Goal: Information Seeking & Learning: Learn about a topic

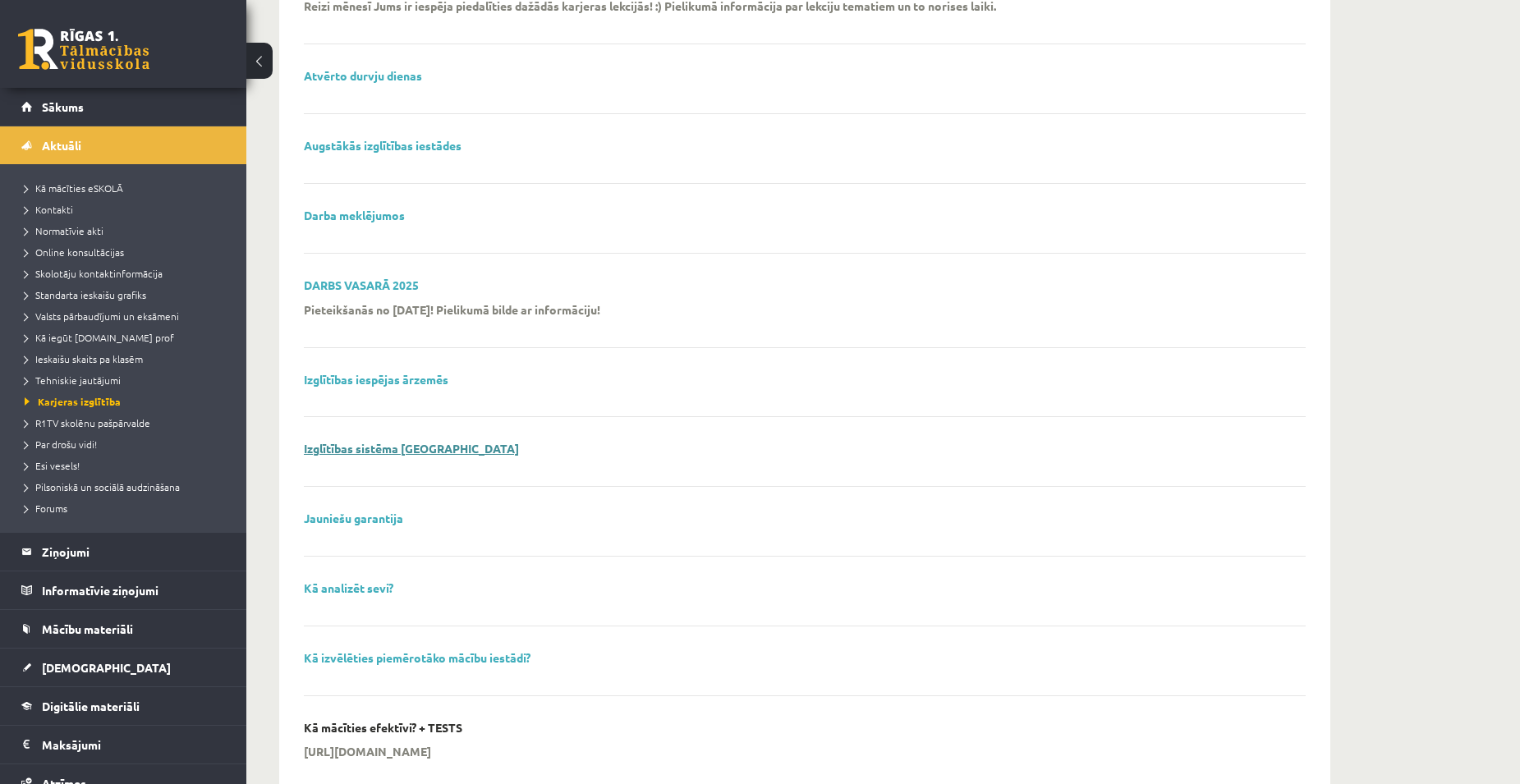
scroll to position [247, 0]
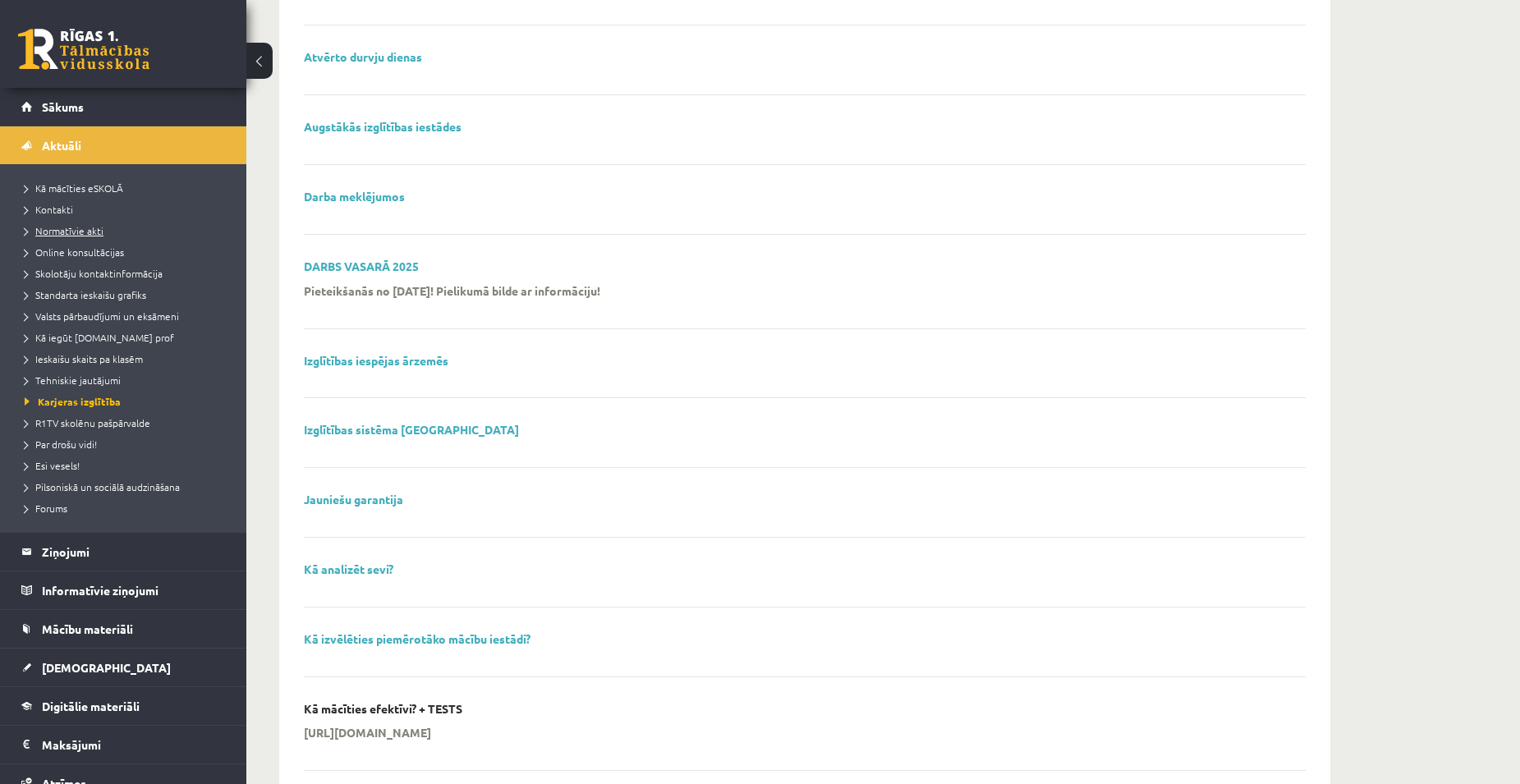
click at [93, 233] on span "Normatīvie akti" at bounding box center [64, 230] width 79 height 13
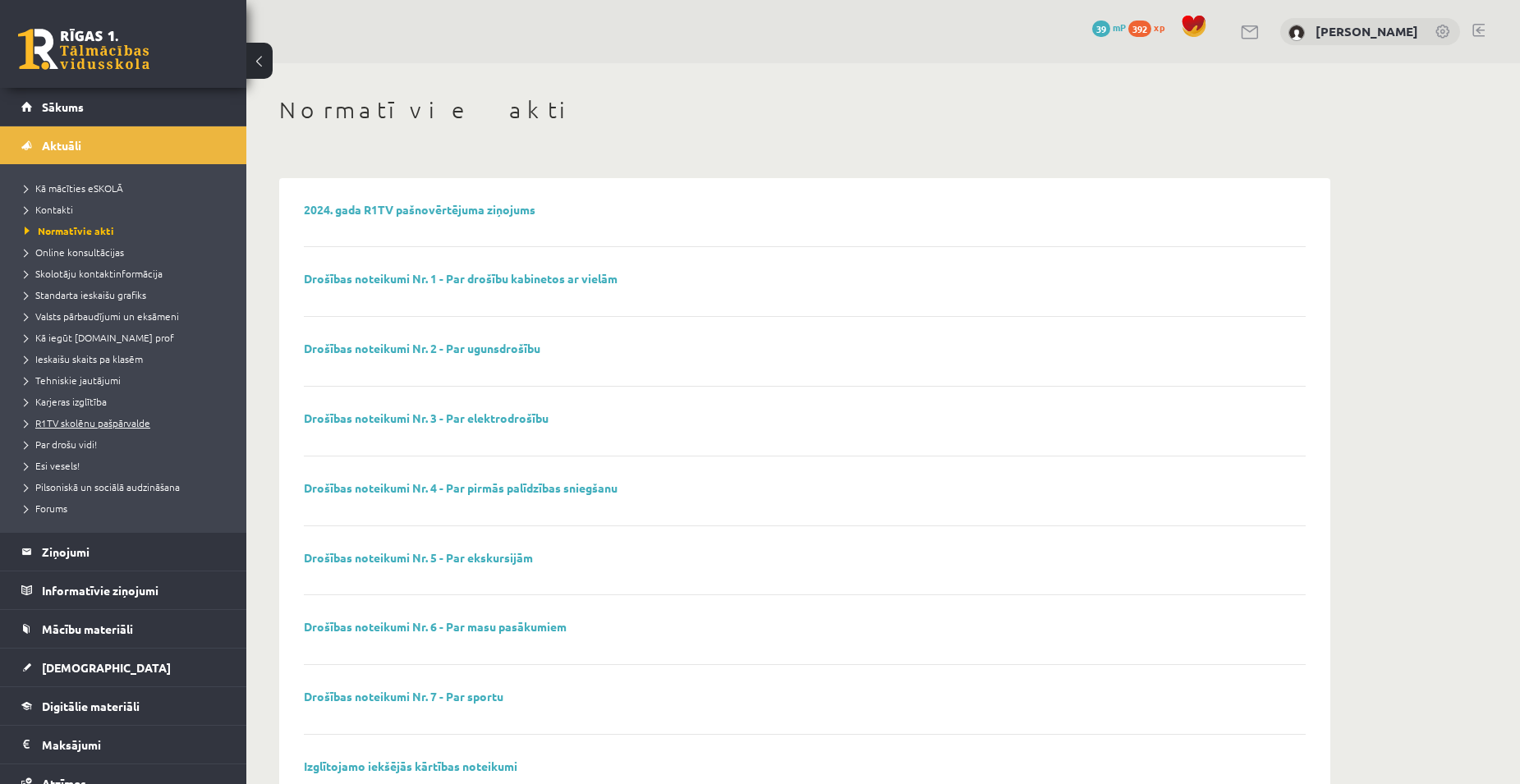
click at [95, 427] on span "R1TV skolēnu pašpārvalde" at bounding box center [87, 423] width 126 height 13
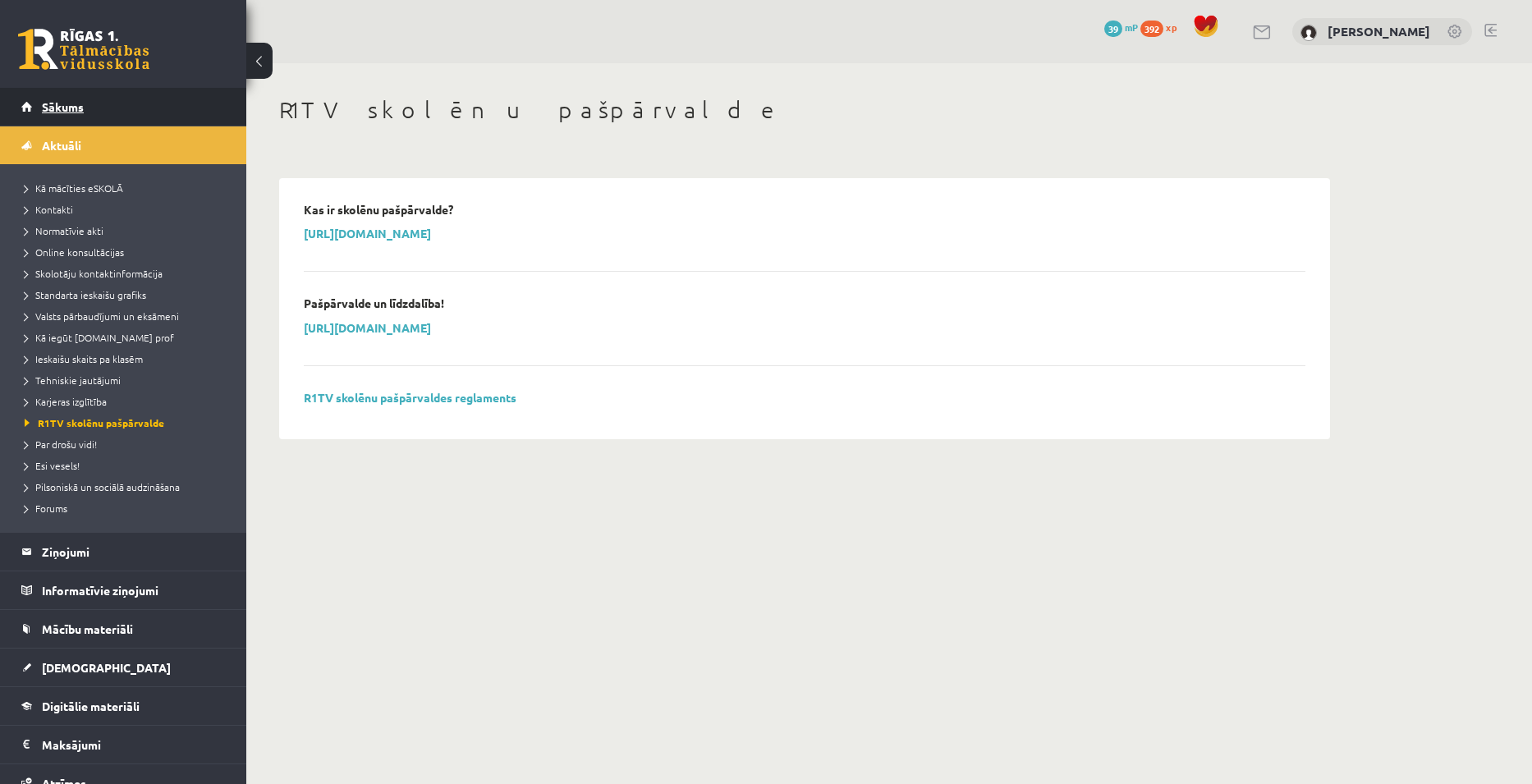
click at [69, 100] on span "Sākums" at bounding box center [62, 107] width 42 height 15
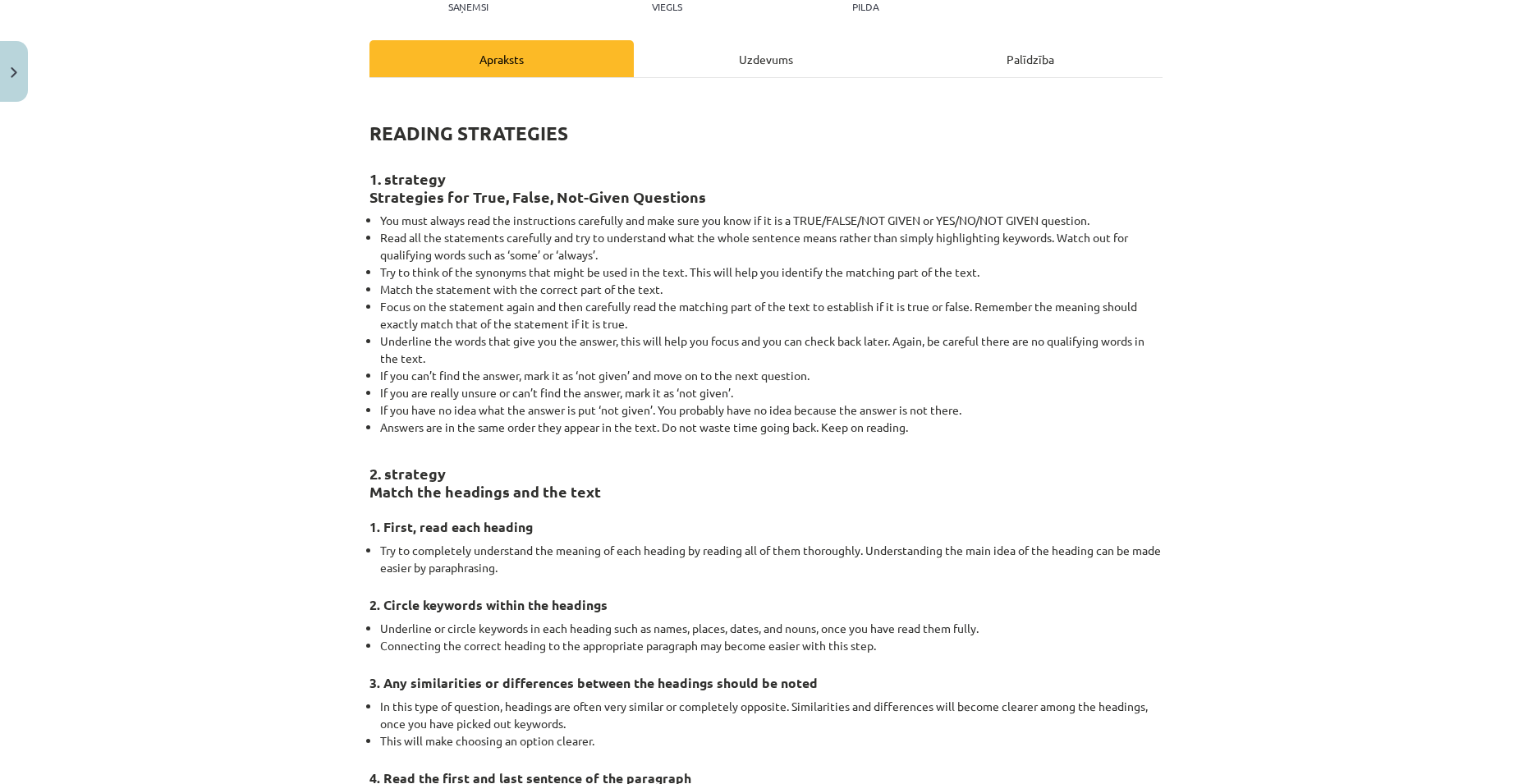
scroll to position [206, 0]
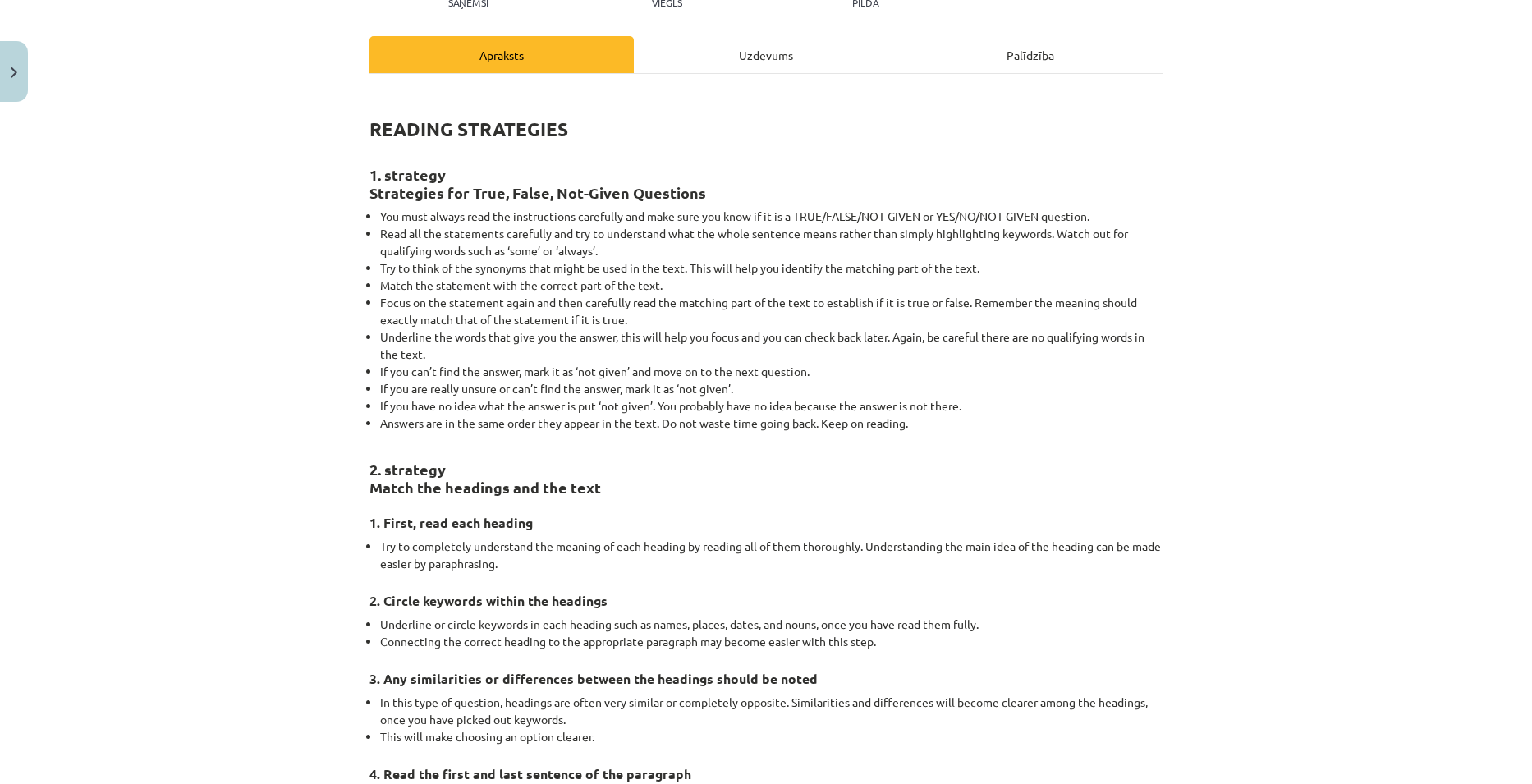
click at [707, 48] on div "Uzdevums" at bounding box center [766, 54] width 264 height 36
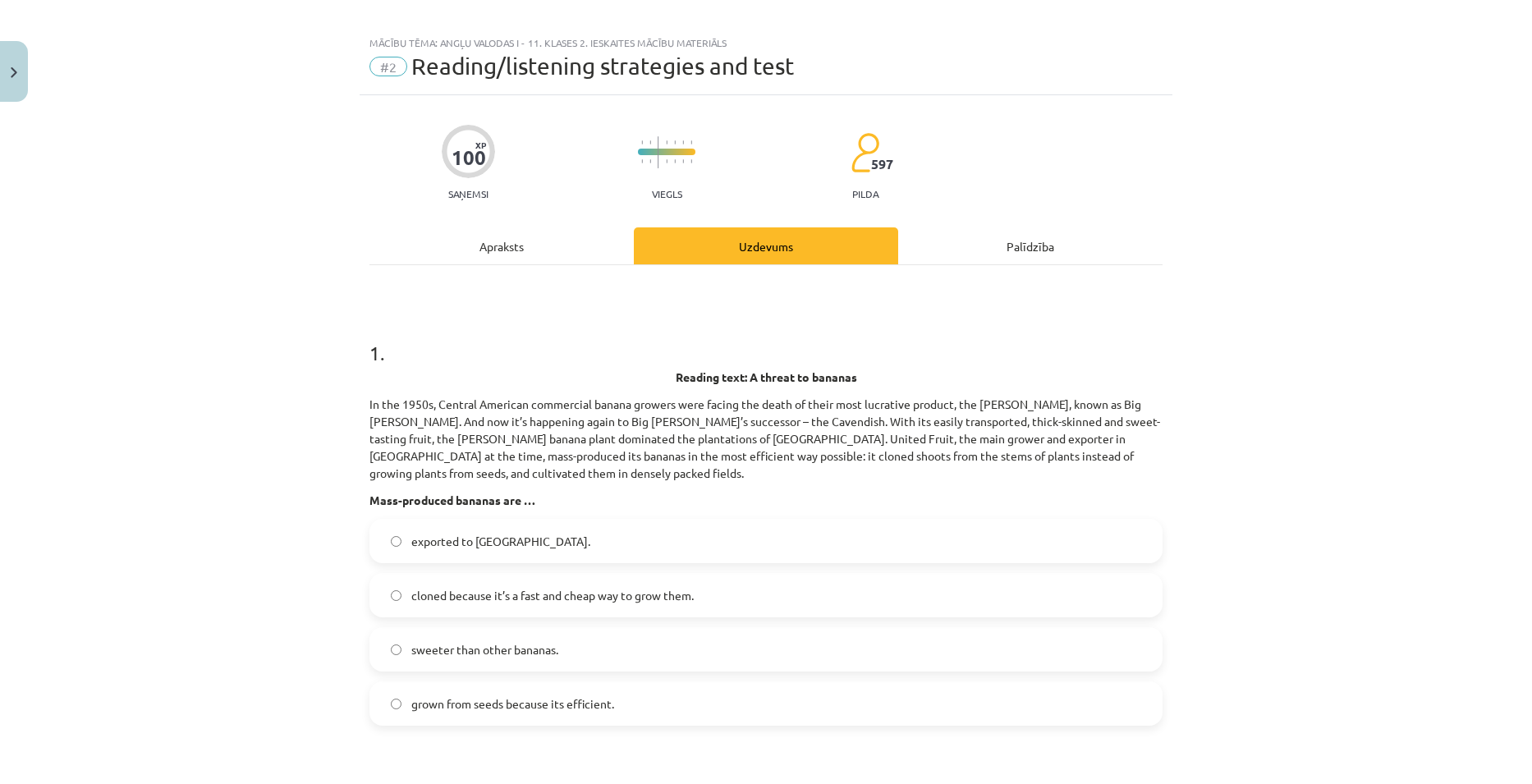
scroll to position [0, 0]
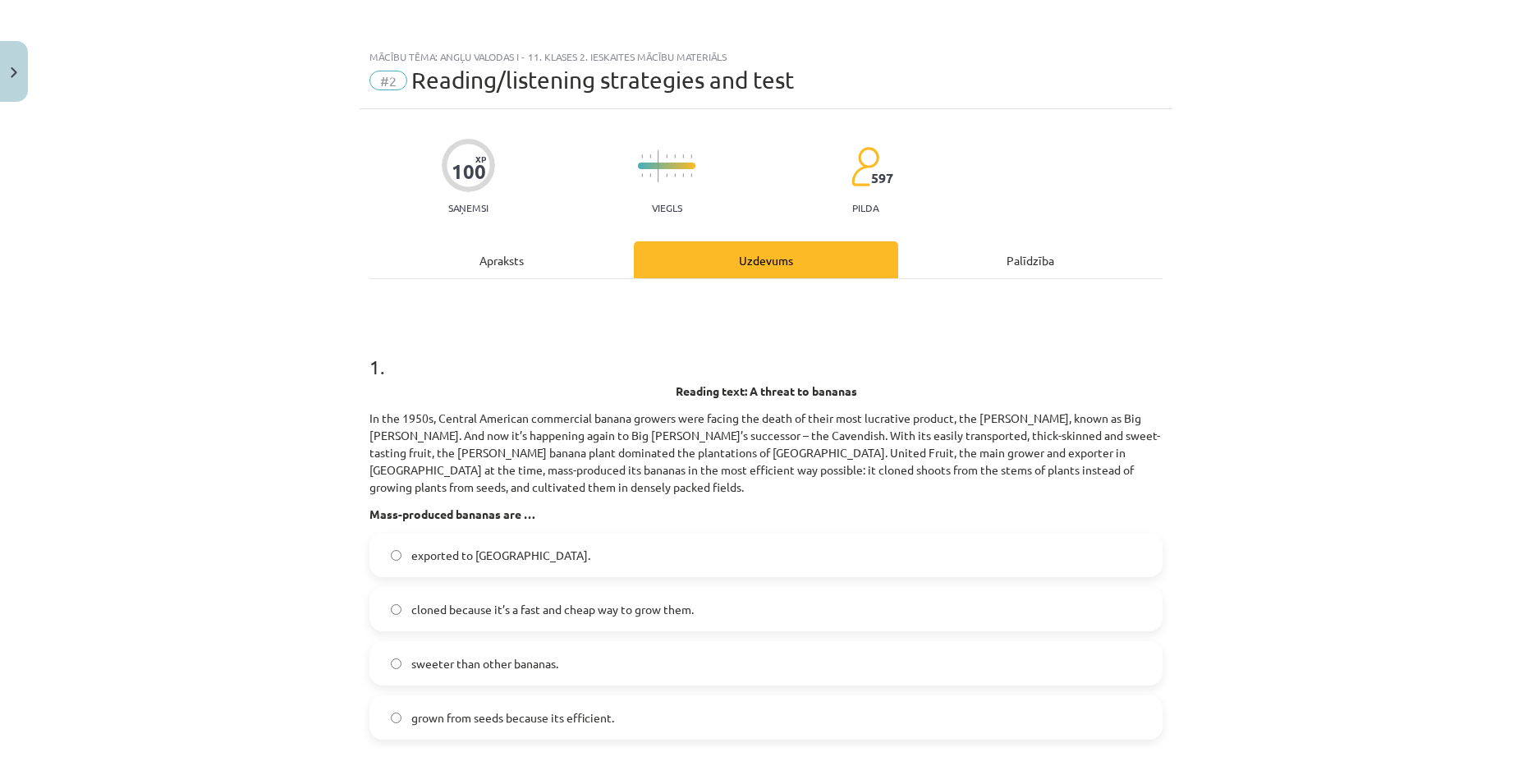
click at [520, 252] on div "Apraksts" at bounding box center [501, 259] width 264 height 36
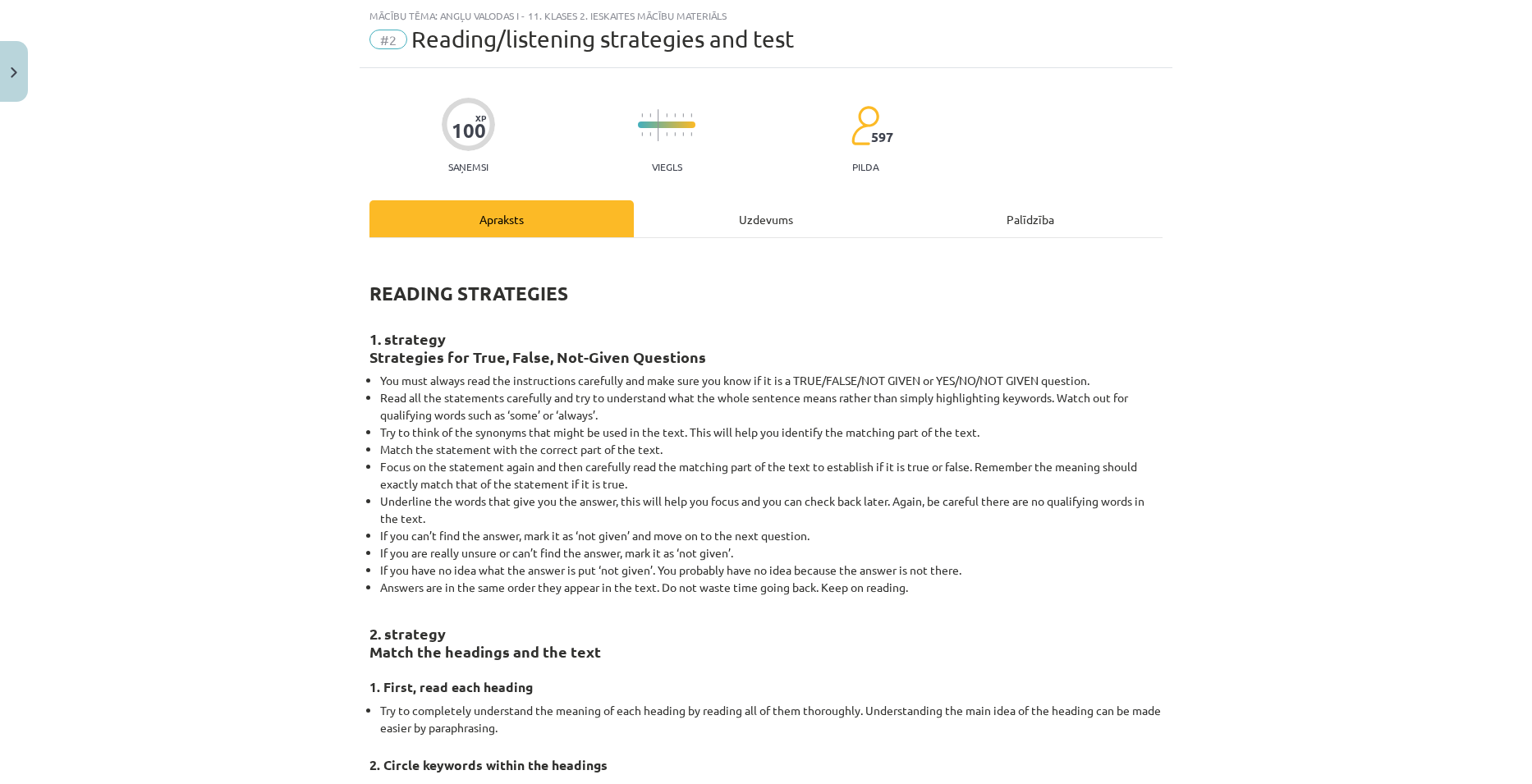
click at [1236, 193] on div "Mācību tēma: Angļu valodas i - 11. klases 2. ieskaites mācību materiāls #2 Read…" at bounding box center [766, 392] width 1532 height 784
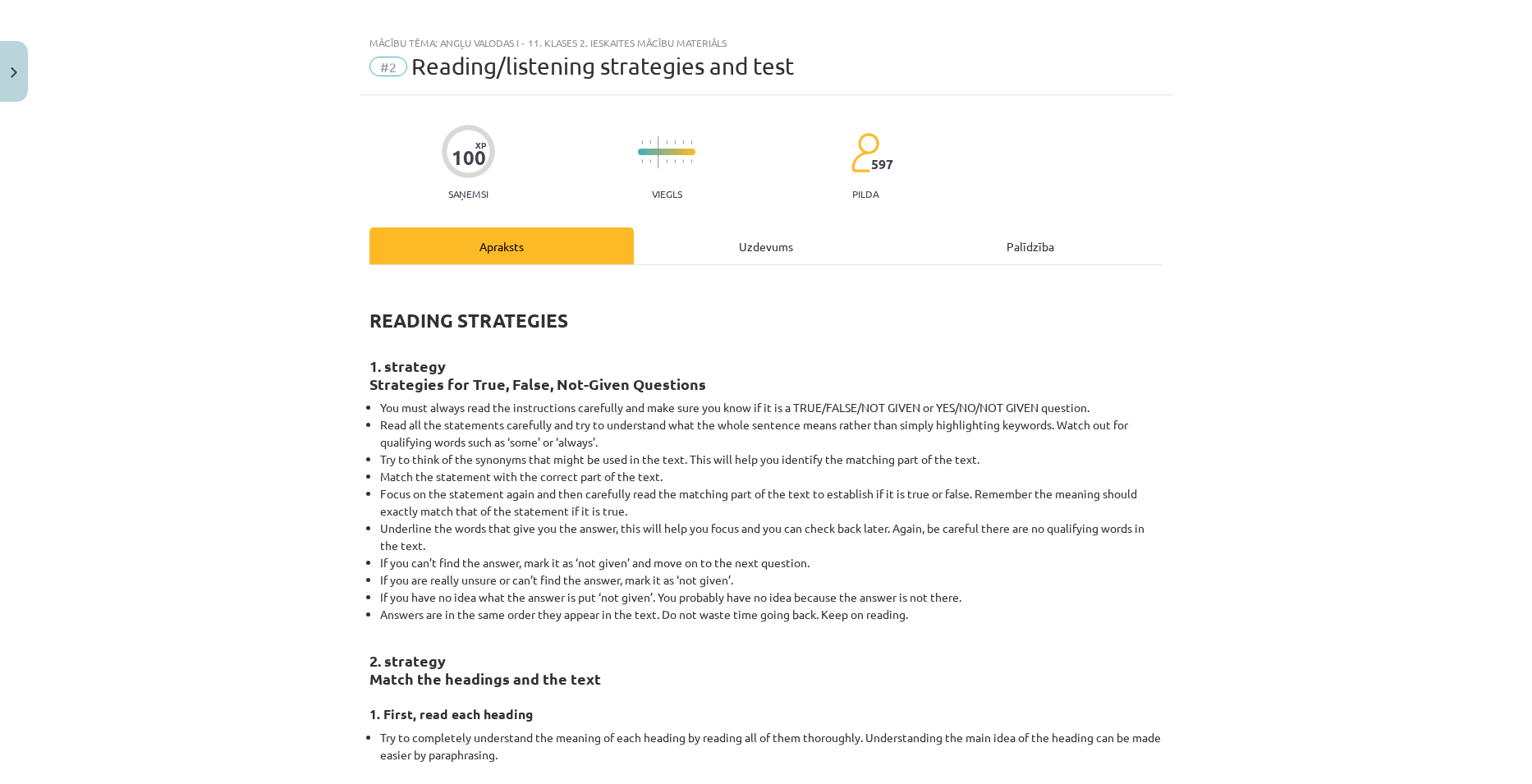
scroll to position [0, 0]
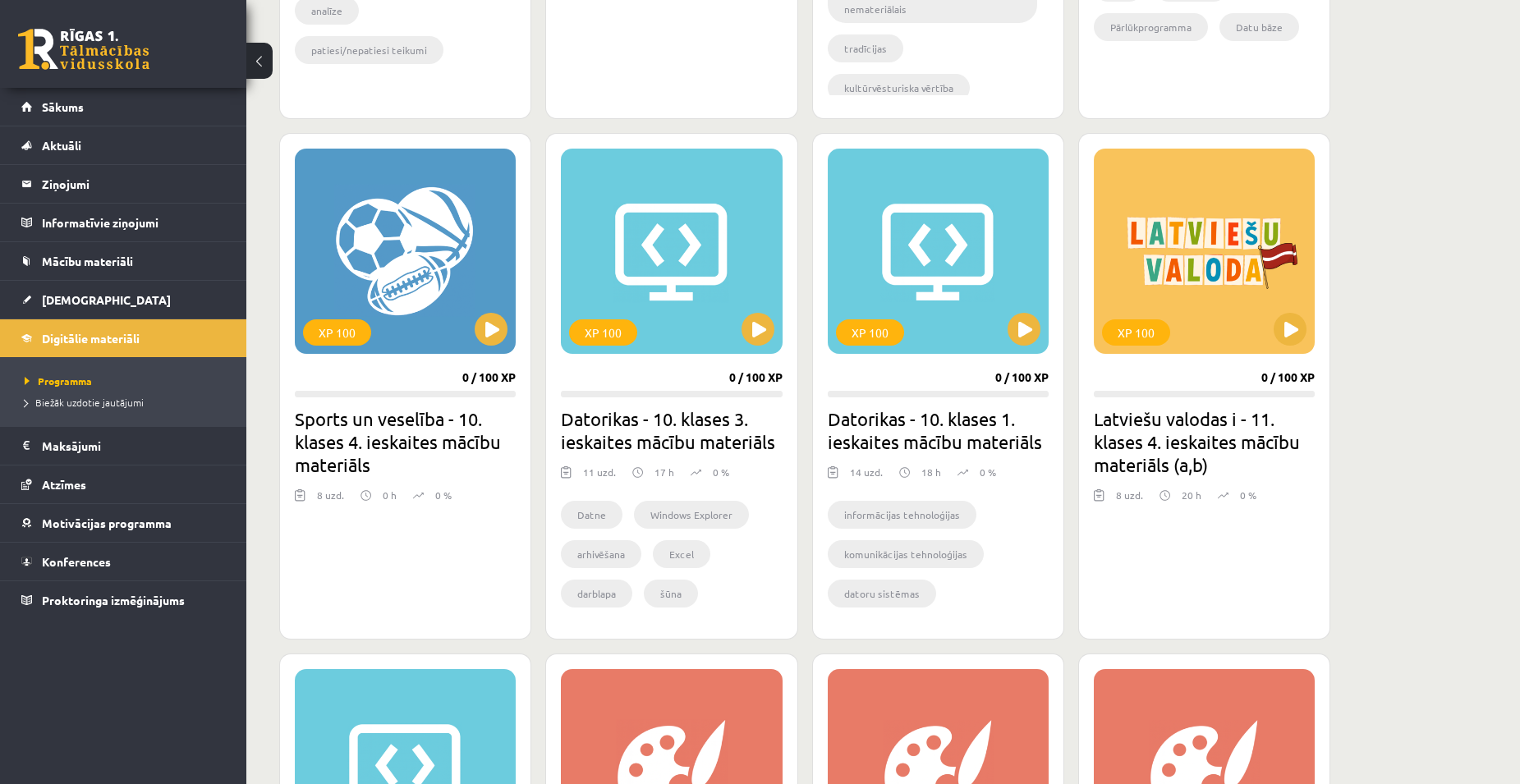
scroll to position [902, 0]
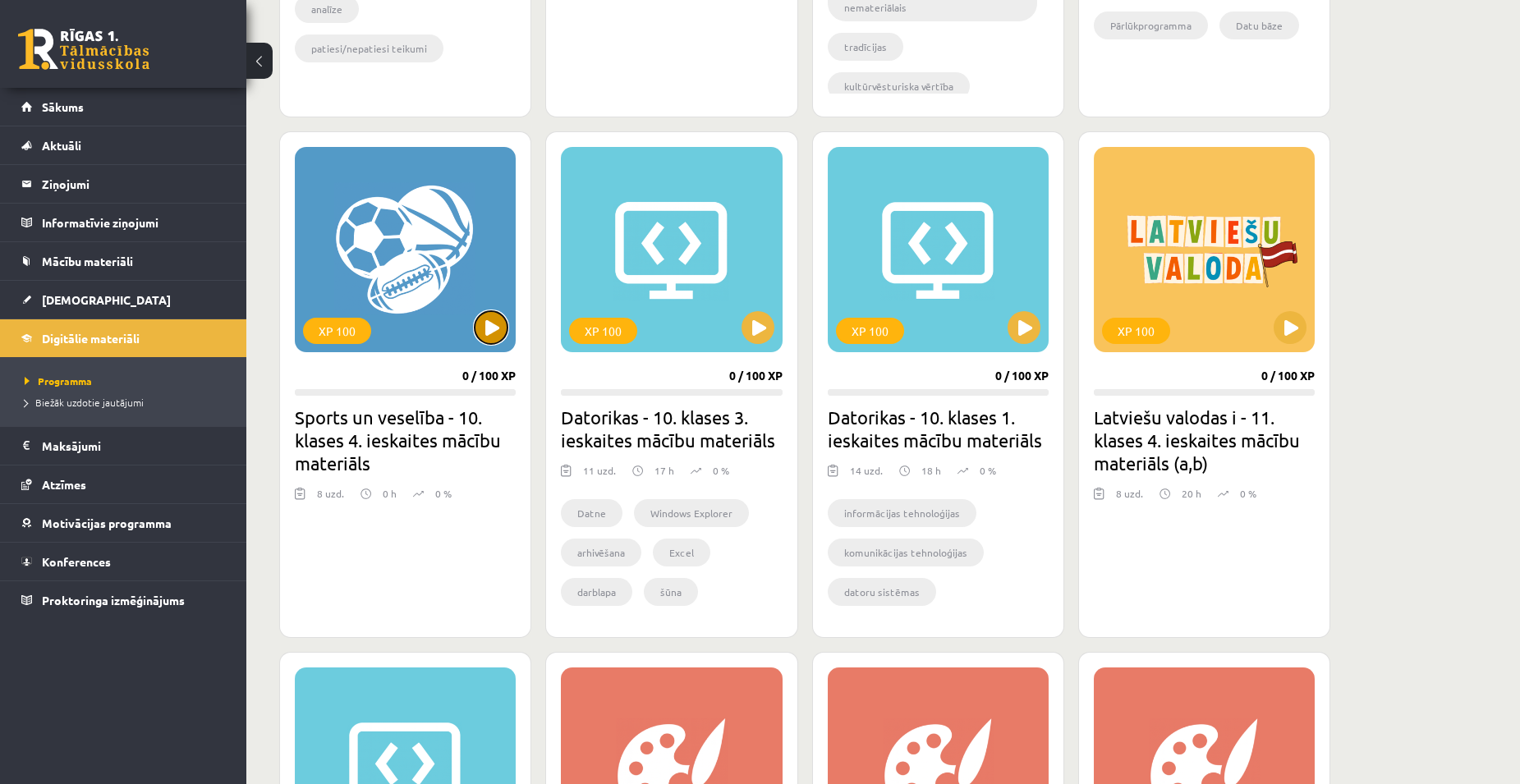
click at [486, 329] on button at bounding box center [491, 327] width 33 height 33
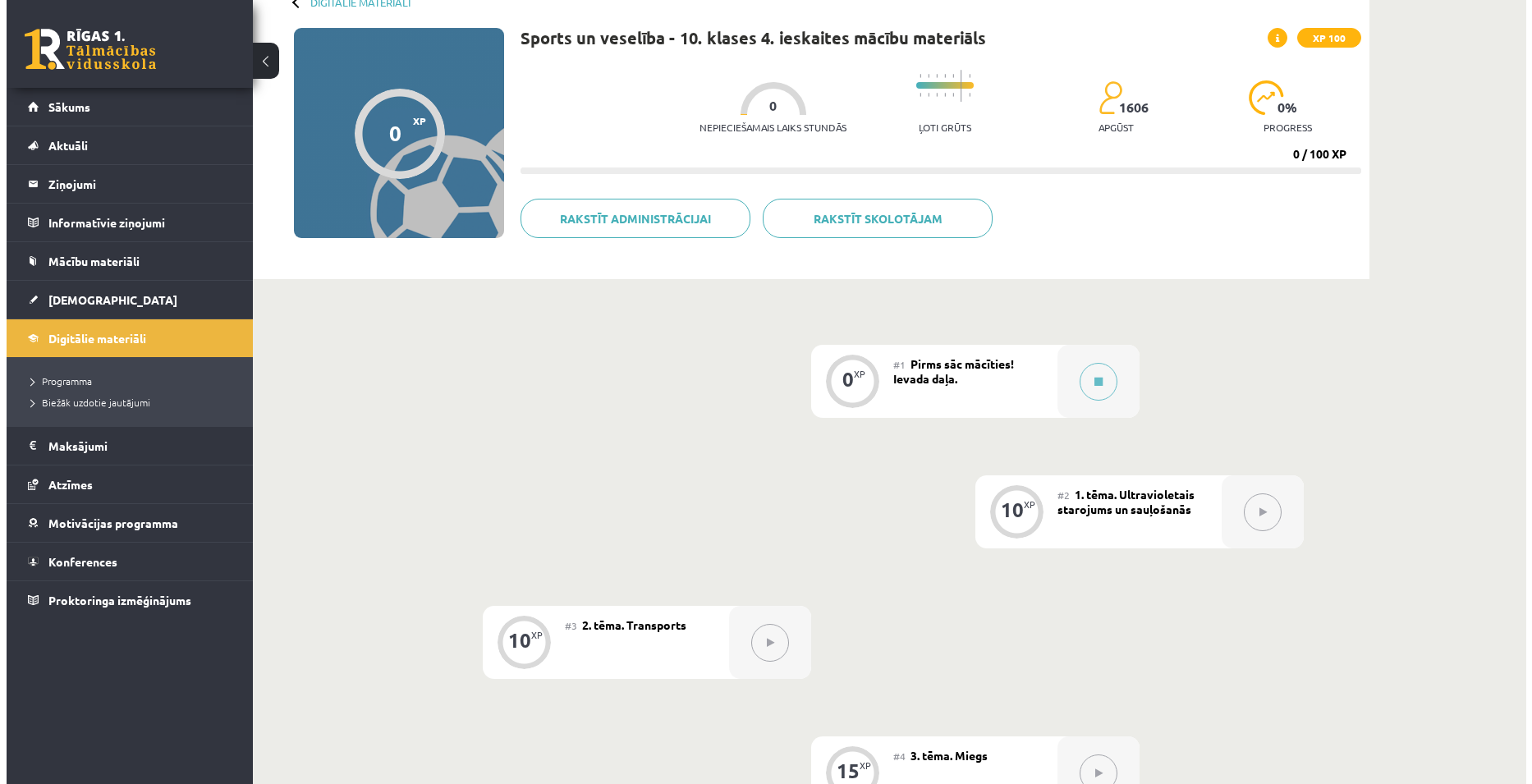
scroll to position [247, 0]
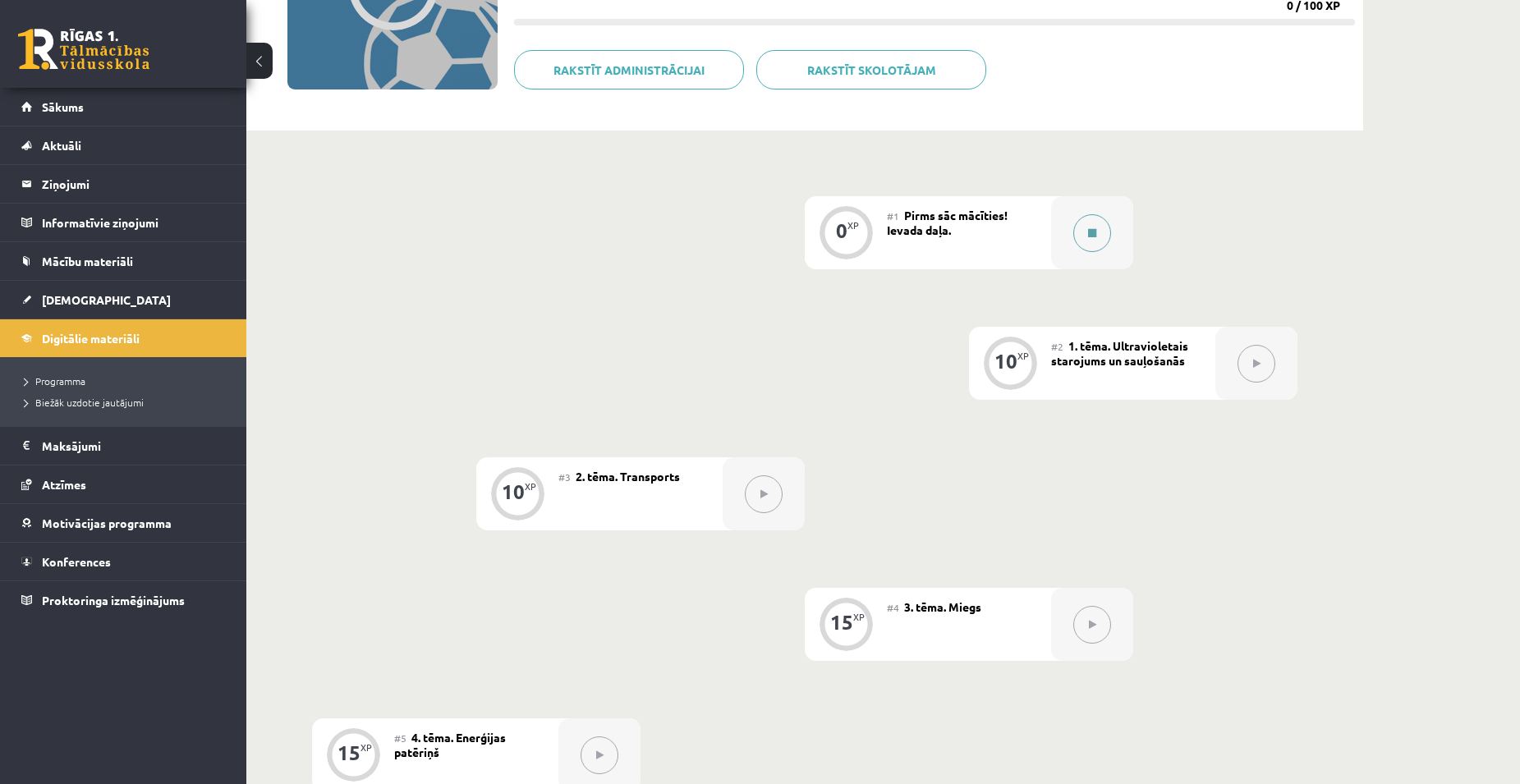
click at [1091, 255] on div at bounding box center [1092, 232] width 82 height 73
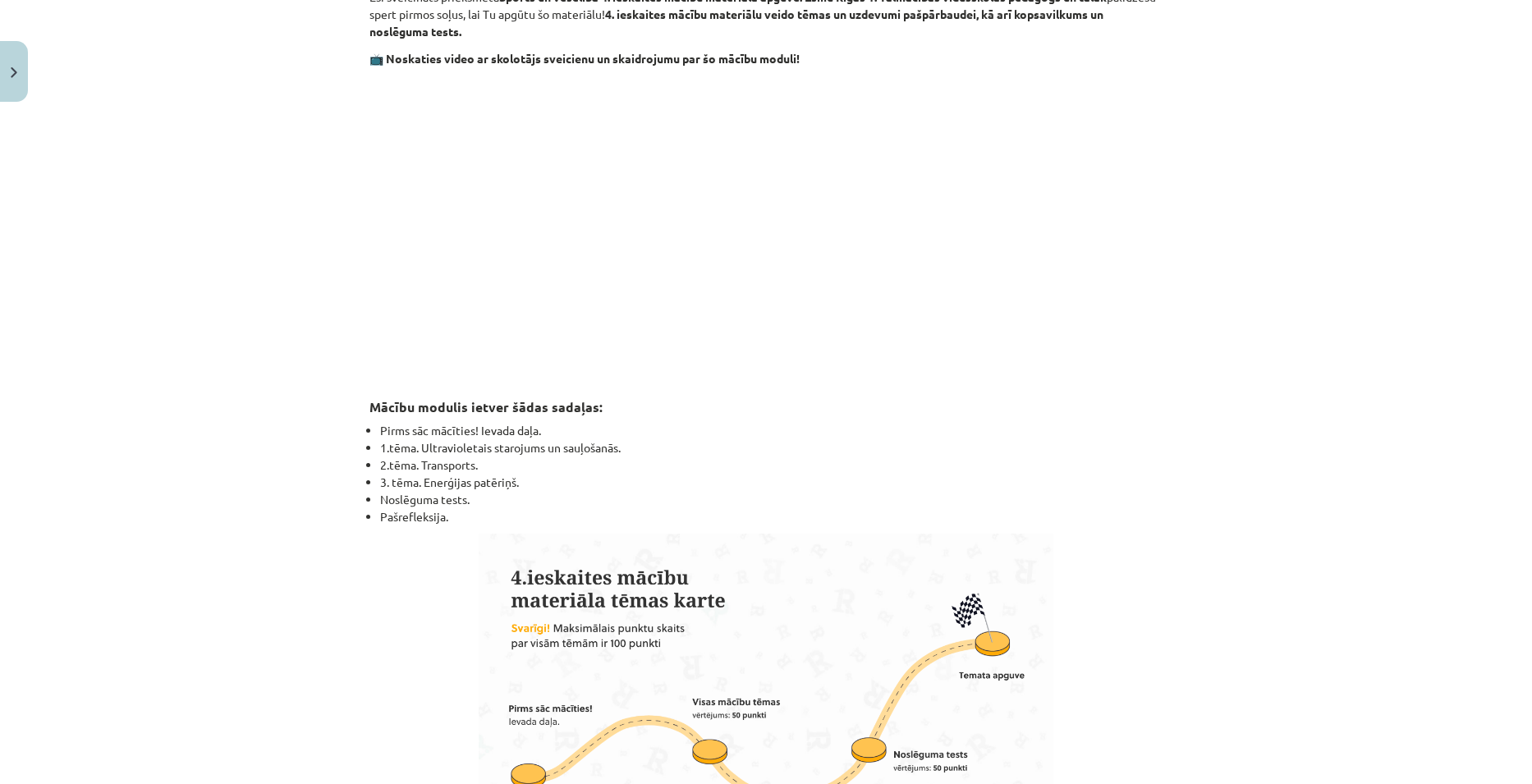
scroll to position [164, 0]
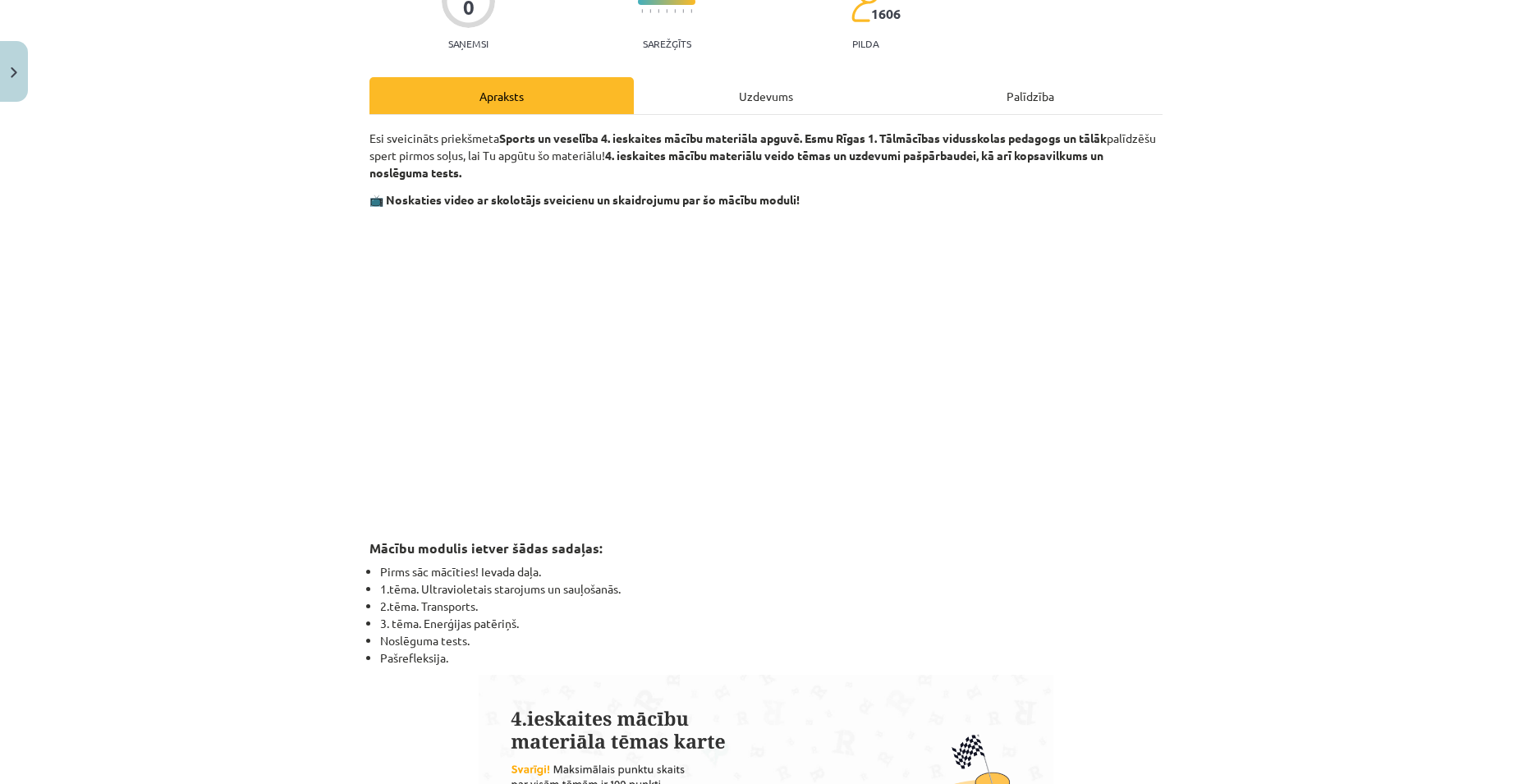
click at [758, 91] on div "Uzdevums" at bounding box center [766, 95] width 264 height 36
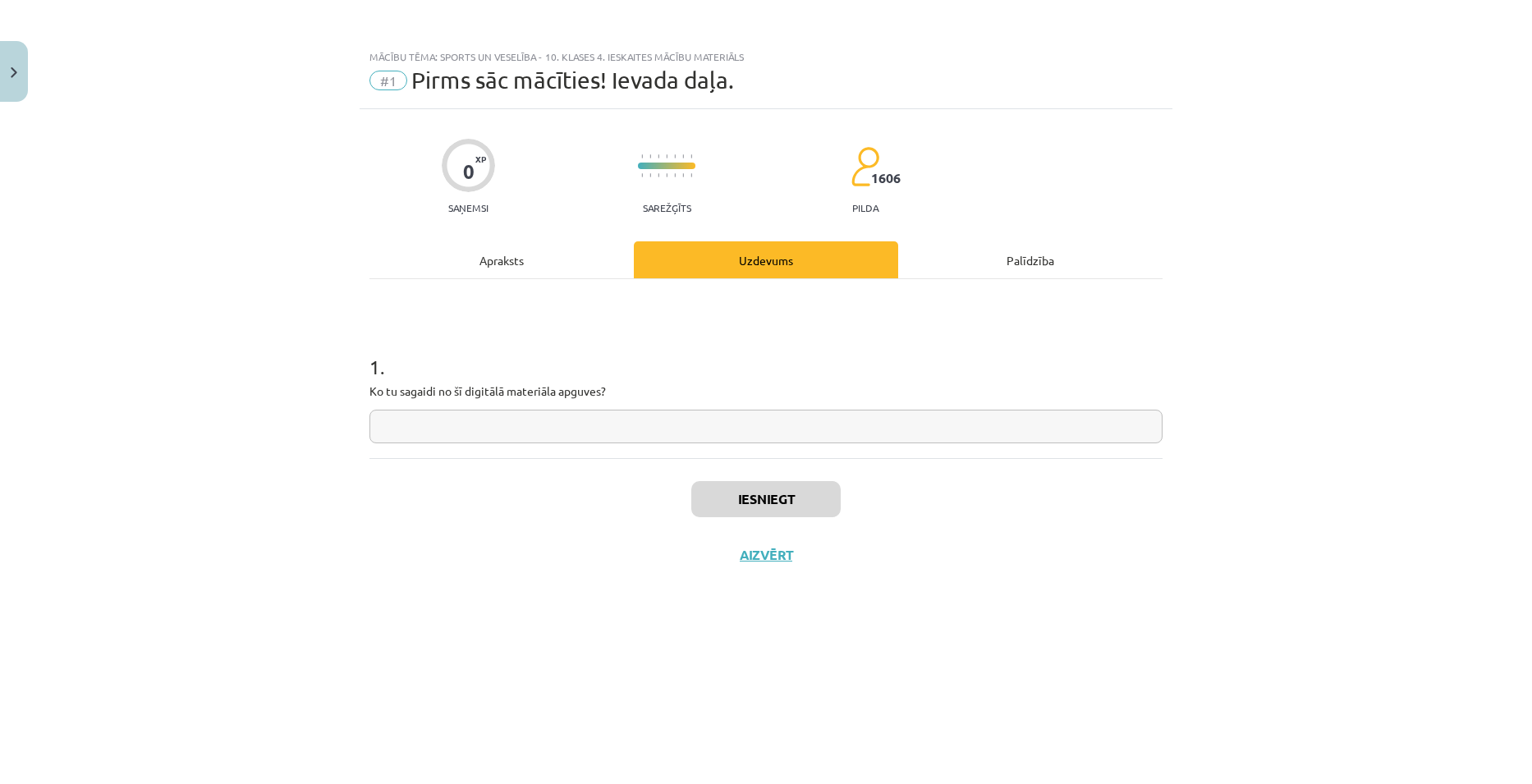
scroll to position [0, 0]
click at [541, 273] on div "Apraksts" at bounding box center [501, 259] width 264 height 36
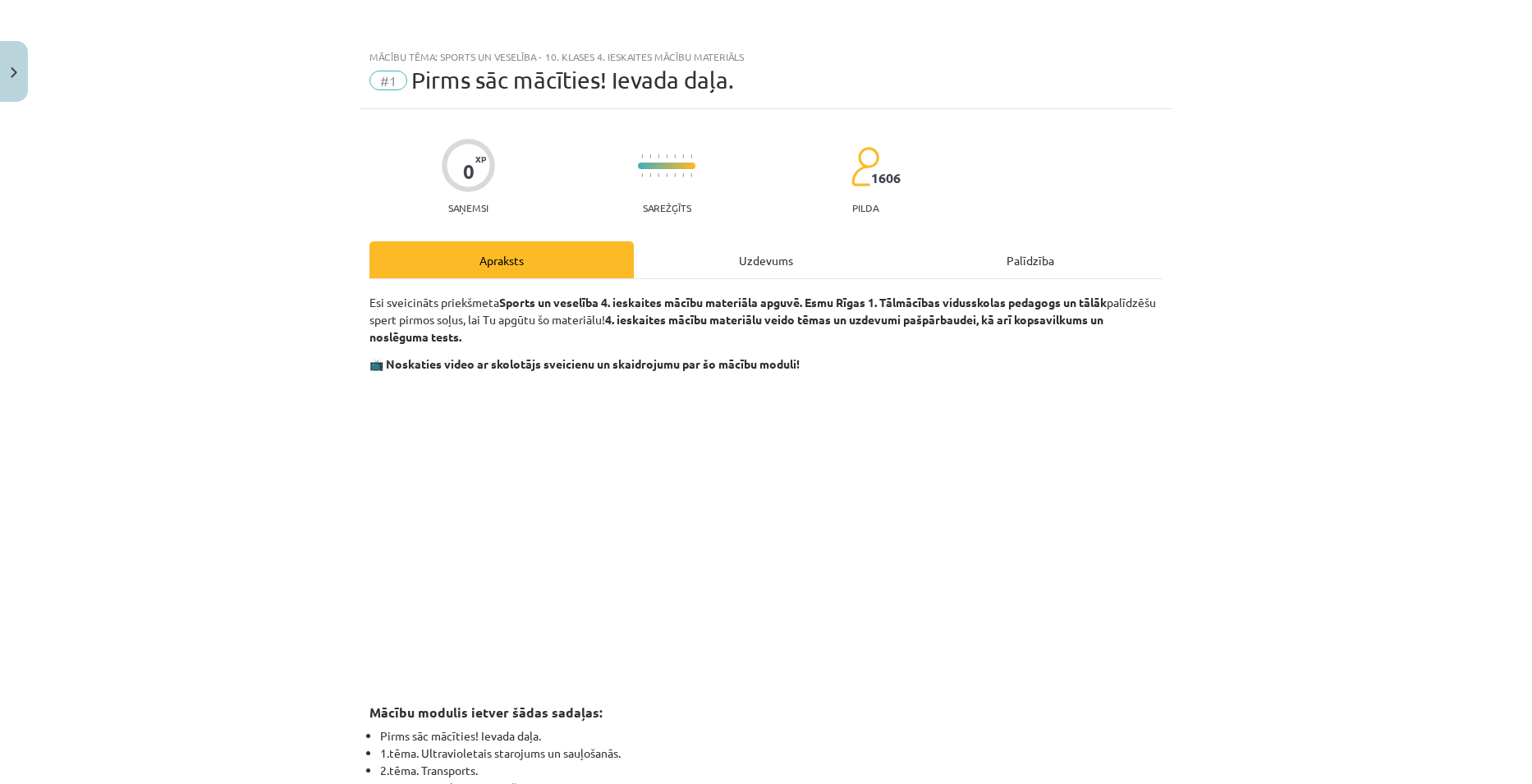
click at [775, 268] on div "Uzdevums" at bounding box center [766, 259] width 264 height 36
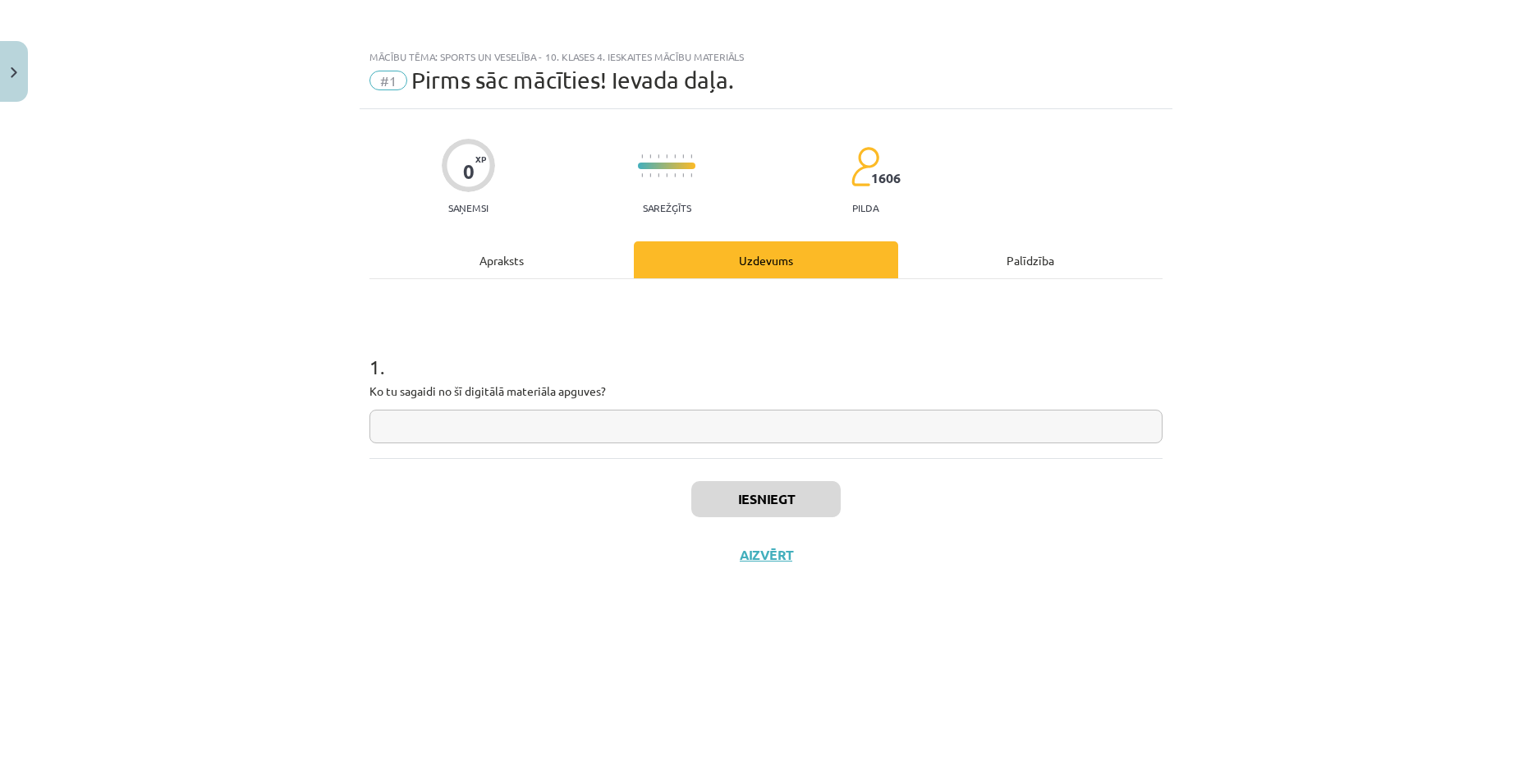
click at [585, 421] on input "text" at bounding box center [766, 426] width 793 height 34
drag, startPoint x: 505, startPoint y: 428, endPoint x: 465, endPoint y: 424, distance: 40.2
click at [465, 424] on input "**********" at bounding box center [766, 426] width 793 height 34
click at [578, 422] on input "**********" at bounding box center [766, 426] width 793 height 34
type input "**********"
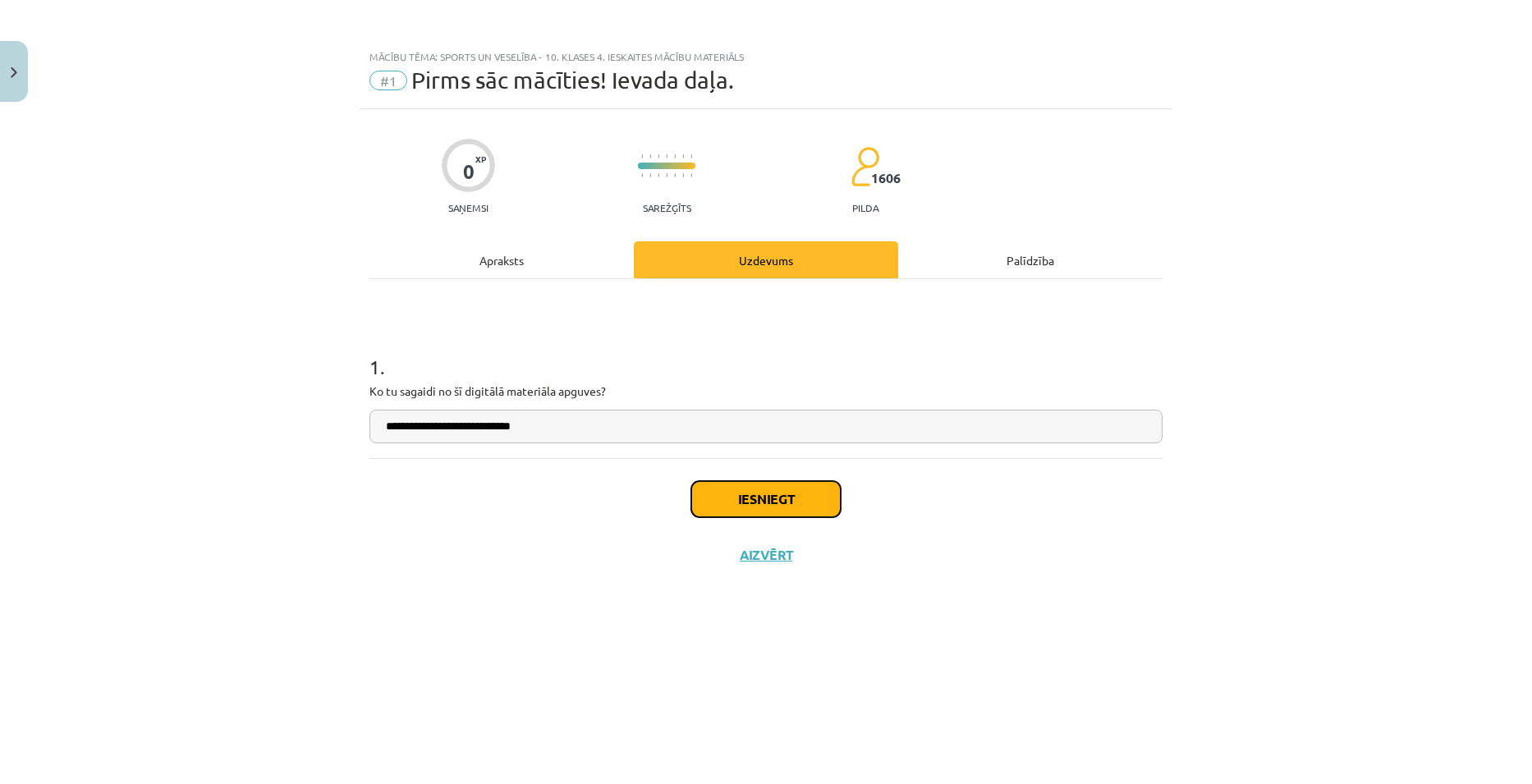
click at [765, 500] on button "Iesniegt" at bounding box center [766, 498] width 150 height 36
click at [777, 554] on button "Aizvērt" at bounding box center [766, 554] width 62 height 16
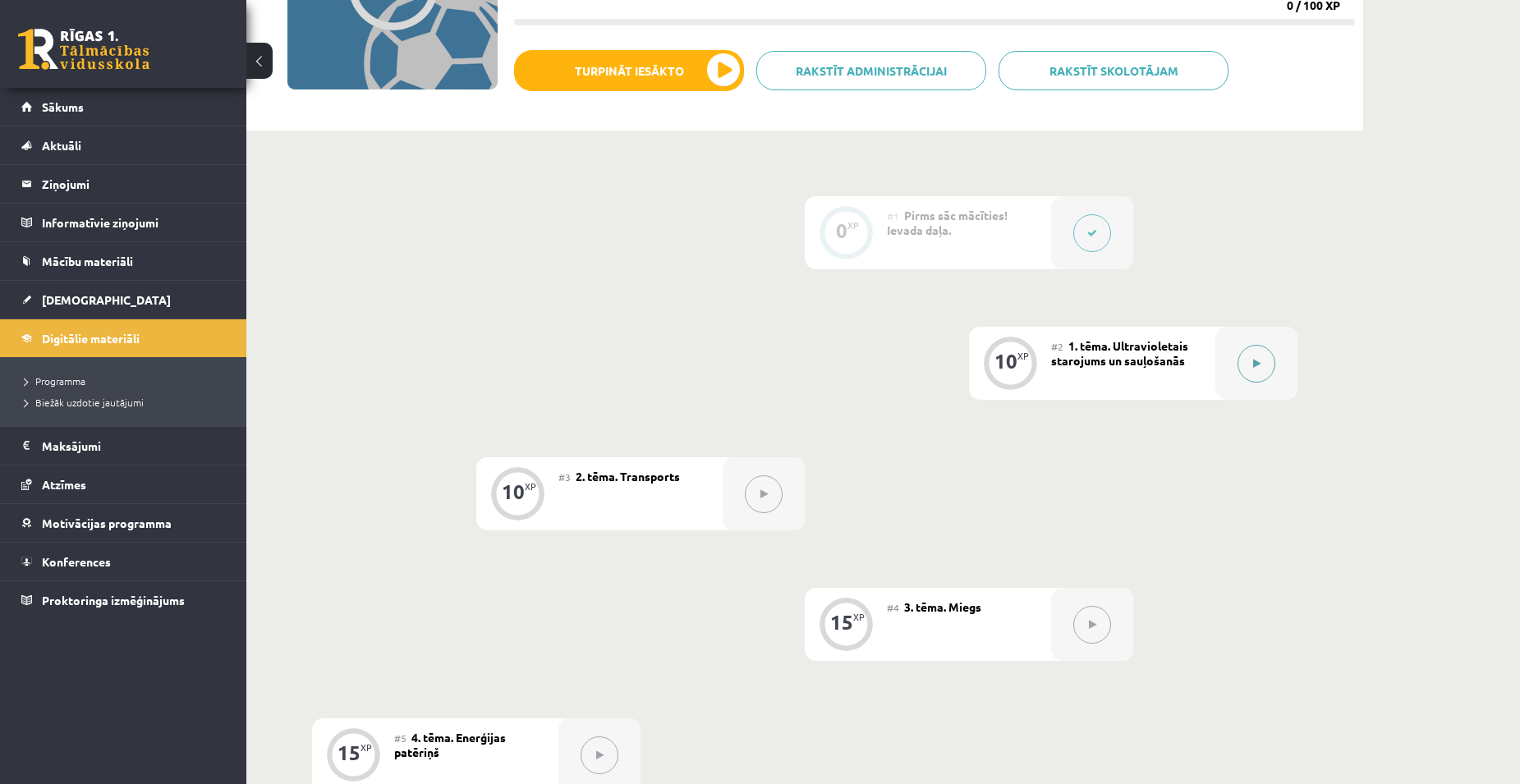
click at [1266, 371] on button at bounding box center [1256, 363] width 37 height 37
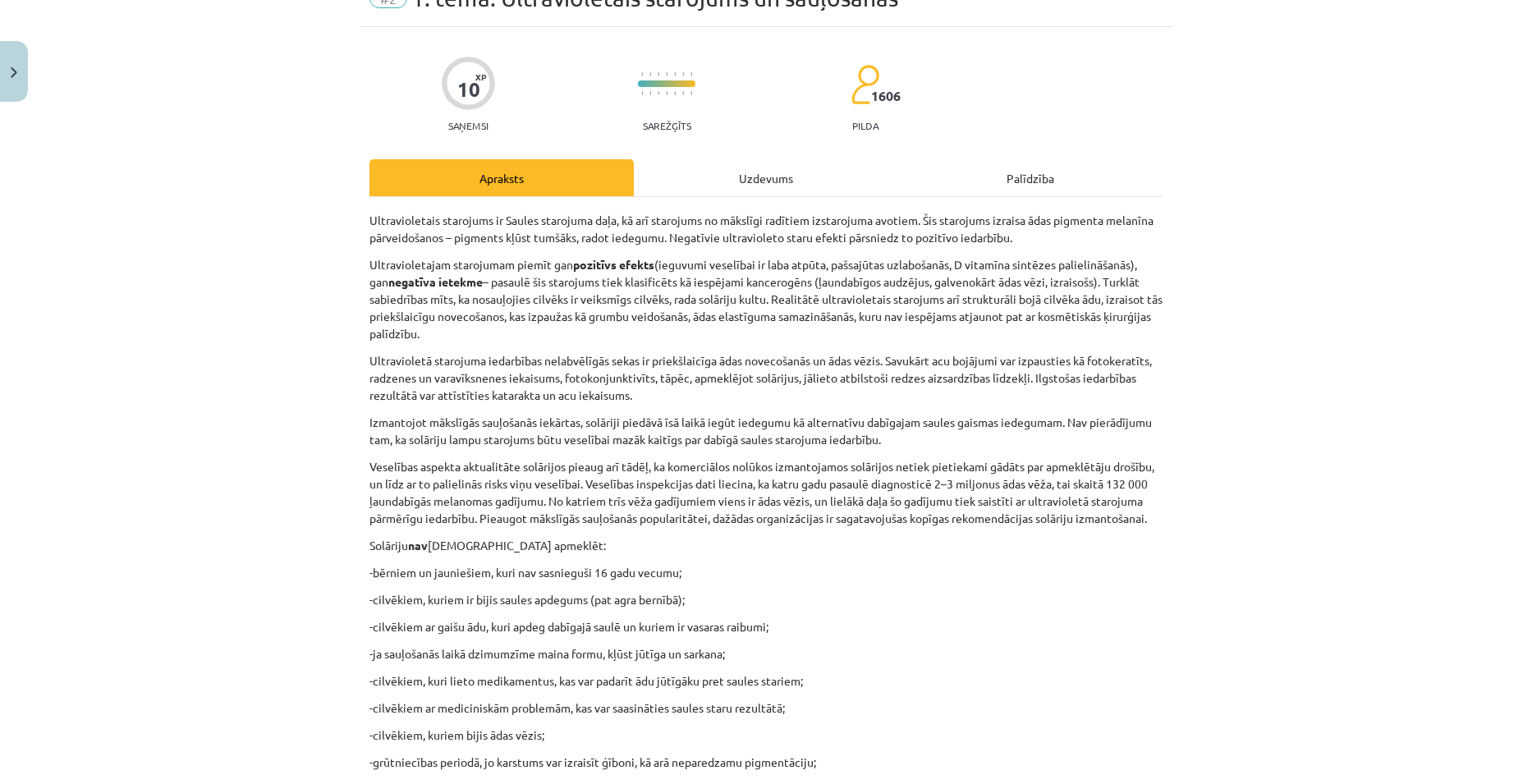
click at [775, 161] on div "Uzdevums" at bounding box center [766, 177] width 264 height 36
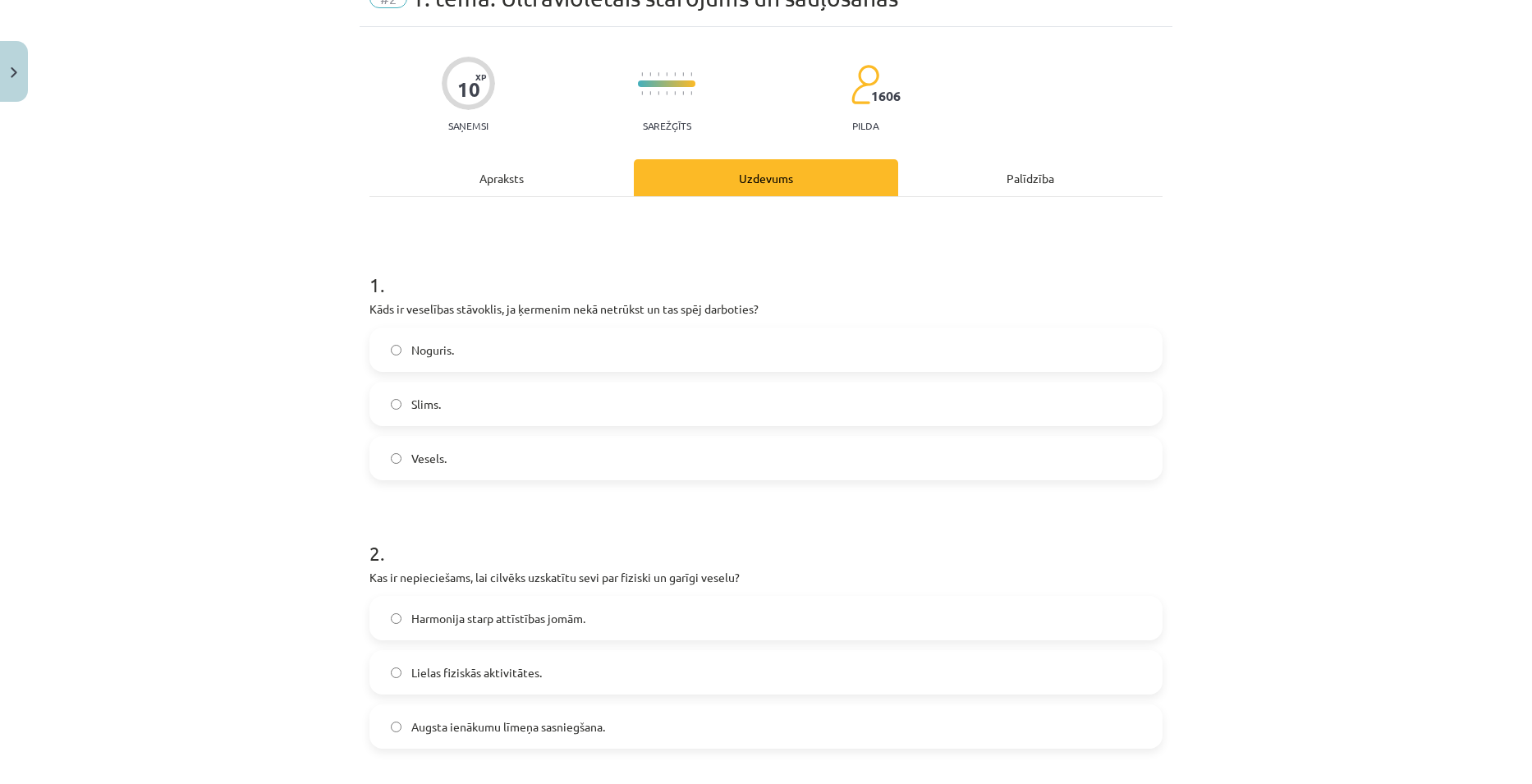
scroll to position [41, 0]
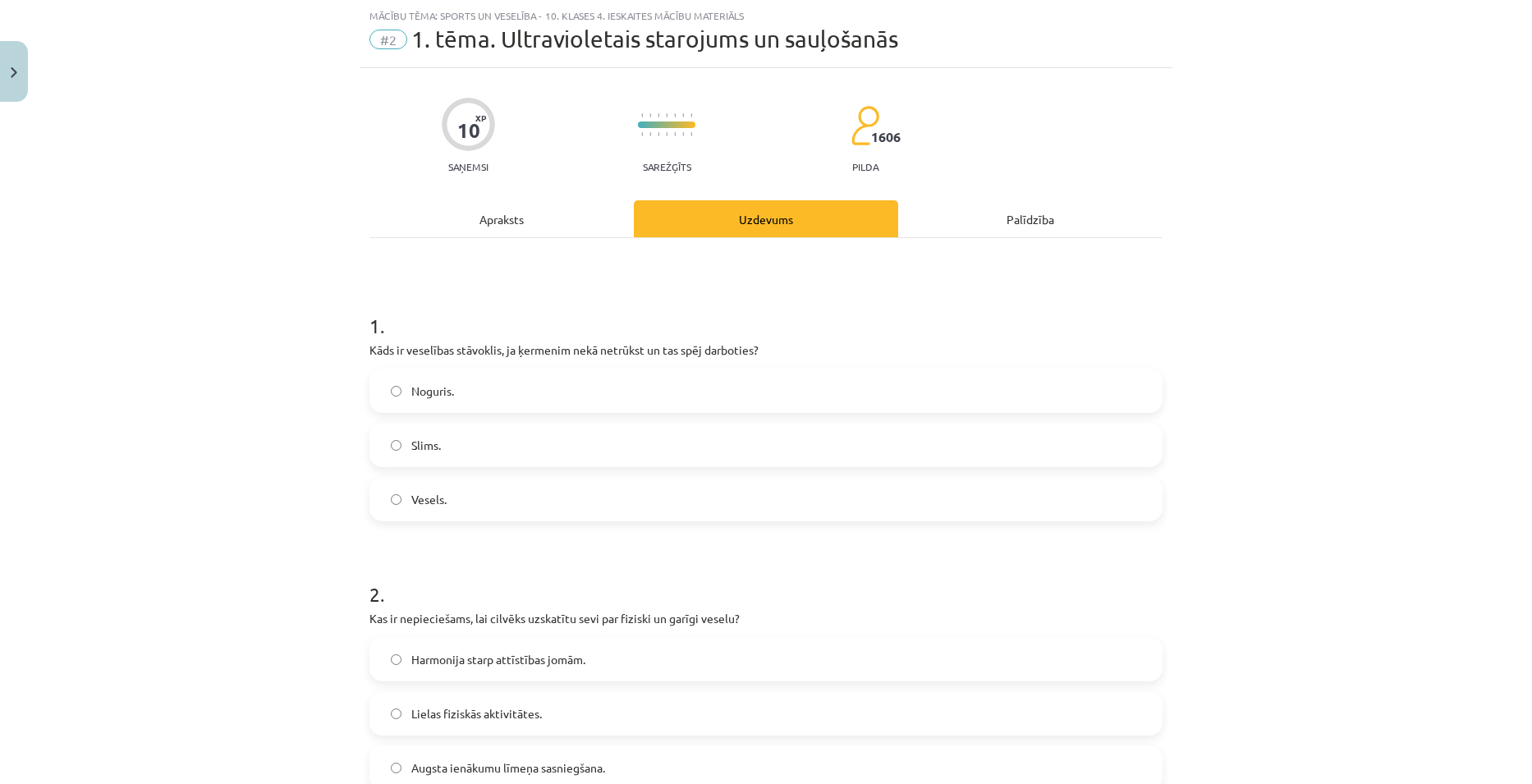
click at [431, 511] on label "Vesels." at bounding box center [766, 499] width 790 height 41
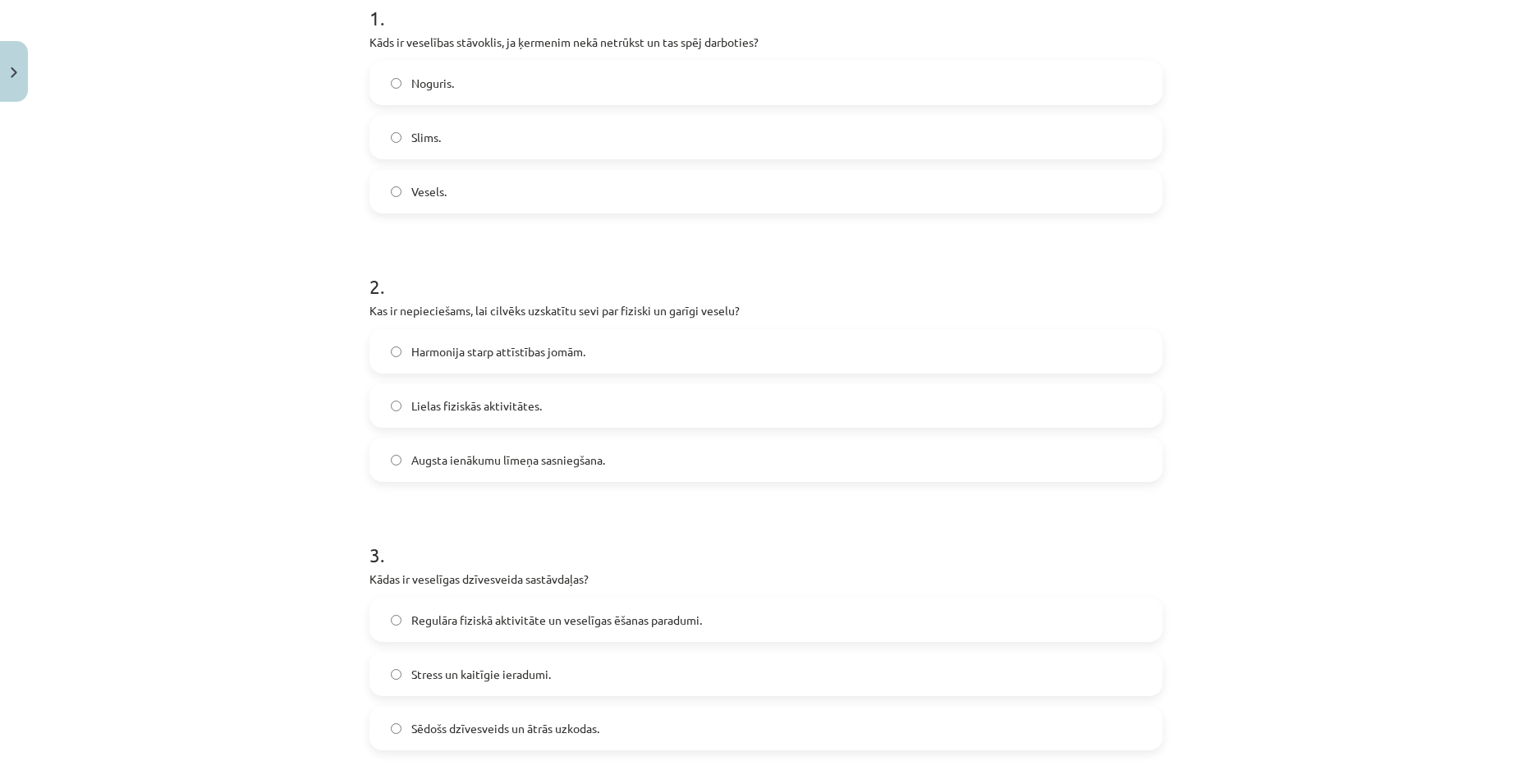
scroll to position [206, 0]
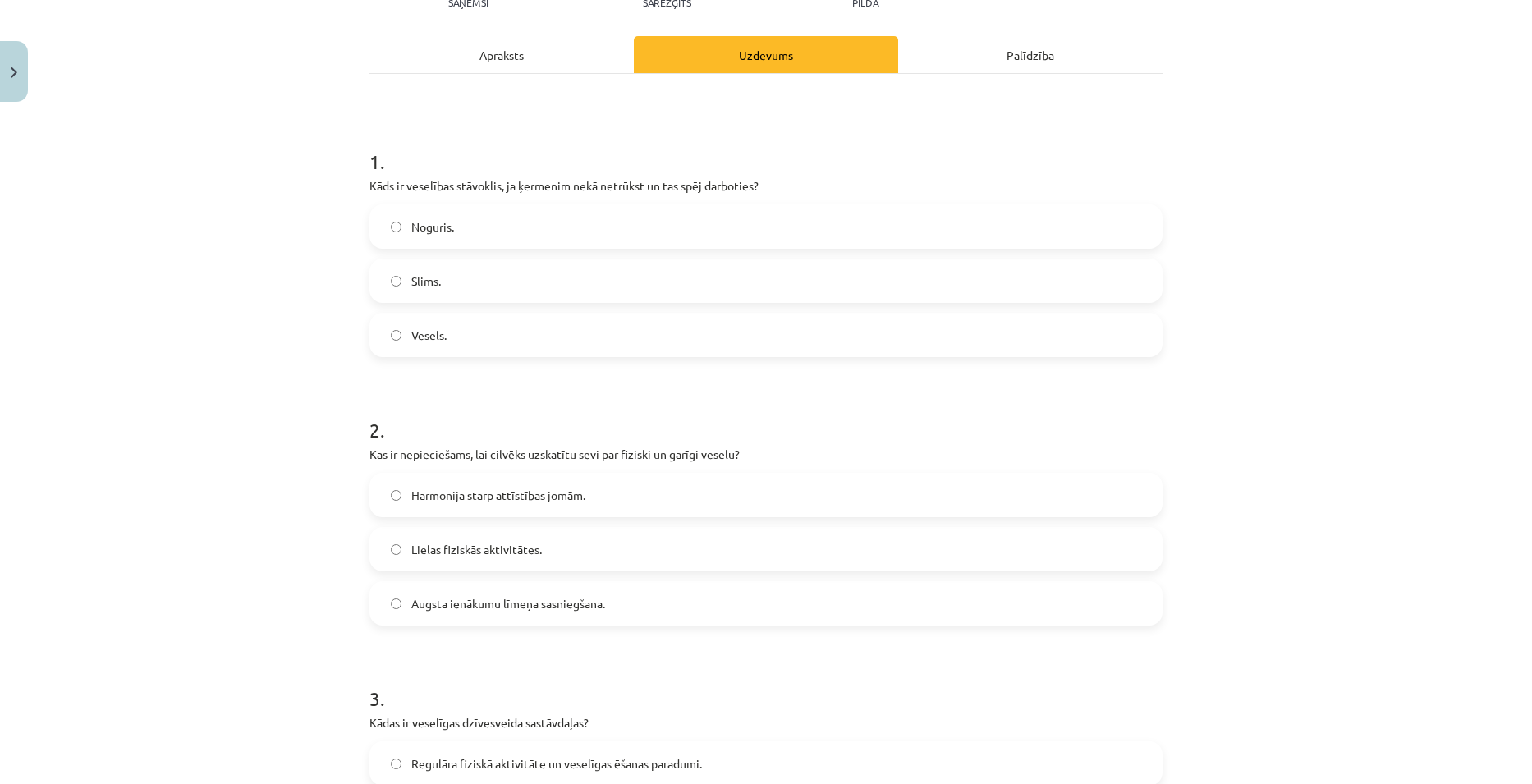
click at [512, 45] on div "Apraksts" at bounding box center [501, 54] width 264 height 36
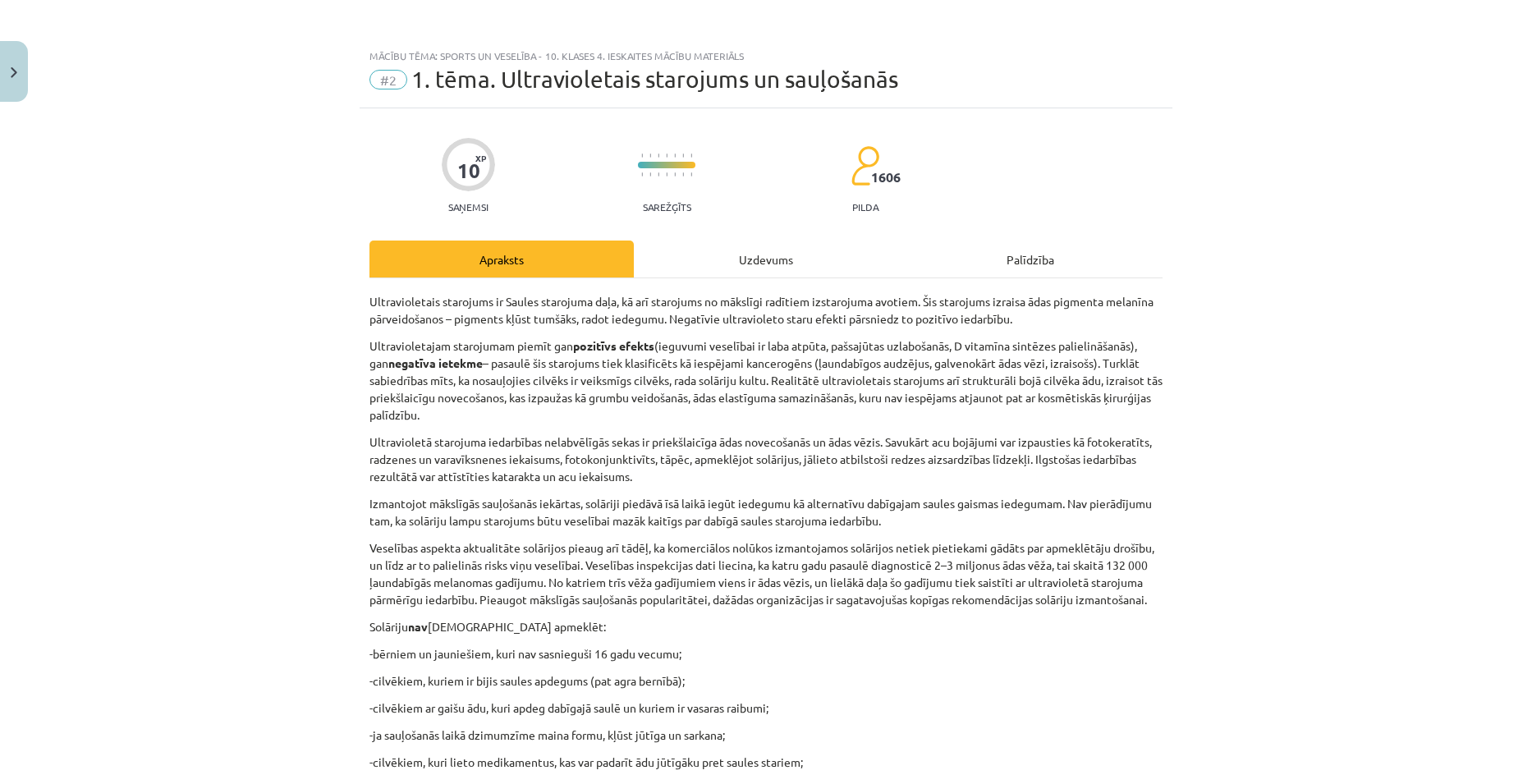
scroll to position [0, 0]
click at [760, 258] on div "Uzdevums" at bounding box center [766, 259] width 264 height 36
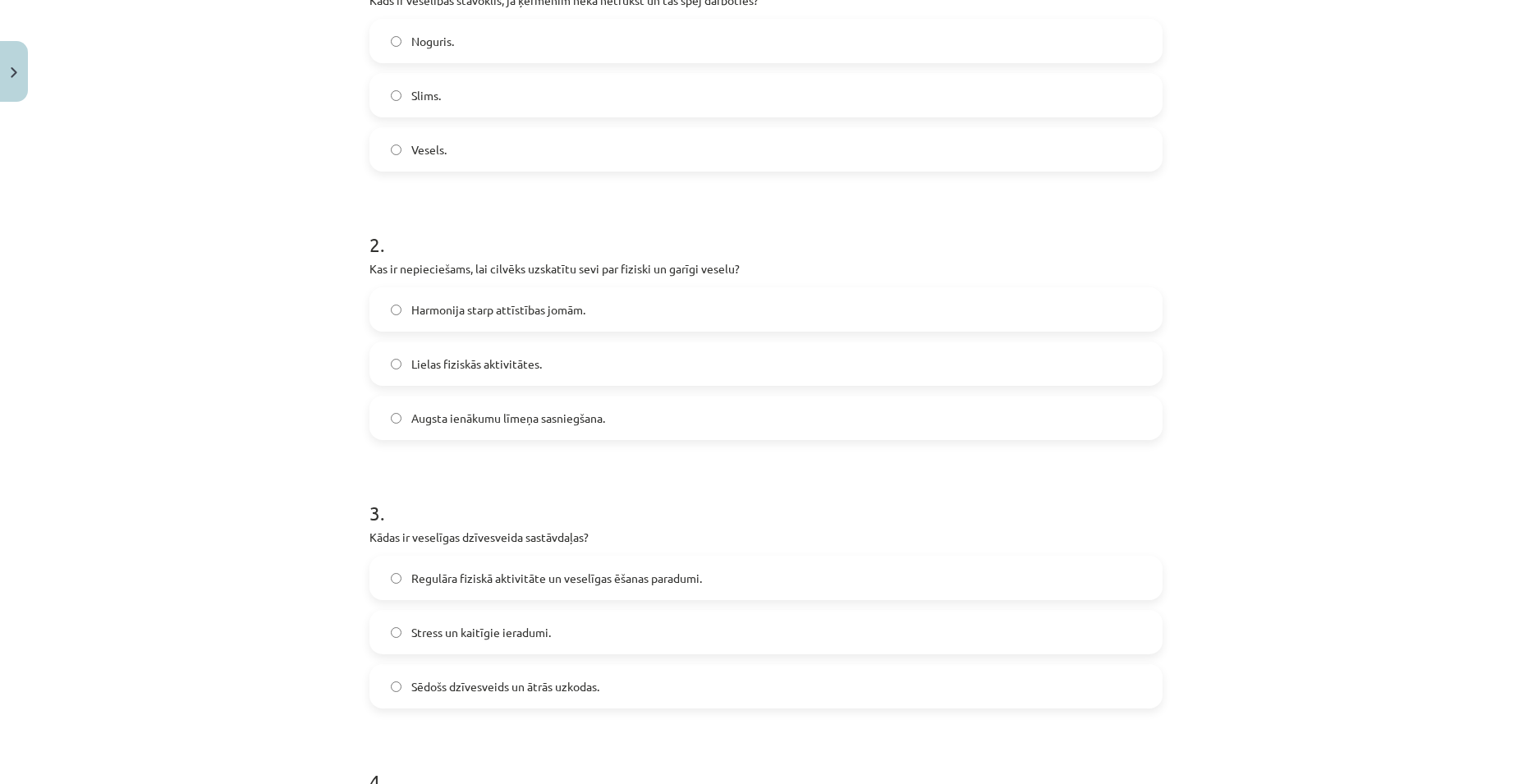
scroll to position [533, 0]
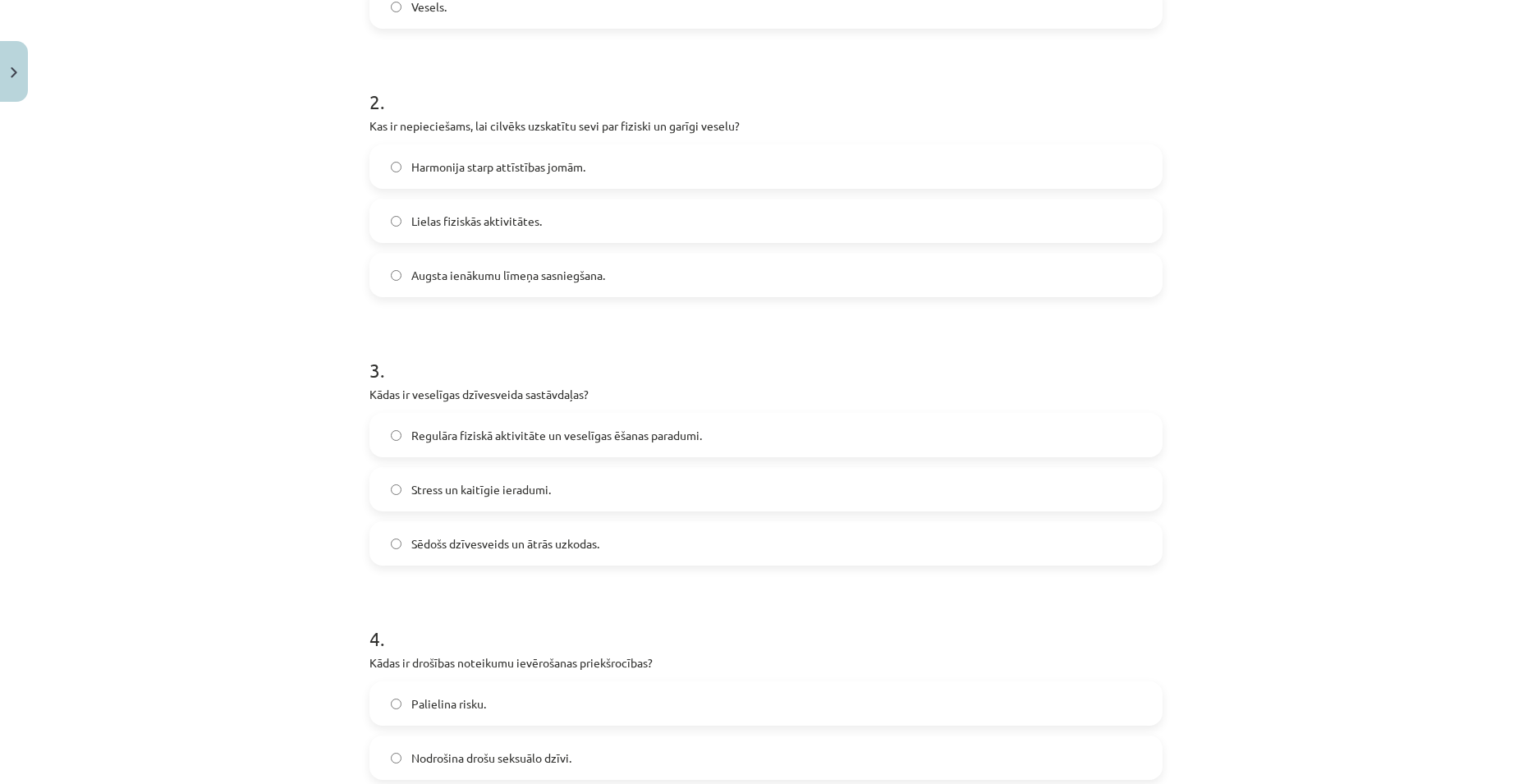
click at [614, 444] on label "Regulāra fiziskā aktivitāte un veselīgas ēšanas paradumi." at bounding box center [766, 435] width 790 height 41
click at [496, 170] on span "Harmonija starp attīstības jomām." at bounding box center [499, 166] width 174 height 17
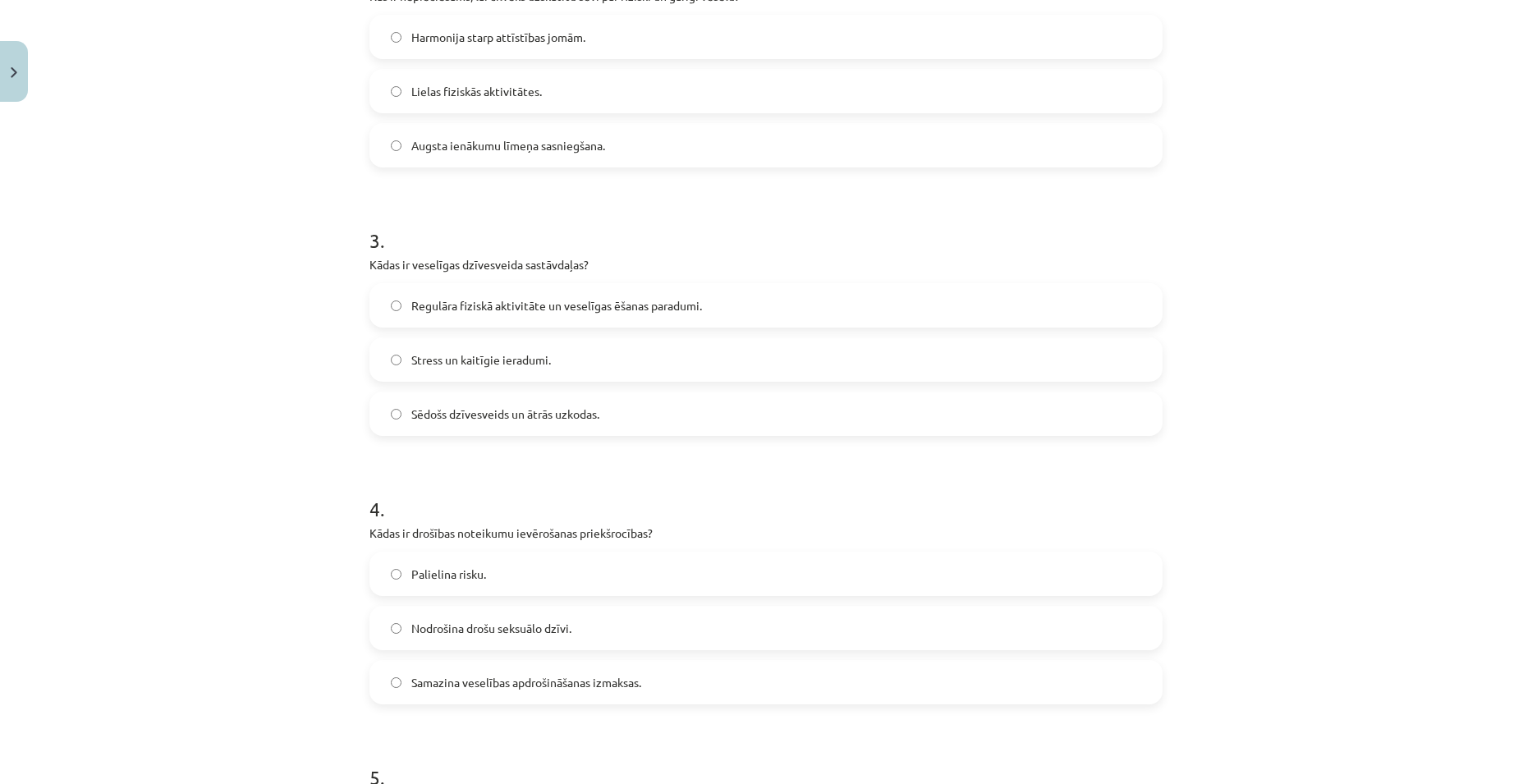
scroll to position [780, 0]
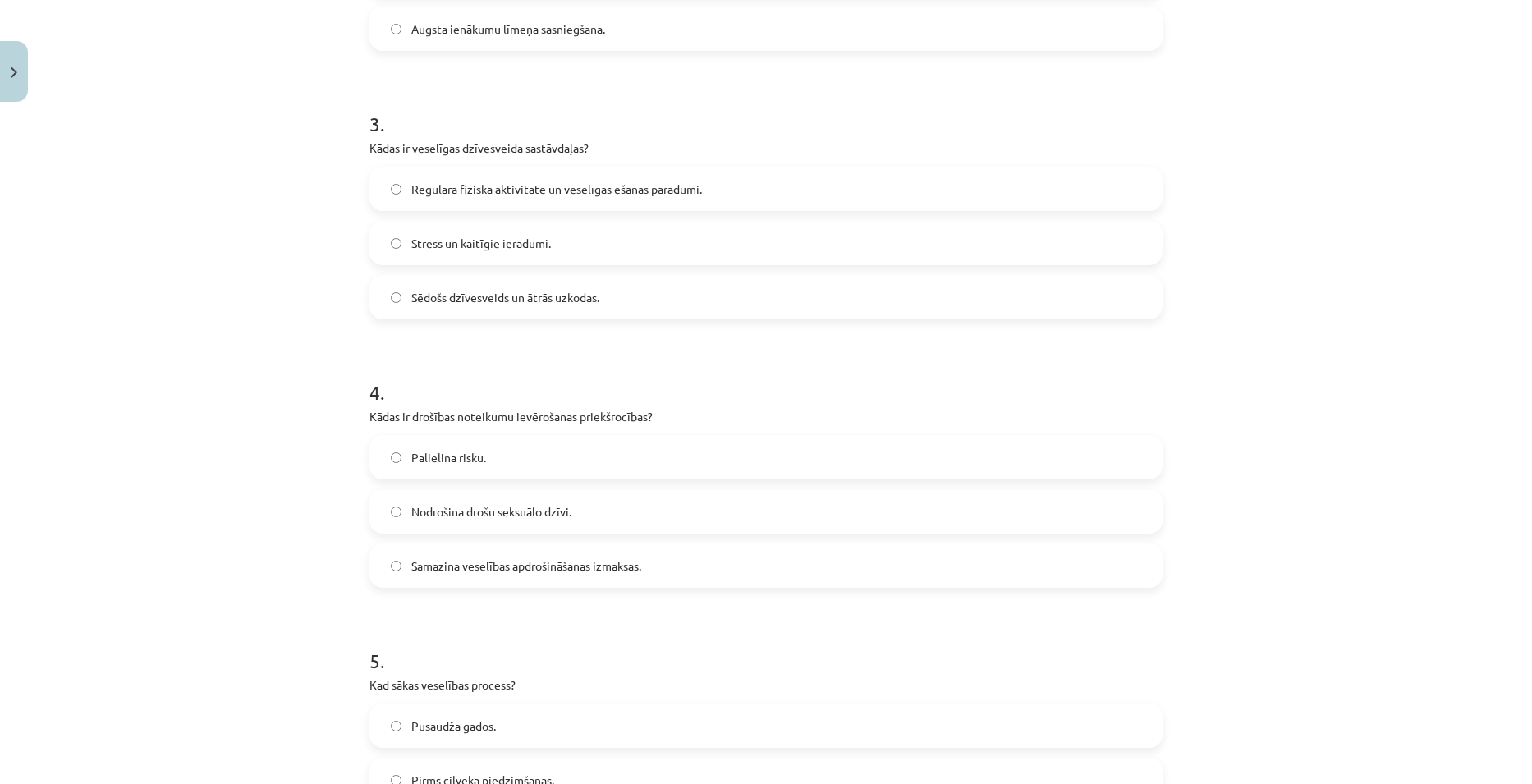
click at [563, 574] on span "Samazina veselības apdrošināšanas izmaksas." at bounding box center [526, 565] width 230 height 17
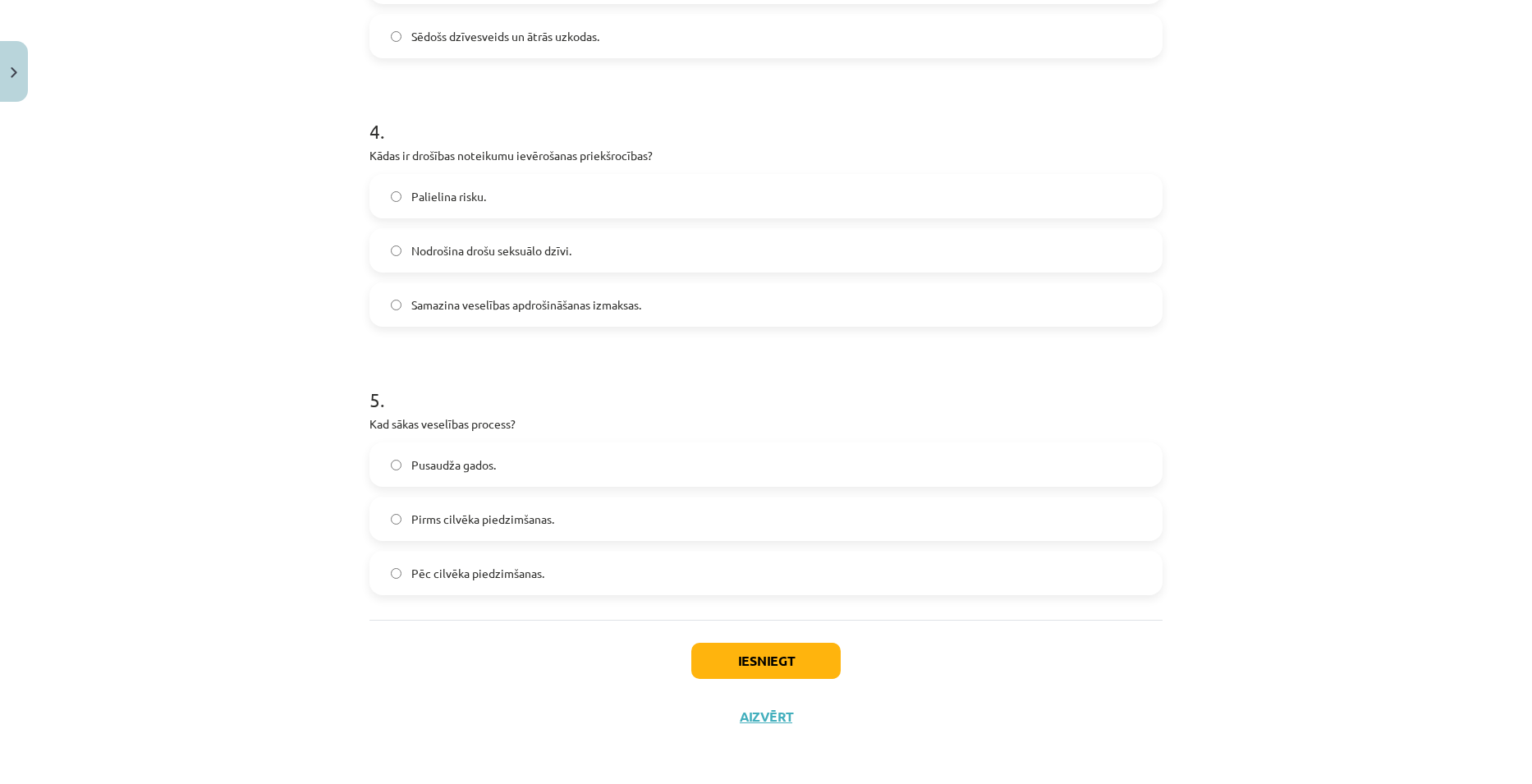
scroll to position [1042, 0]
click at [535, 521] on span "Pirms cilvēka piedzimšanas." at bounding box center [482, 517] width 142 height 17
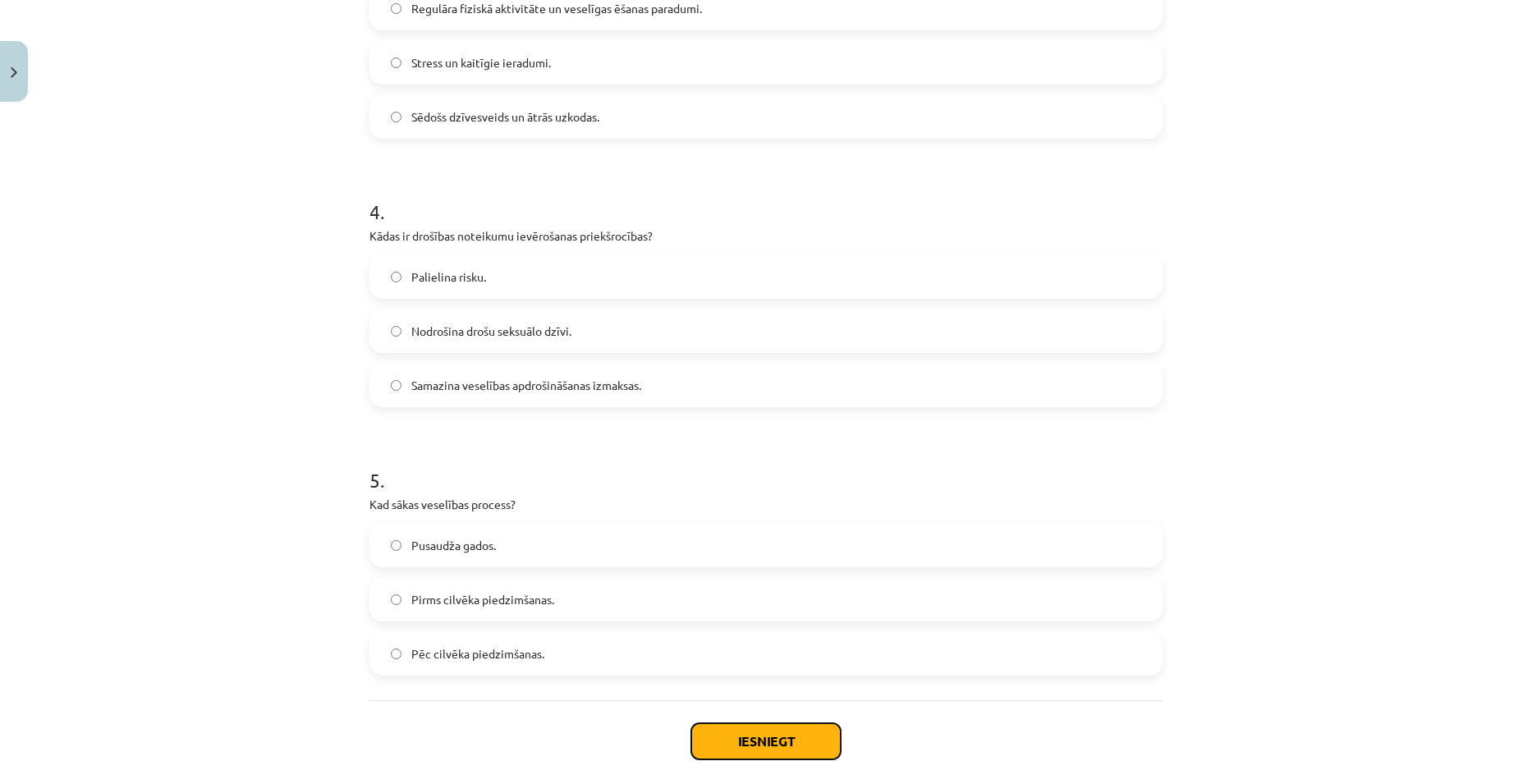
click at [765, 740] on button "Iesniegt" at bounding box center [766, 740] width 150 height 36
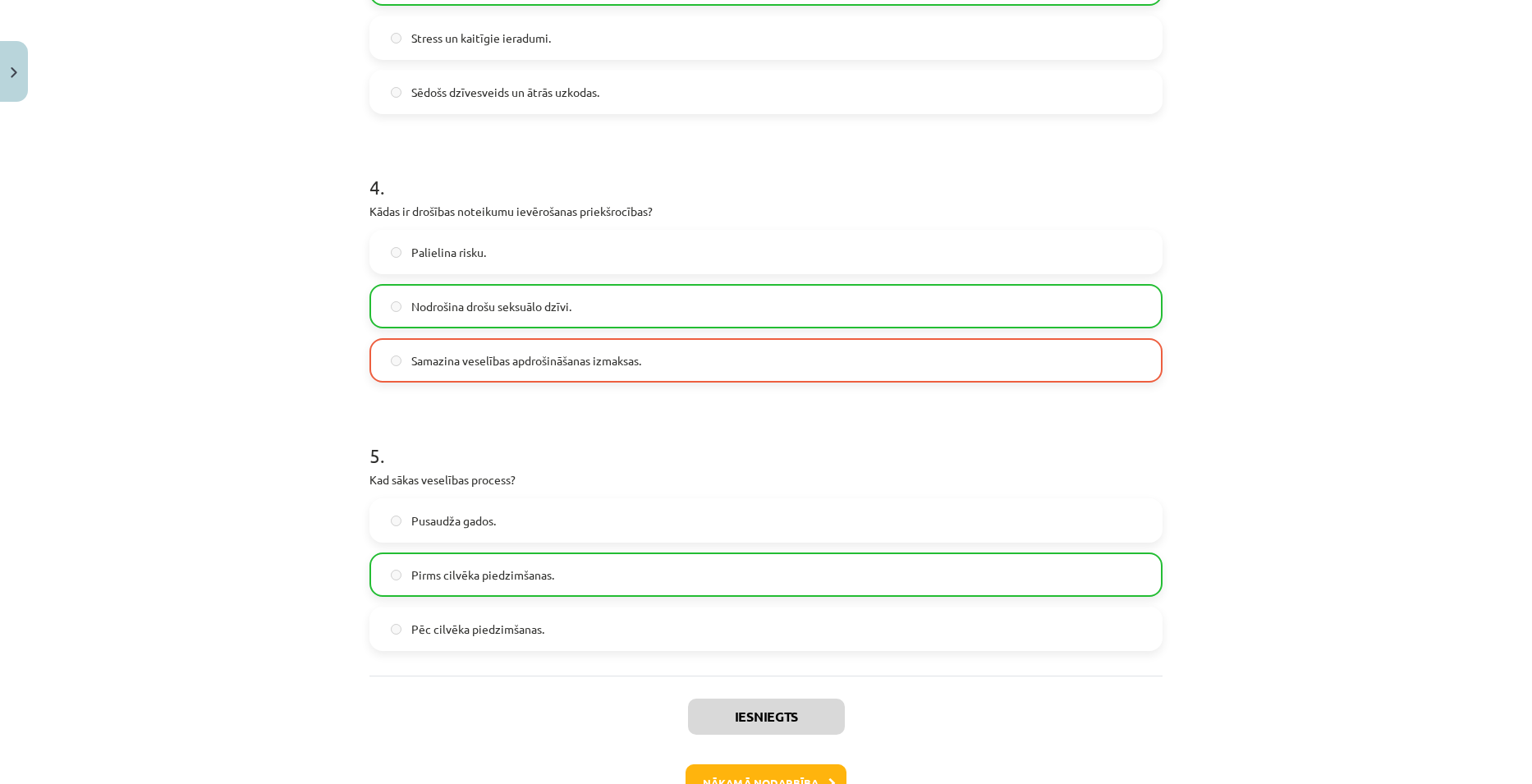
scroll to position [1095, 0]
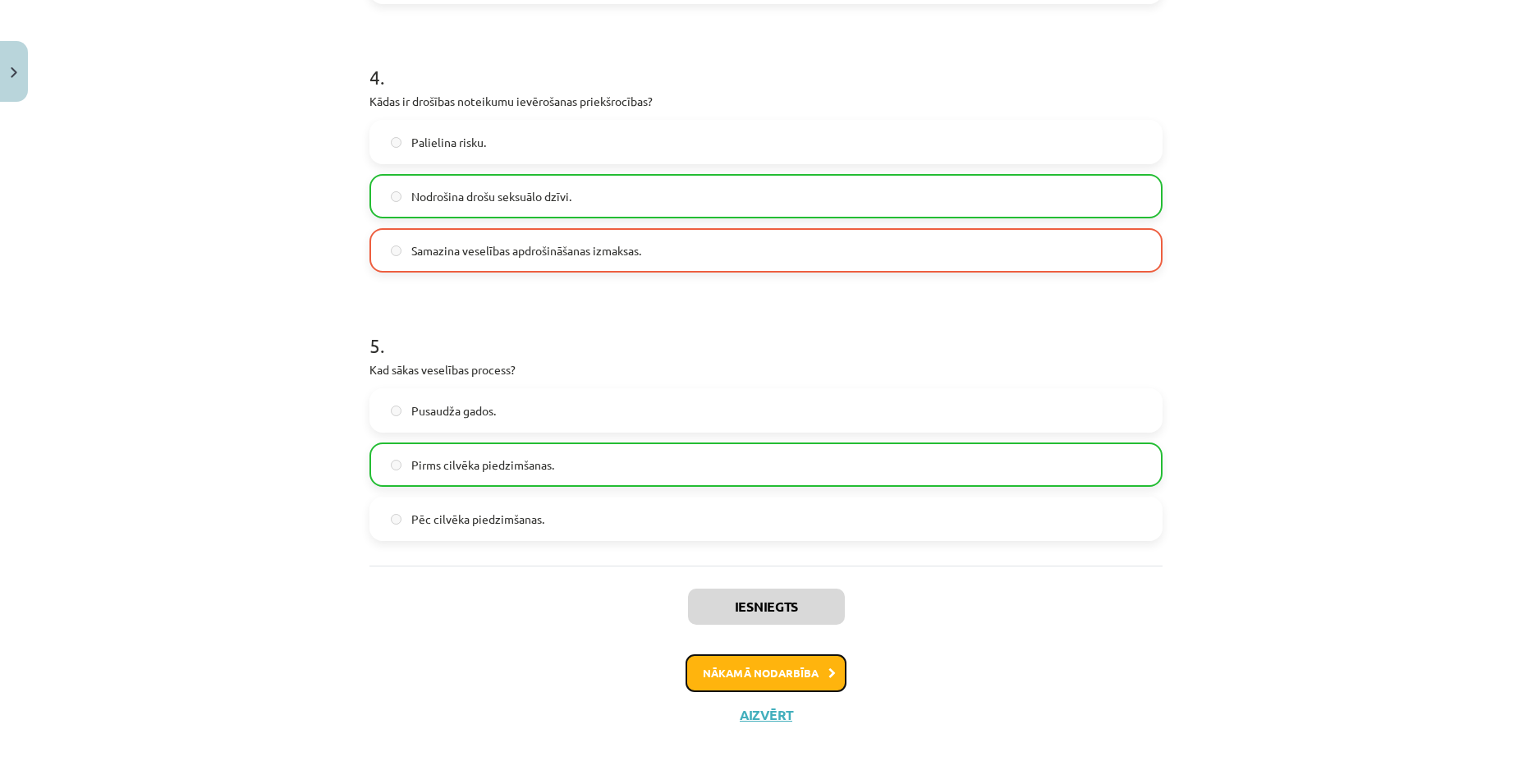
click at [717, 682] on button "Nākamā nodarbība" at bounding box center [766, 673] width 161 height 37
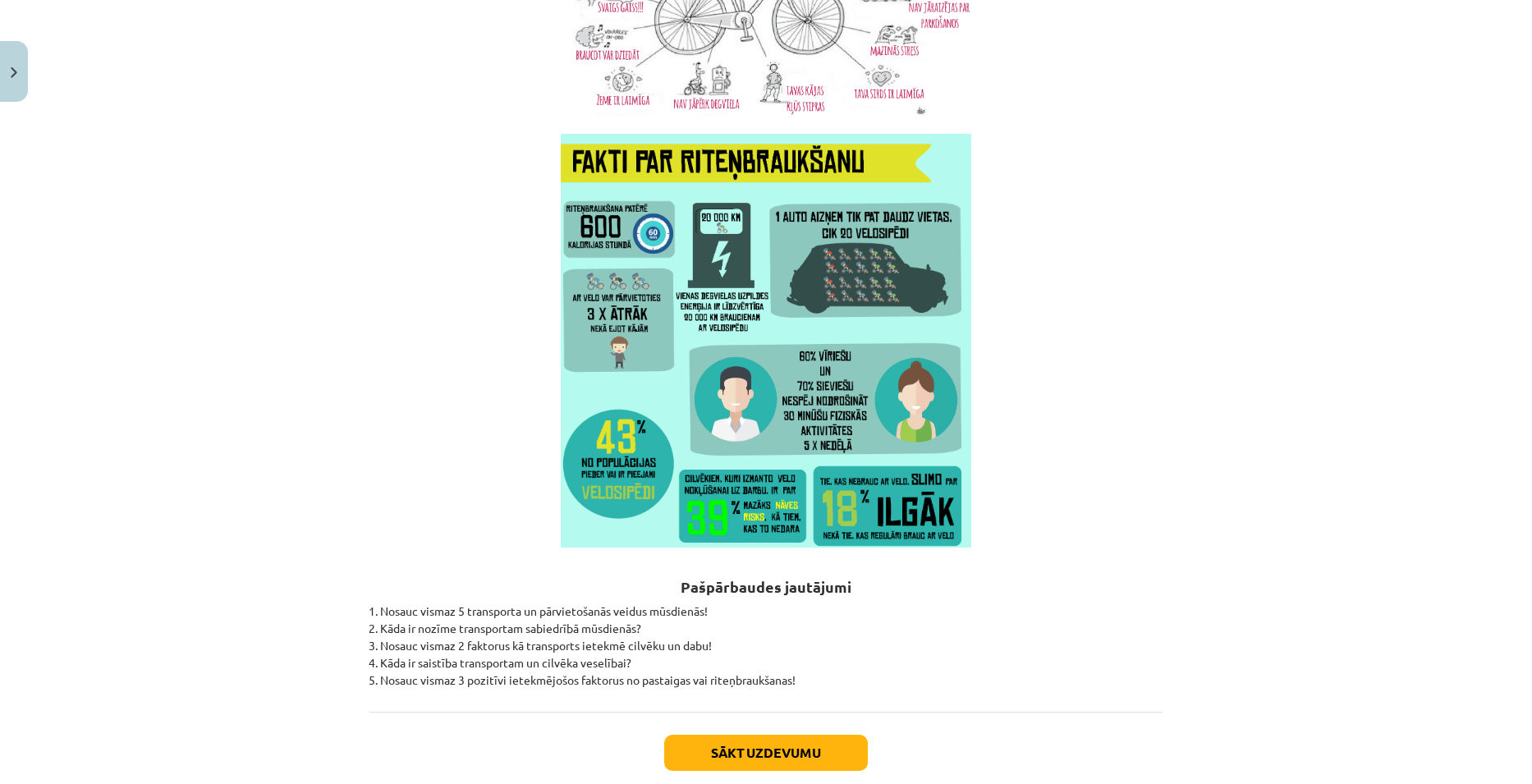
scroll to position [4565, 0]
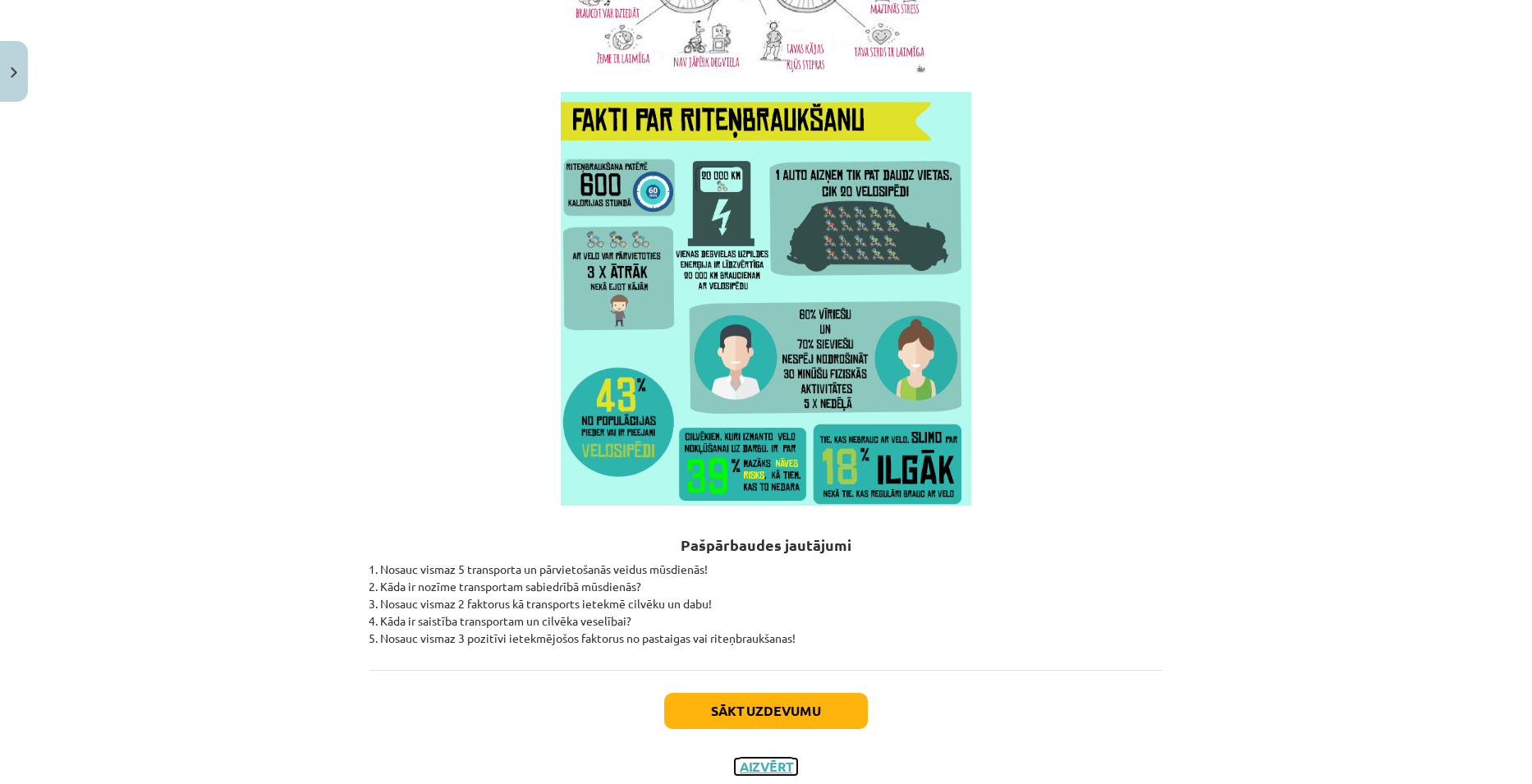
click at [766, 758] on button "Aizvērt" at bounding box center [766, 766] width 62 height 16
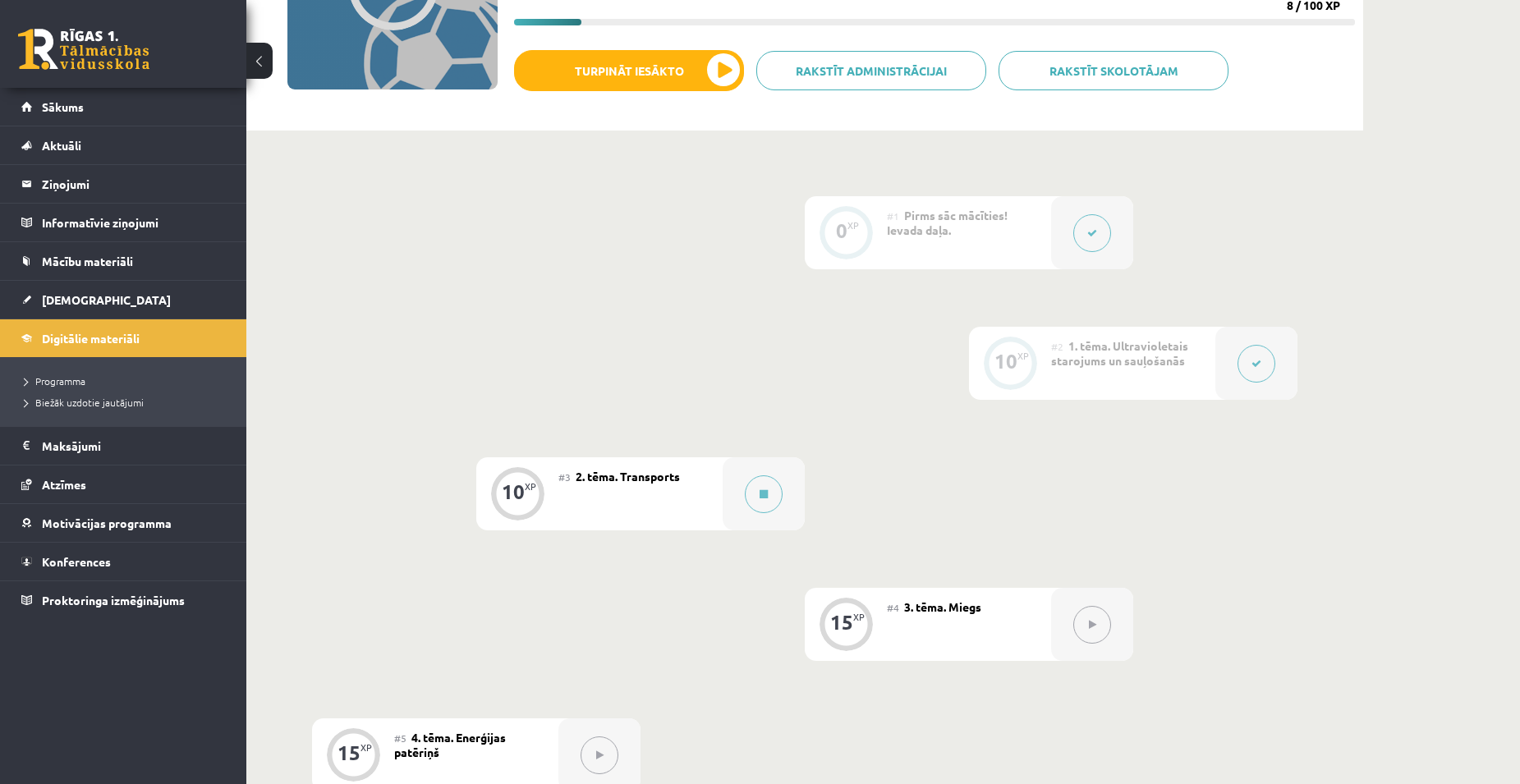
click at [1242, 375] on button at bounding box center [1256, 363] width 37 height 37
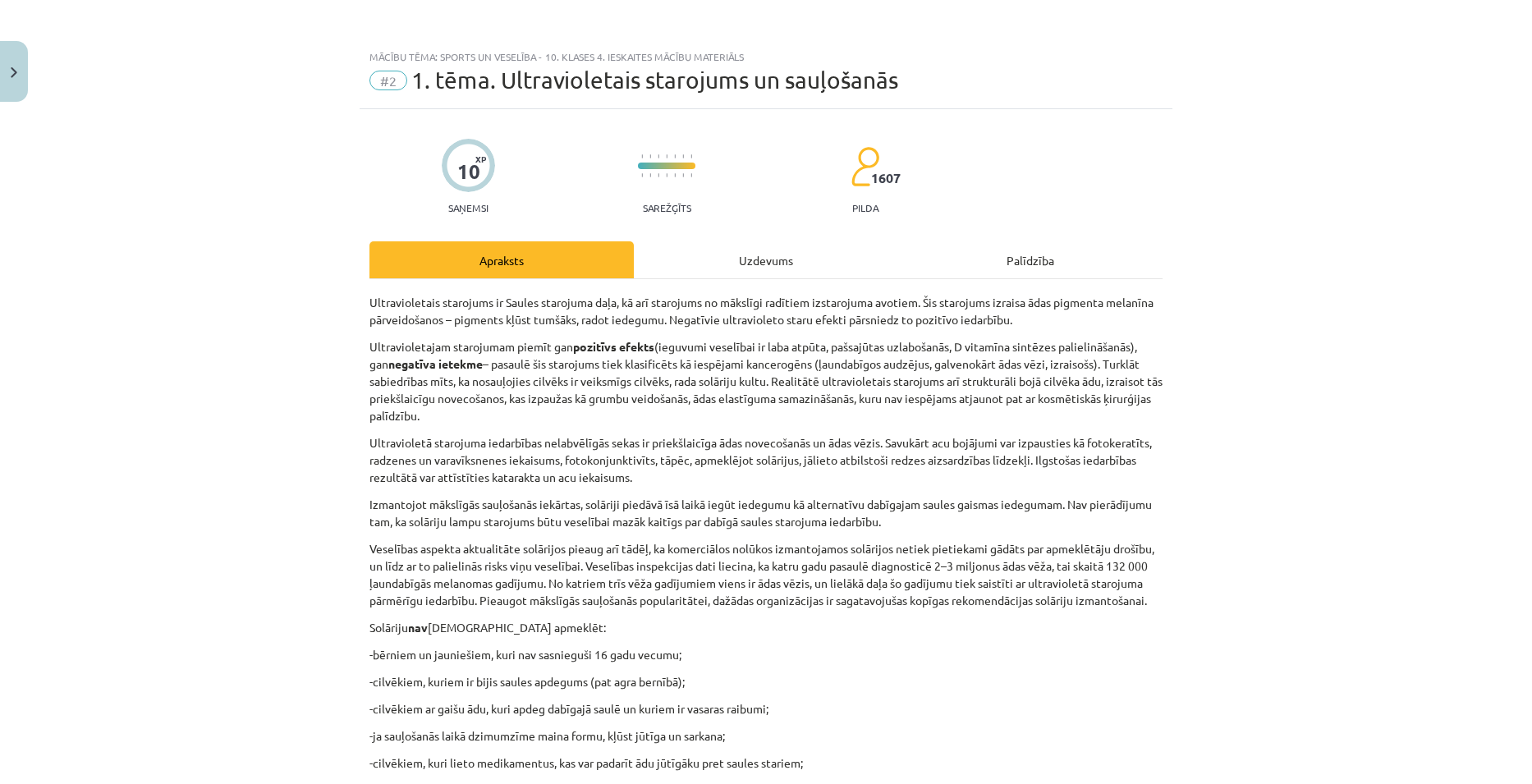
click at [754, 263] on div "Uzdevums" at bounding box center [766, 259] width 264 height 36
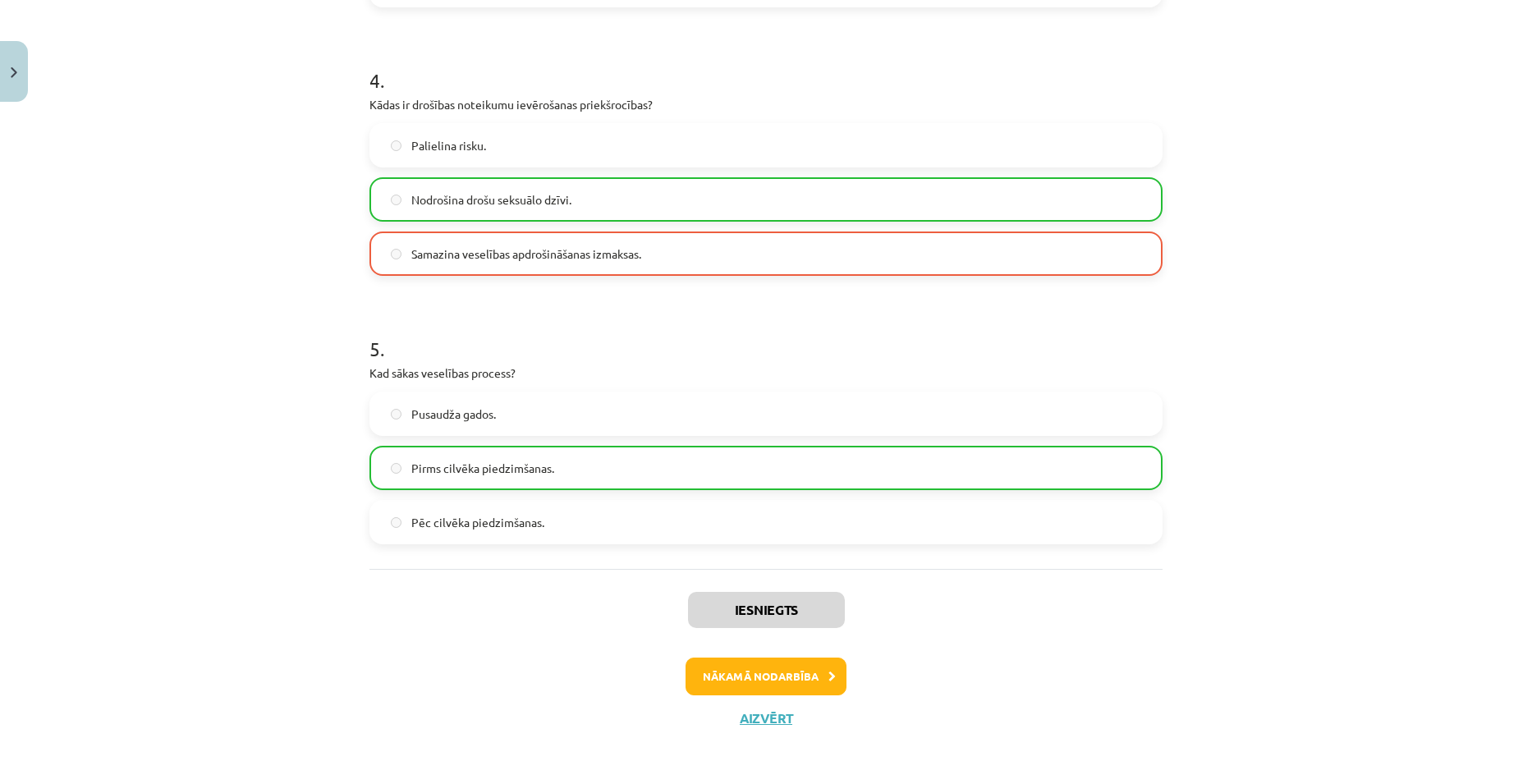
scroll to position [1095, 0]
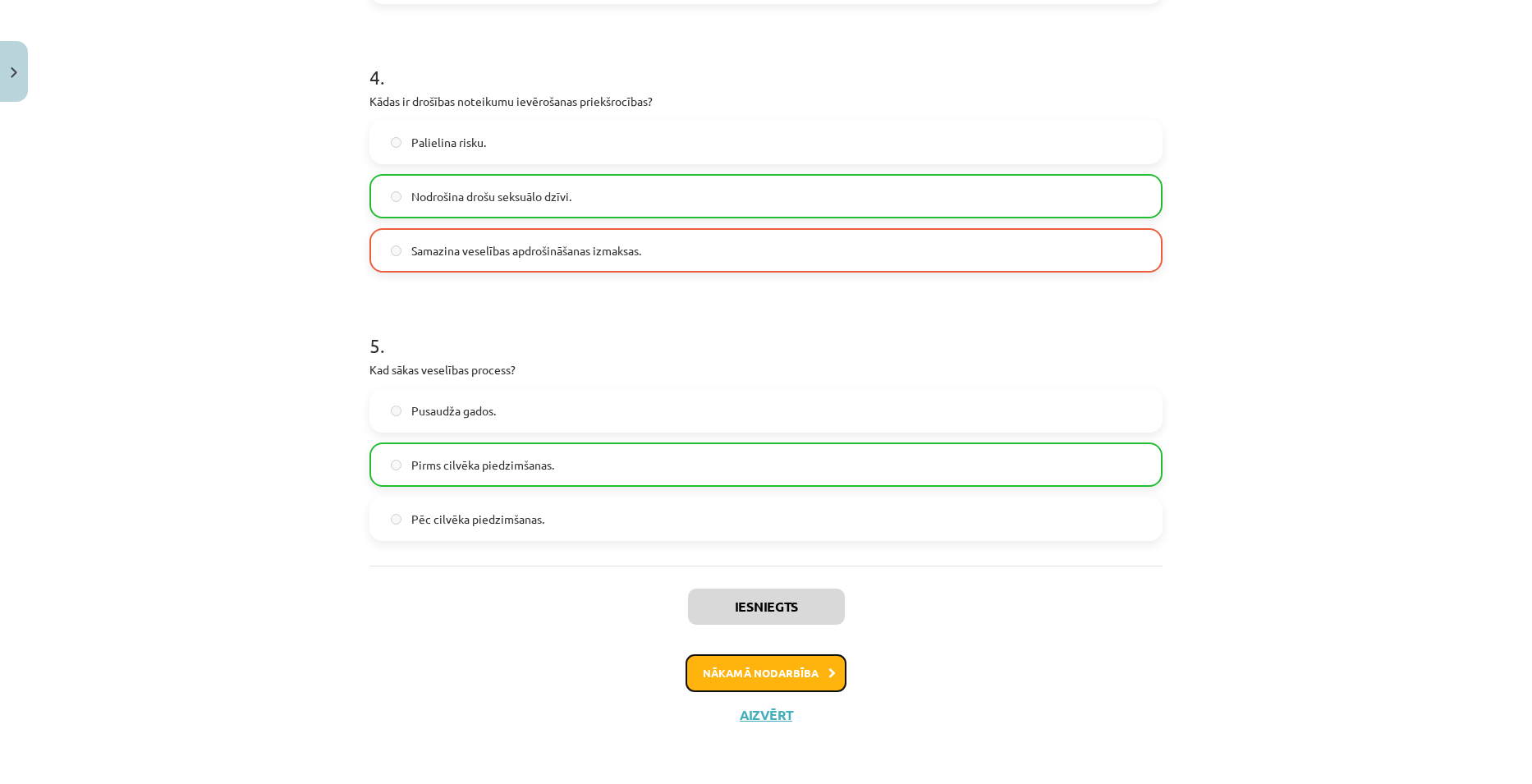
click at [786, 672] on button "Nākamā nodarbība" at bounding box center [766, 673] width 161 height 37
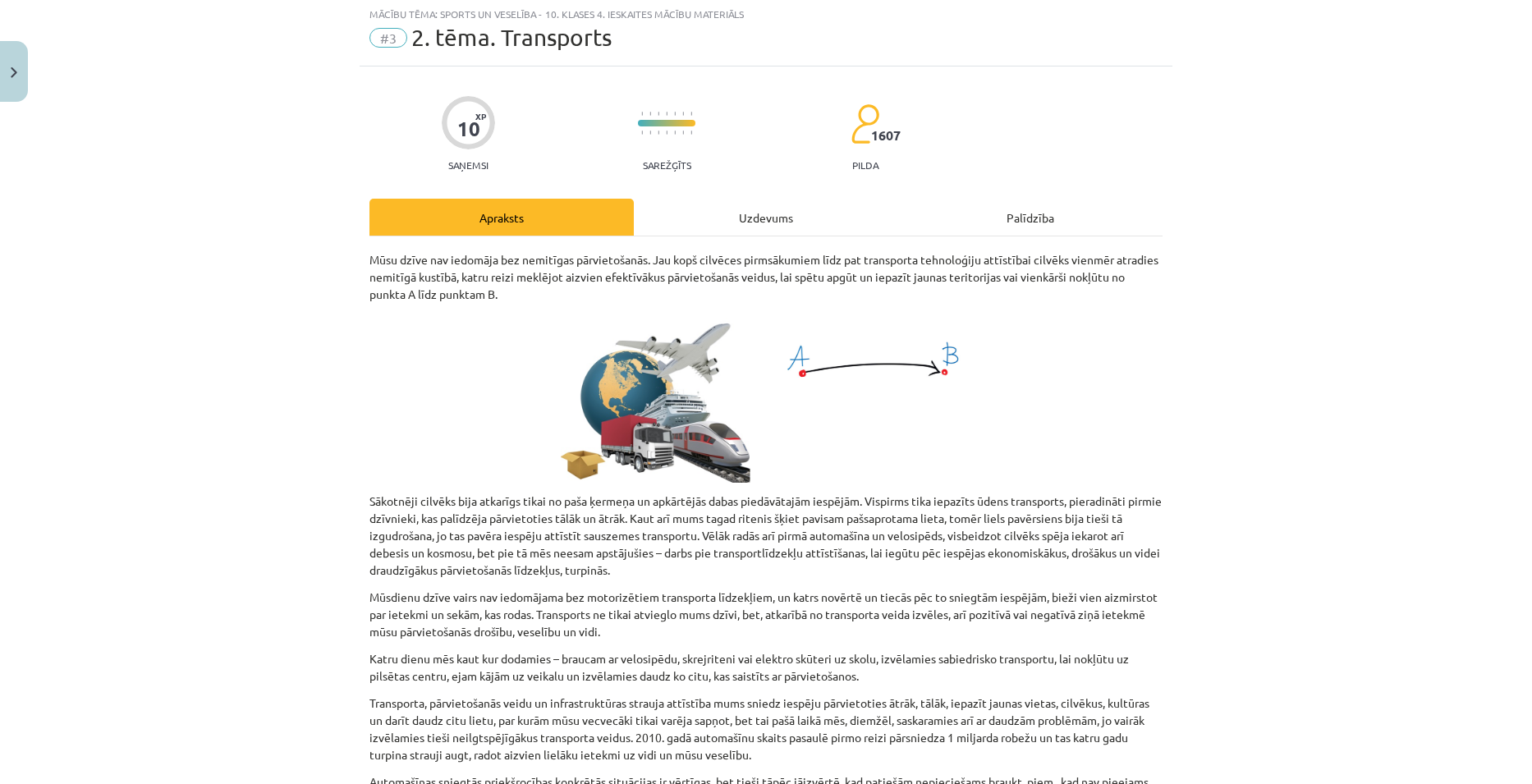
scroll to position [41, 0]
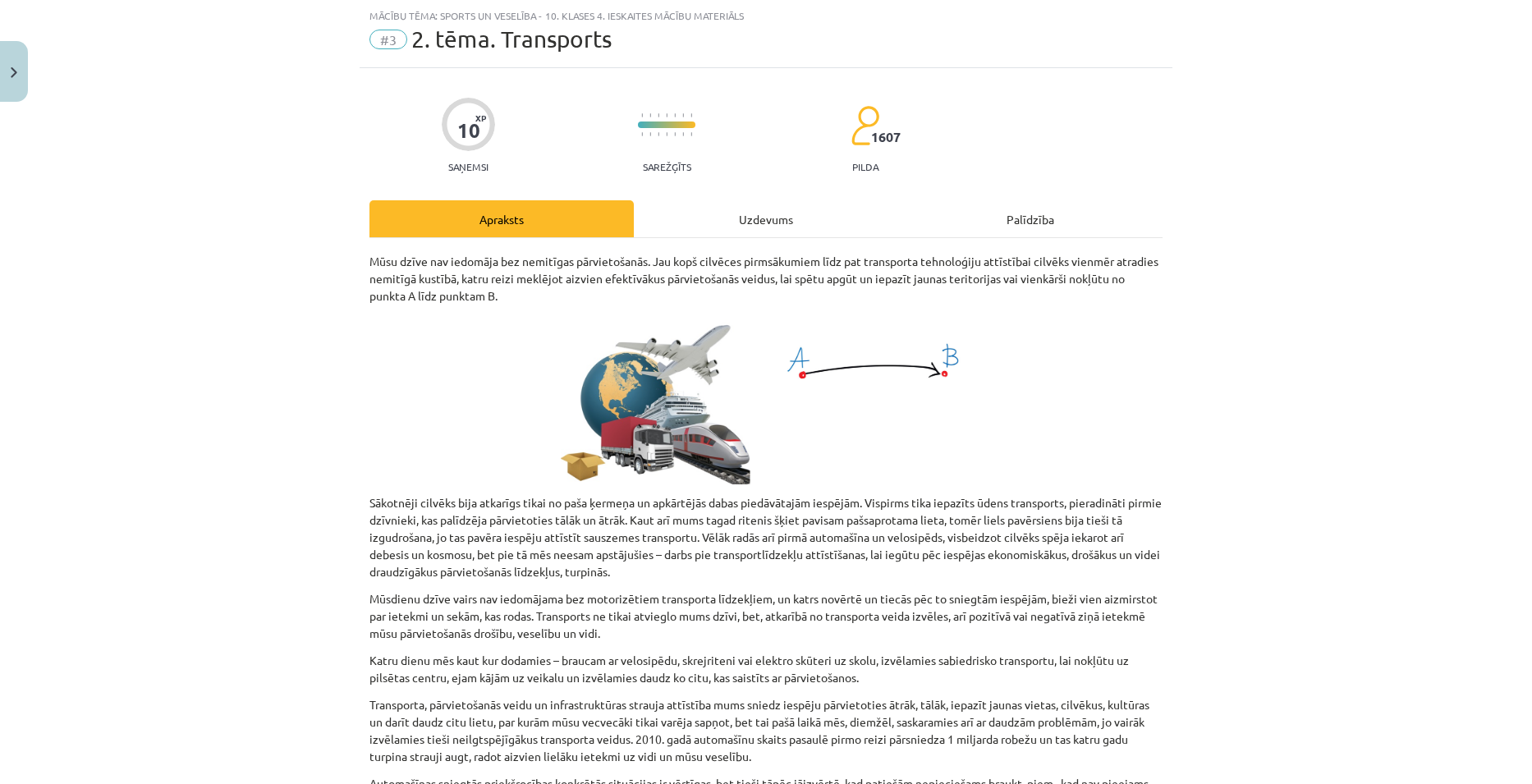
click at [765, 224] on div "Uzdevums" at bounding box center [766, 218] width 264 height 36
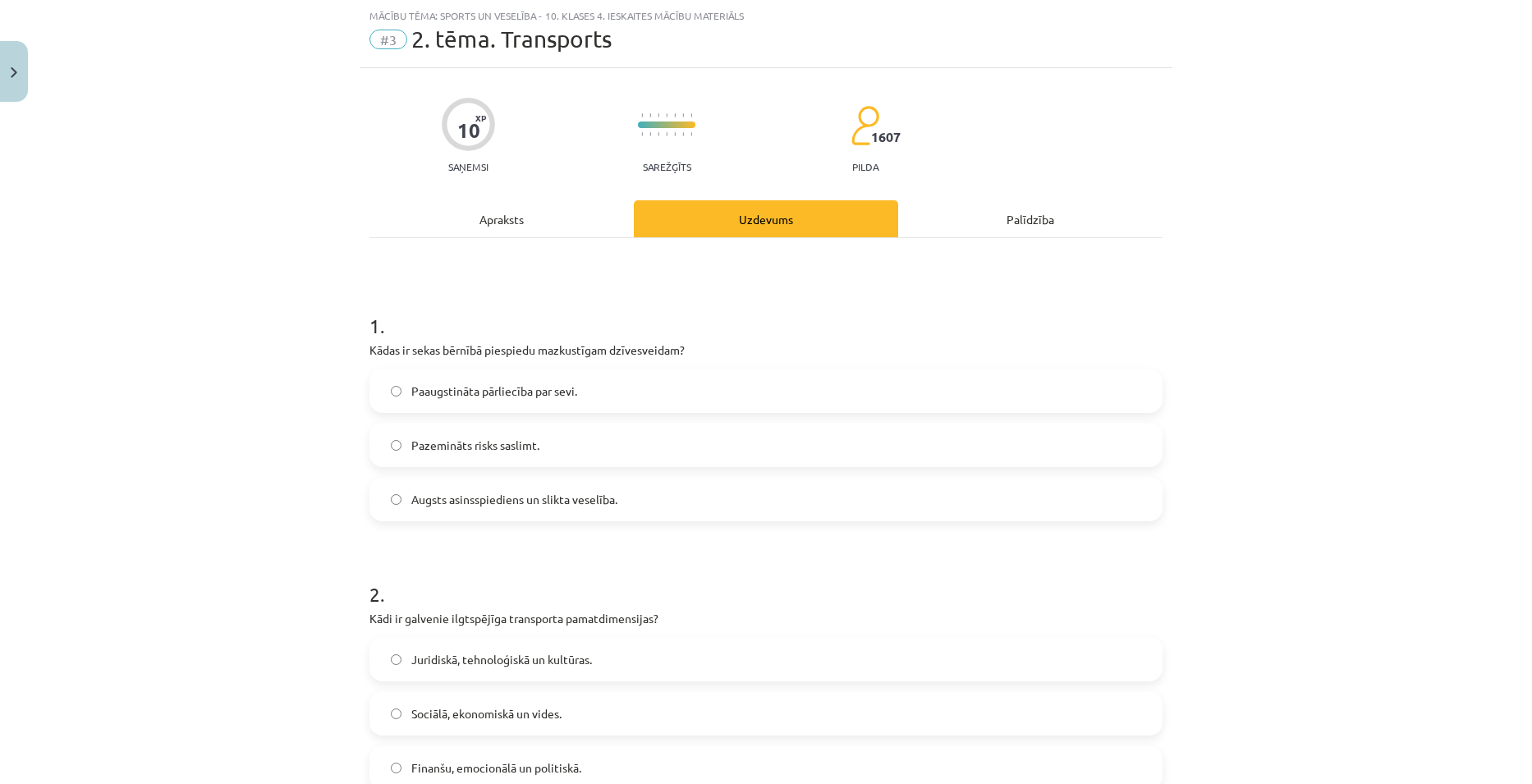
click at [596, 502] on span "Augsts asinsspiediens un slikta veselība." at bounding box center [514, 498] width 206 height 17
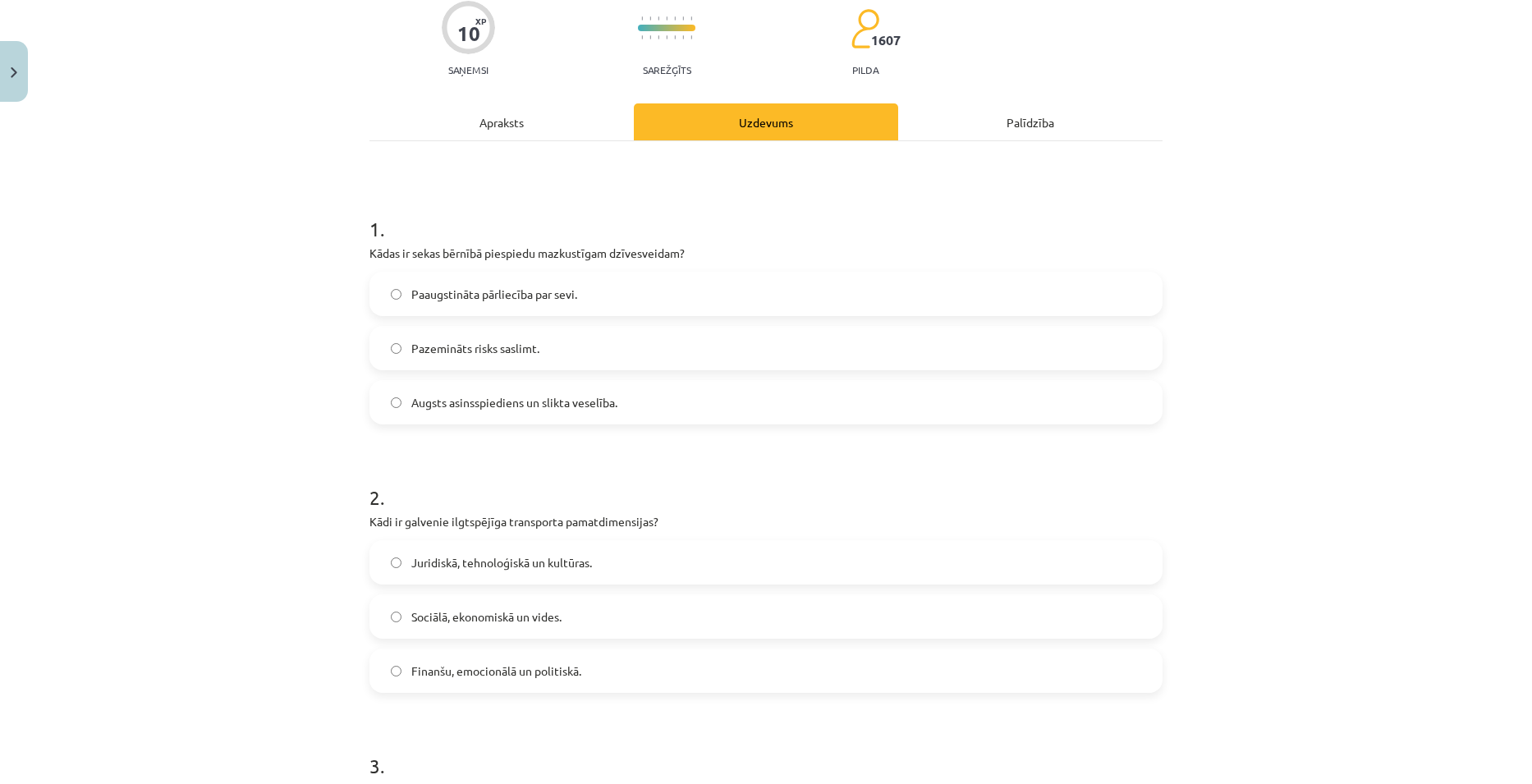
scroll to position [287, 0]
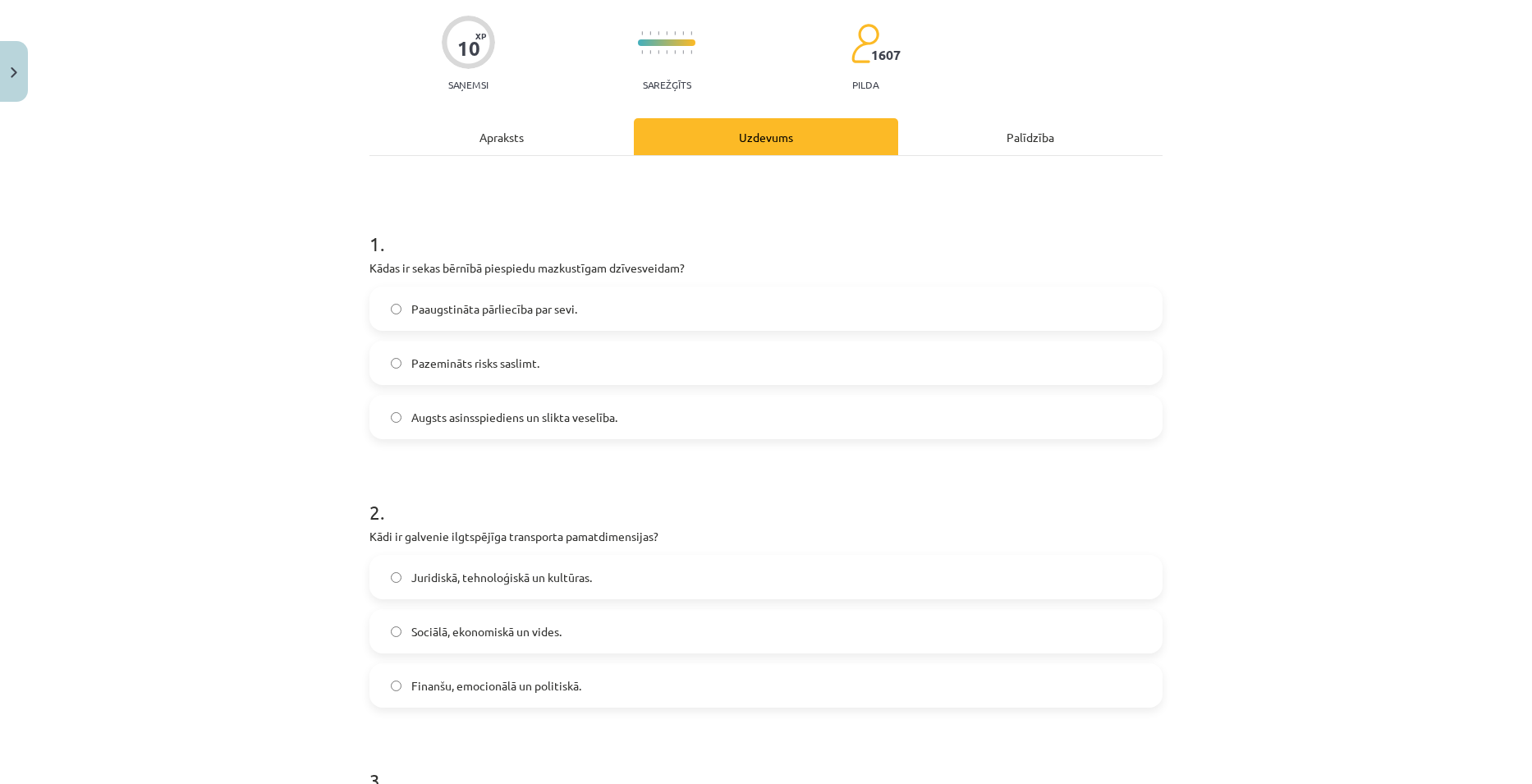
click at [499, 139] on div "Apraksts" at bounding box center [501, 136] width 264 height 36
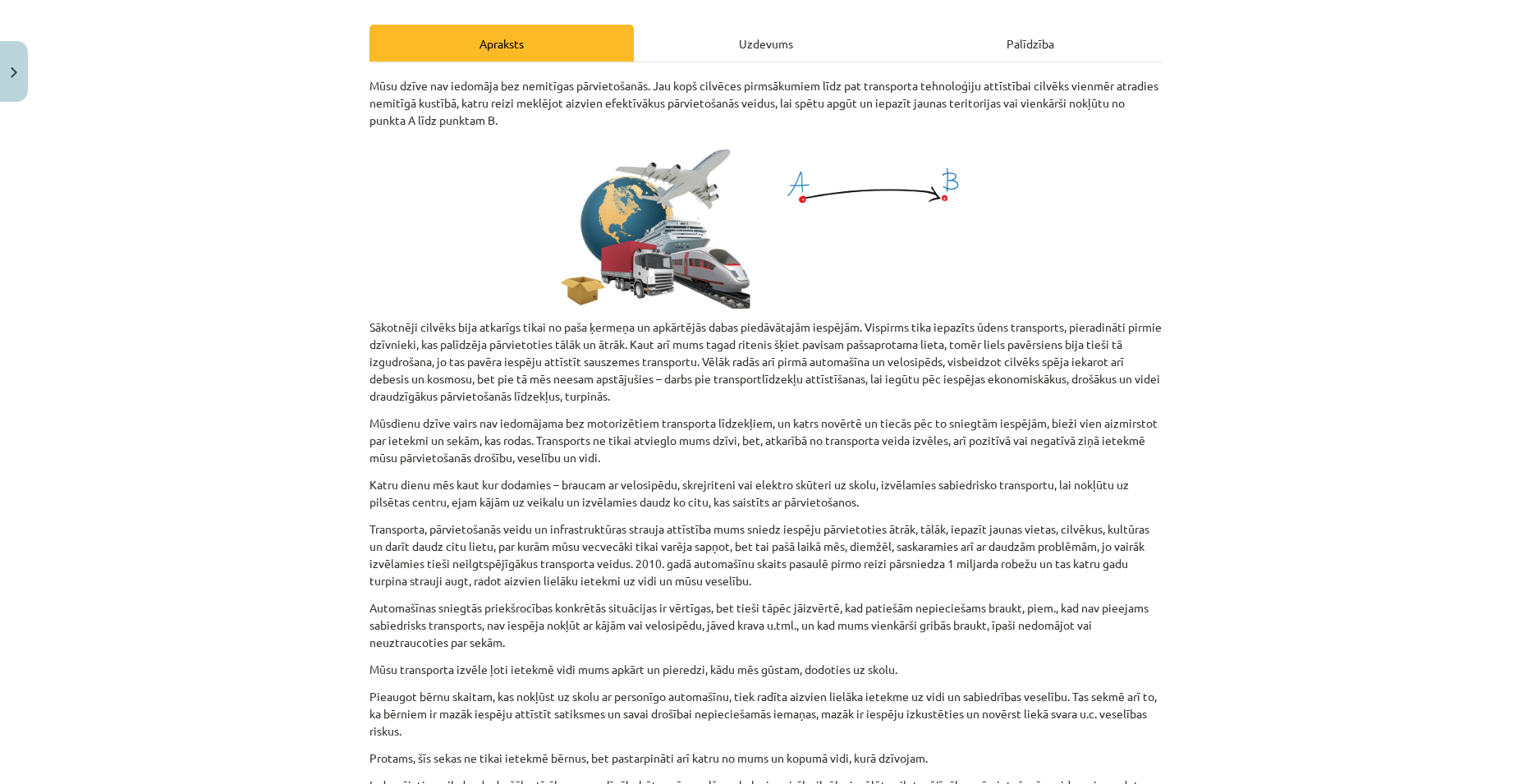
scroll to position [0, 0]
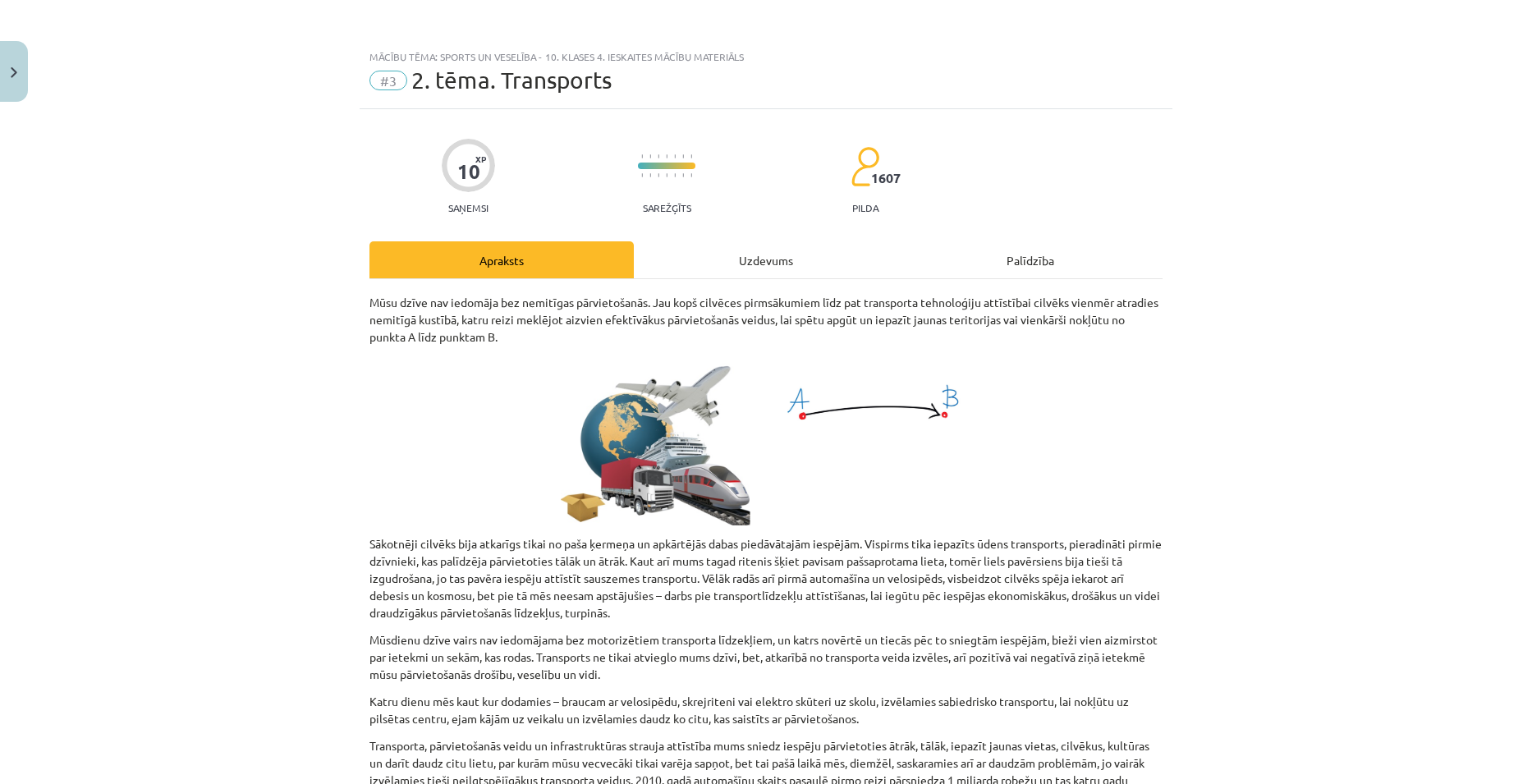
click at [777, 269] on div "Uzdevums" at bounding box center [766, 259] width 264 height 36
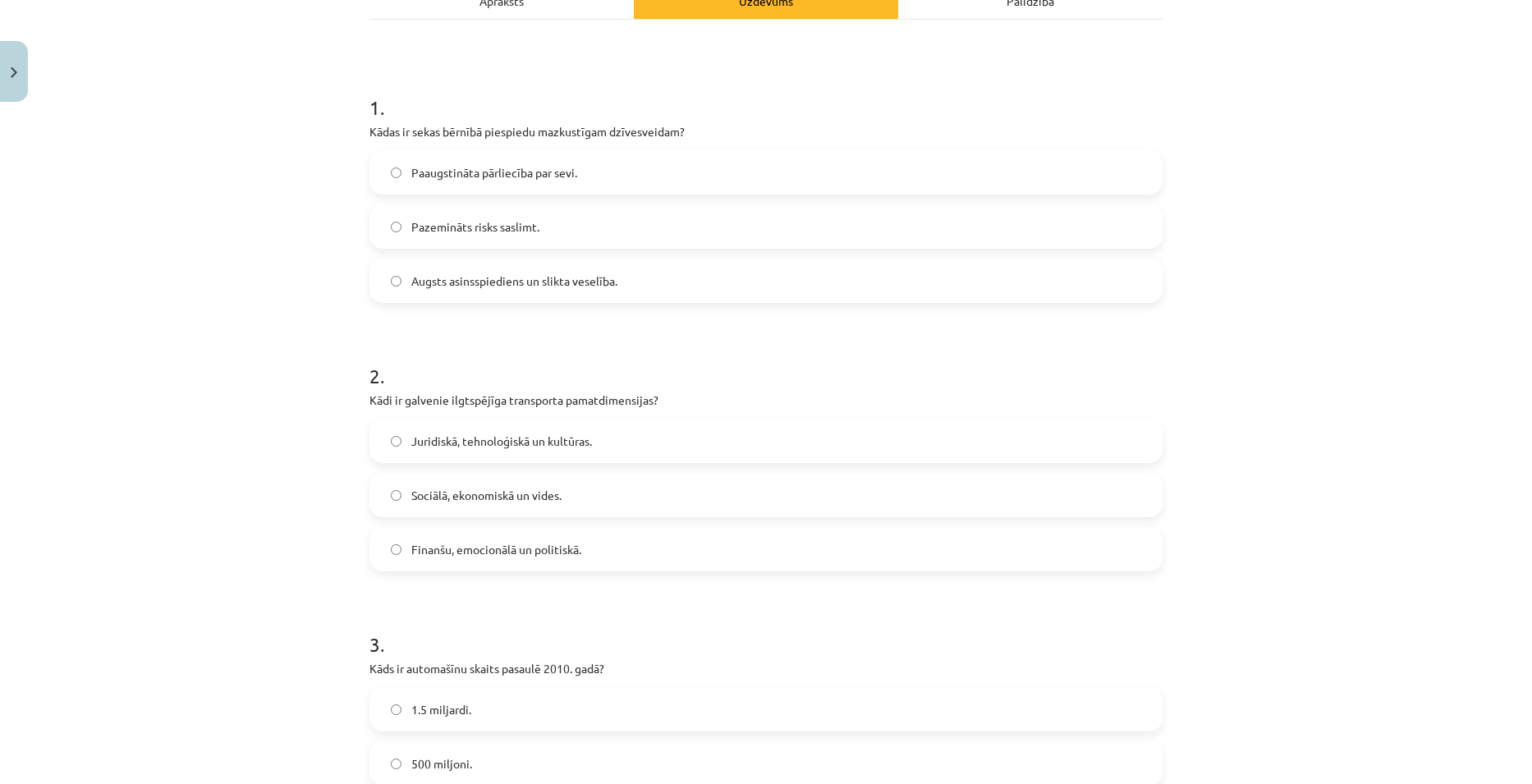
scroll to position [287, 0]
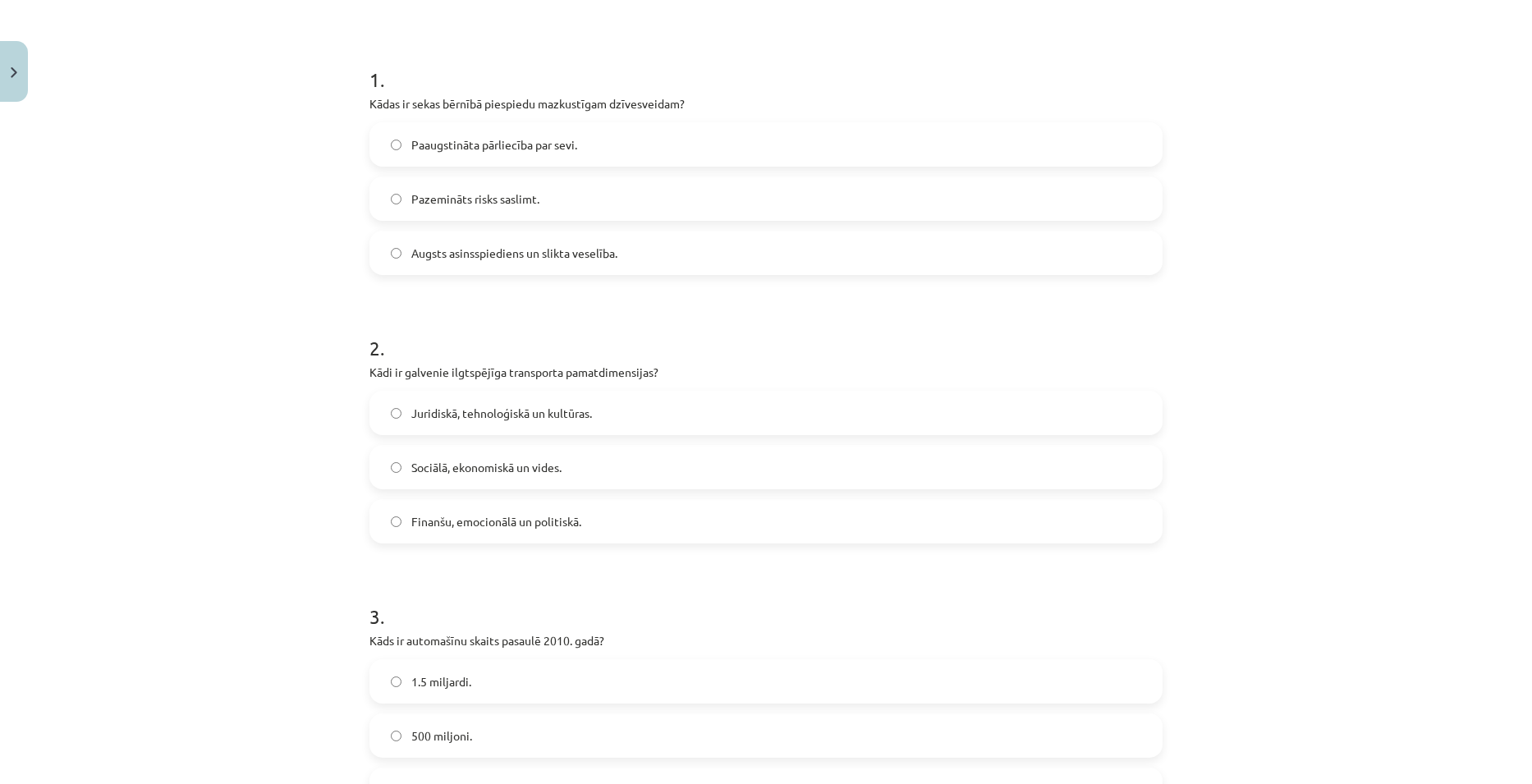
click at [586, 455] on label "Sociālā, ekonomiskā un vides." at bounding box center [766, 467] width 790 height 41
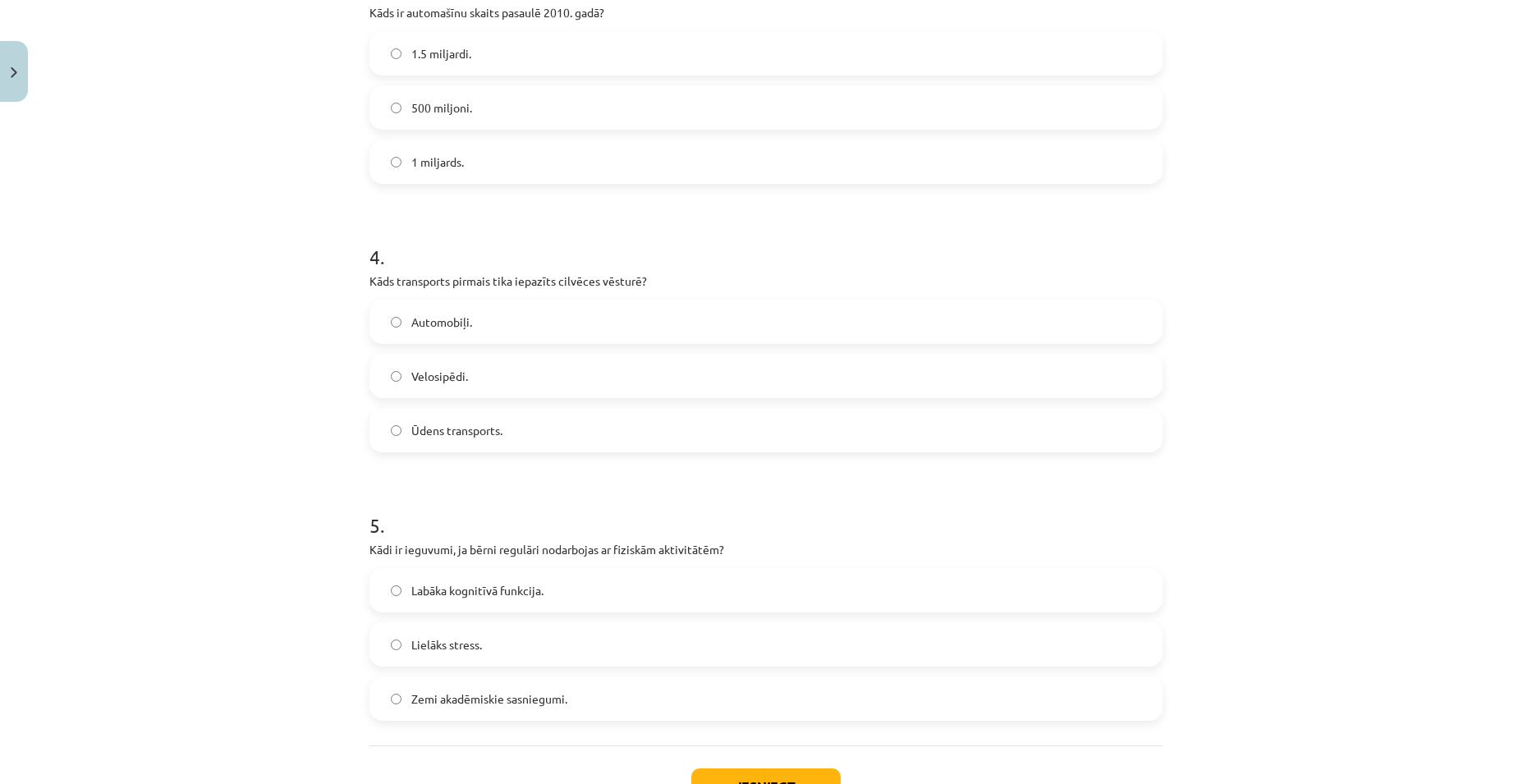
scroll to position [944, 0]
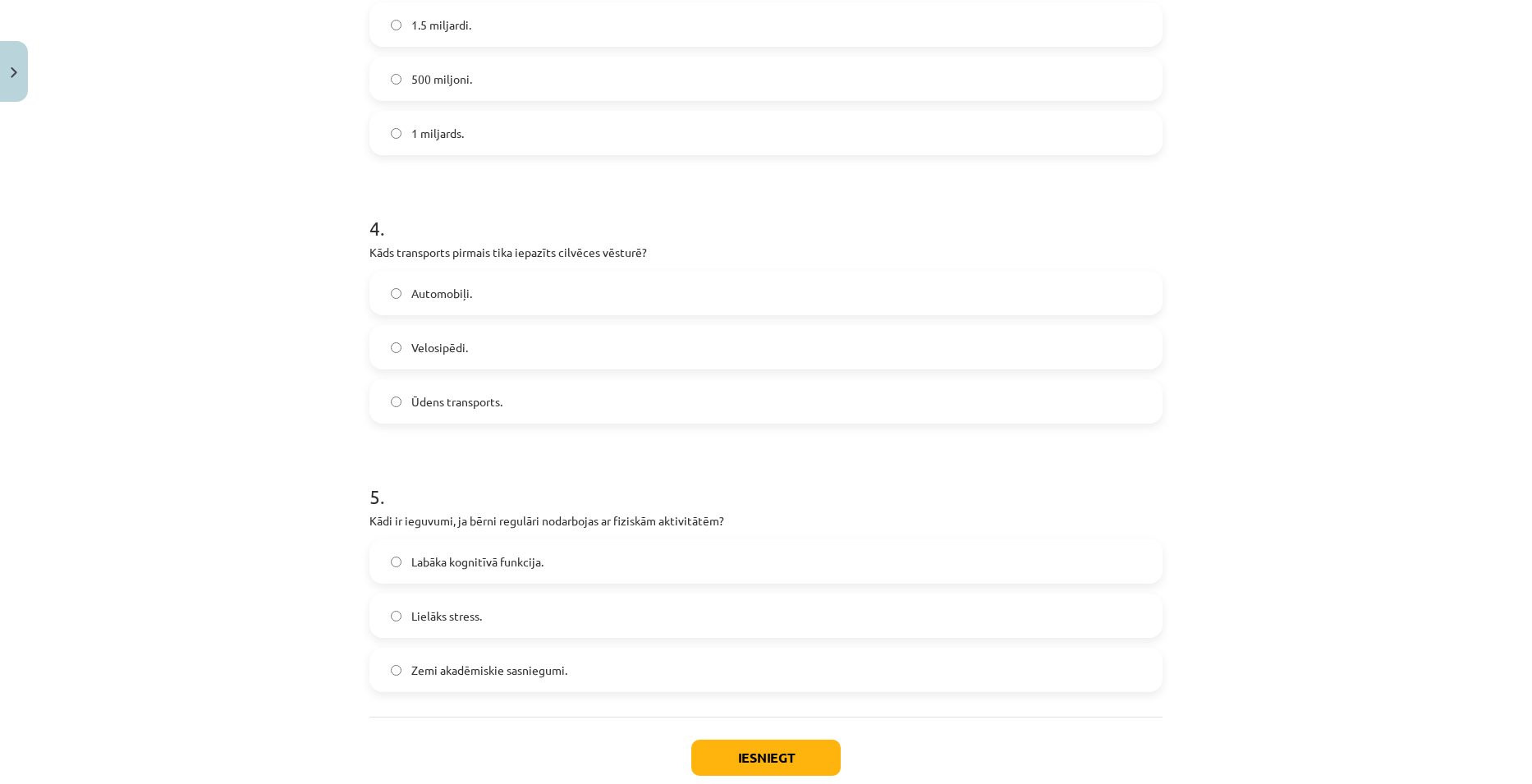
click at [515, 572] on label "Labāka kognitīvā funkcija." at bounding box center [766, 562] width 790 height 41
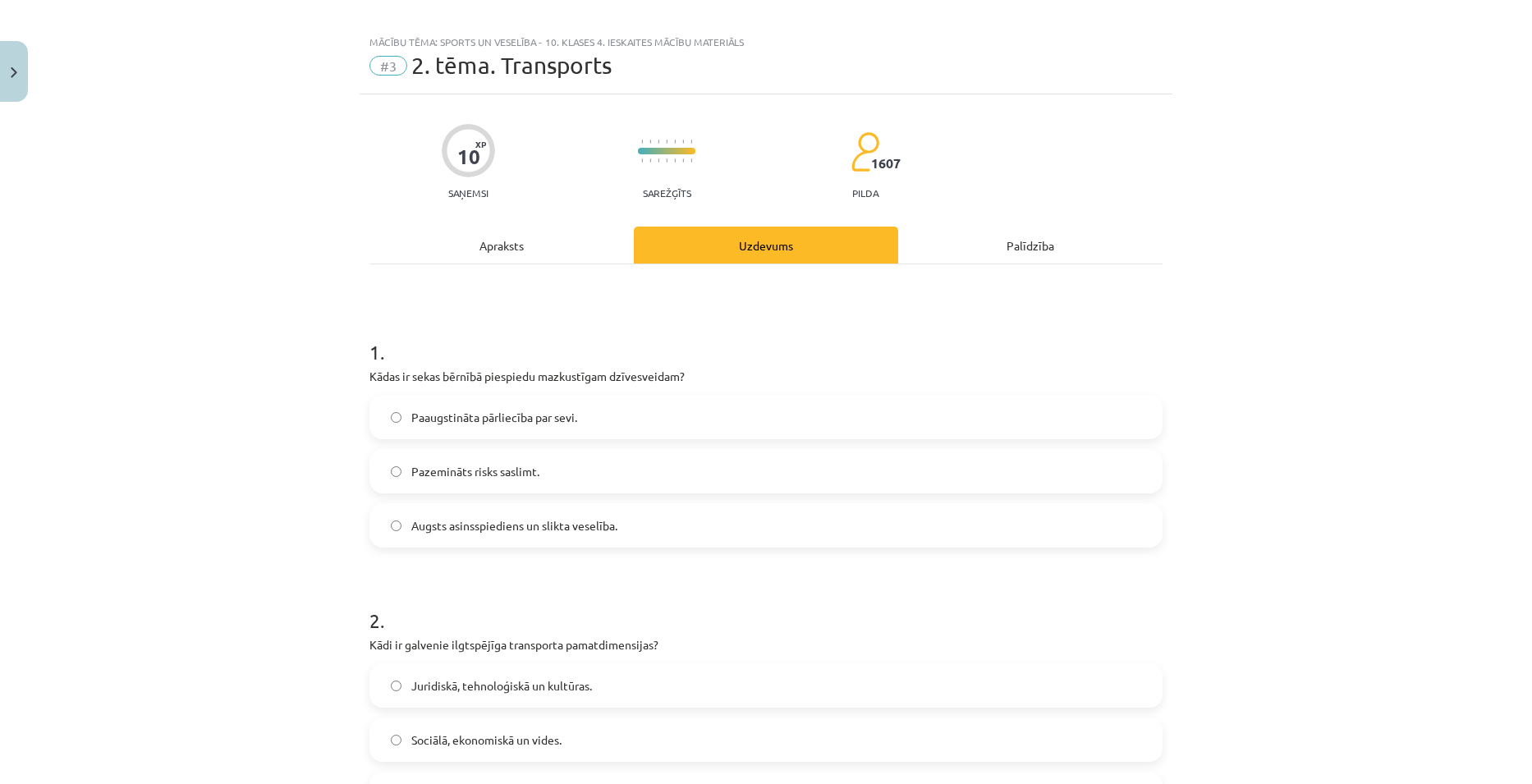
scroll to position [0, 0]
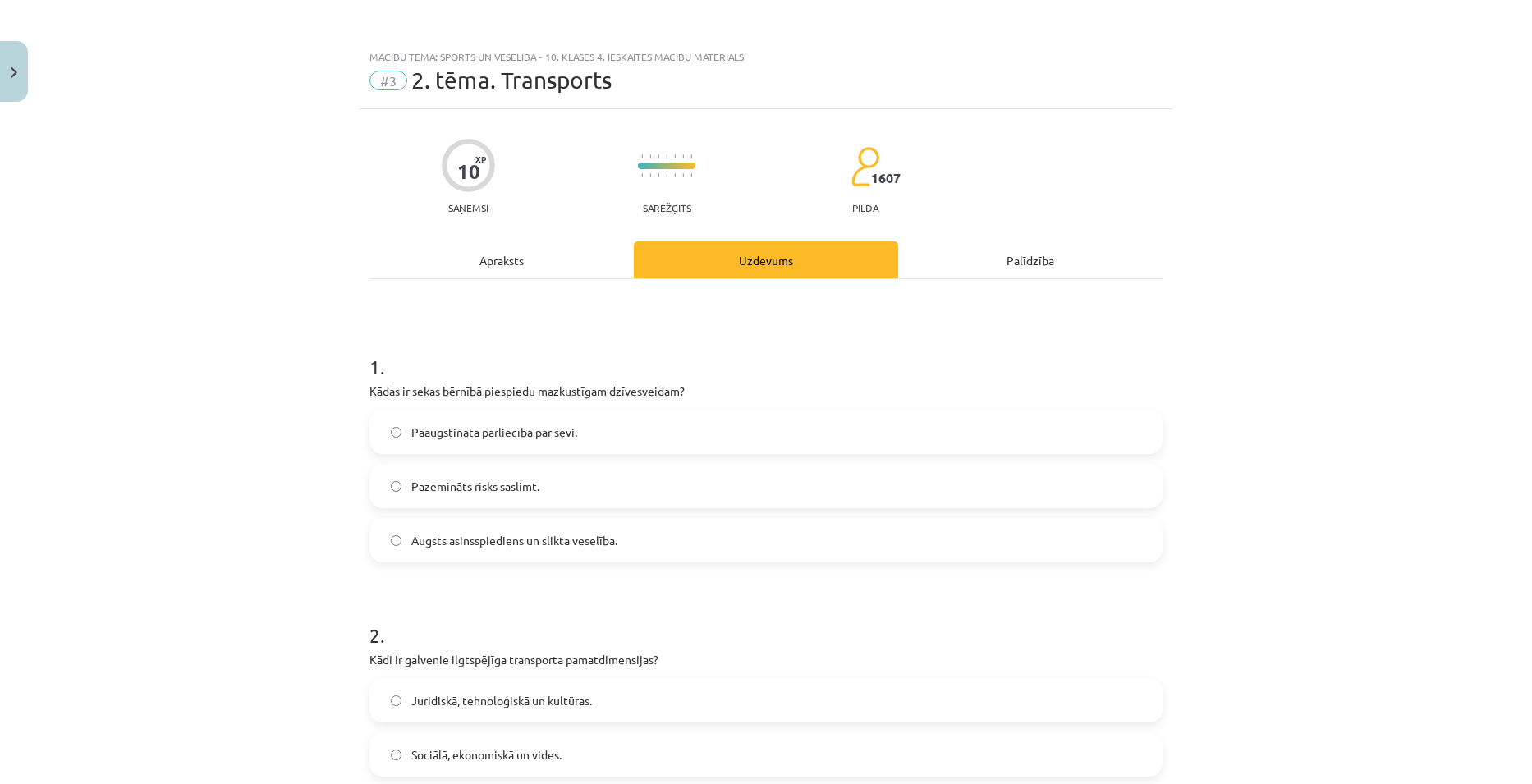
click at [501, 257] on div "Apraksts" at bounding box center [501, 259] width 264 height 36
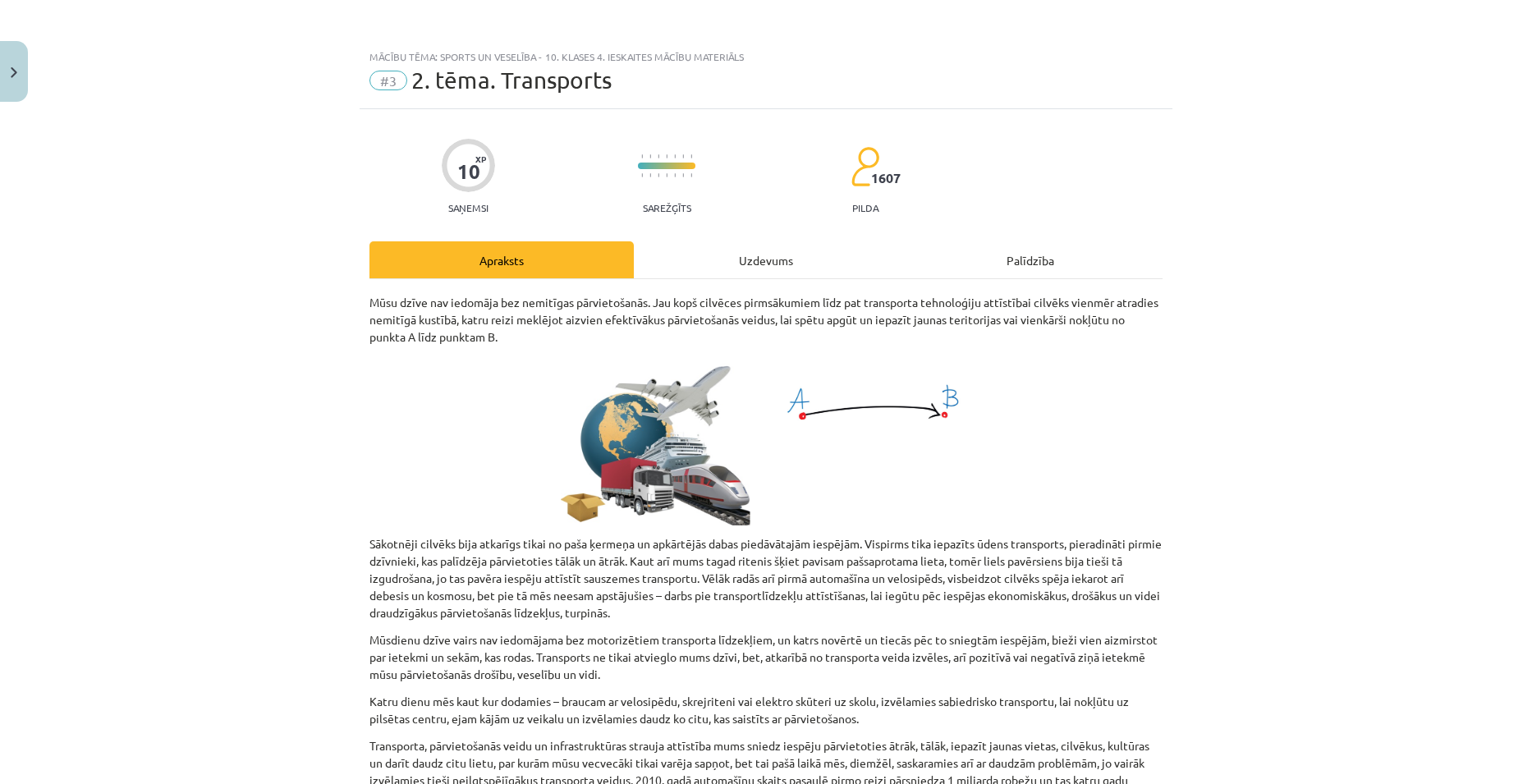
click at [732, 269] on div "Uzdevums" at bounding box center [766, 259] width 264 height 36
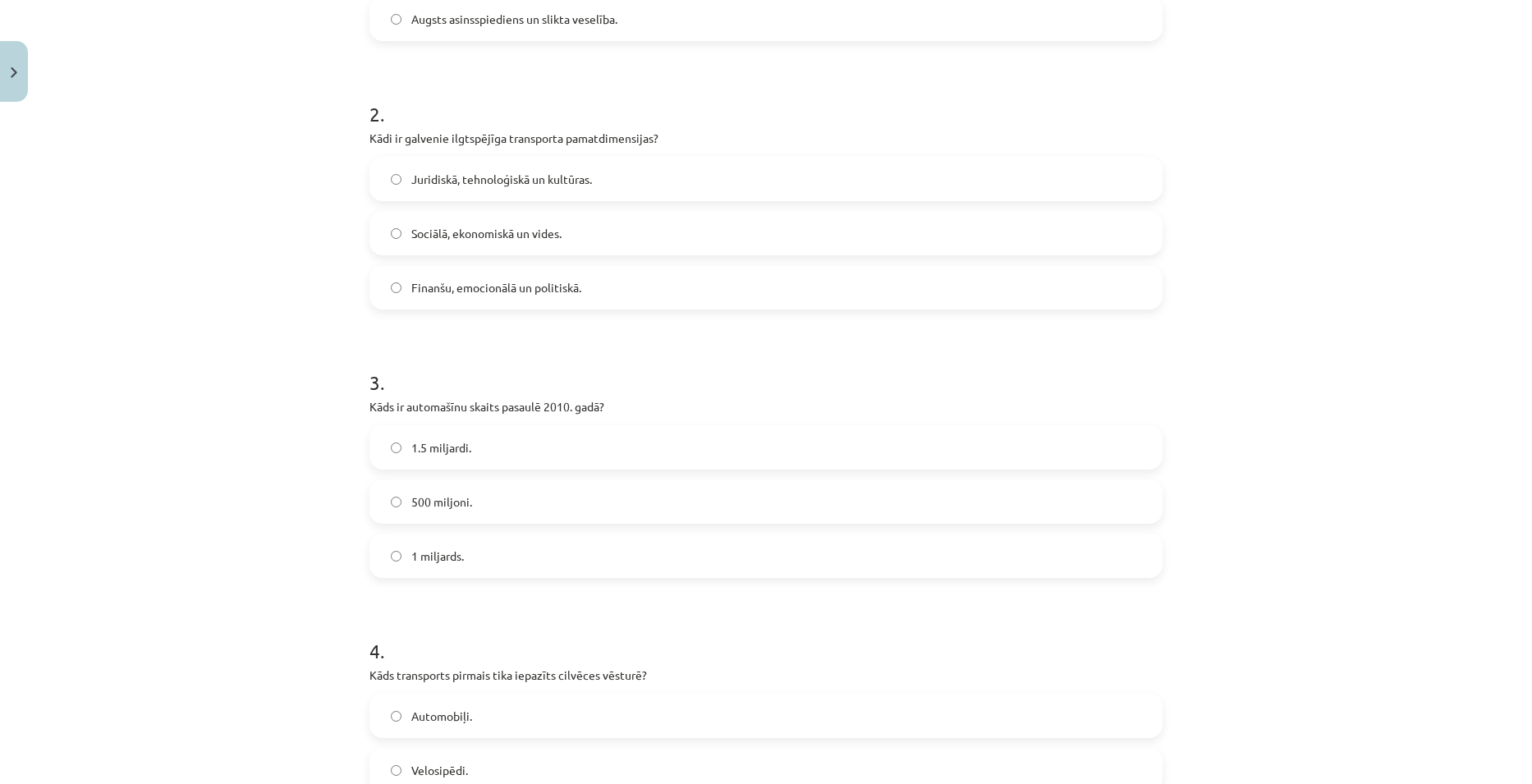
scroll to position [616, 0]
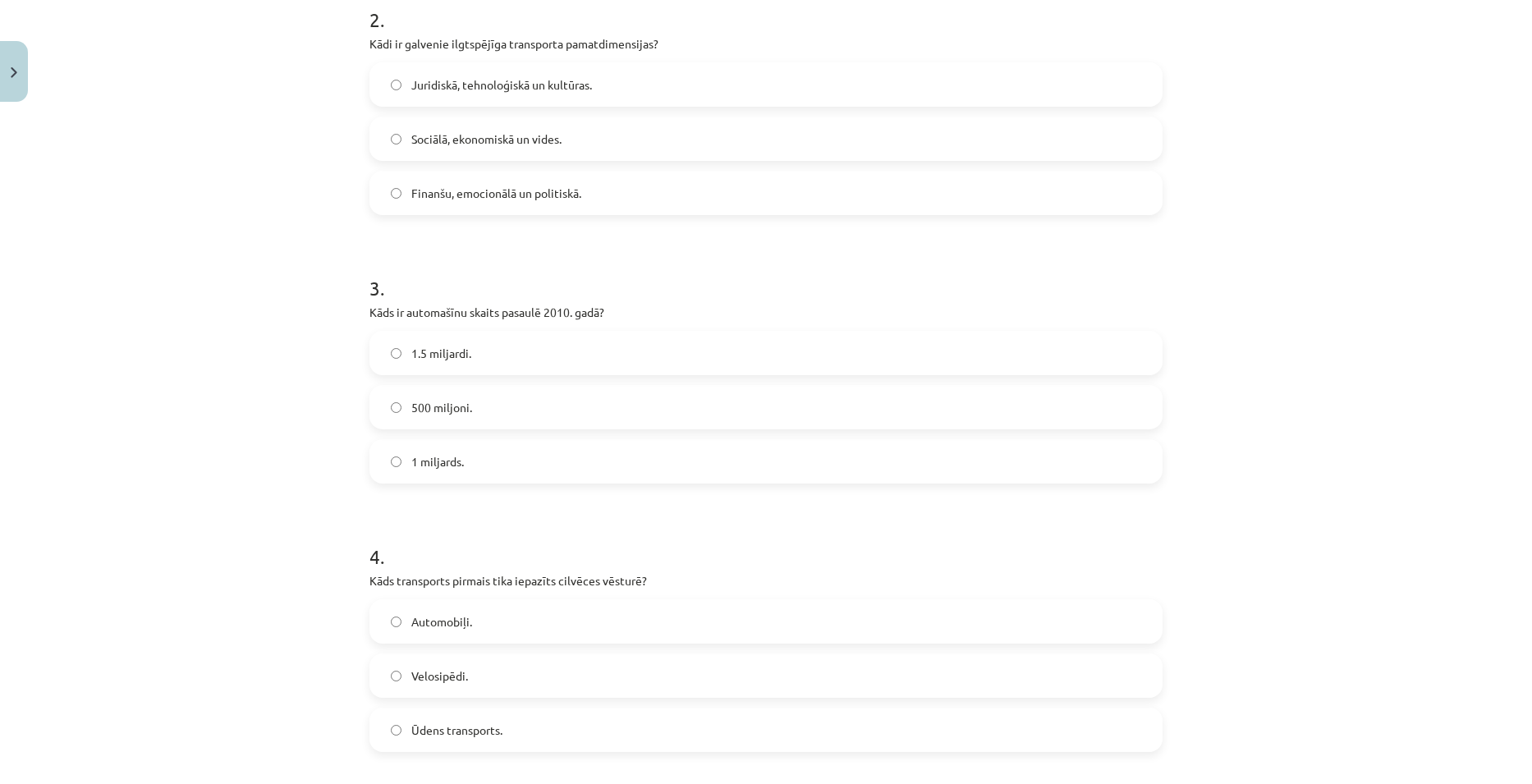
click at [460, 458] on label "1 miljards." at bounding box center [766, 461] width 790 height 41
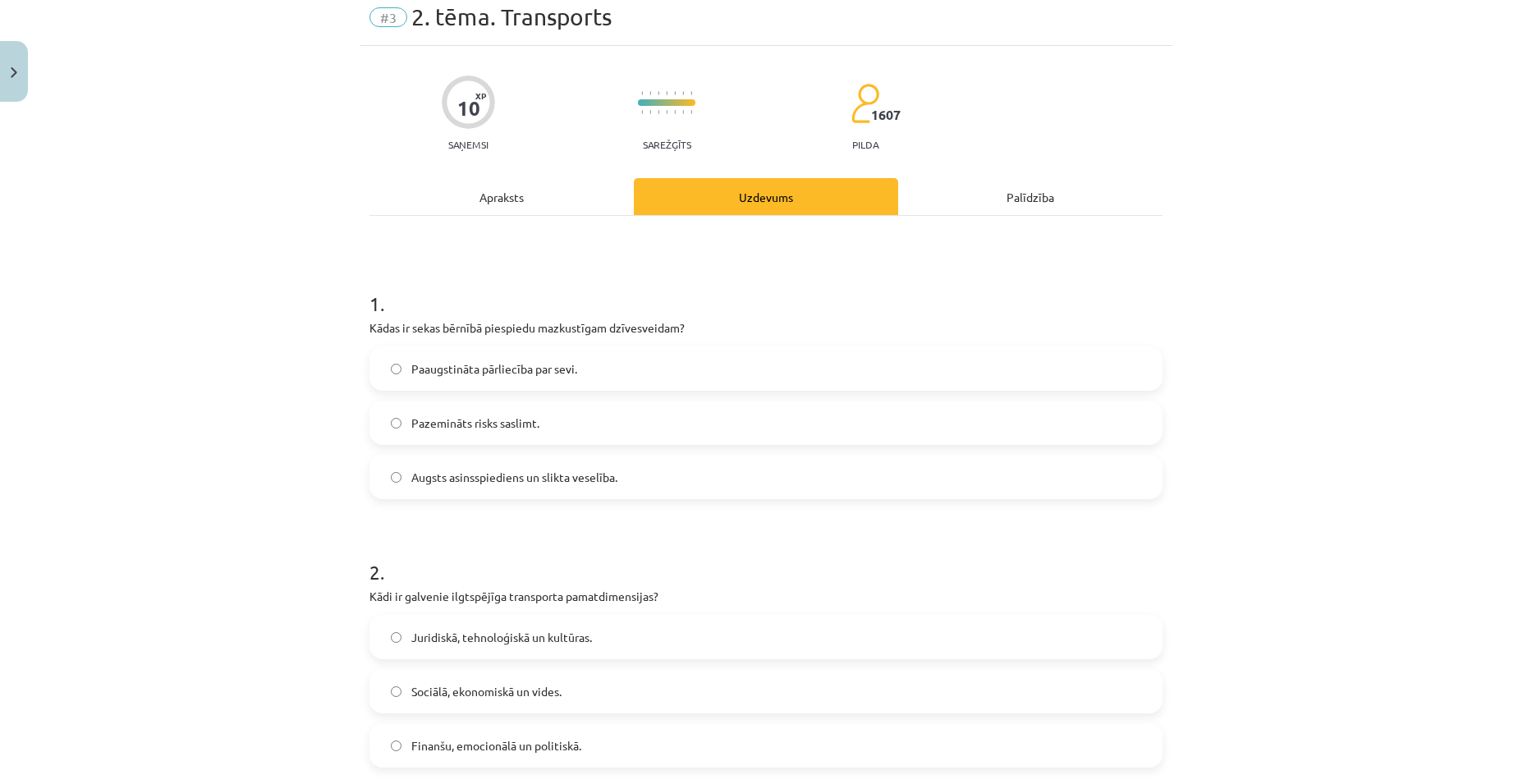
scroll to position [41, 0]
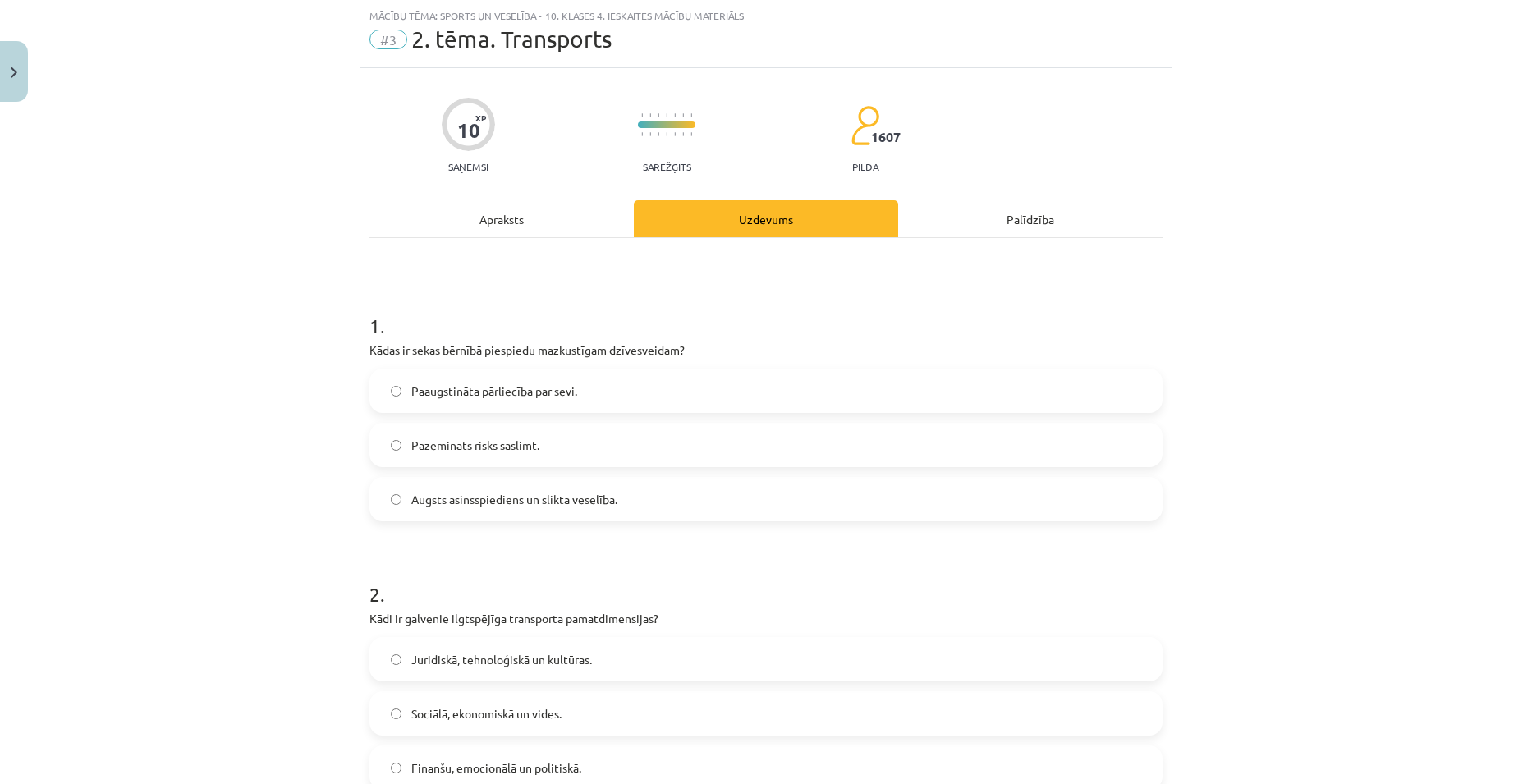
click at [508, 212] on div "Apraksts" at bounding box center [501, 218] width 264 height 36
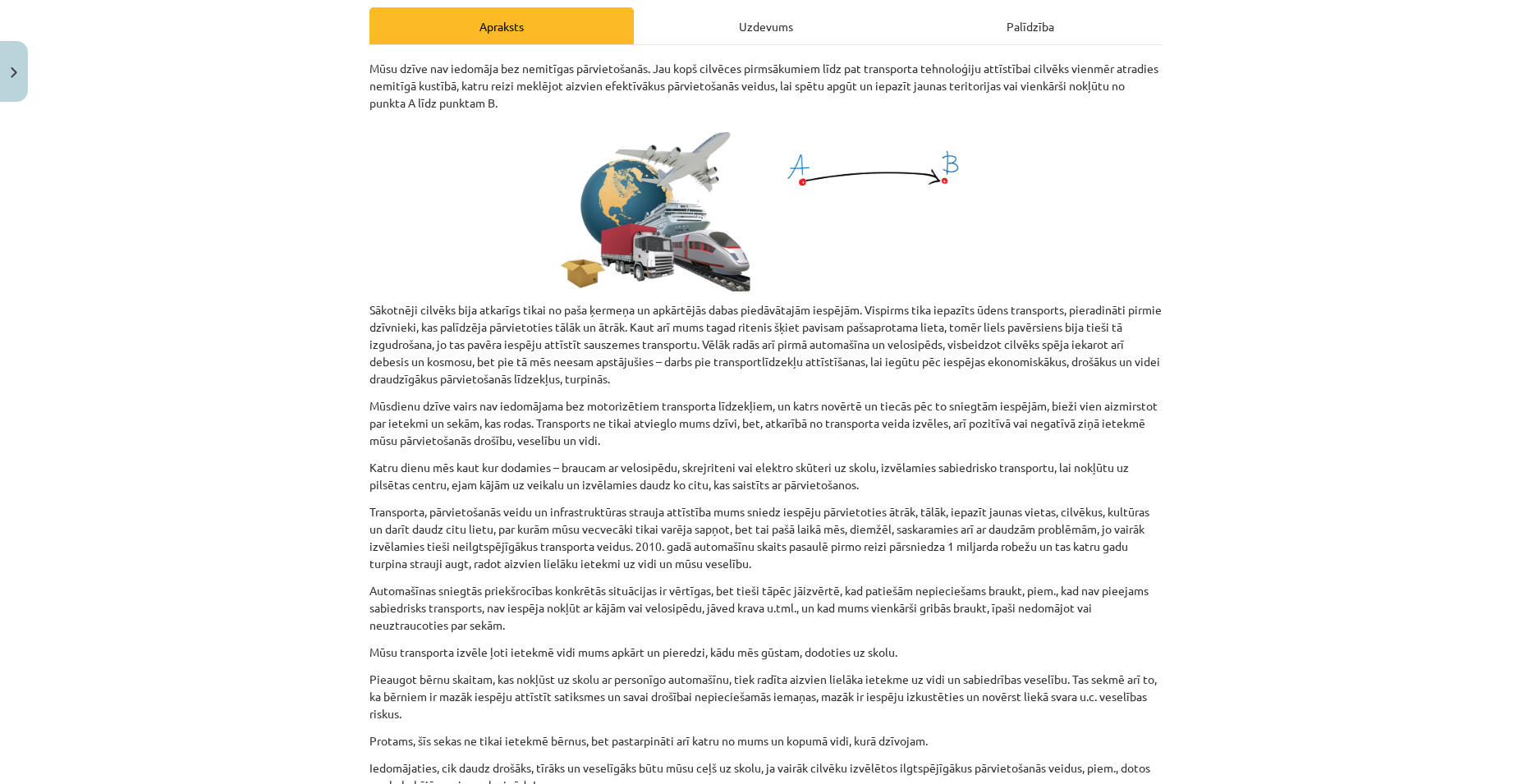
scroll to position [206, 0]
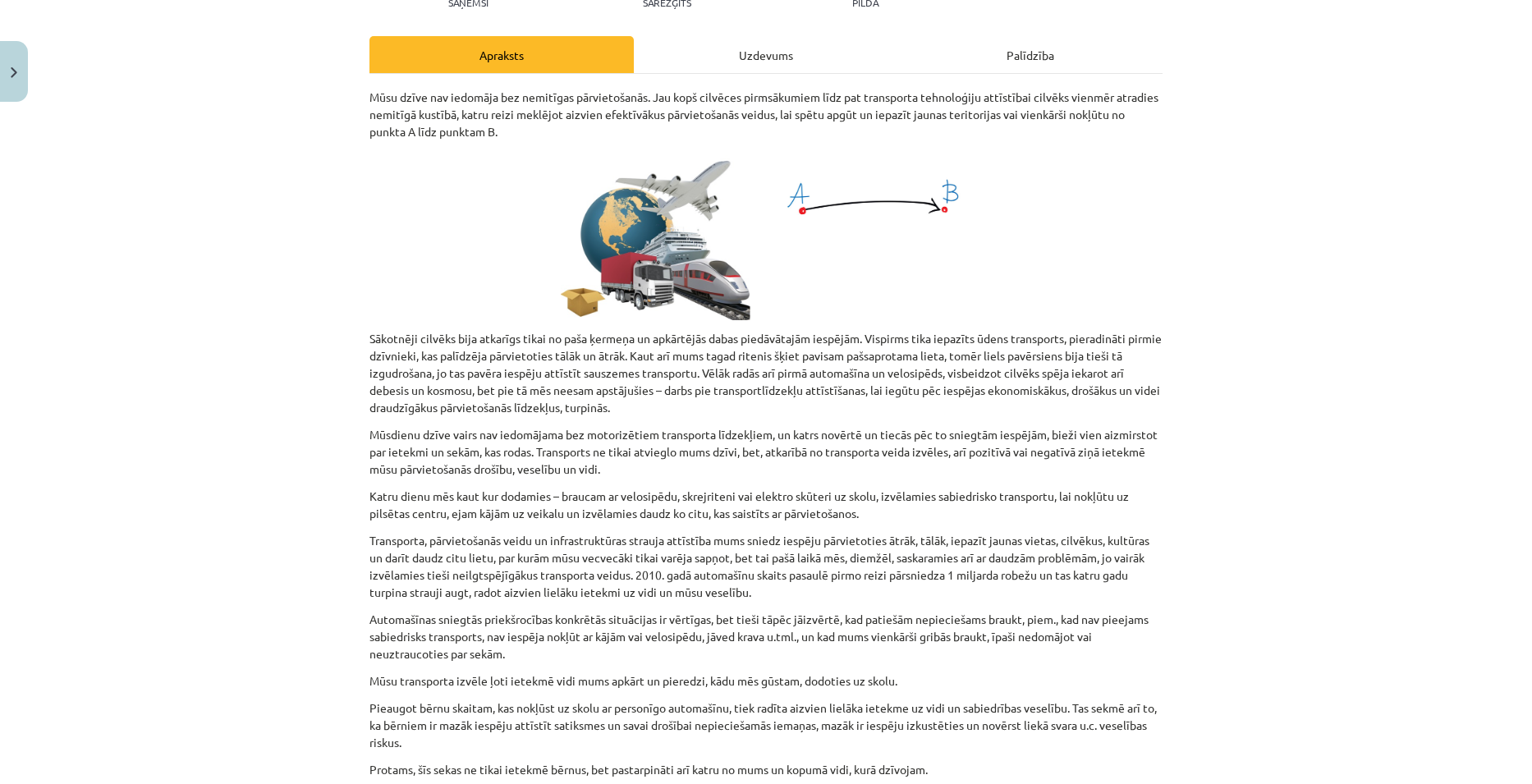
click at [748, 49] on div "Uzdevums" at bounding box center [766, 54] width 264 height 36
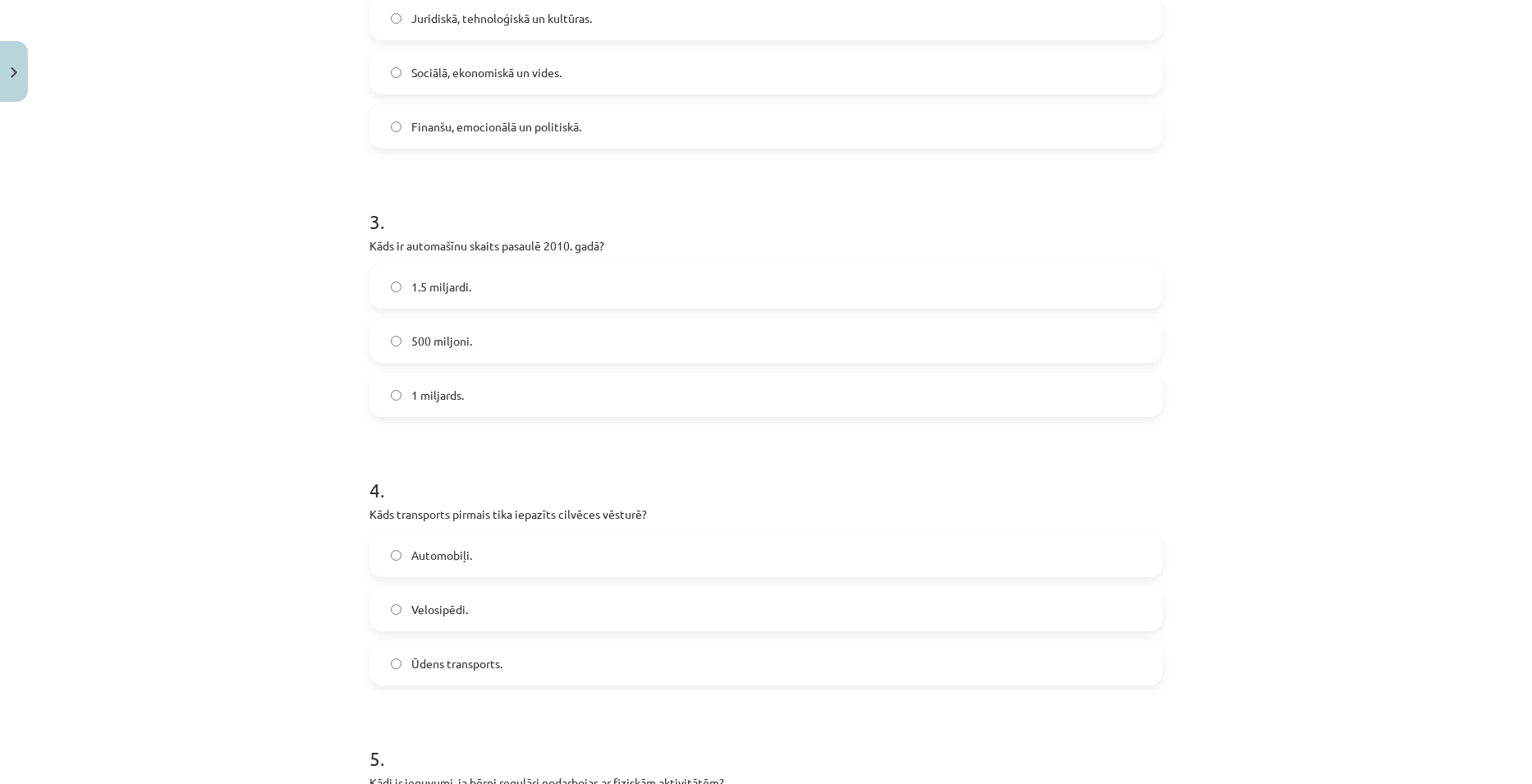
scroll to position [861, 0]
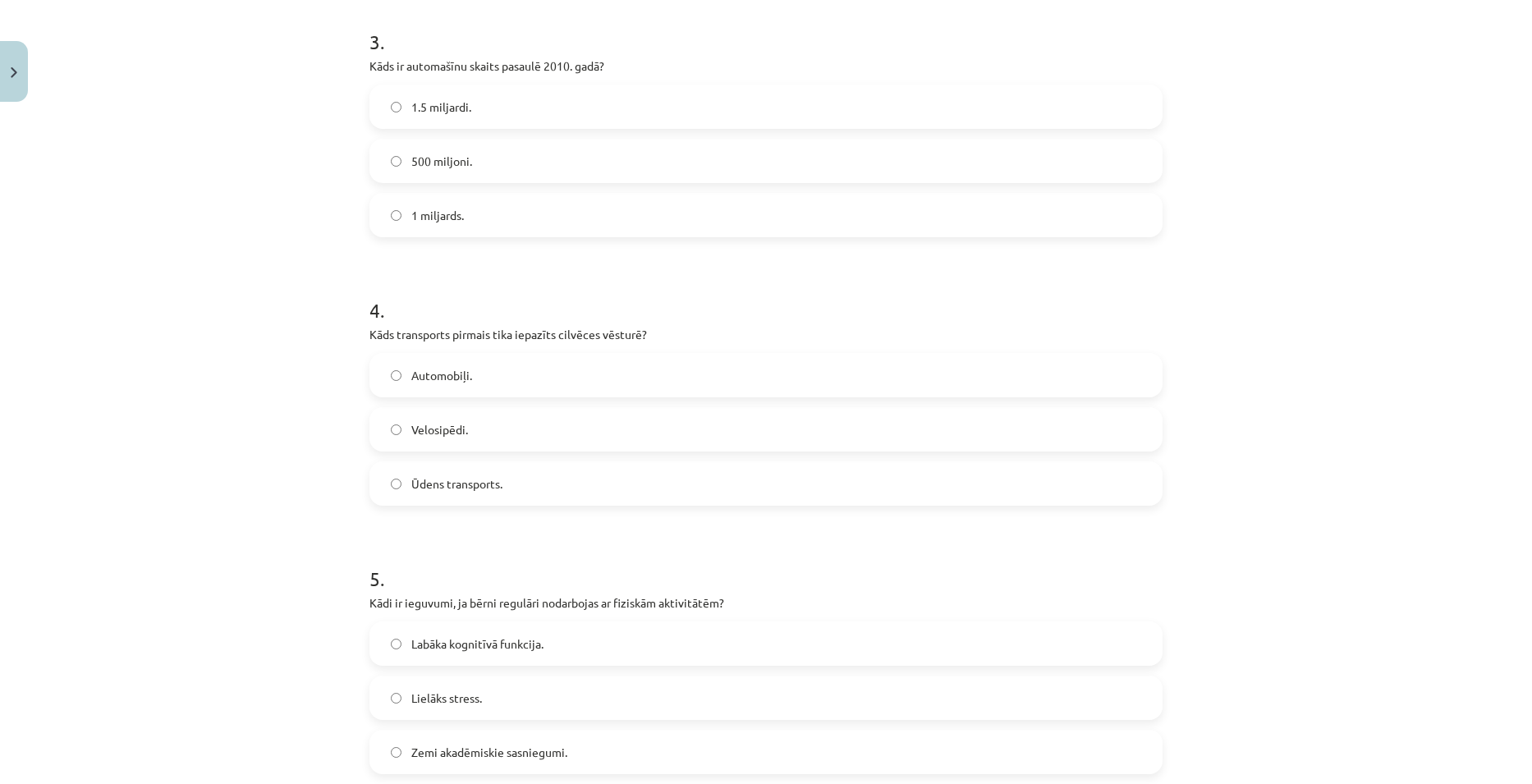
click at [481, 469] on label "Ūdens transports." at bounding box center [766, 483] width 790 height 41
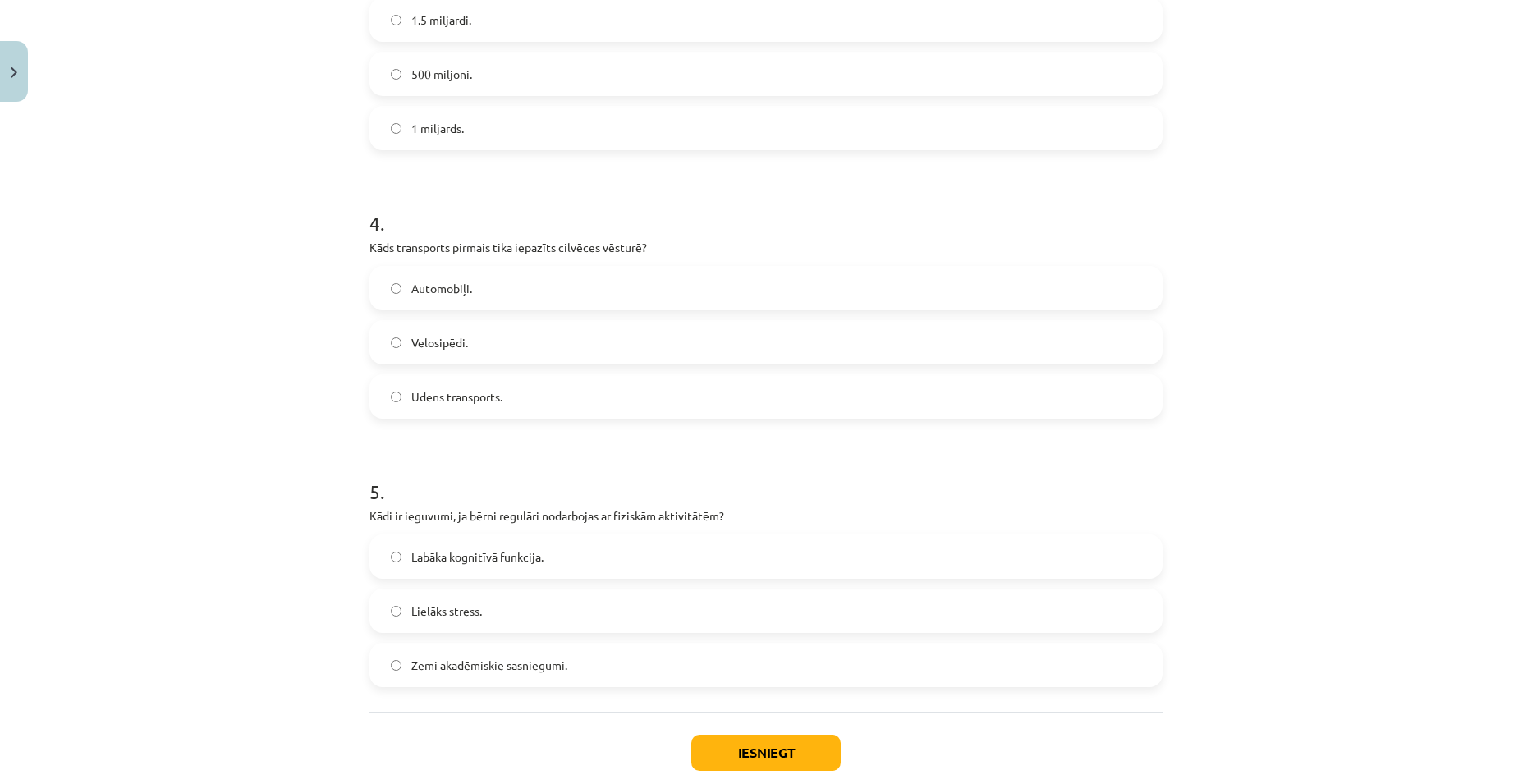
scroll to position [1042, 0]
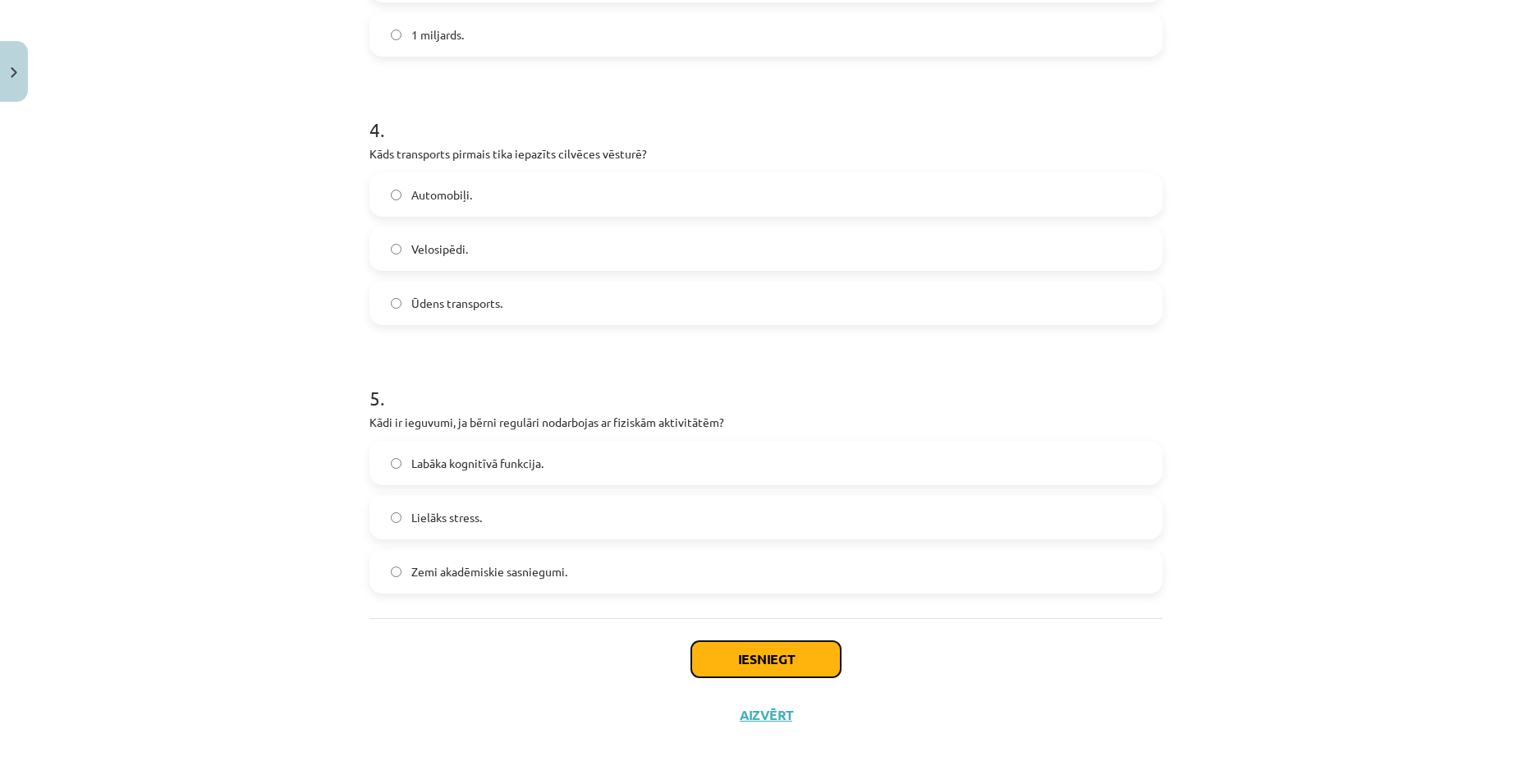
click at [790, 647] on button "Iesniegt" at bounding box center [766, 659] width 150 height 36
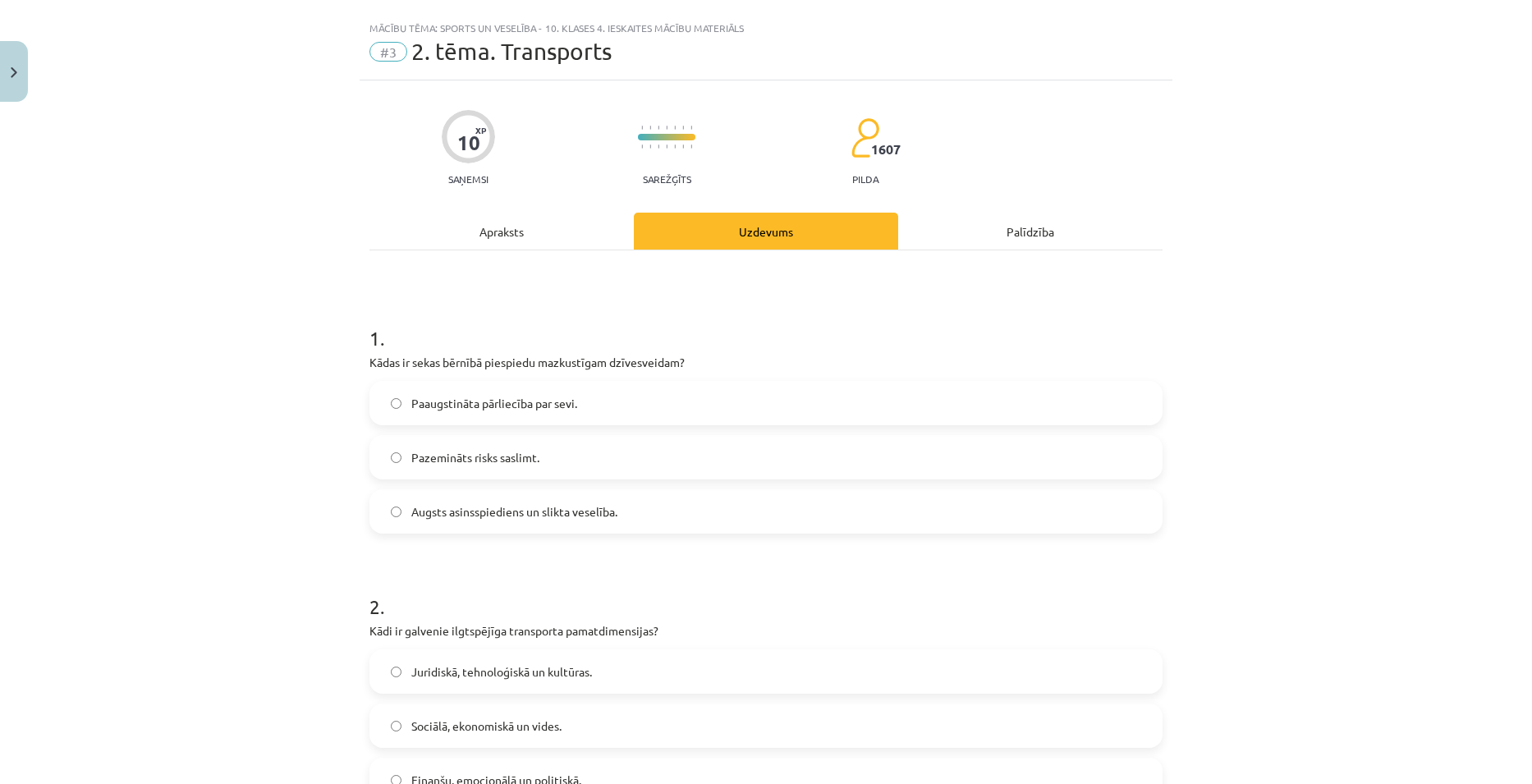
scroll to position [0, 0]
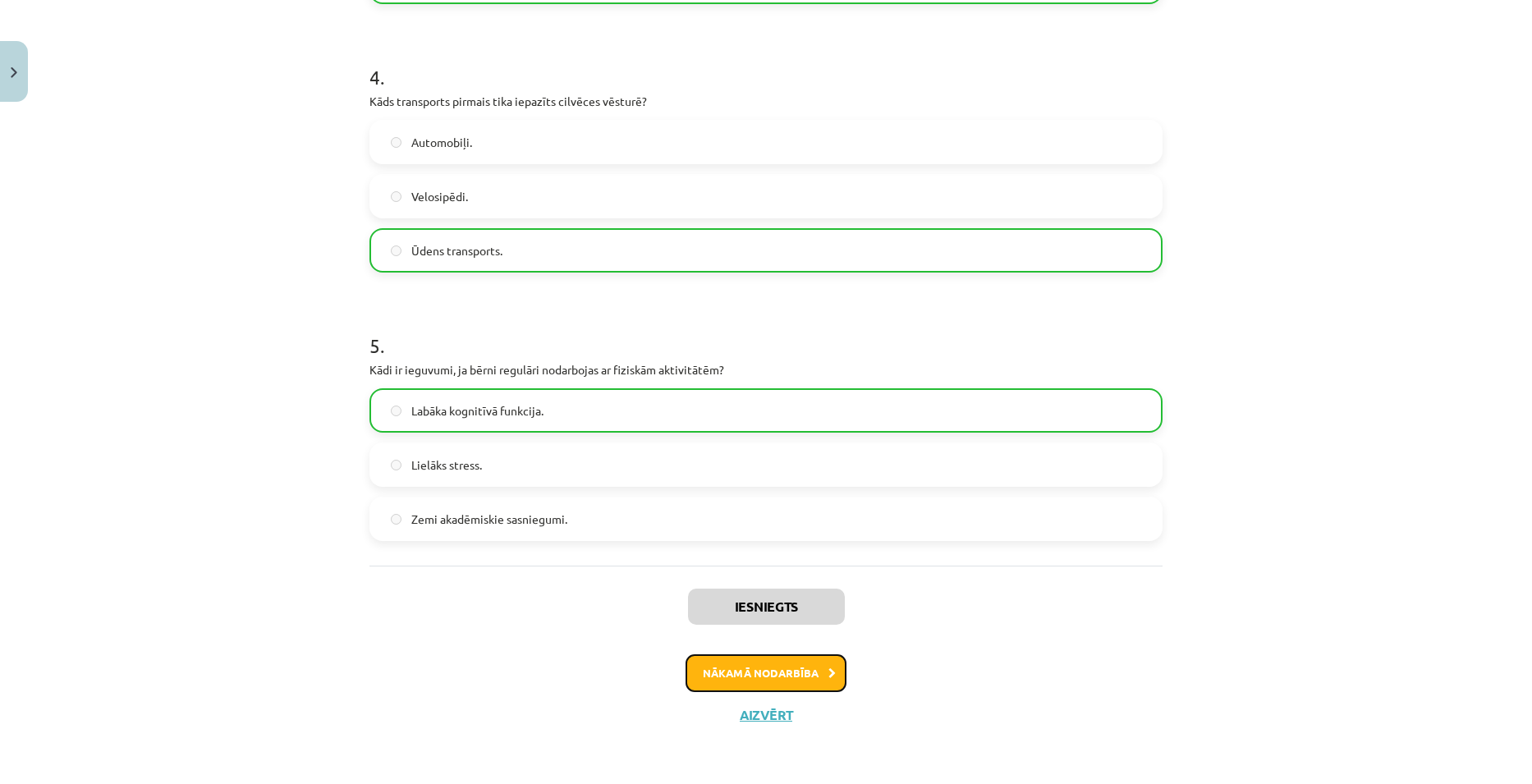
click at [765, 681] on button "Nākamā nodarbība" at bounding box center [766, 673] width 161 height 37
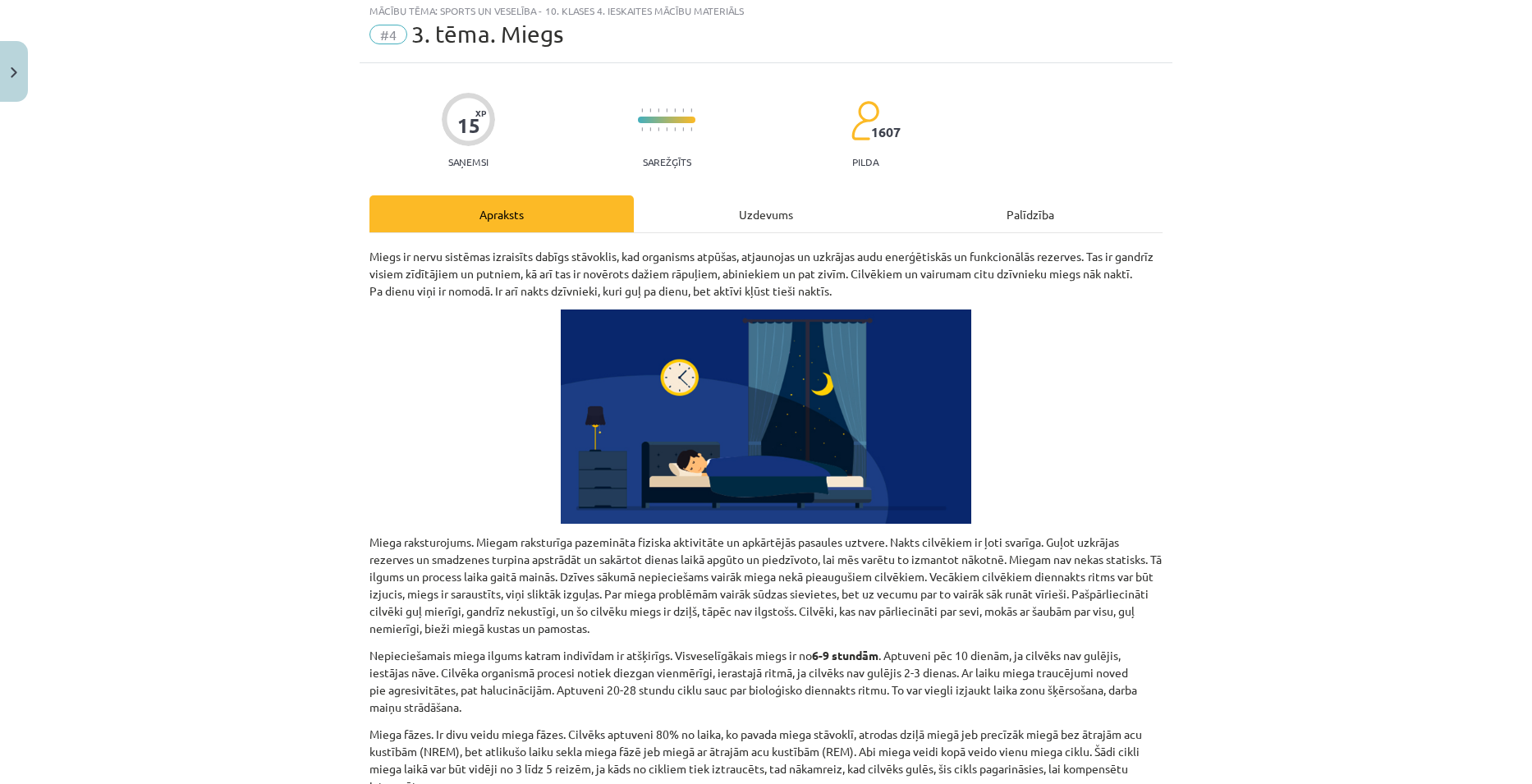
scroll to position [41, 0]
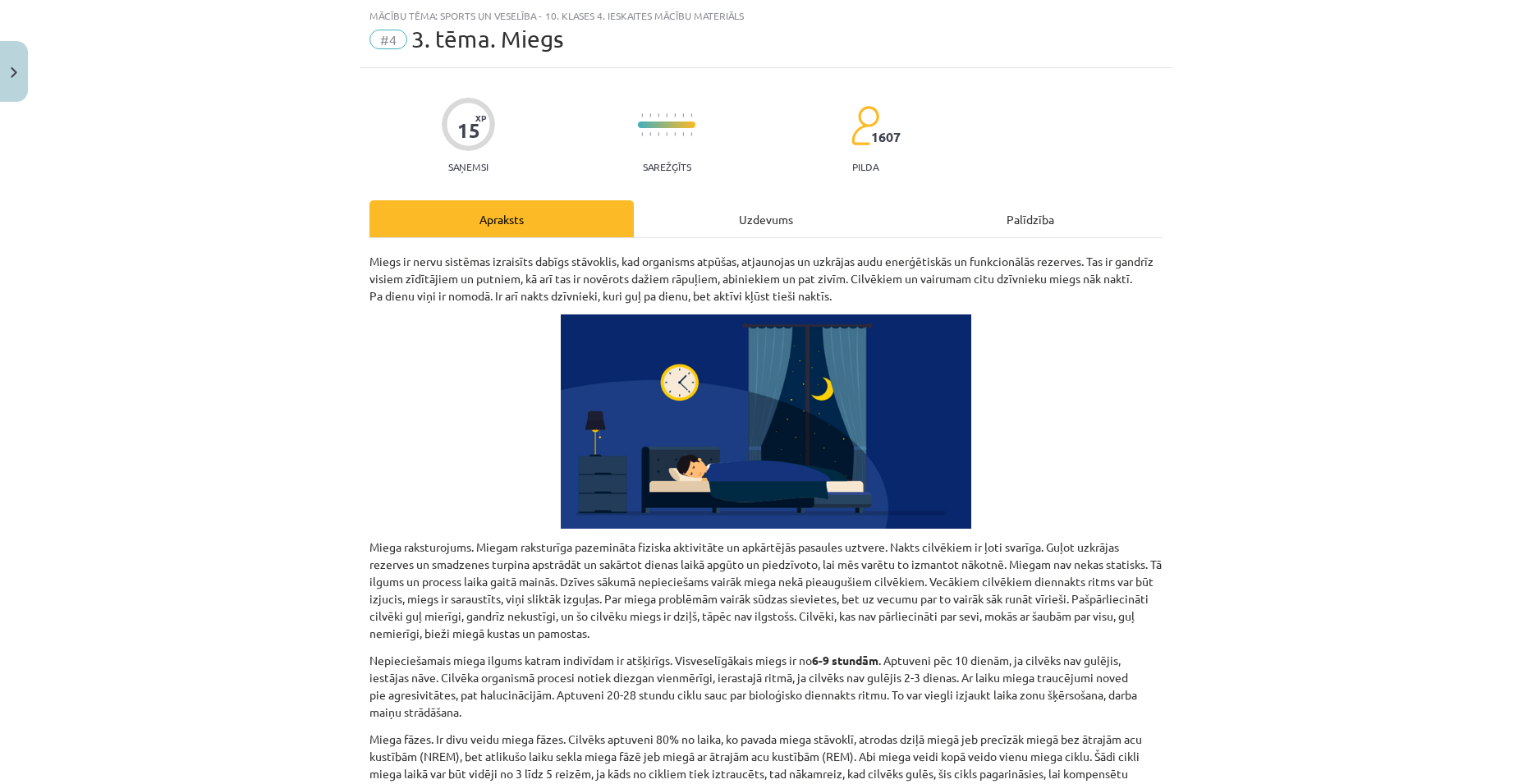
click at [744, 226] on div "Uzdevums" at bounding box center [766, 218] width 264 height 36
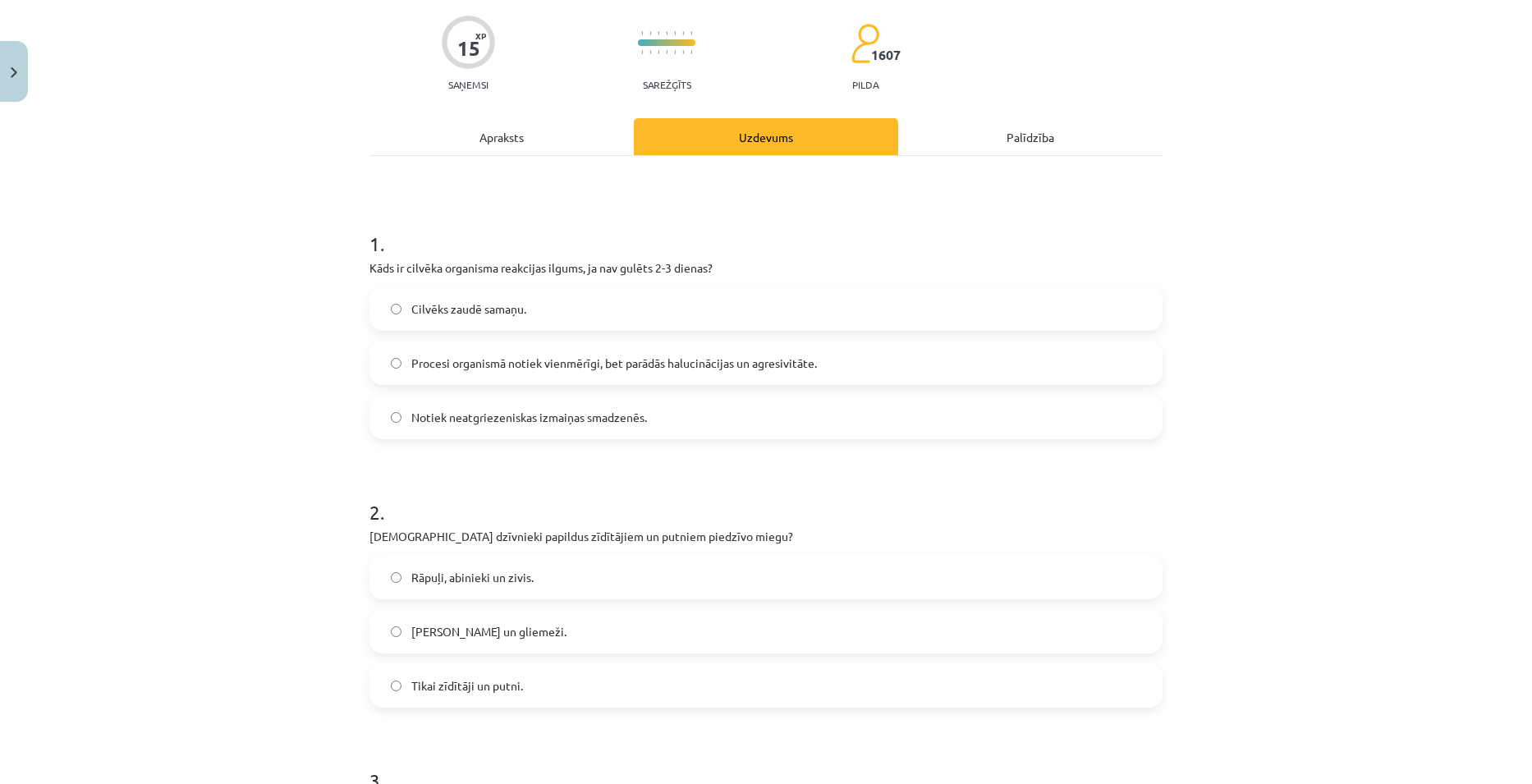
click at [496, 150] on div "Apraksts" at bounding box center [501, 136] width 264 height 36
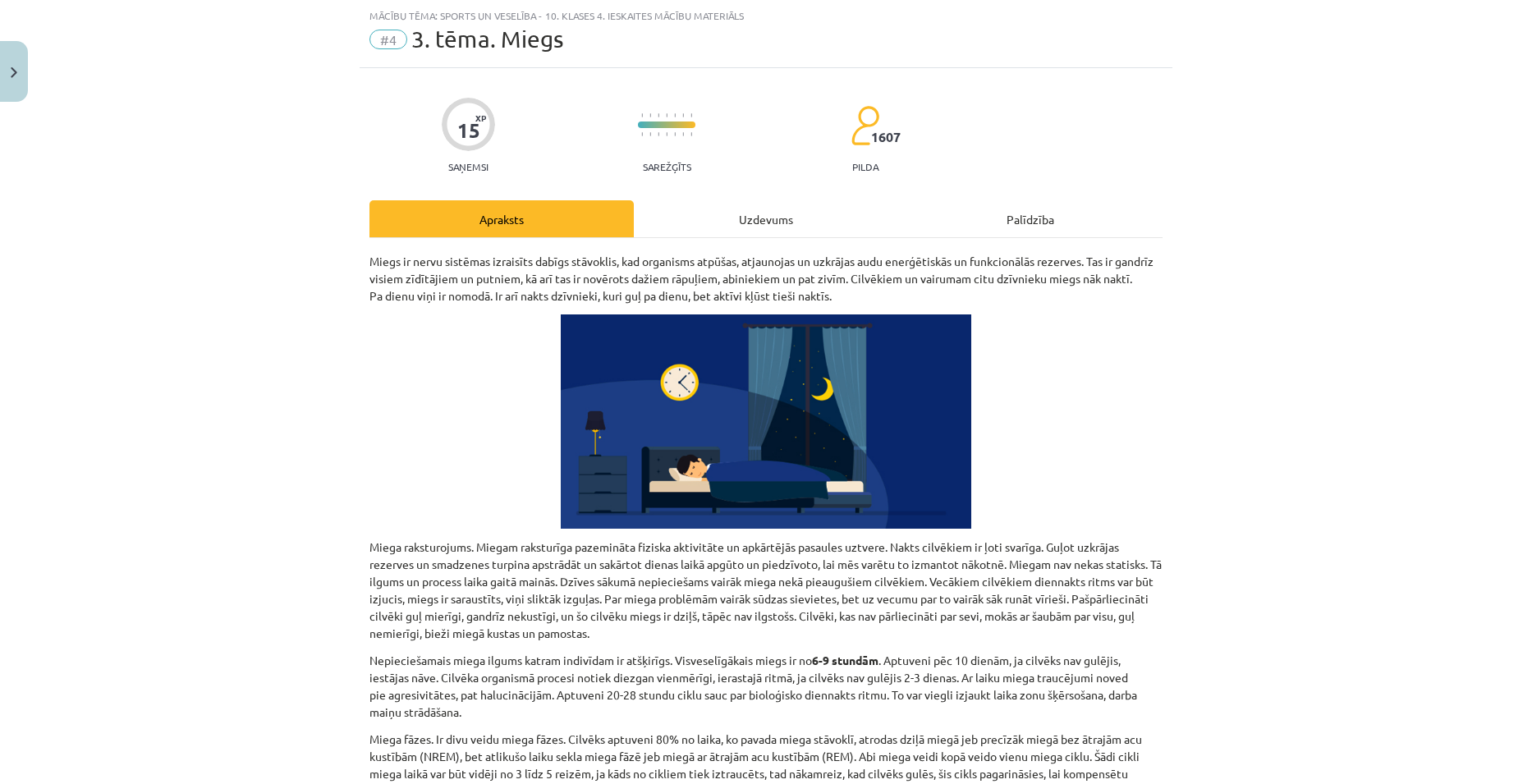
scroll to position [123, 0]
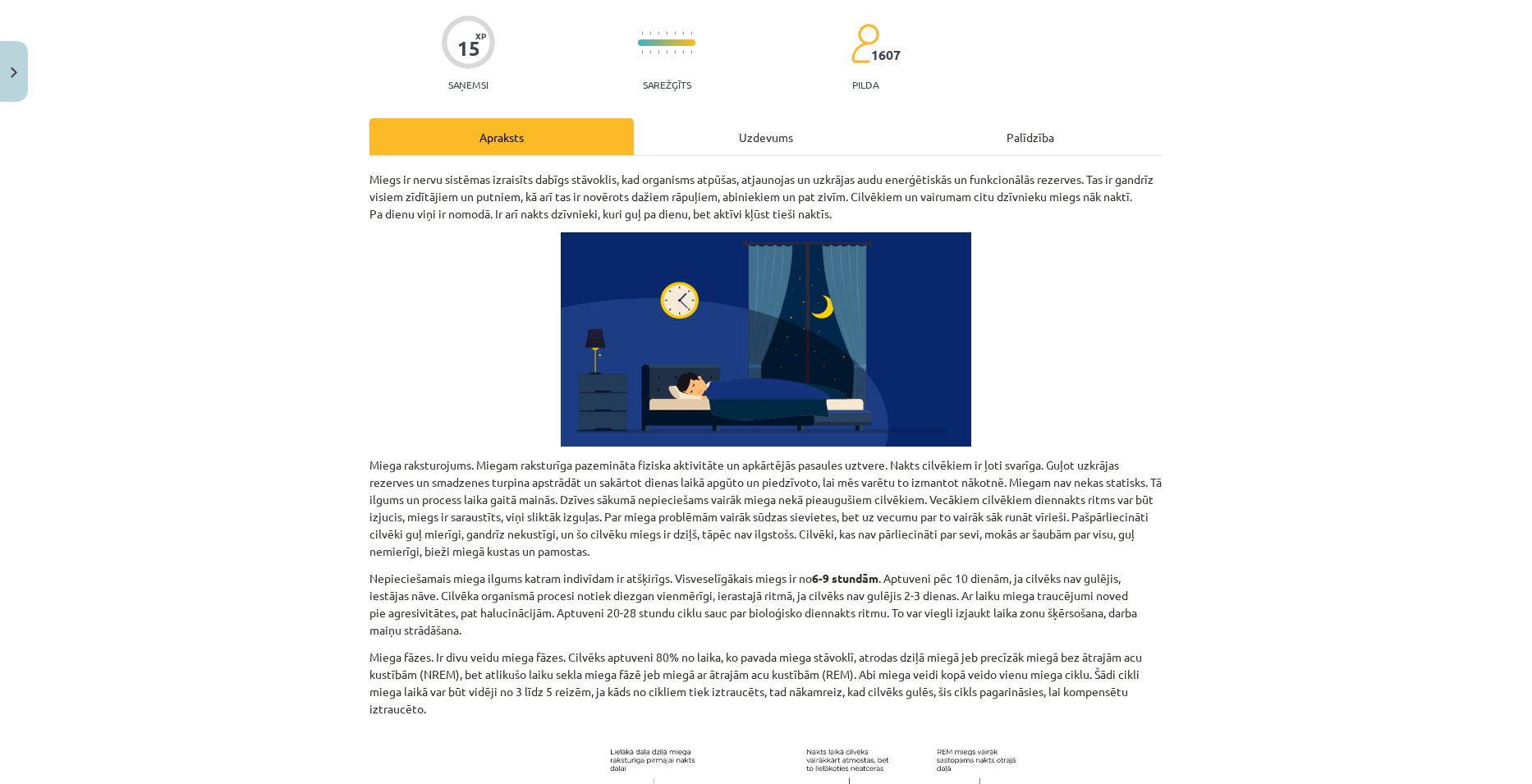
click at [755, 142] on div "Uzdevums" at bounding box center [766, 136] width 264 height 36
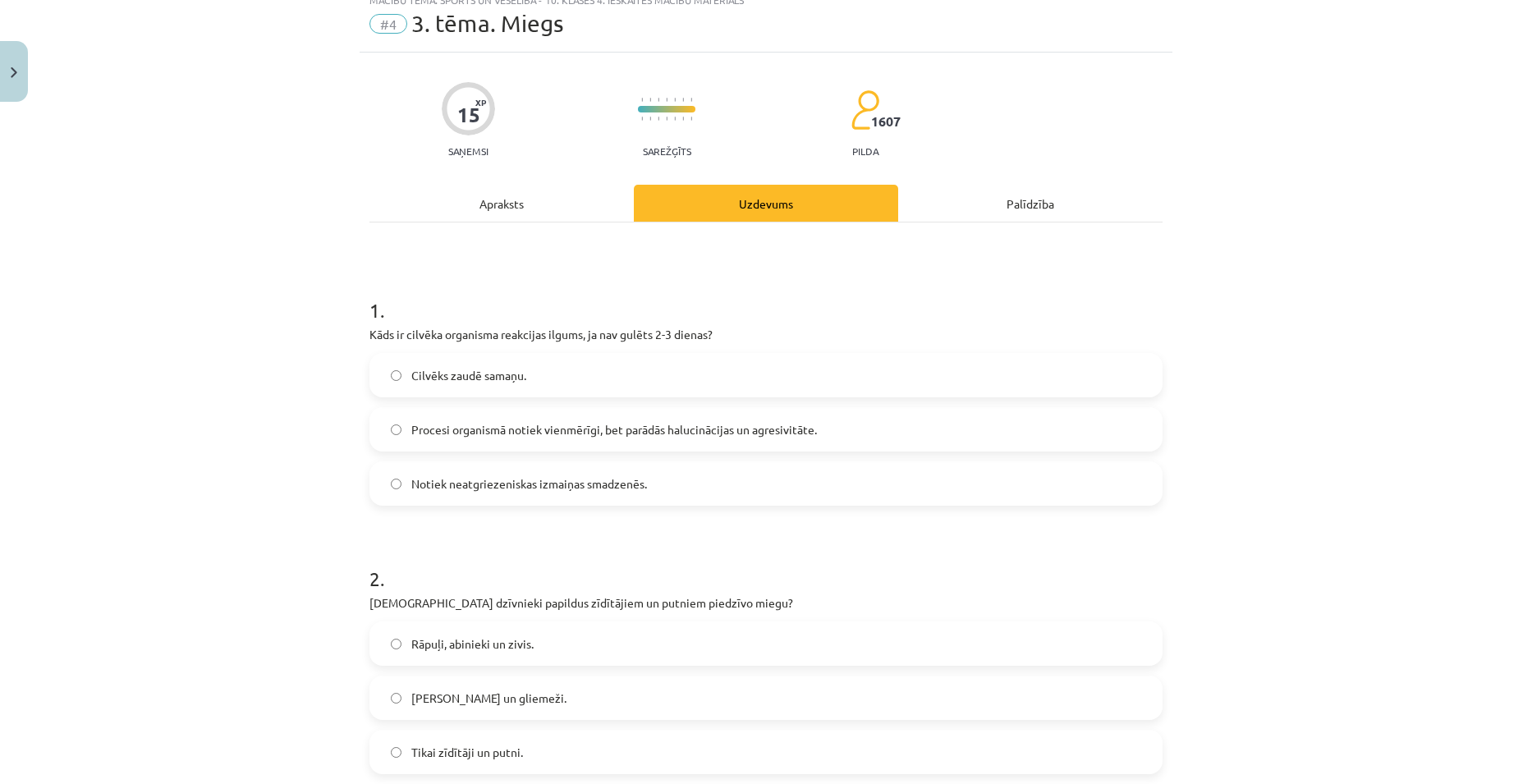
scroll to position [41, 0]
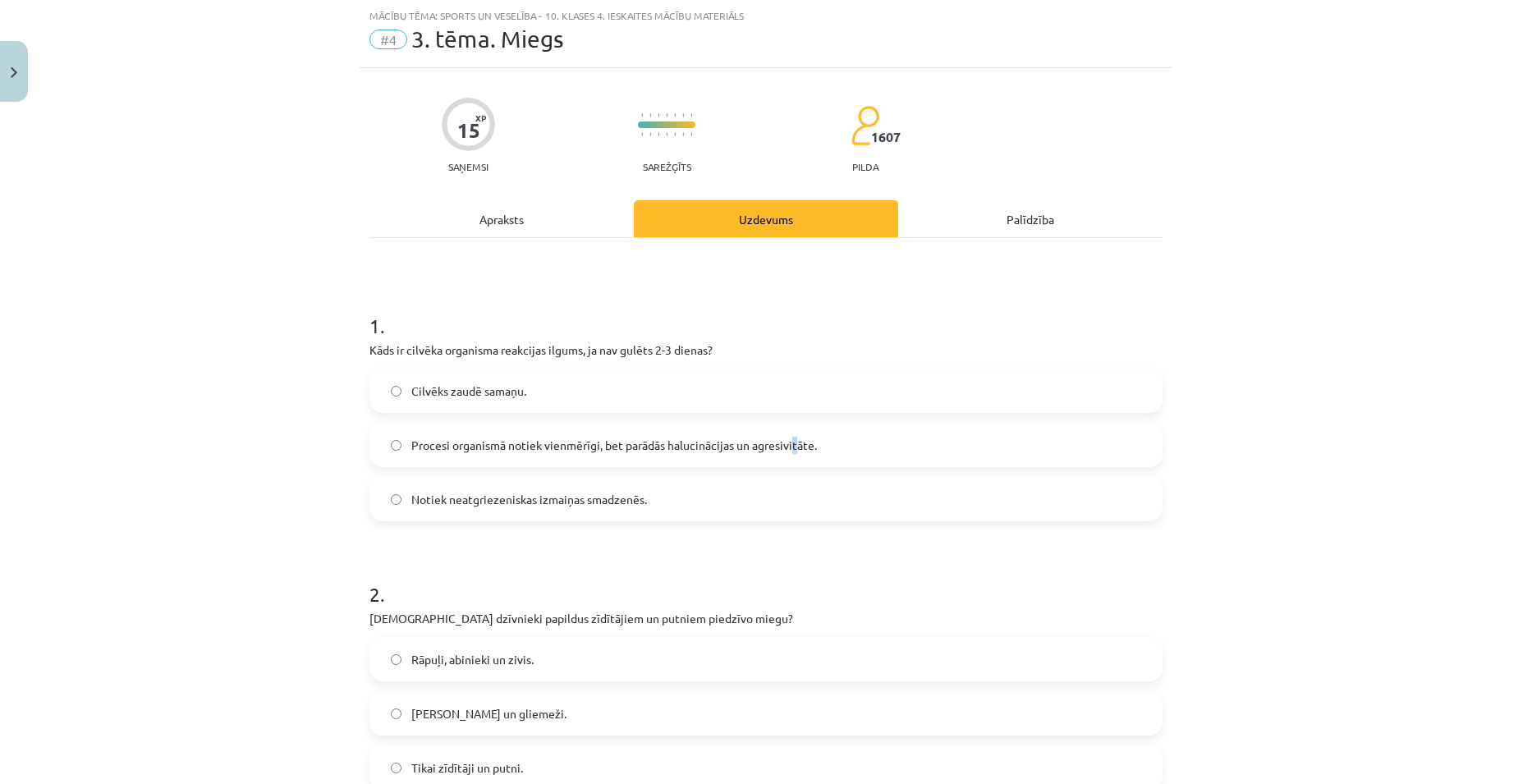
click at [782, 456] on label "Procesi organismā notiek vienmērīgi, bet parādās halucinācijas un agresivitāte." at bounding box center [766, 445] width 790 height 41
click at [469, 448] on span "Procesi organismā notiek vienmērīgi, bet parādās halucinācijas un agresivitāte." at bounding box center [614, 445] width 406 height 17
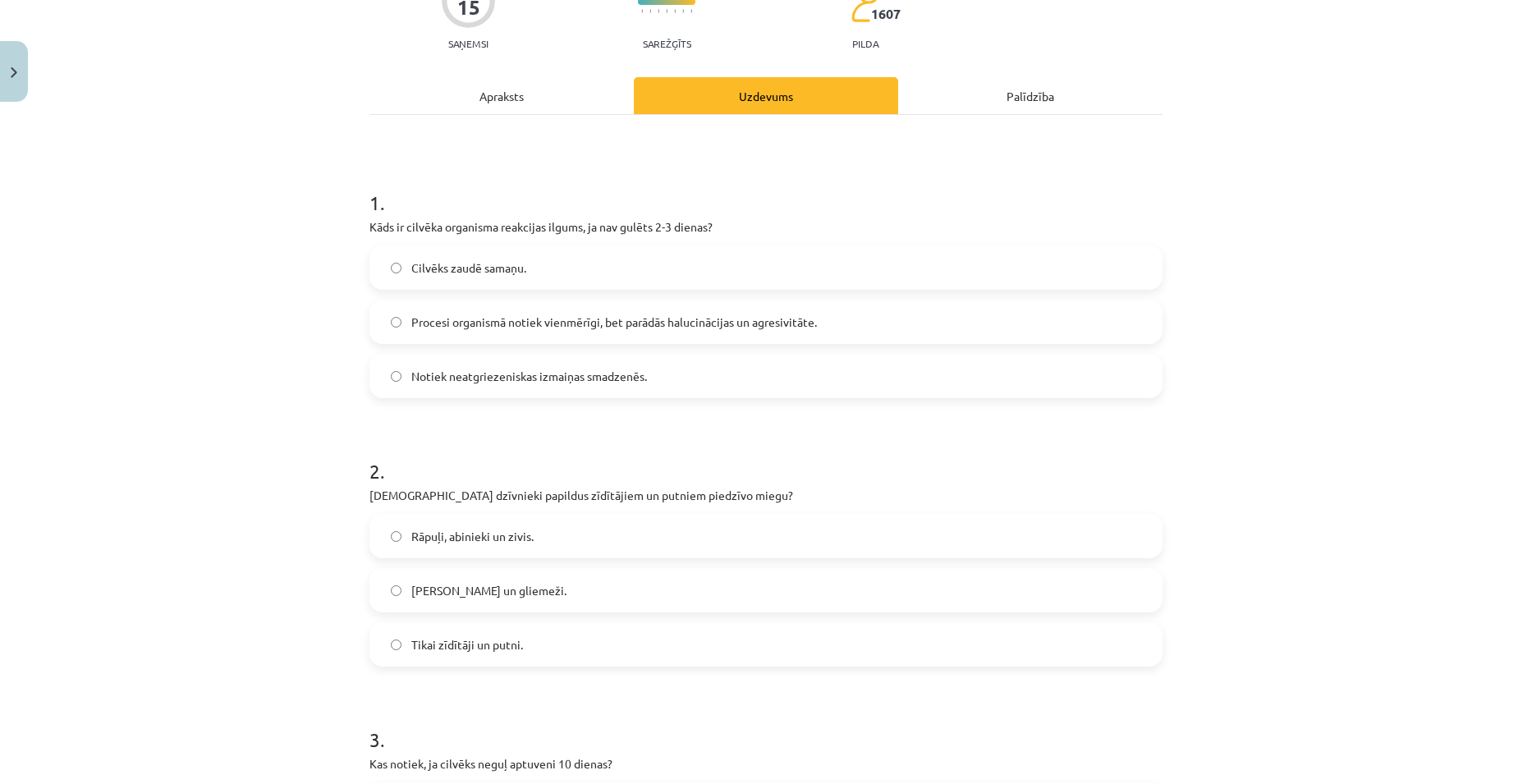
scroll to position [206, 0]
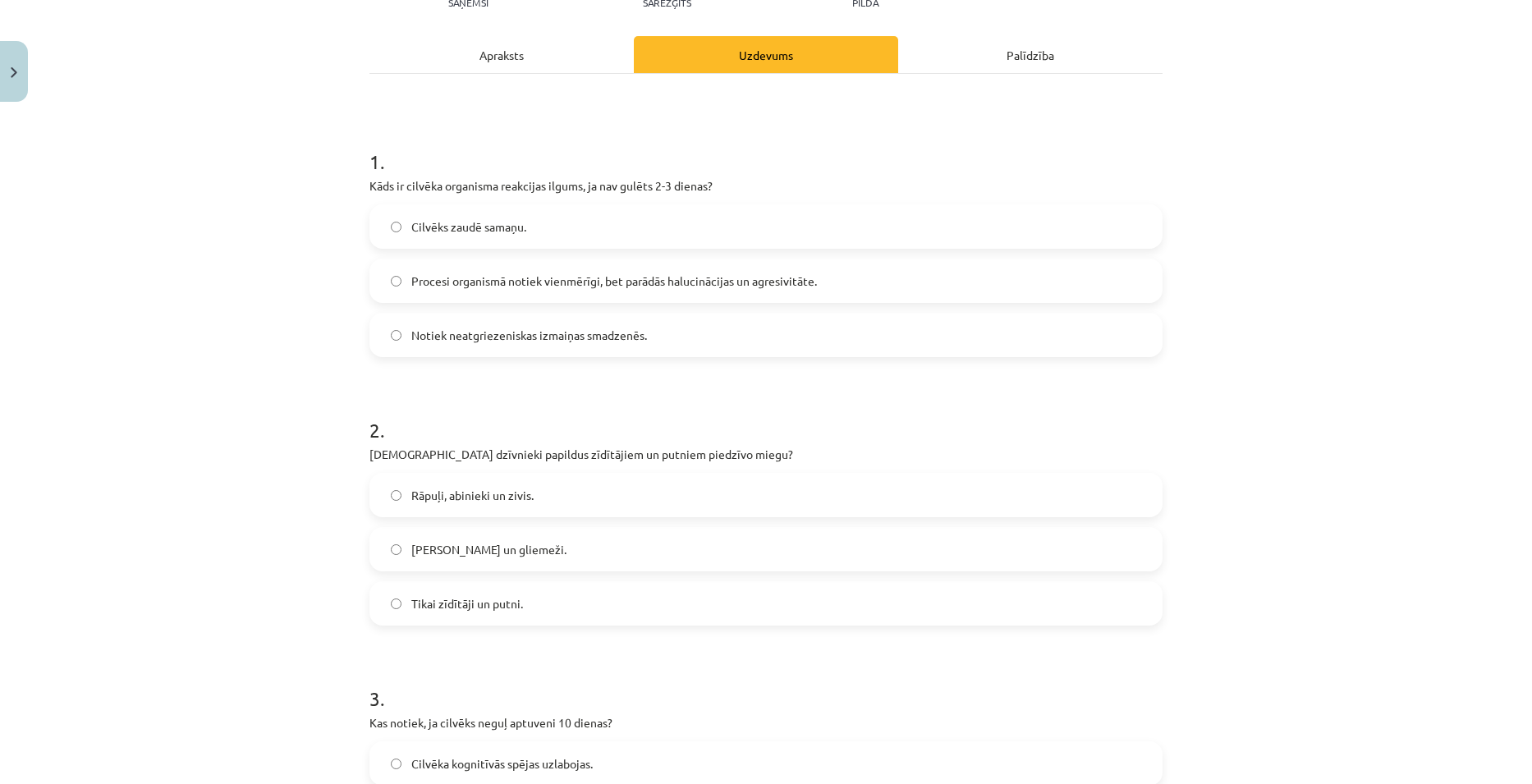
click at [503, 67] on div "Apraksts" at bounding box center [501, 54] width 264 height 36
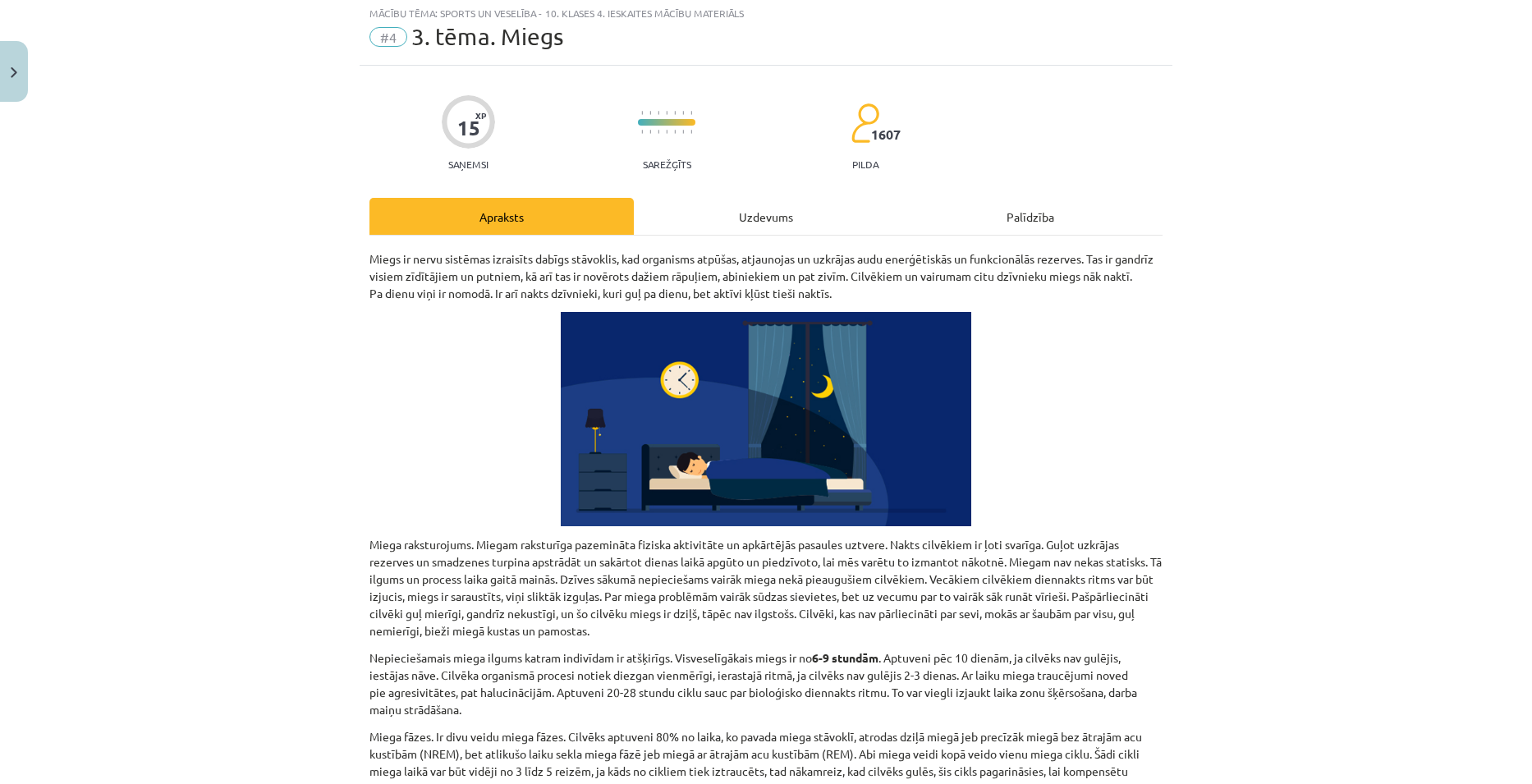
scroll to position [41, 0]
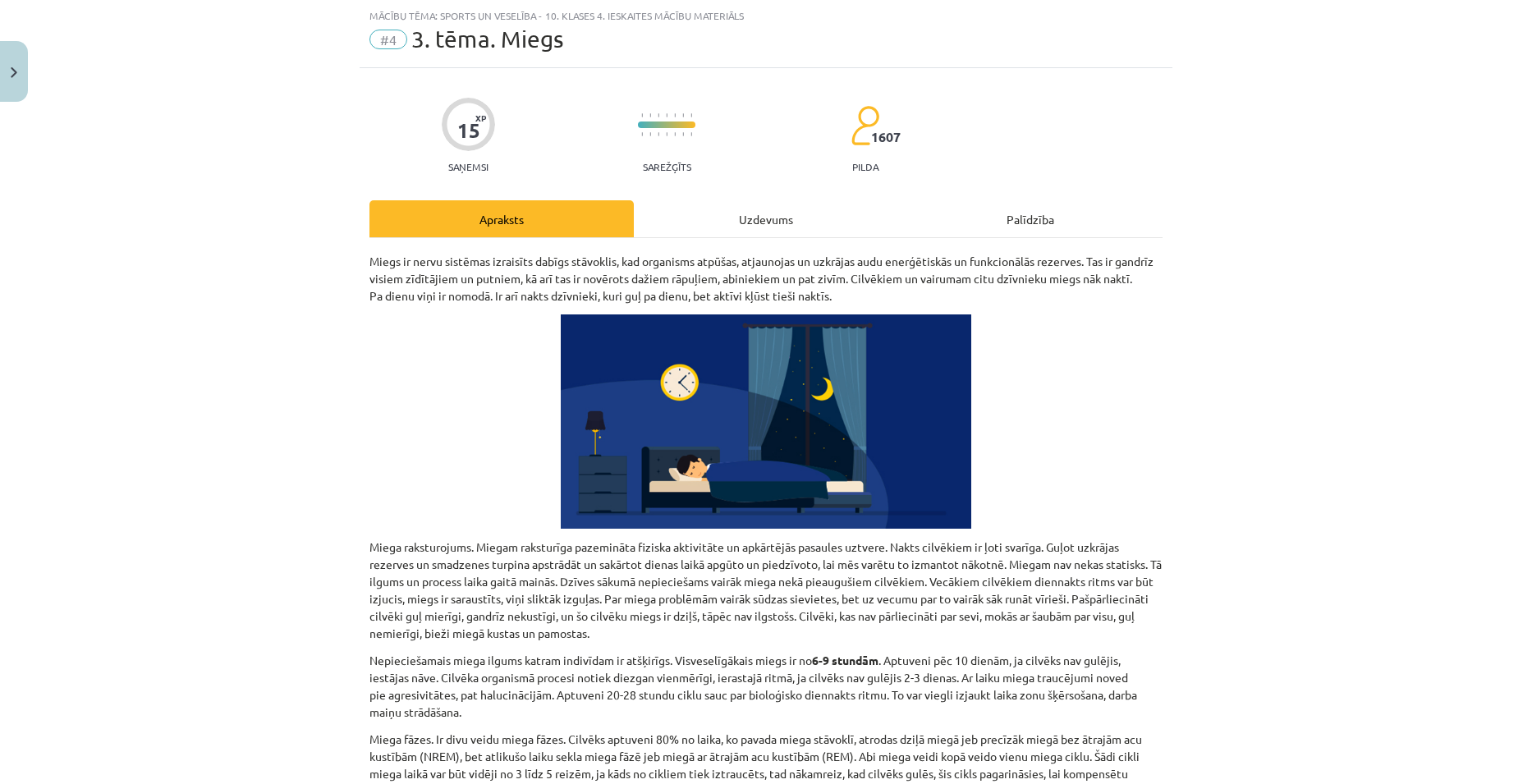
drag, startPoint x: 772, startPoint y: 234, endPoint x: 772, endPoint y: 216, distance: 18.0
click at [772, 228] on div "Uzdevums" at bounding box center [766, 218] width 264 height 36
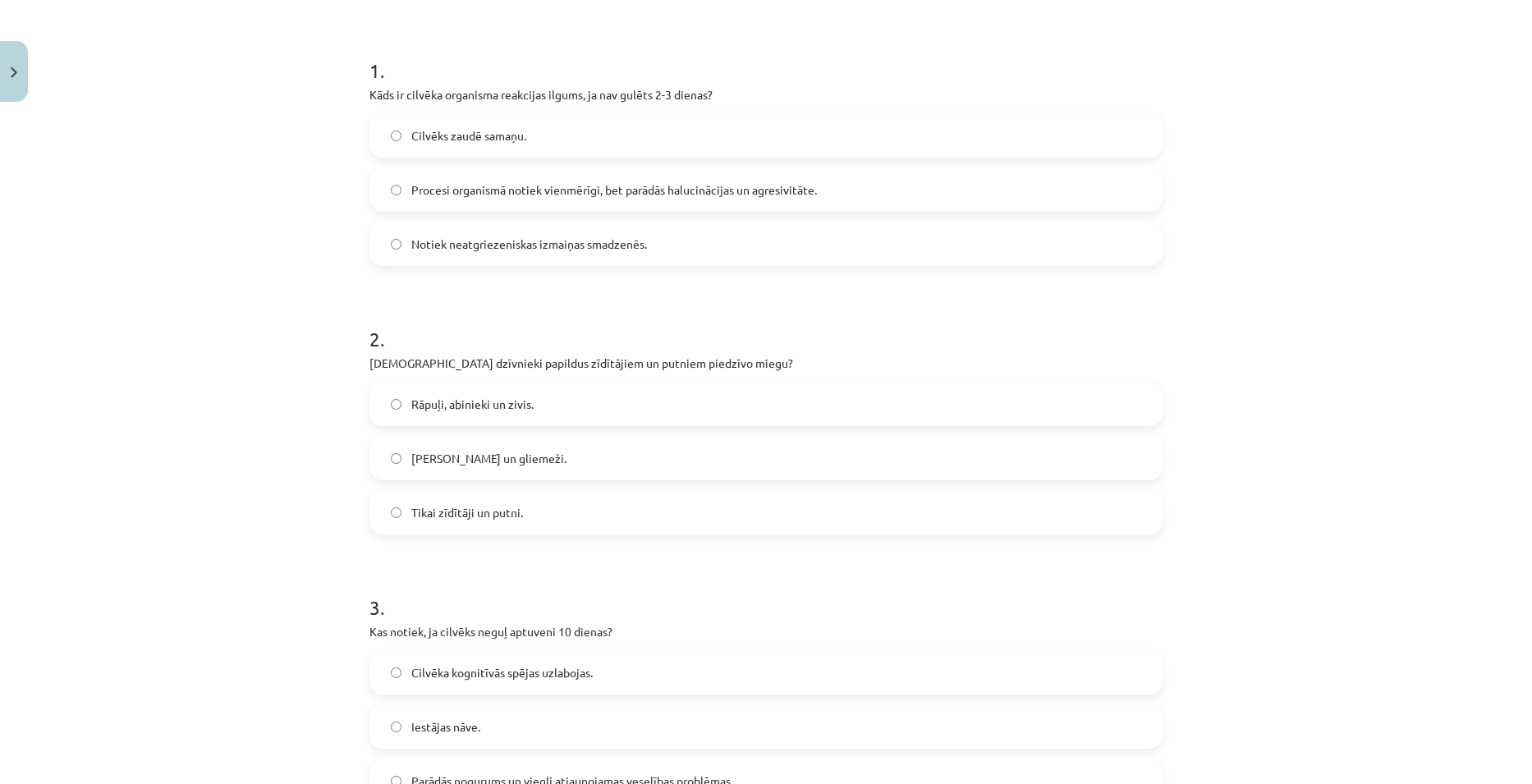
scroll to position [206, 0]
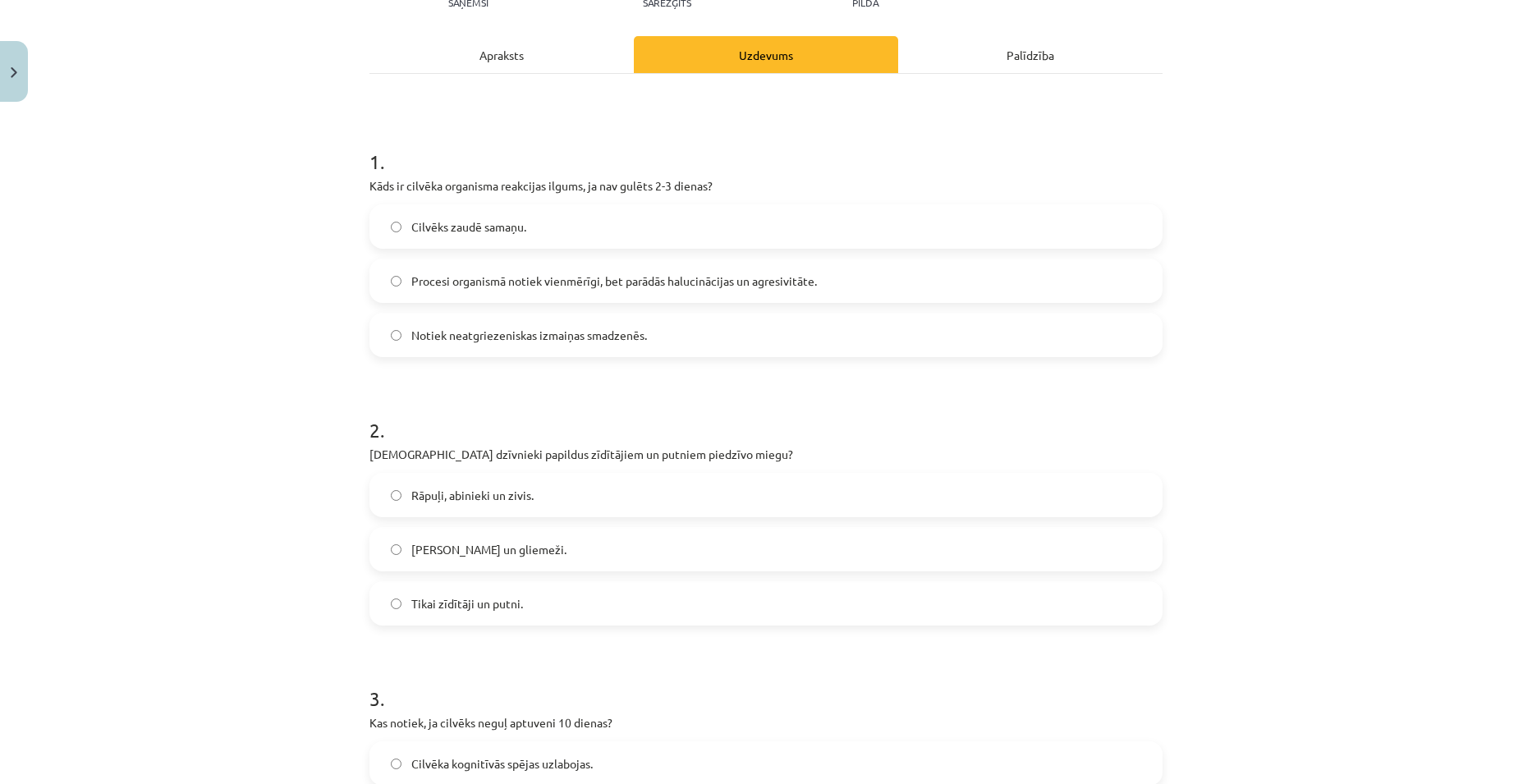
click at [478, 61] on div "Apraksts" at bounding box center [501, 54] width 264 height 36
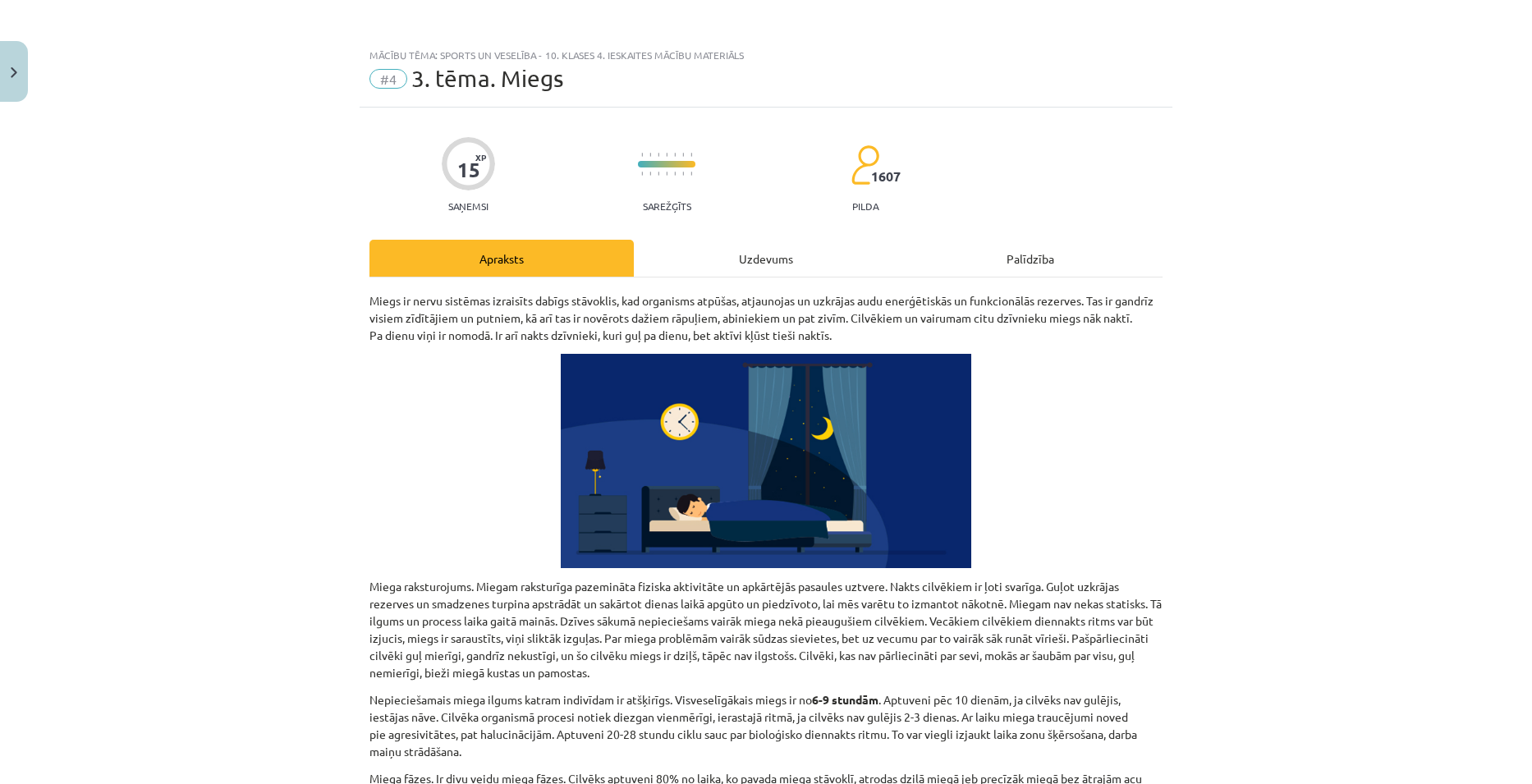
scroll to position [0, 0]
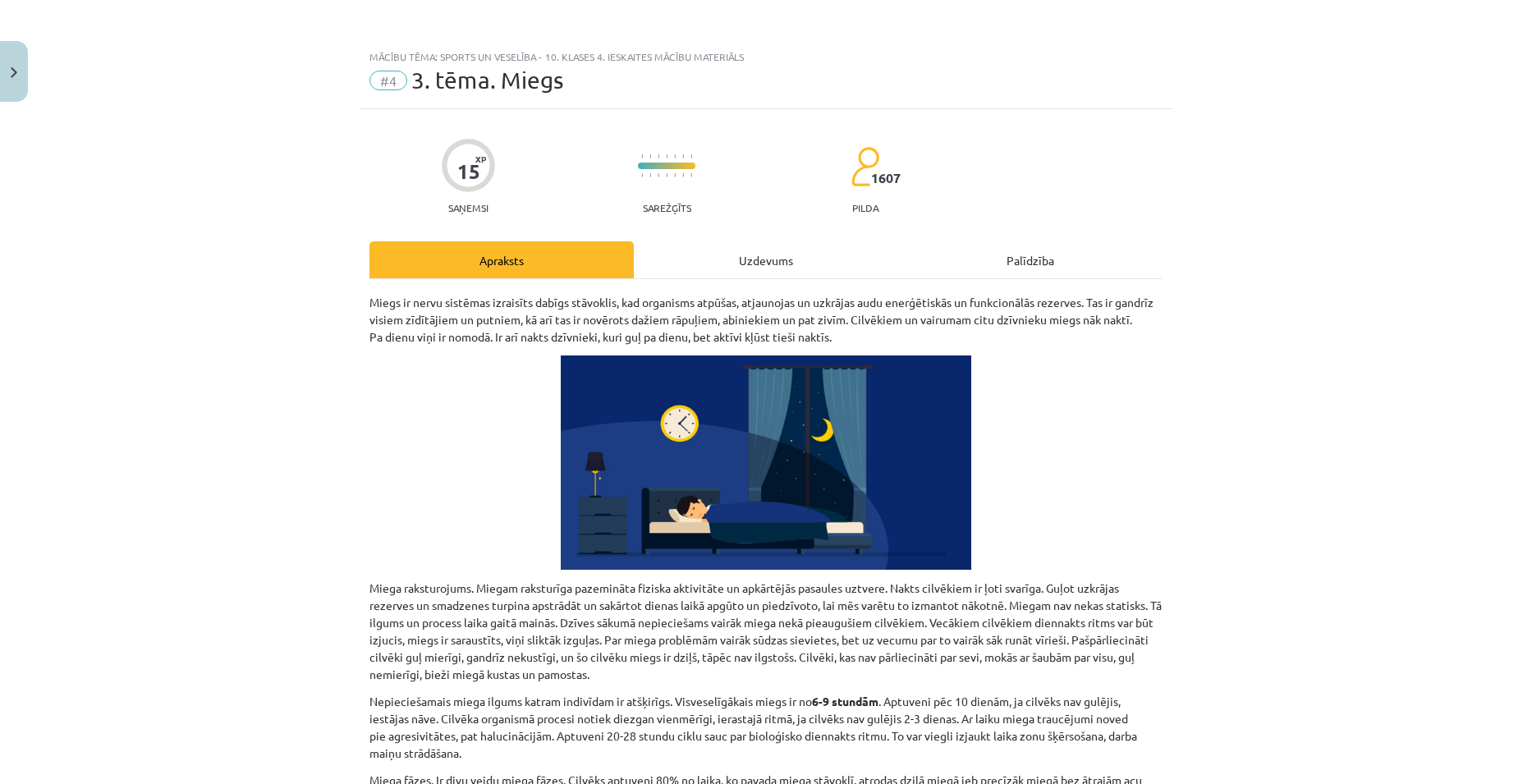
click at [1021, 255] on div "Palīdzība" at bounding box center [1030, 259] width 264 height 36
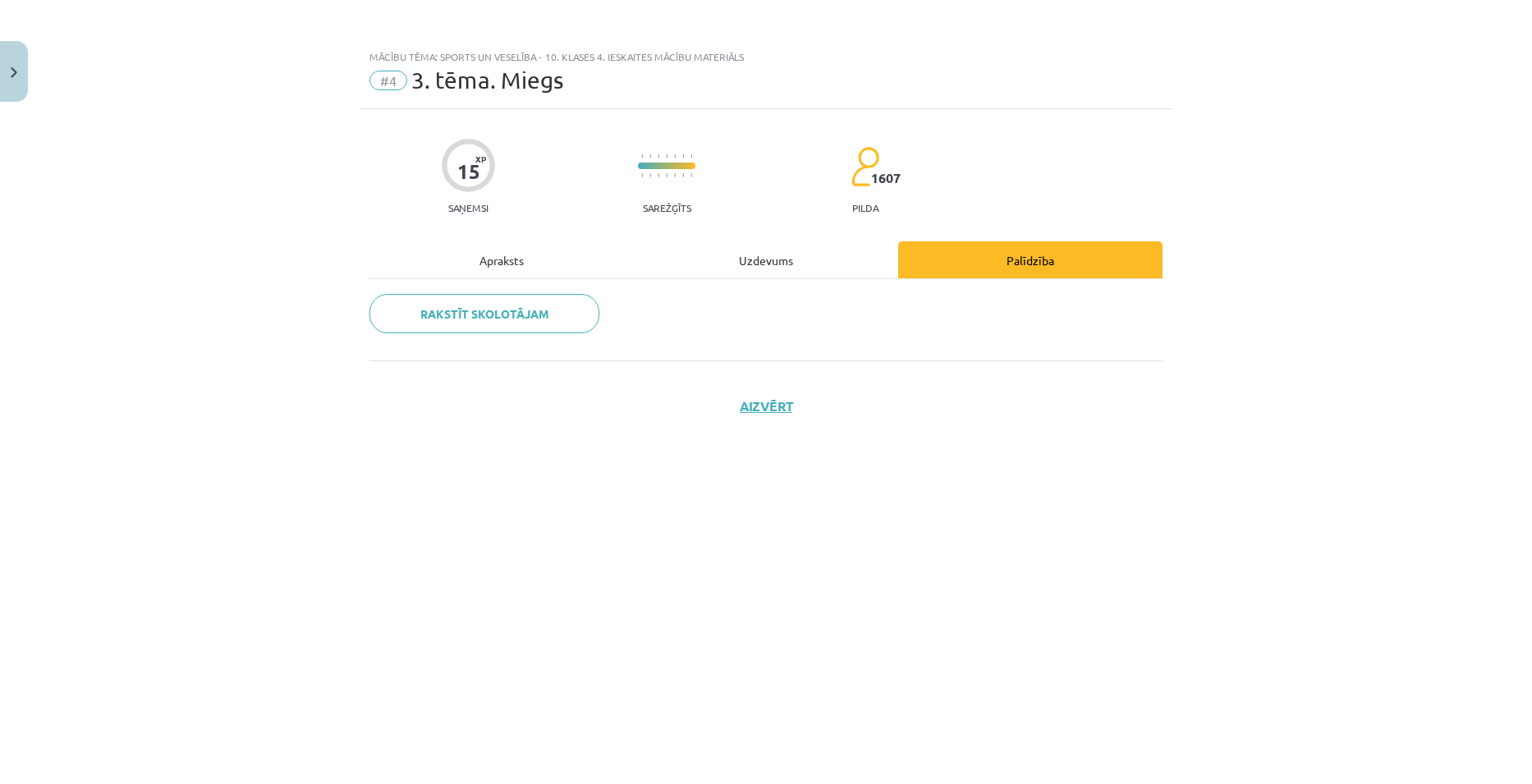
click at [800, 269] on div "Uzdevums" at bounding box center [766, 259] width 264 height 36
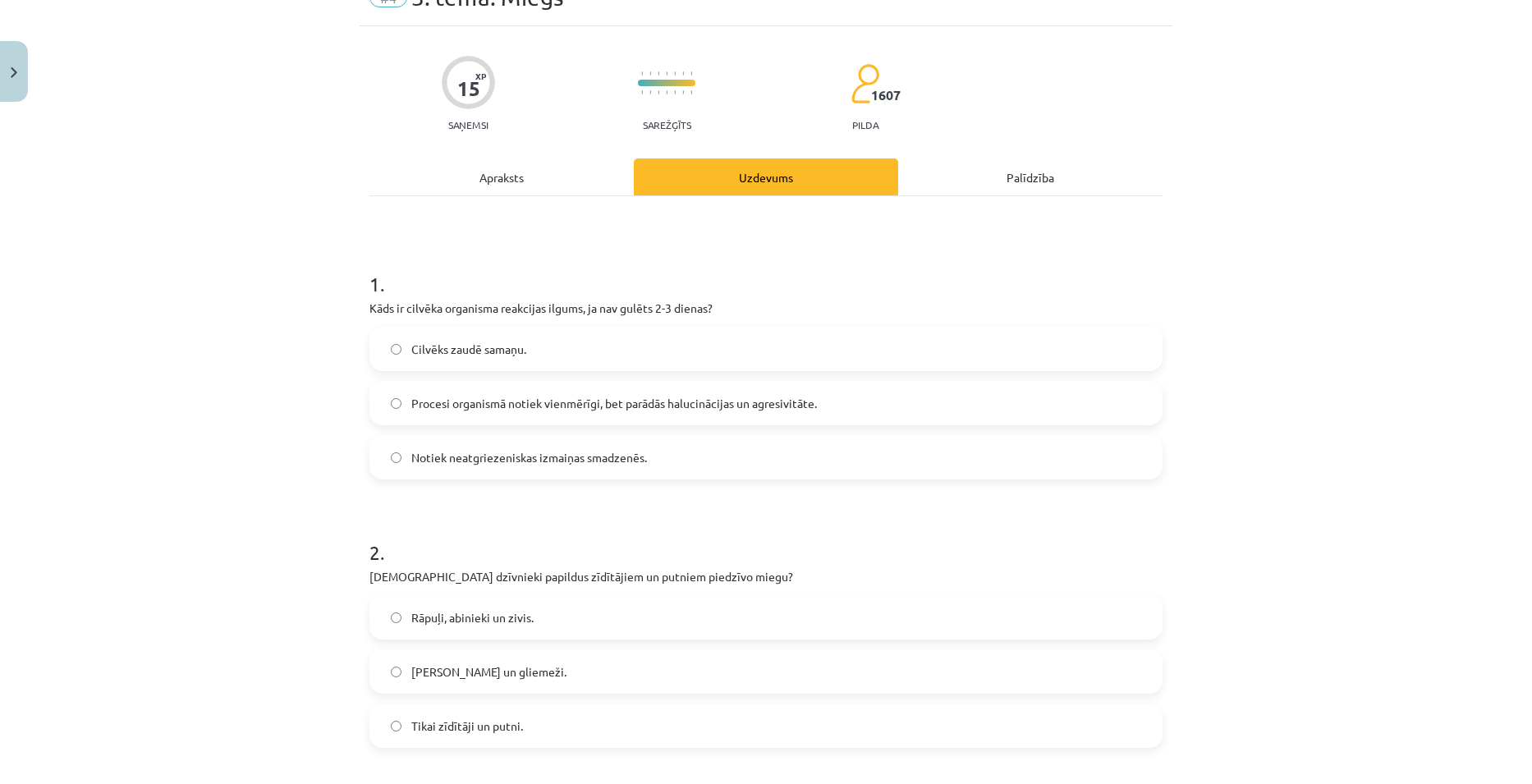
scroll to position [247, 0]
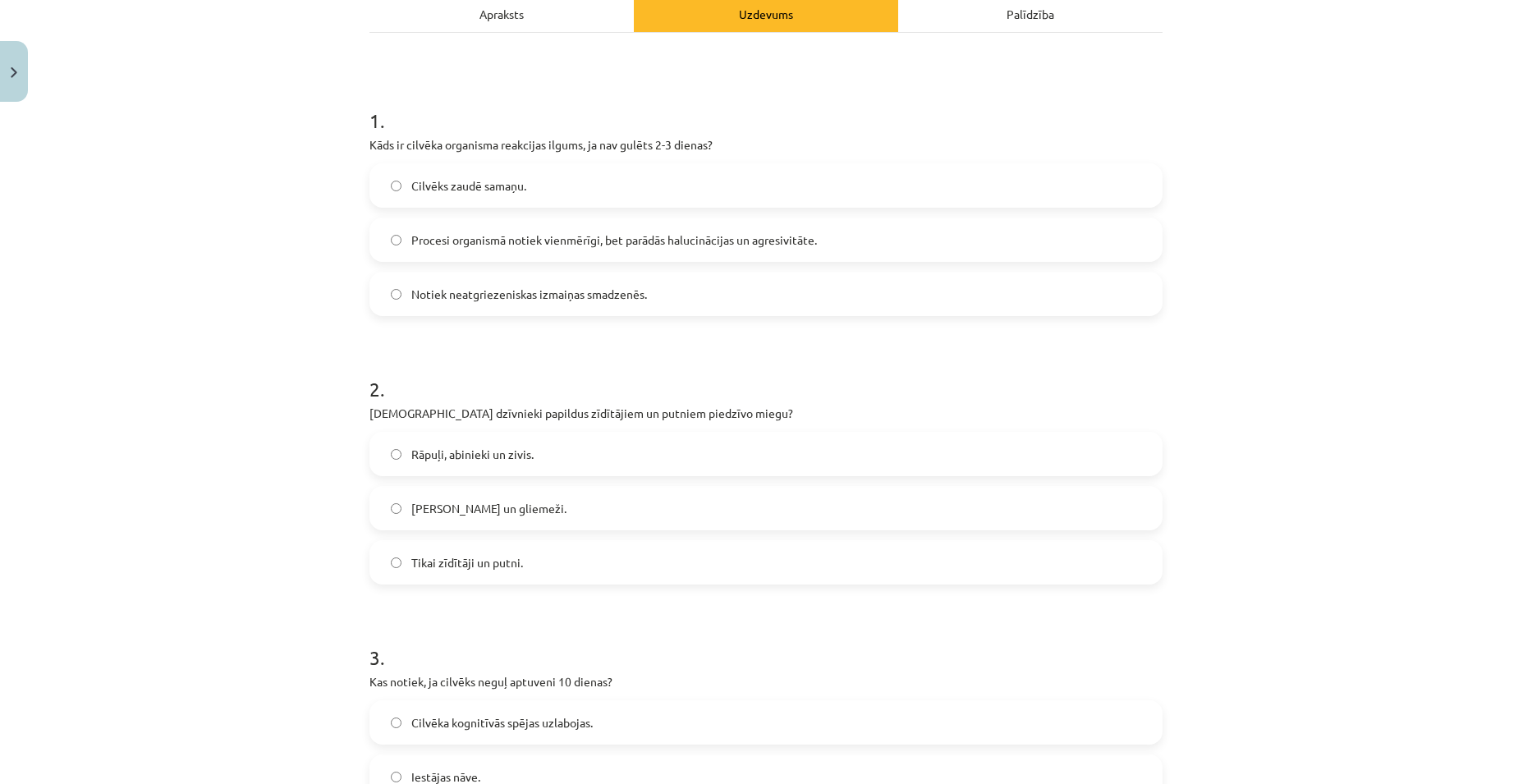
click at [579, 460] on label "Rāpuļi, abinieki un zivis." at bounding box center [766, 454] width 790 height 41
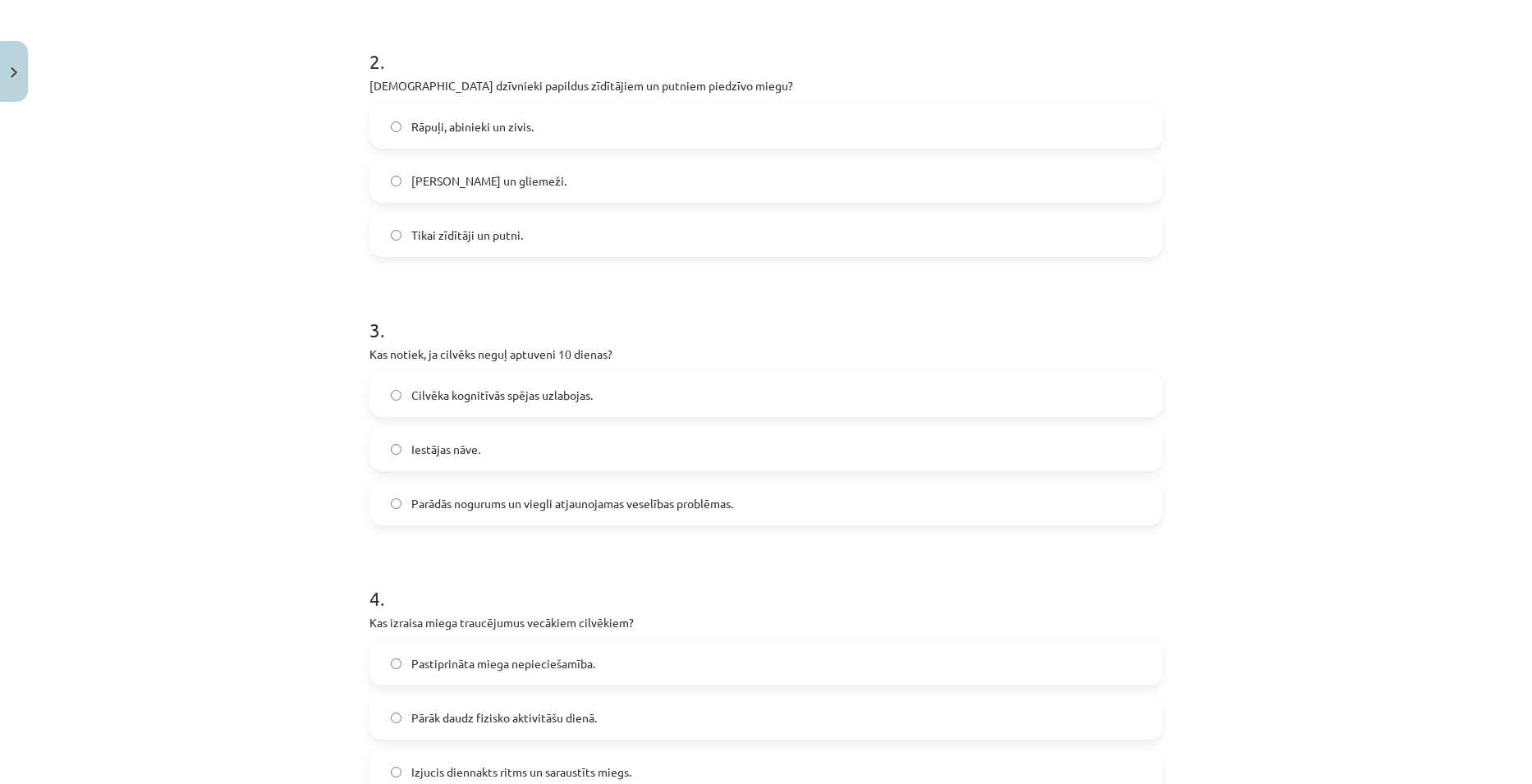
scroll to position [575, 0]
click at [506, 454] on label "Iestājas nāve." at bounding box center [766, 448] width 790 height 41
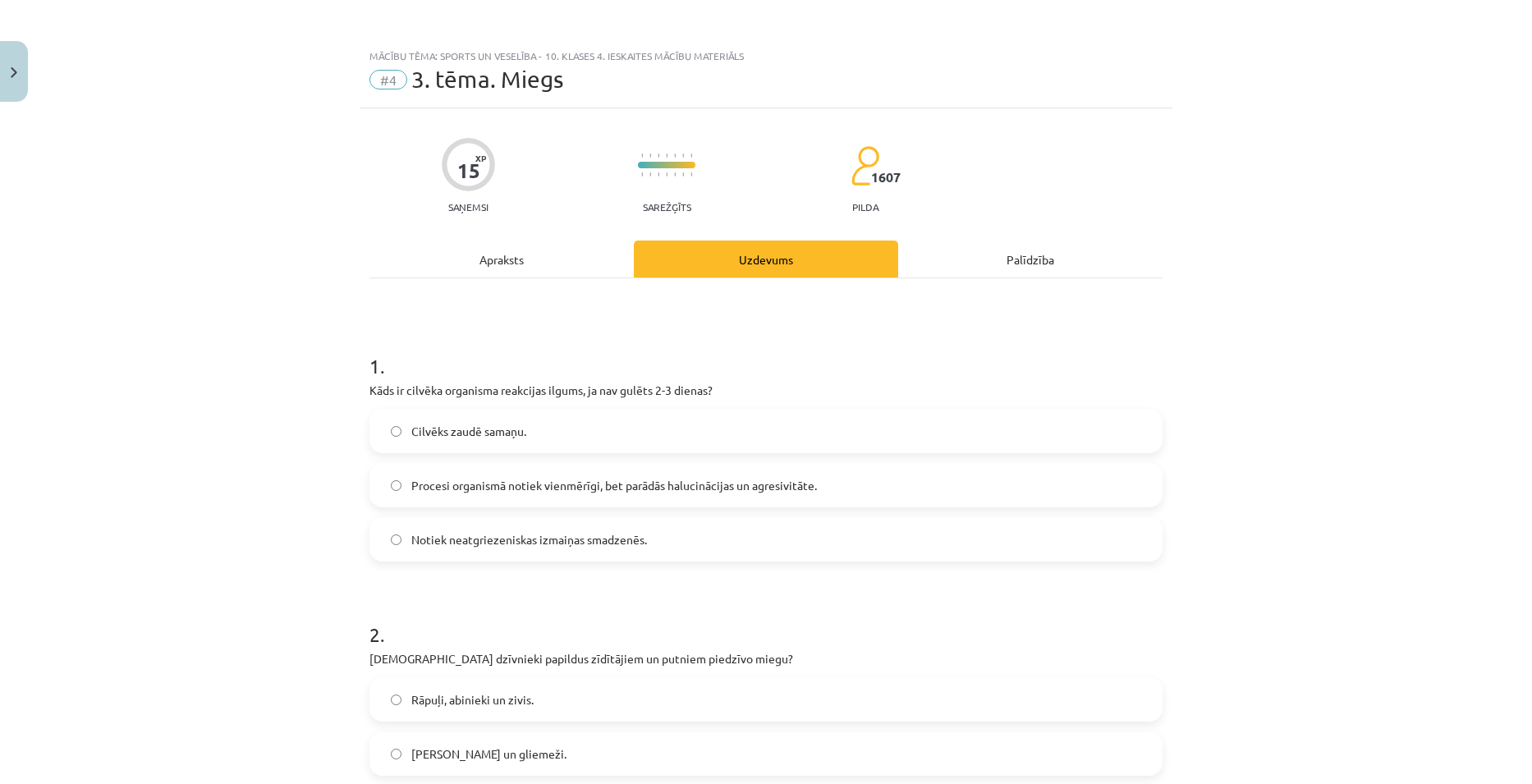
scroll to position [0, 0]
click at [508, 269] on div "Apraksts" at bounding box center [501, 259] width 264 height 36
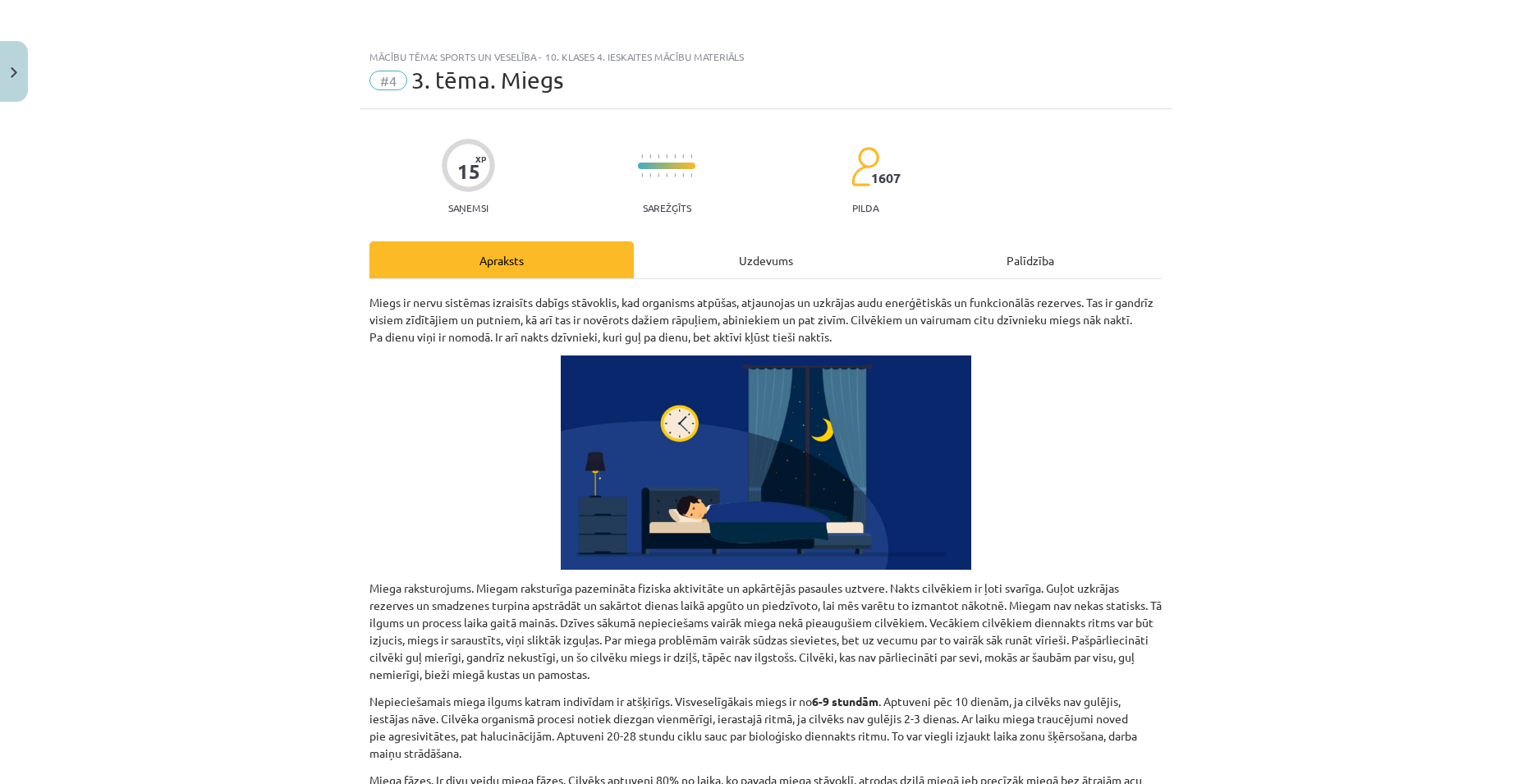
scroll to position [41, 0]
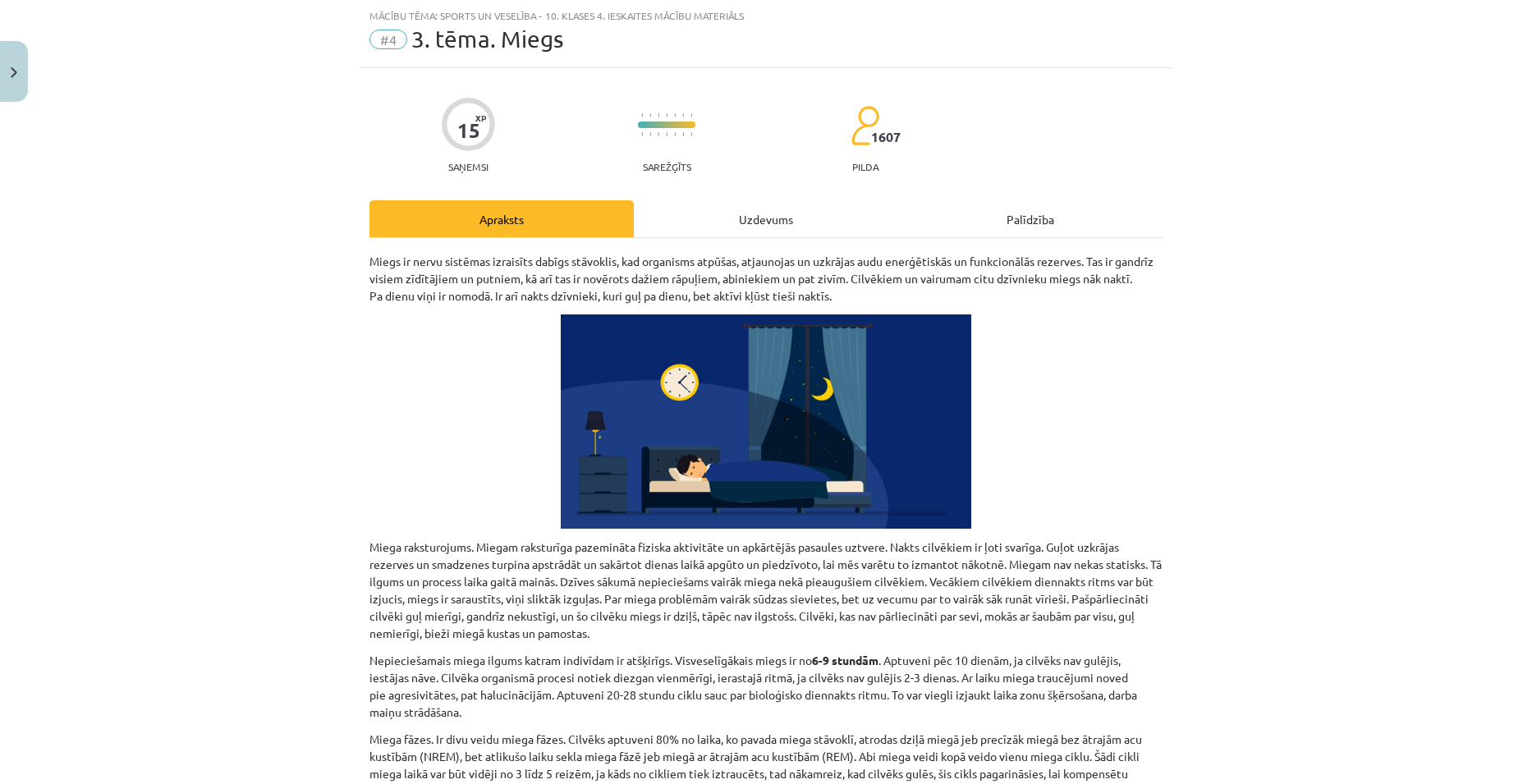
click at [765, 212] on div "Uzdevums" at bounding box center [766, 218] width 264 height 36
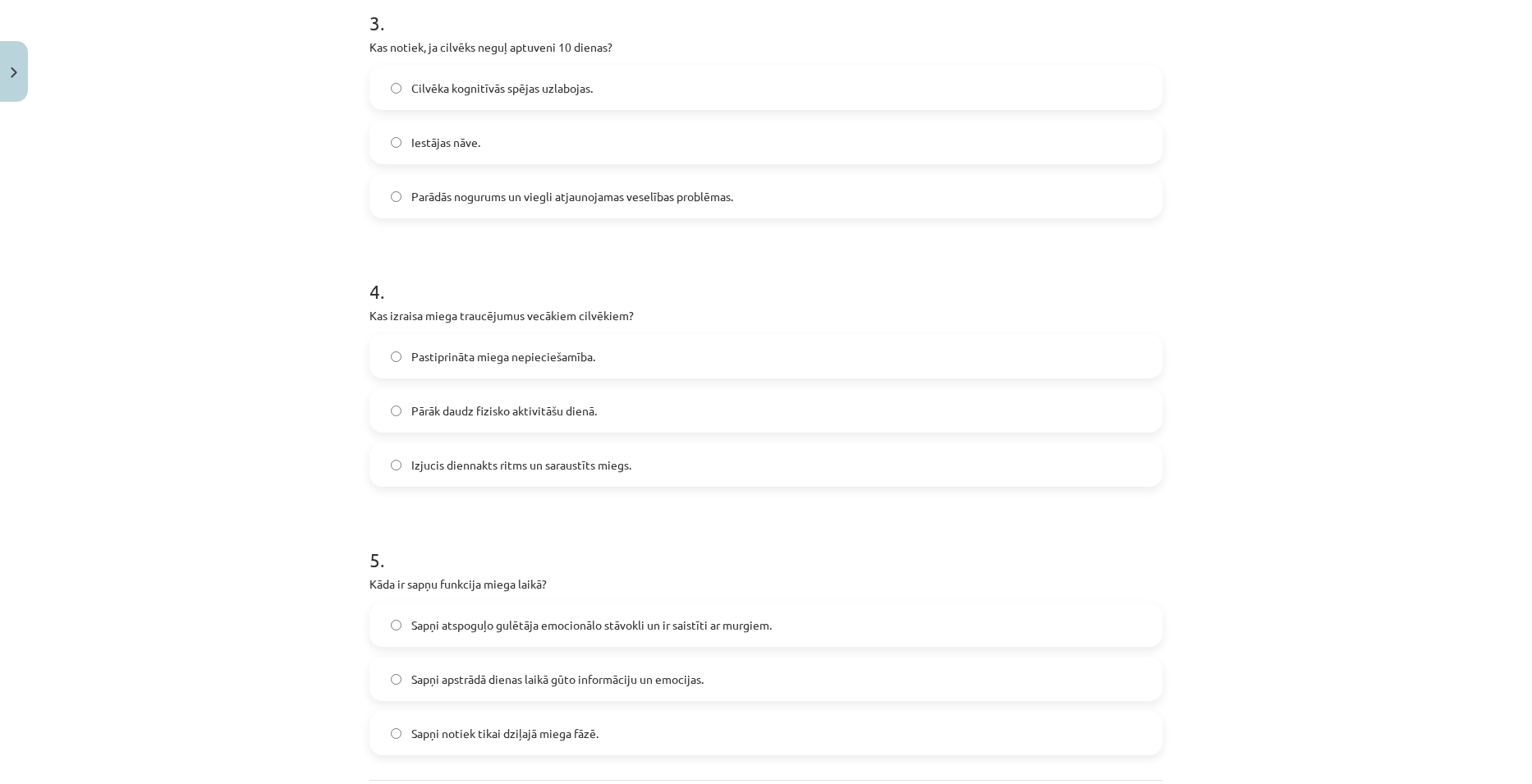
scroll to position [1026, 0]
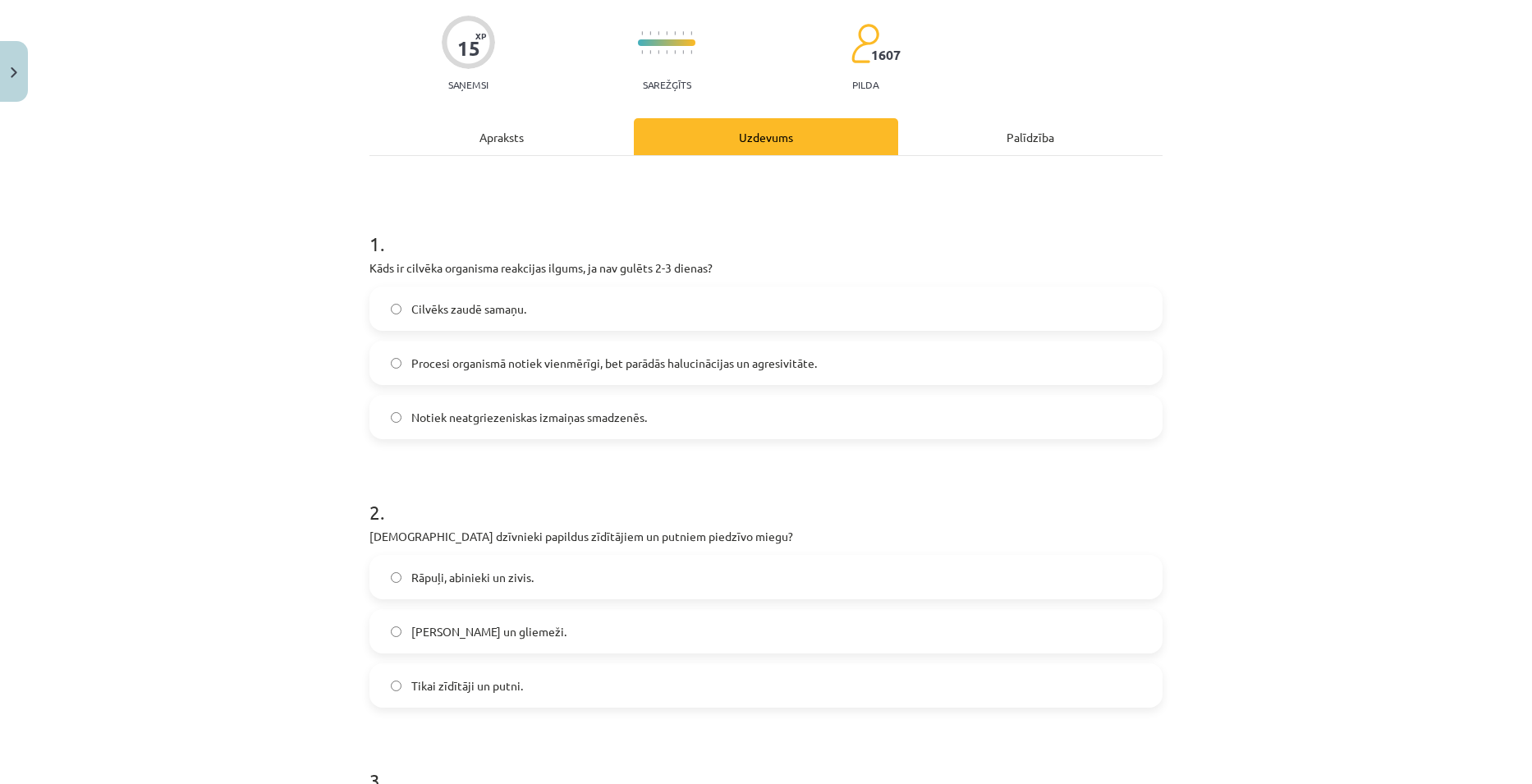
click at [468, 141] on div "Apraksts" at bounding box center [501, 136] width 264 height 36
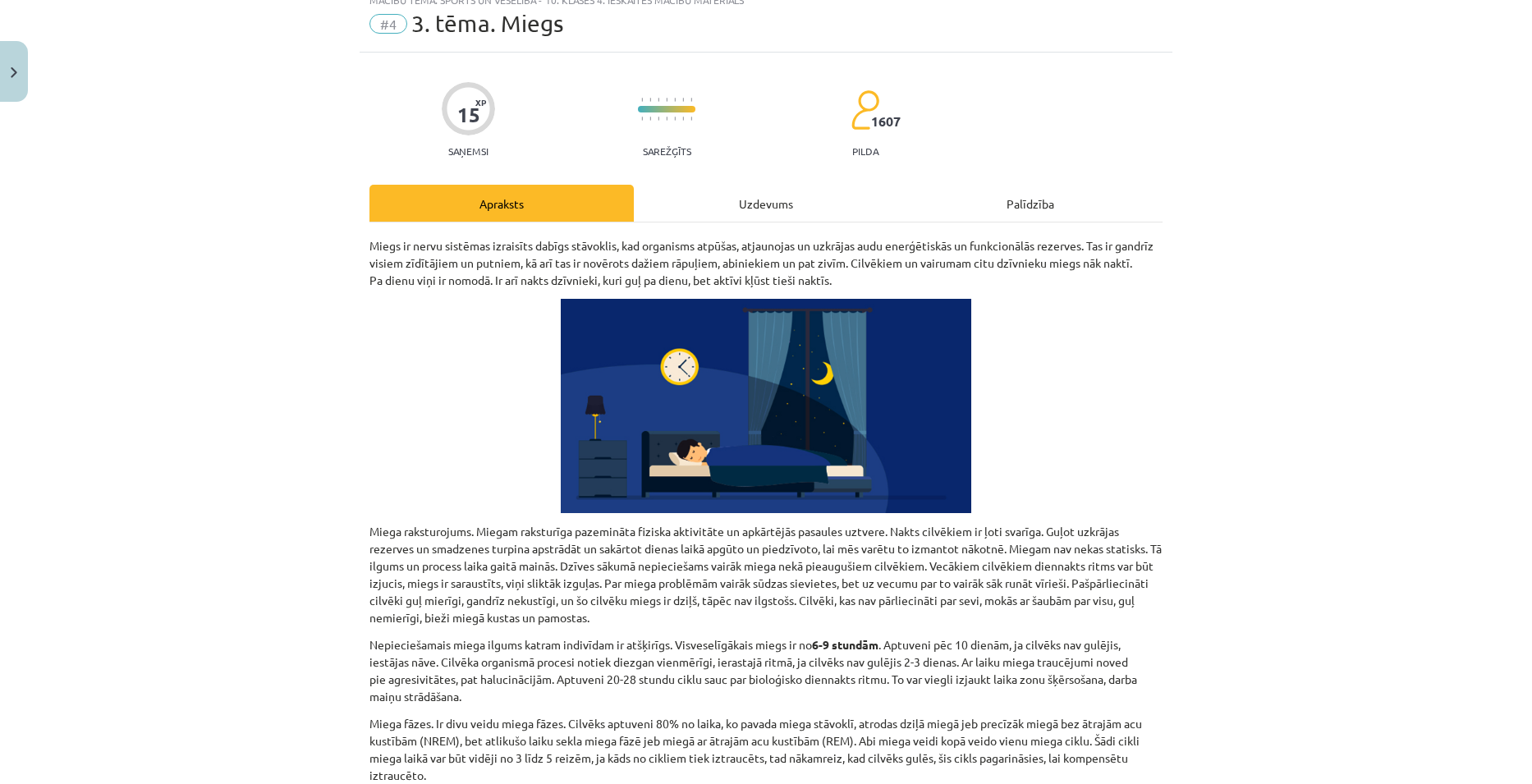
scroll to position [41, 0]
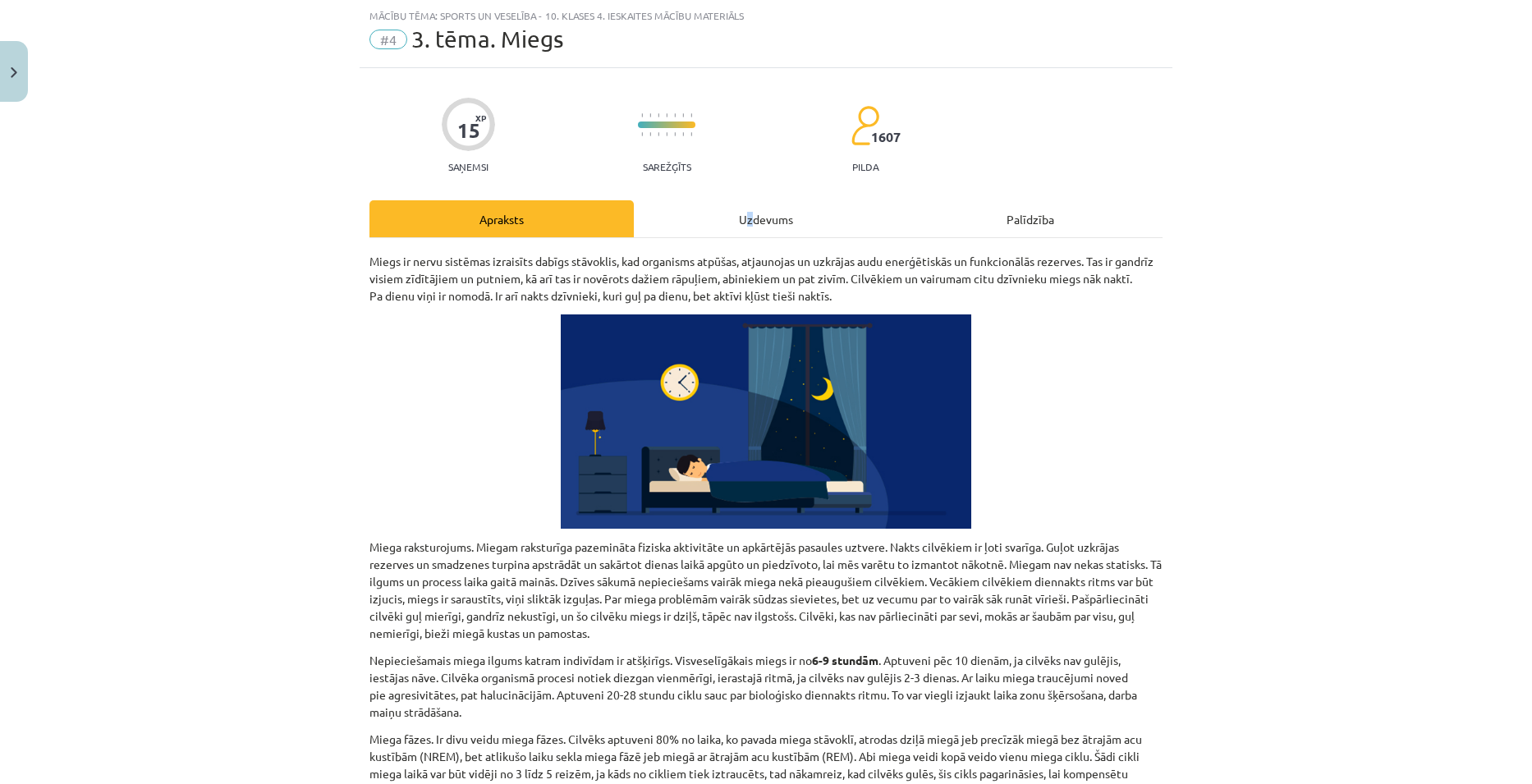
click at [744, 206] on div "Uzdevums" at bounding box center [766, 218] width 264 height 36
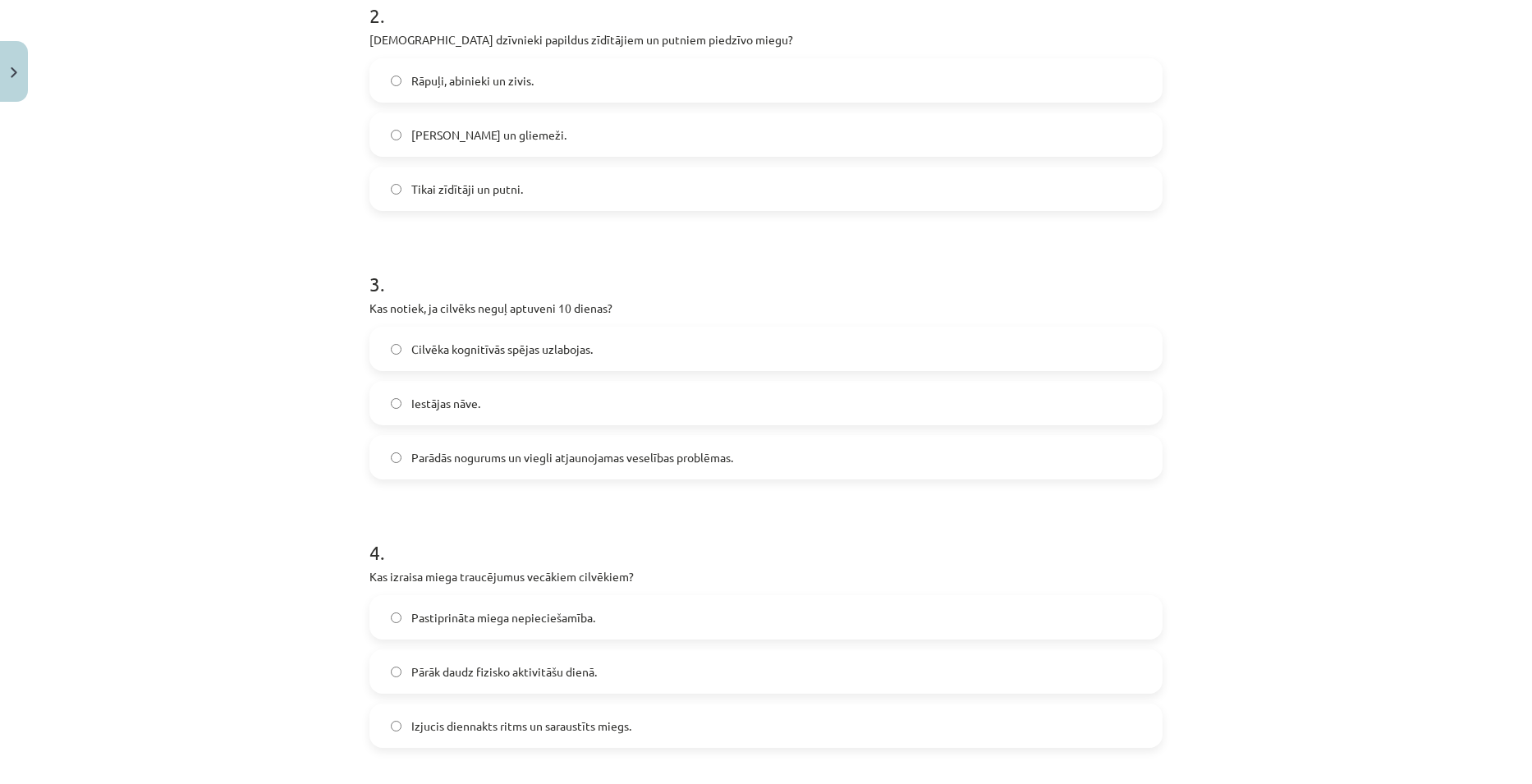
scroll to position [780, 0]
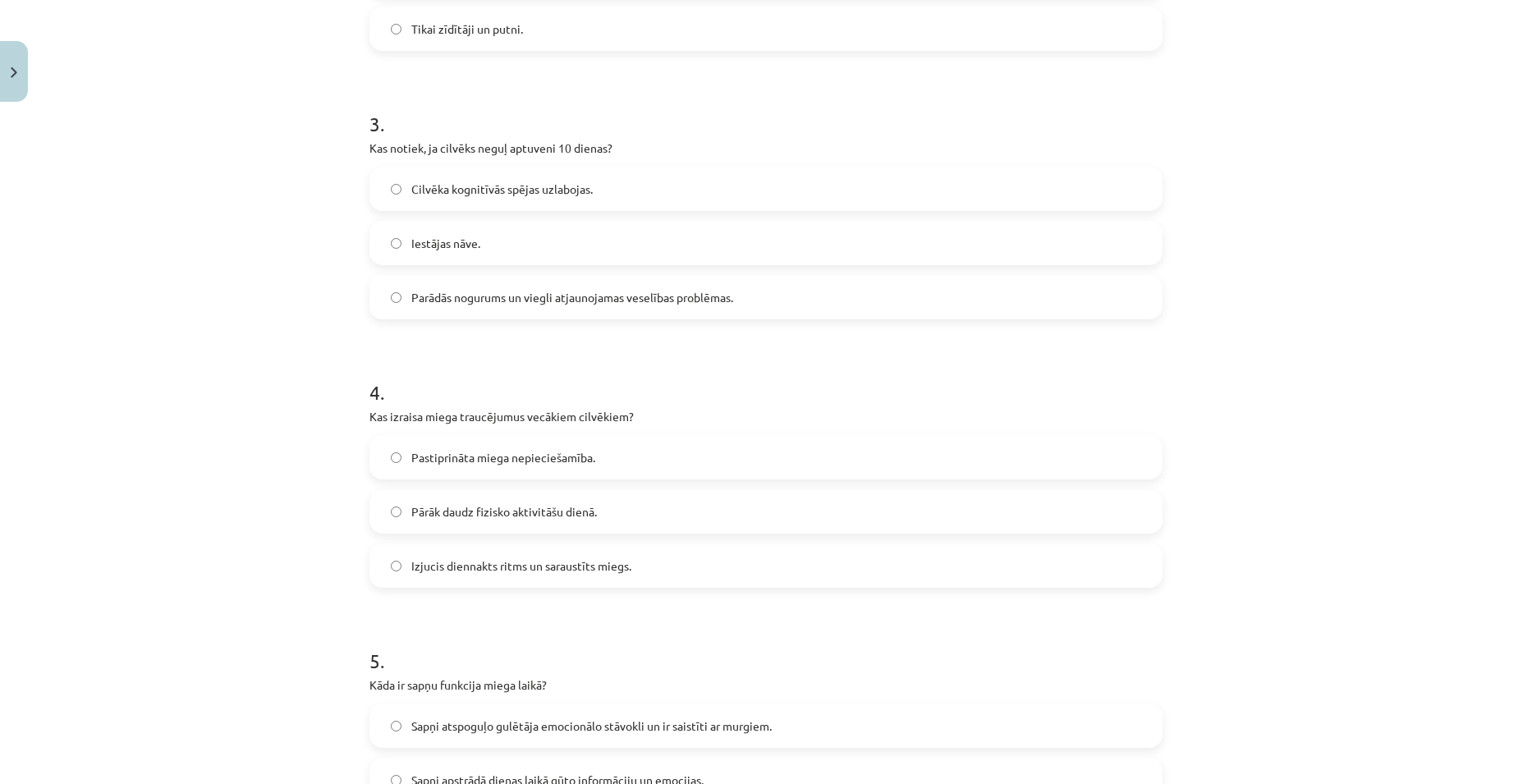
click at [620, 566] on span "Izjucis diennakts ritms un saraustīts miegs." at bounding box center [521, 565] width 220 height 17
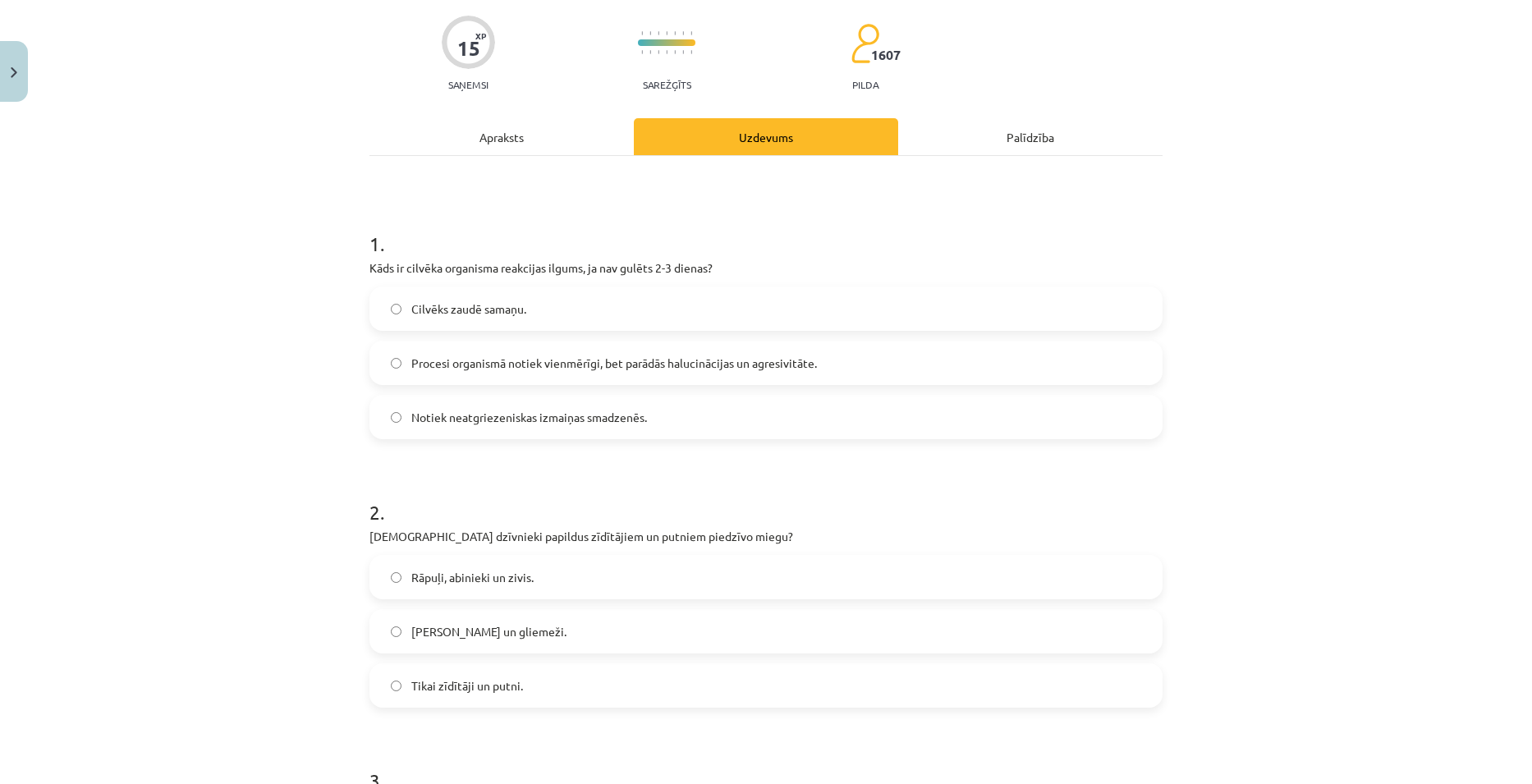
click at [527, 133] on div "Apraksts" at bounding box center [501, 136] width 264 height 36
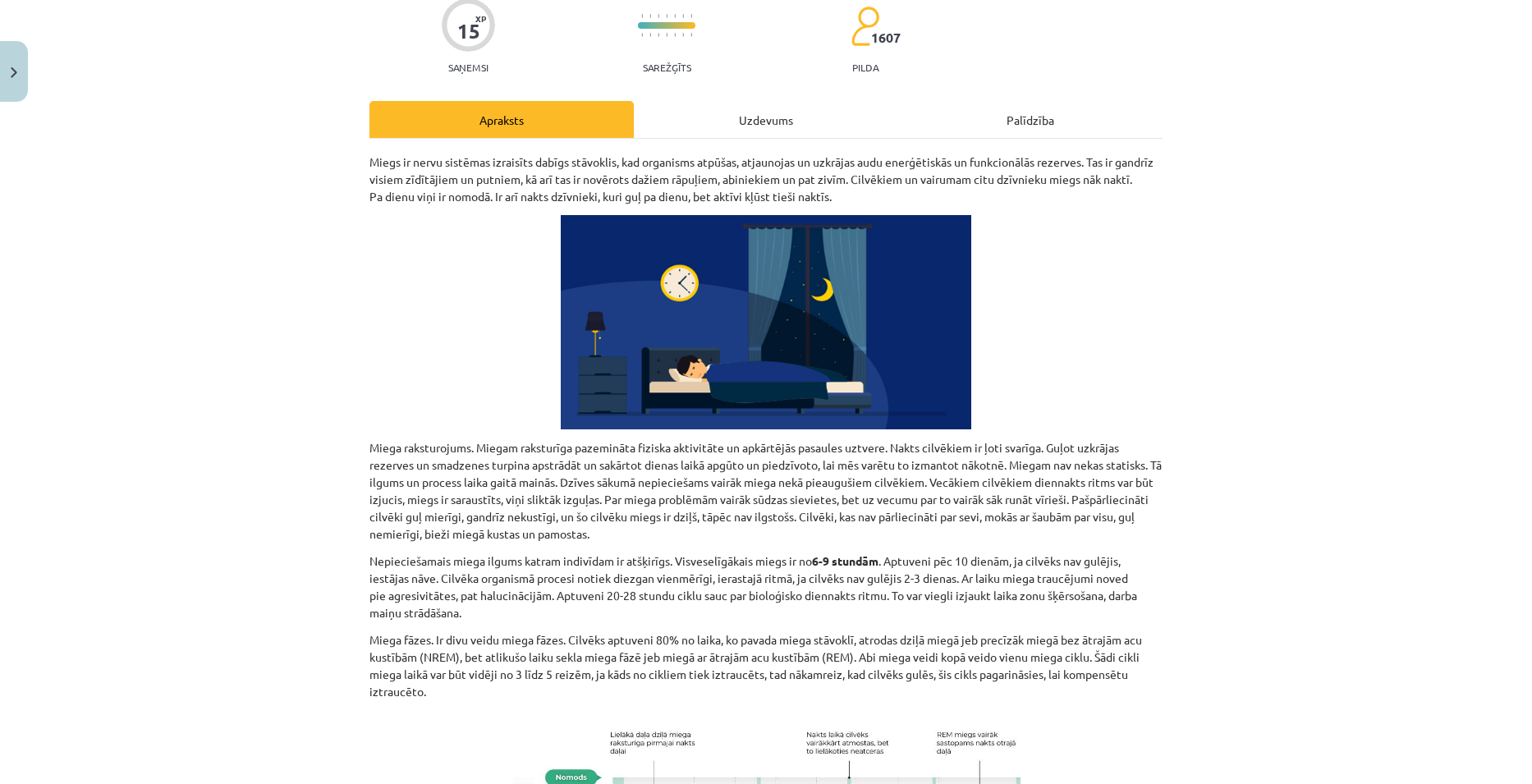
scroll to position [0, 0]
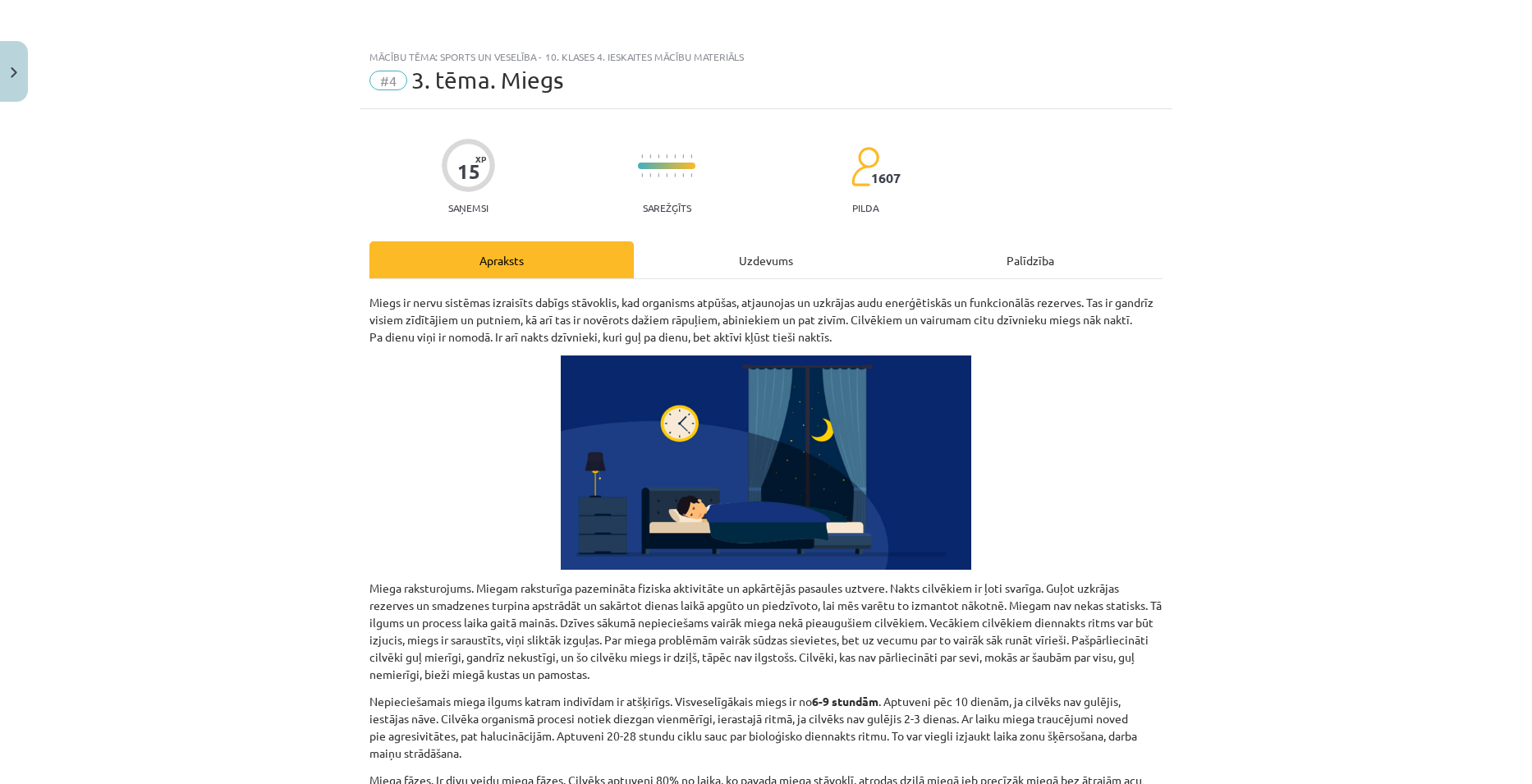
click at [742, 248] on div "Uzdevums" at bounding box center [766, 259] width 264 height 36
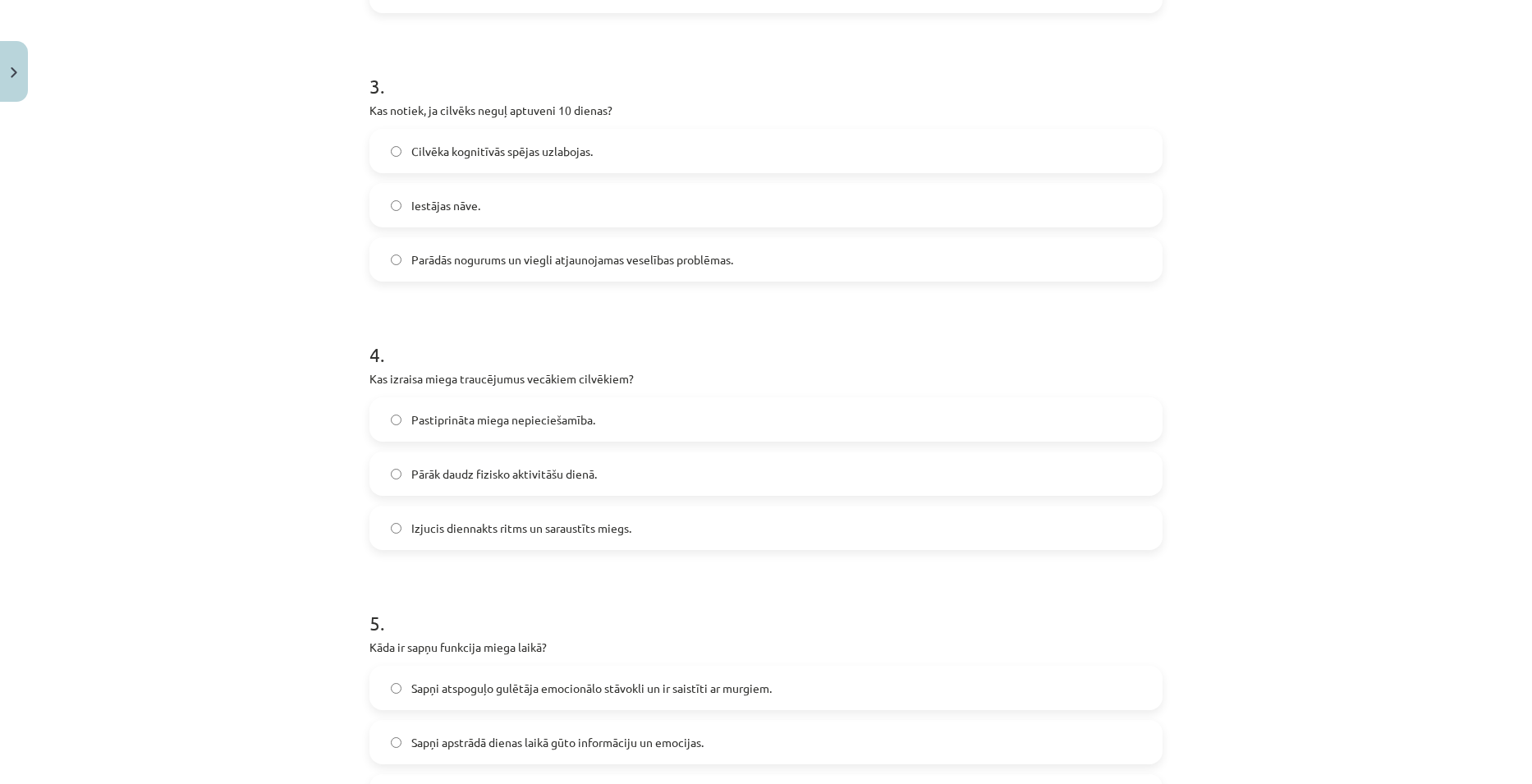
scroll to position [944, 0]
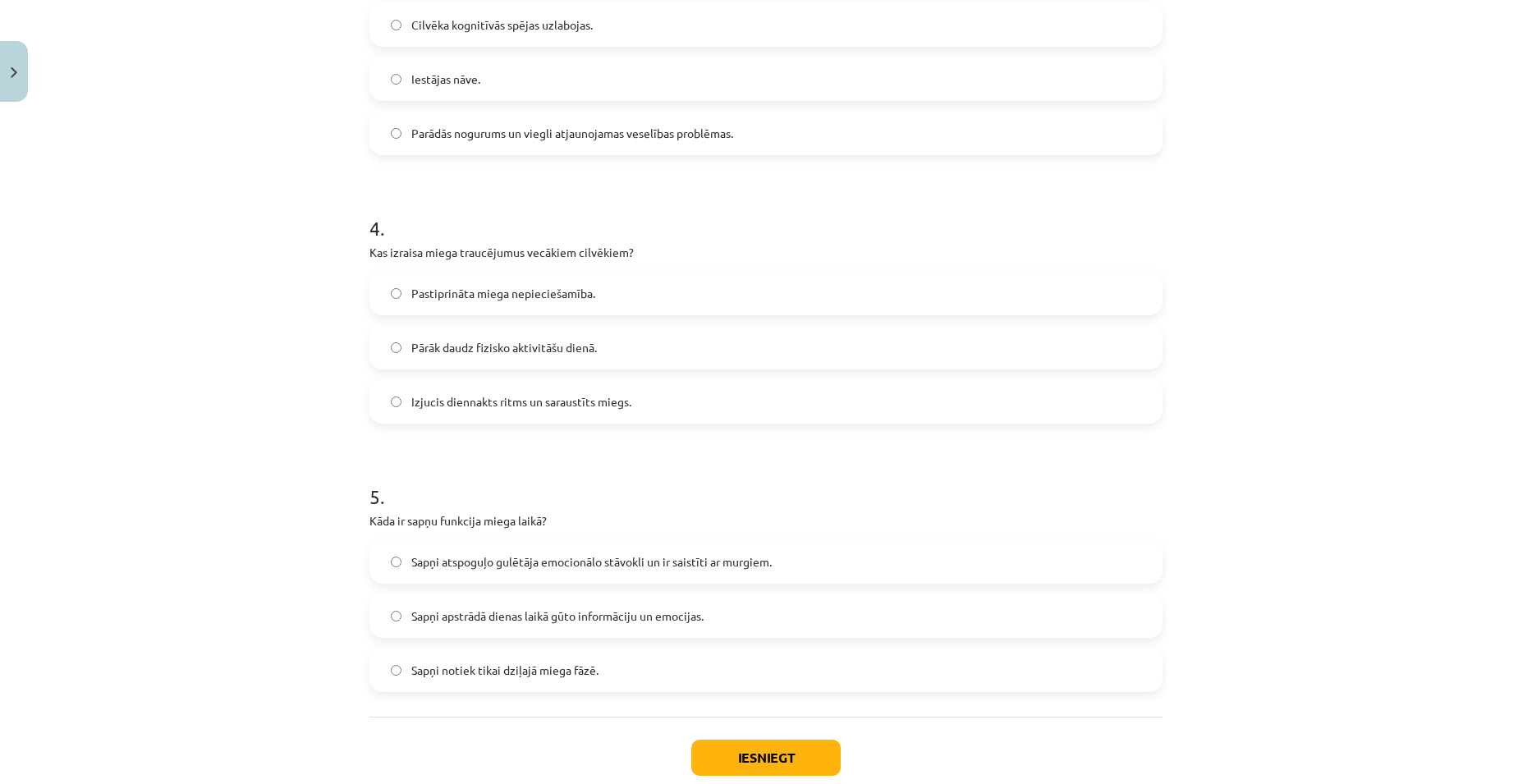
click at [848, 562] on label "Sapņi atspoguļo gulētāja emocionālo stāvokli un ir saistīti ar murgiem." at bounding box center [766, 562] width 790 height 41
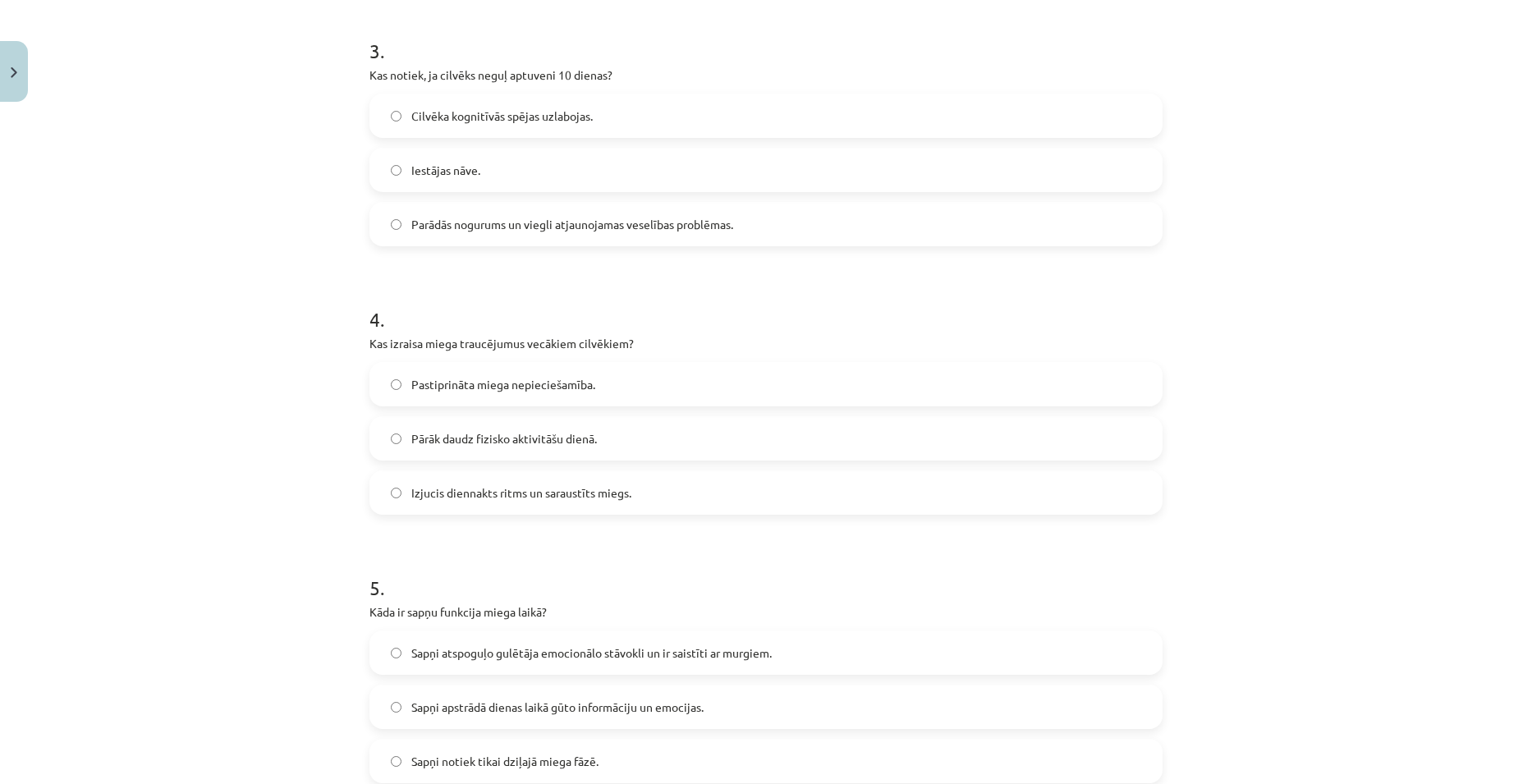
scroll to position [1042, 0]
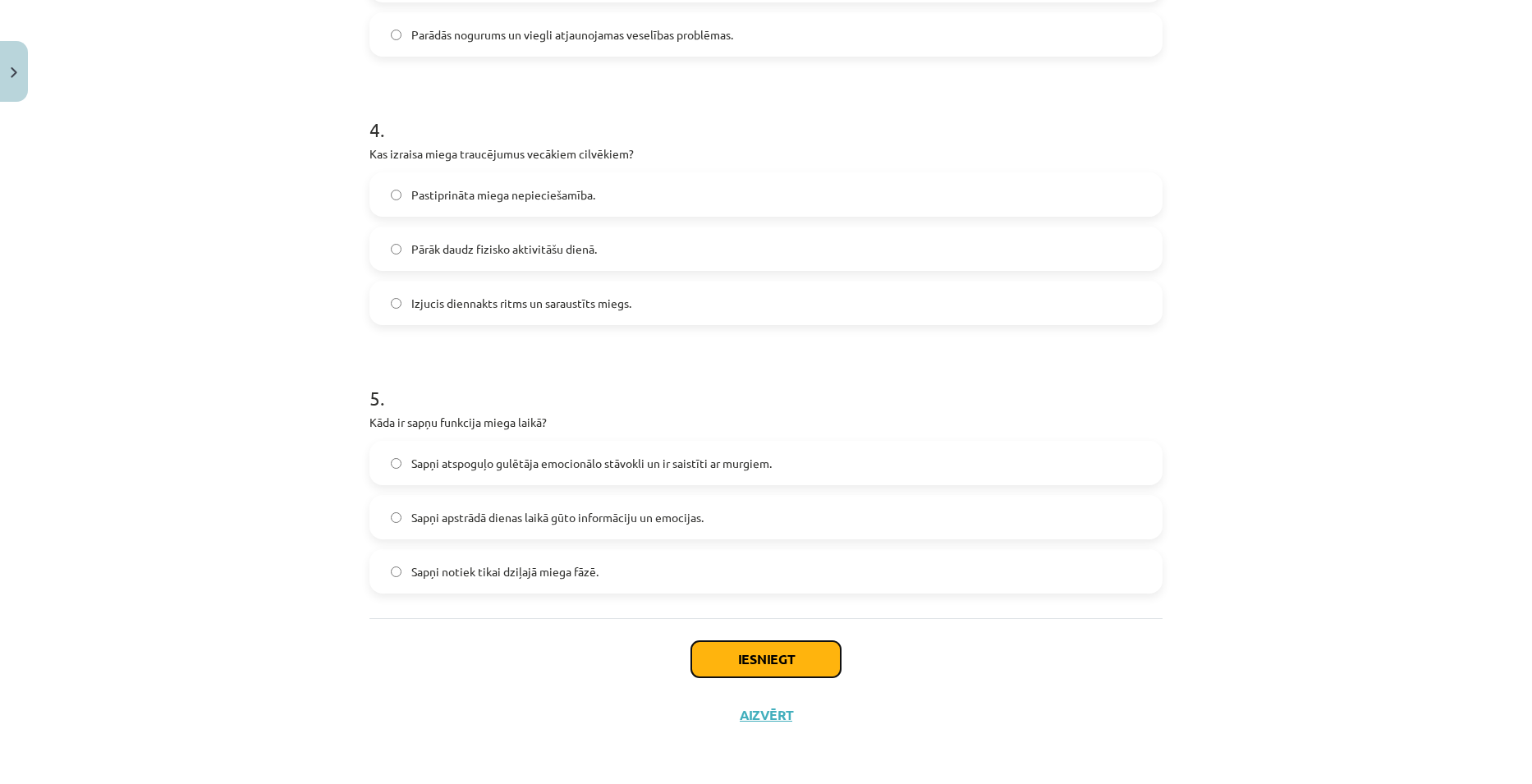
click at [781, 655] on button "Iesniegt" at bounding box center [766, 659] width 150 height 36
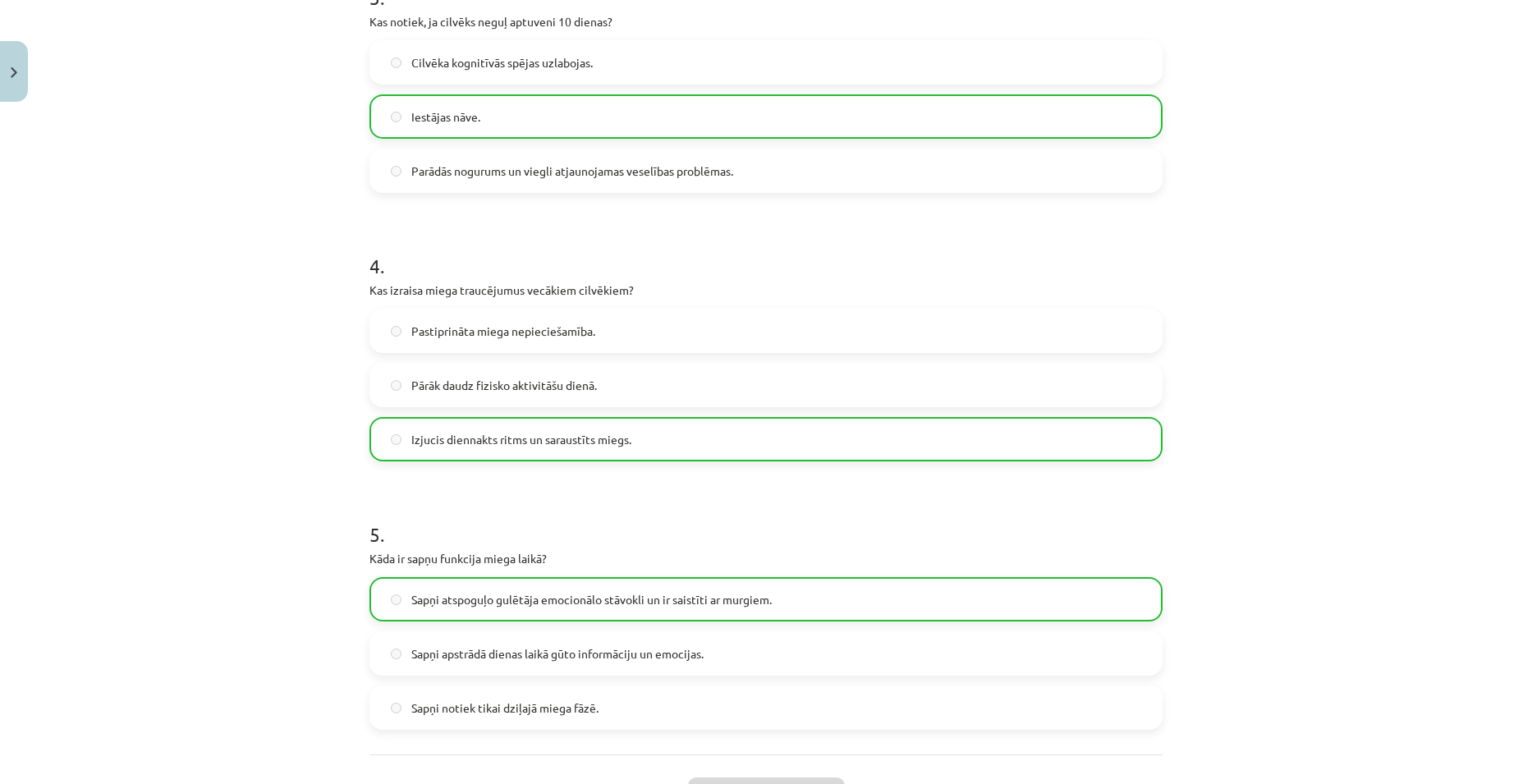
scroll to position [1095, 0]
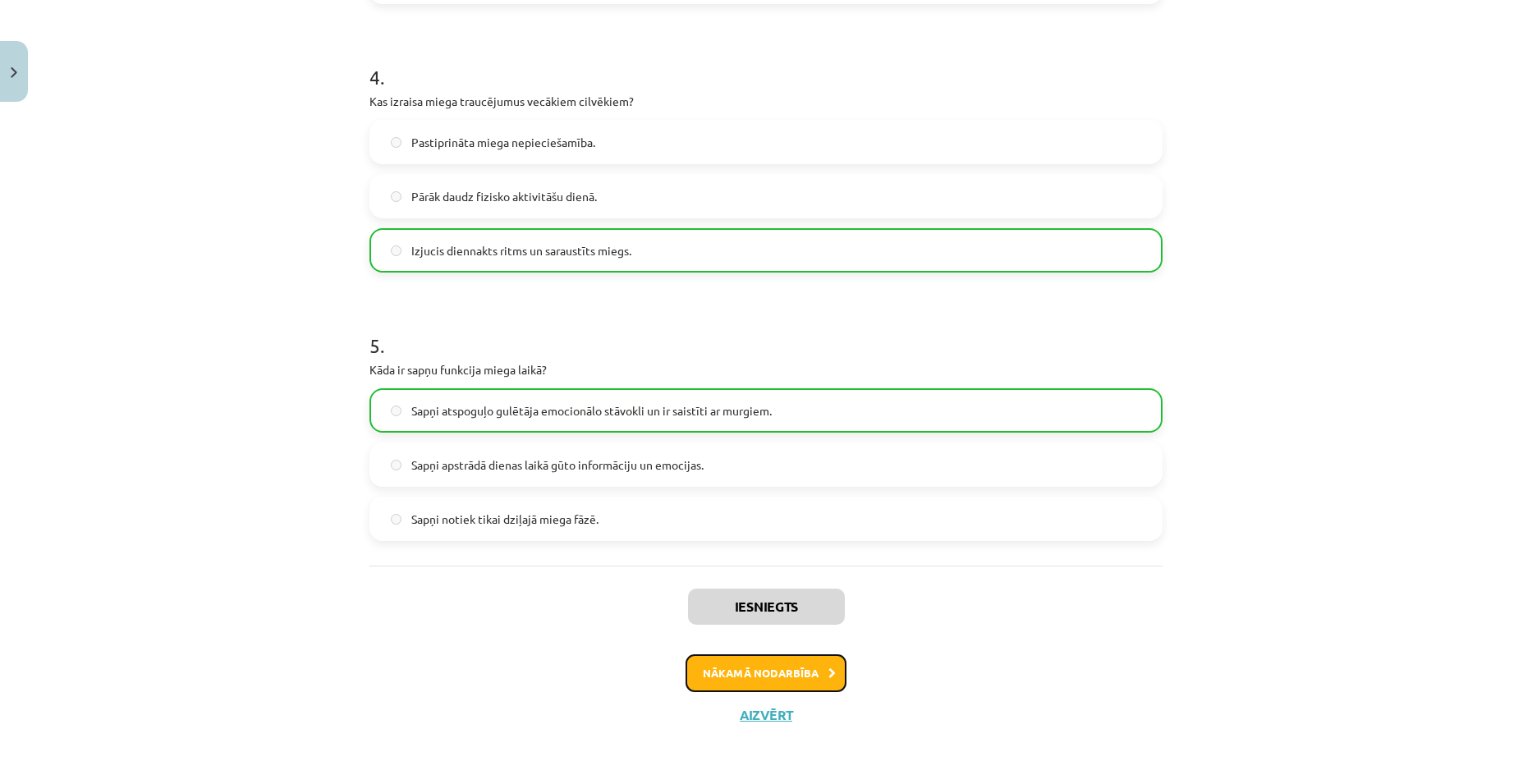
click at [774, 675] on button "Nākamā nodarbība" at bounding box center [766, 673] width 161 height 37
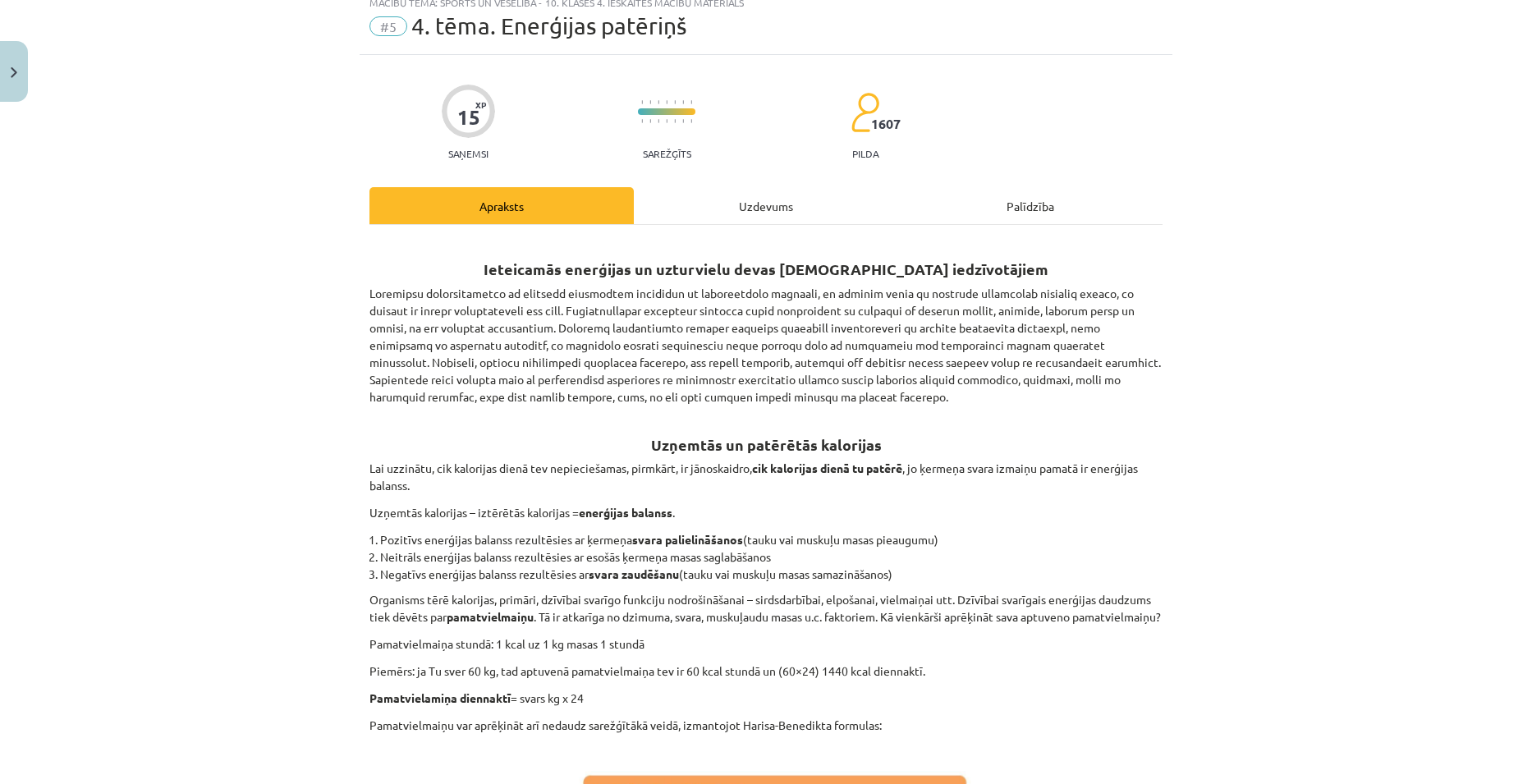
scroll to position [41, 0]
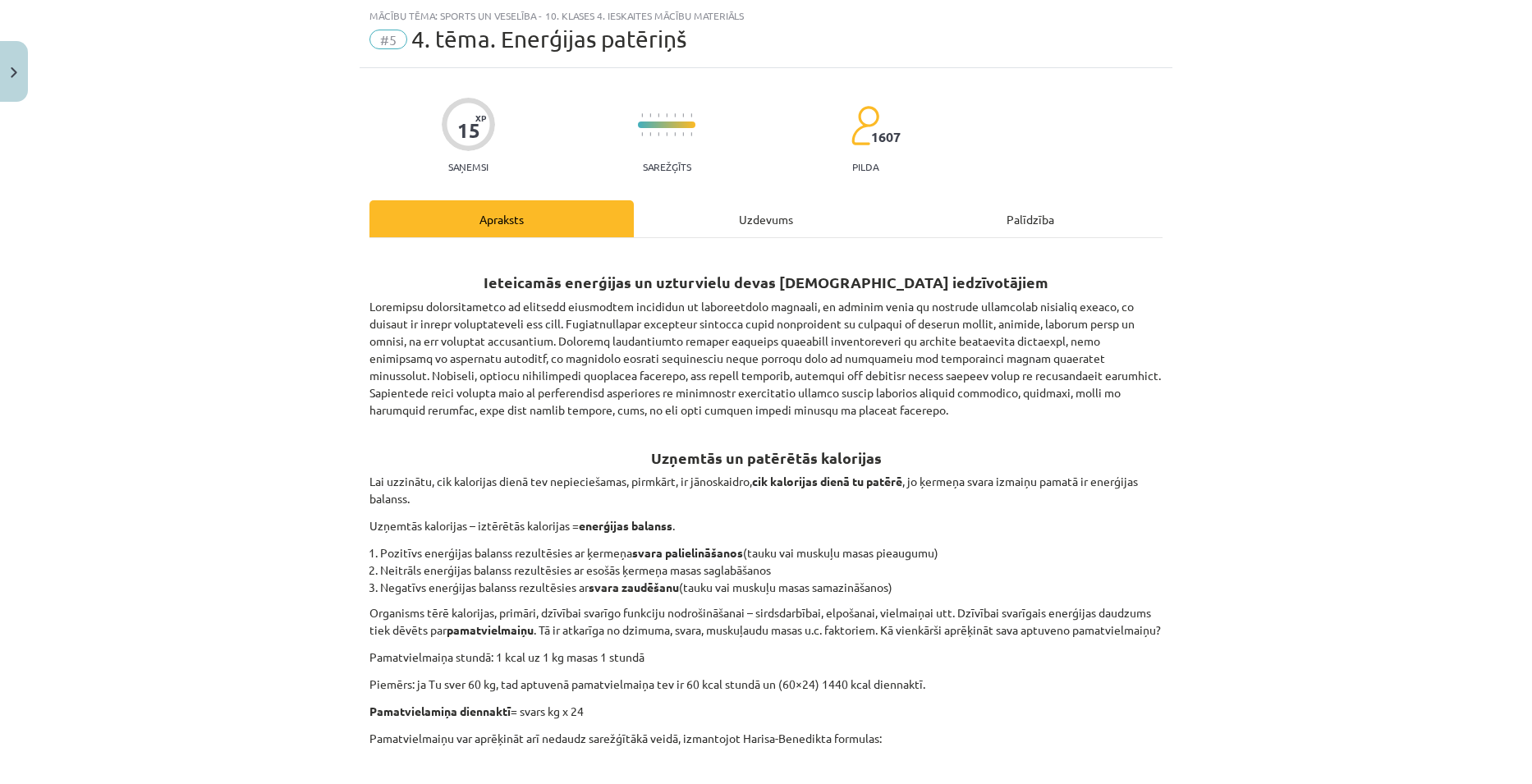
click at [789, 223] on div "Uzdevums" at bounding box center [766, 218] width 264 height 36
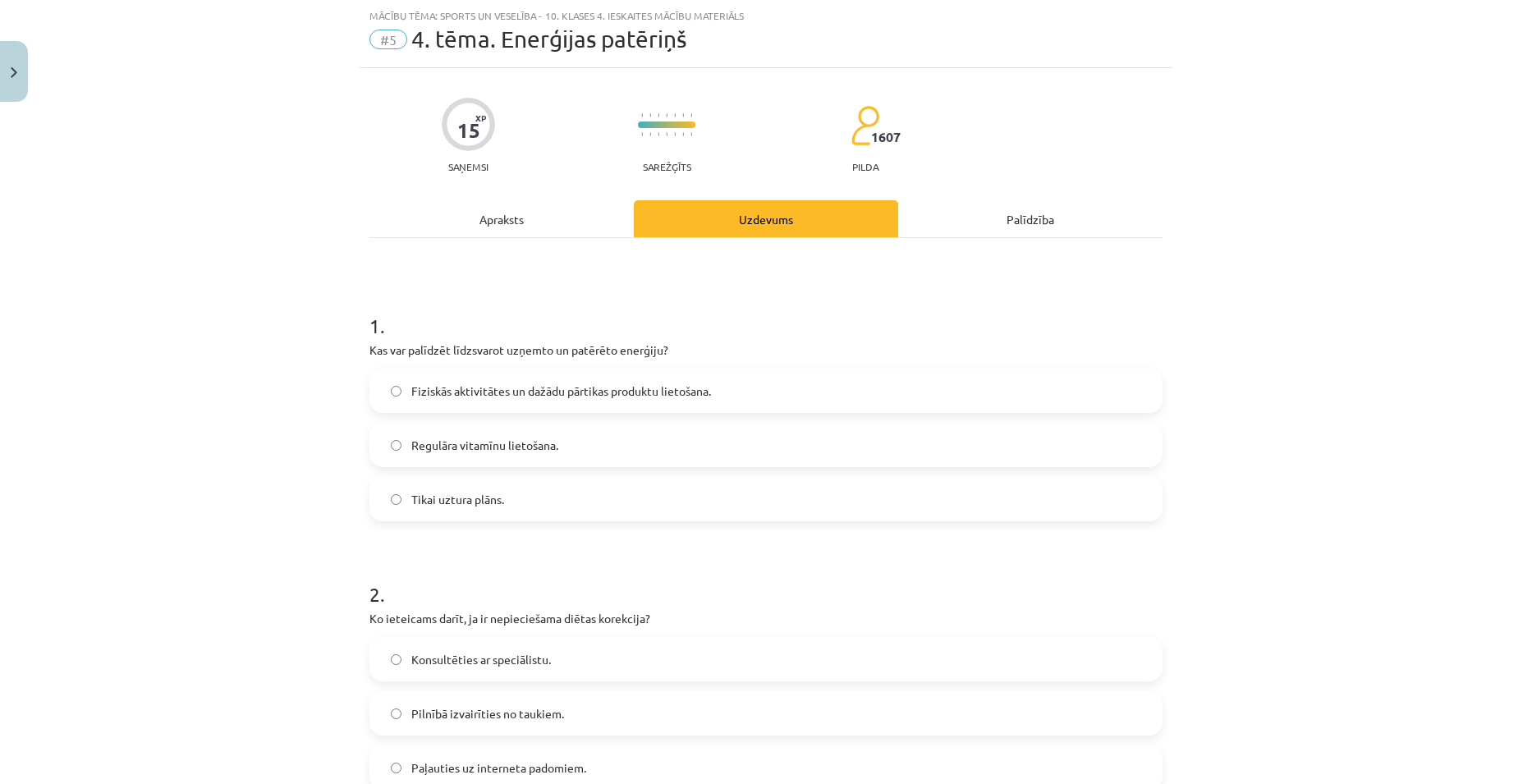
click at [768, 387] on label "Fiziskās aktivitātes un dažādu pārtikas produktu lietošana." at bounding box center [766, 391] width 790 height 41
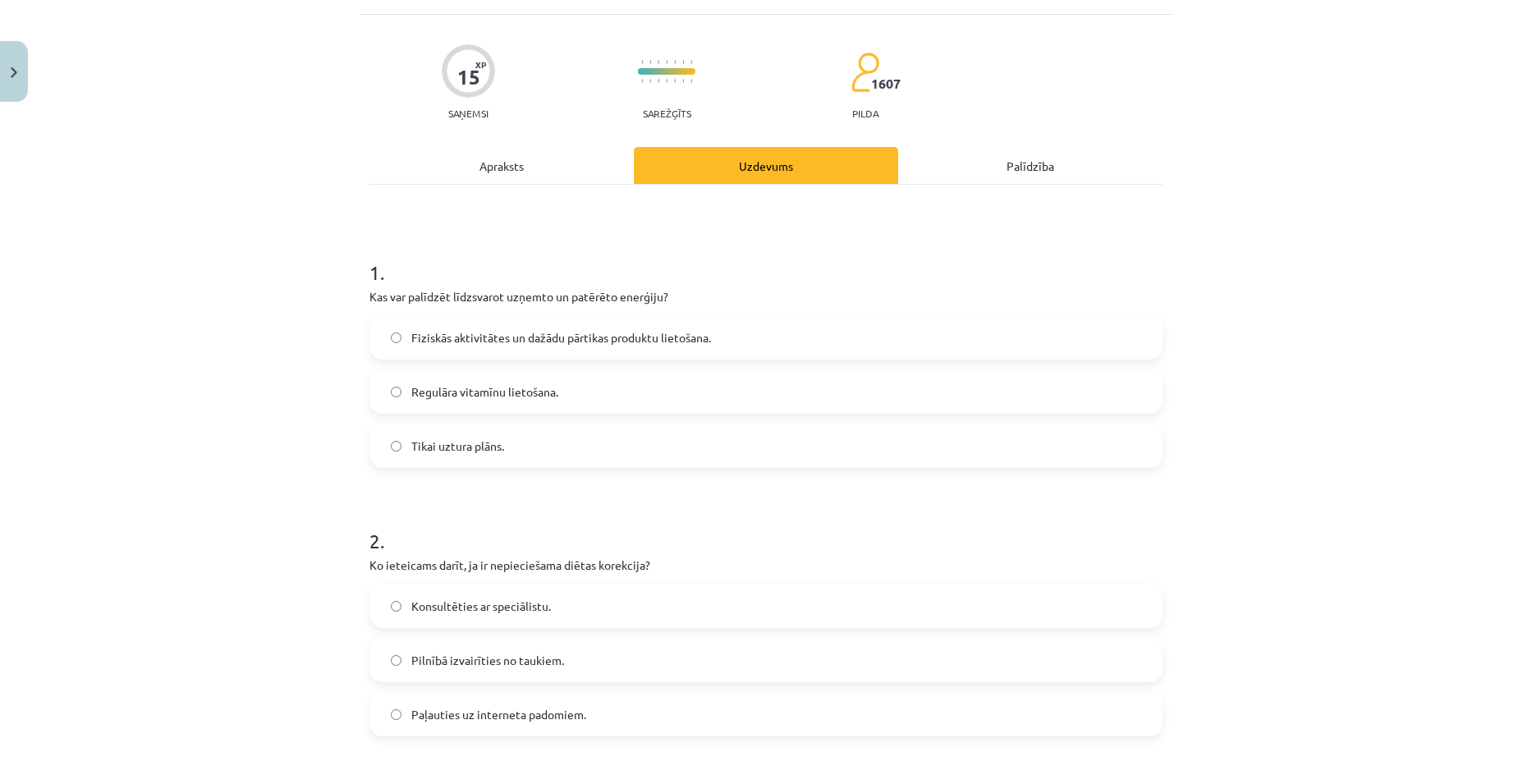
scroll to position [123, 0]
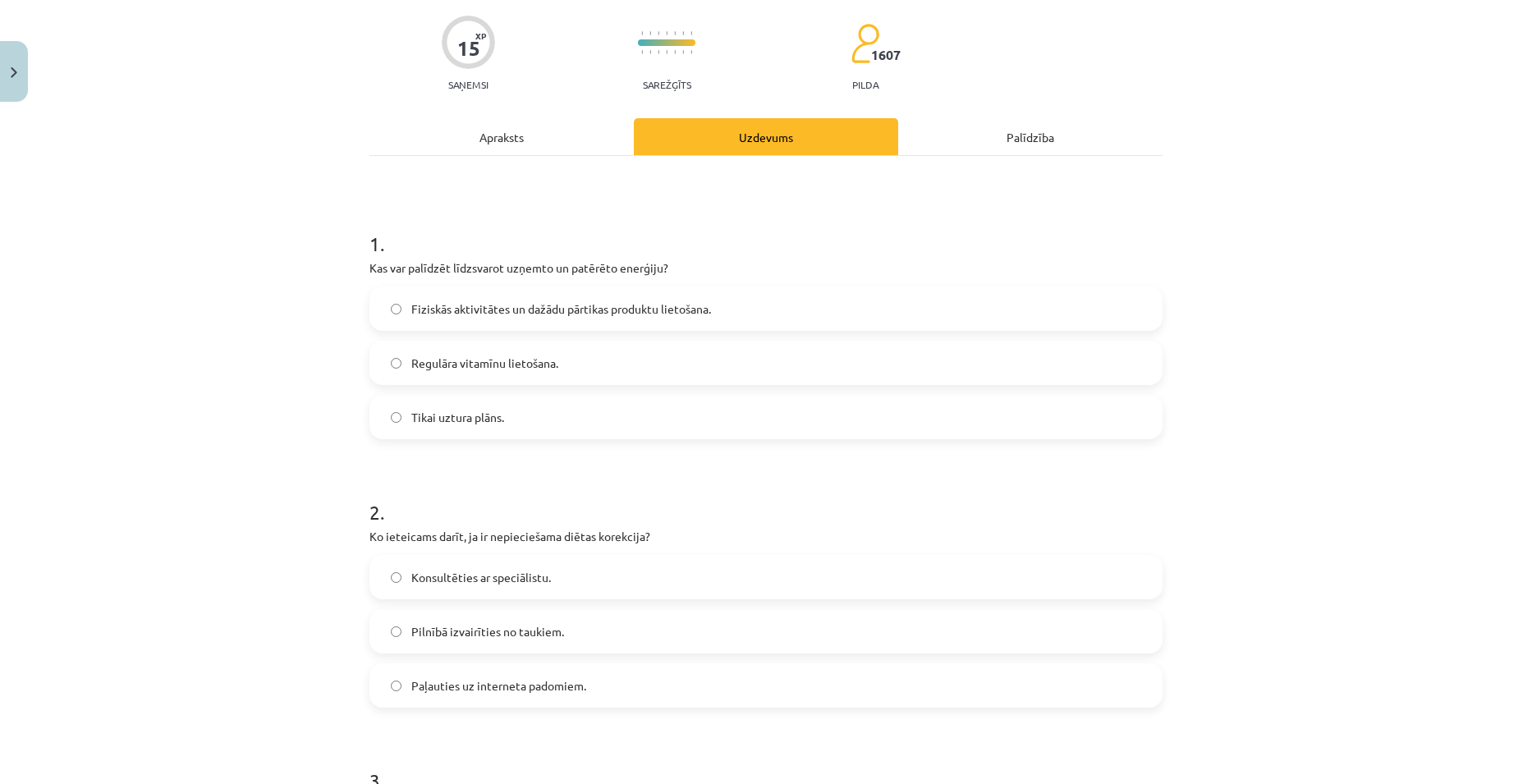
click at [559, 572] on label "Konsultēties ar speciālistu." at bounding box center [766, 577] width 790 height 41
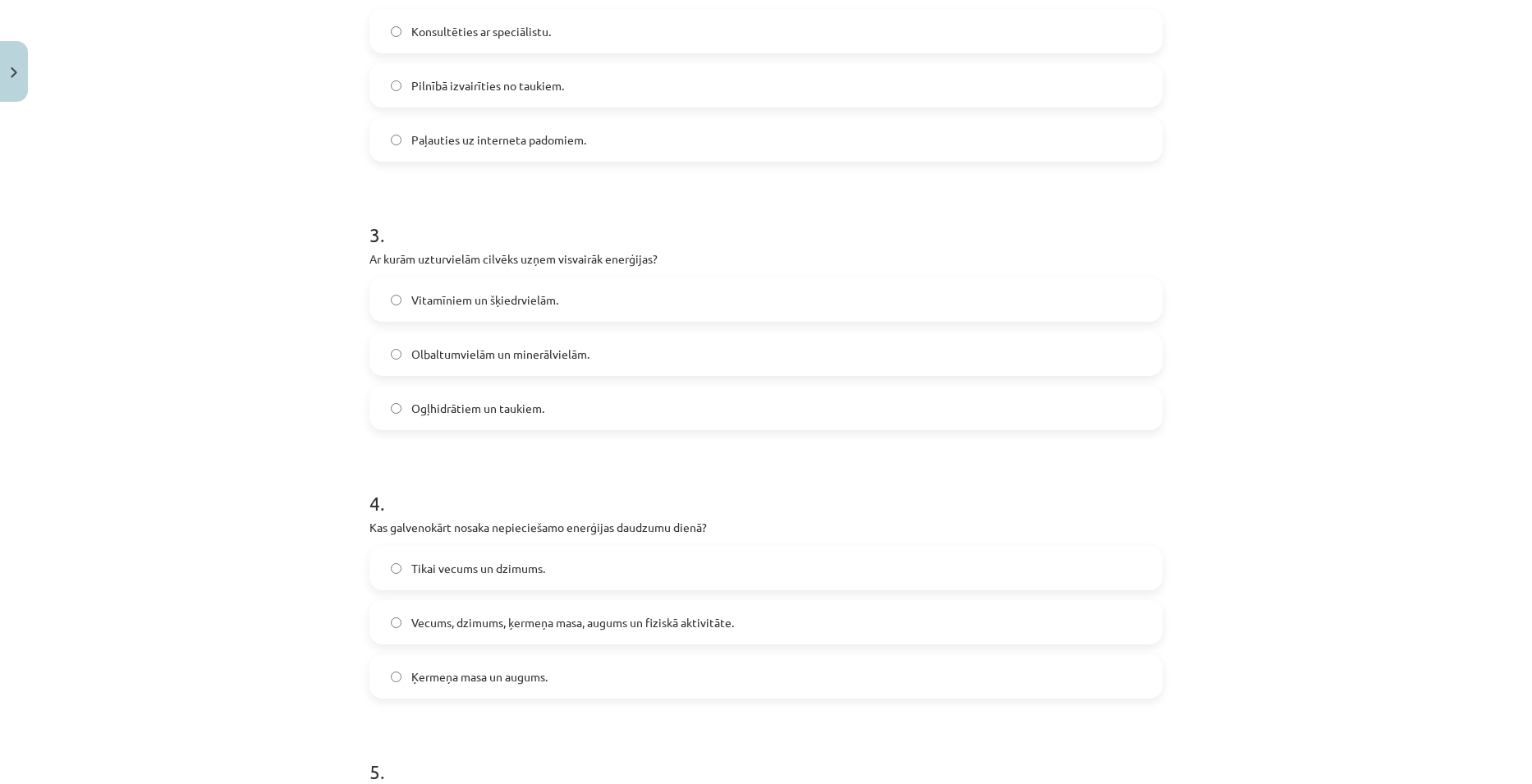
scroll to position [698, 0]
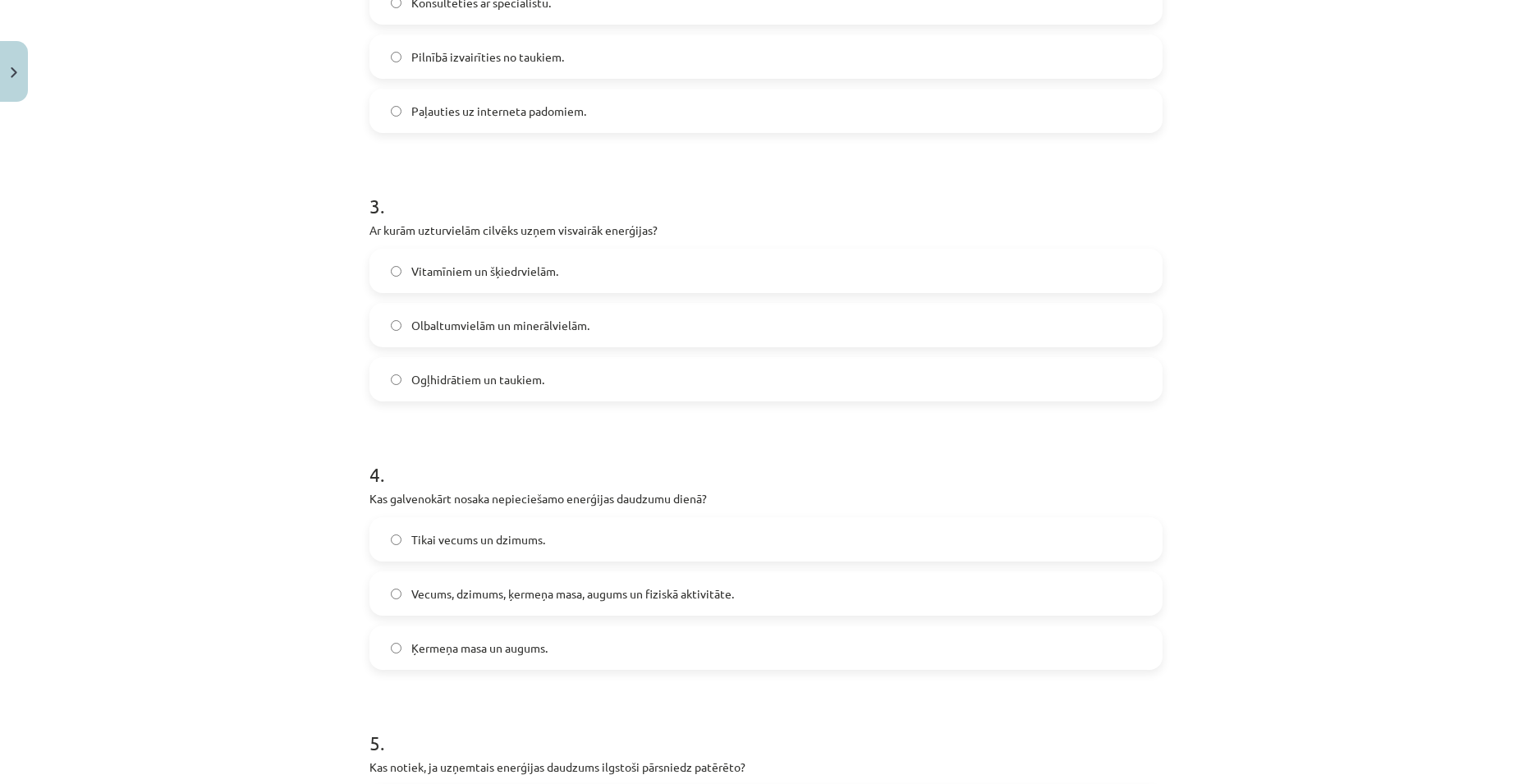
click at [575, 365] on label "Ogļhidrātiem un taukiem." at bounding box center [766, 379] width 790 height 41
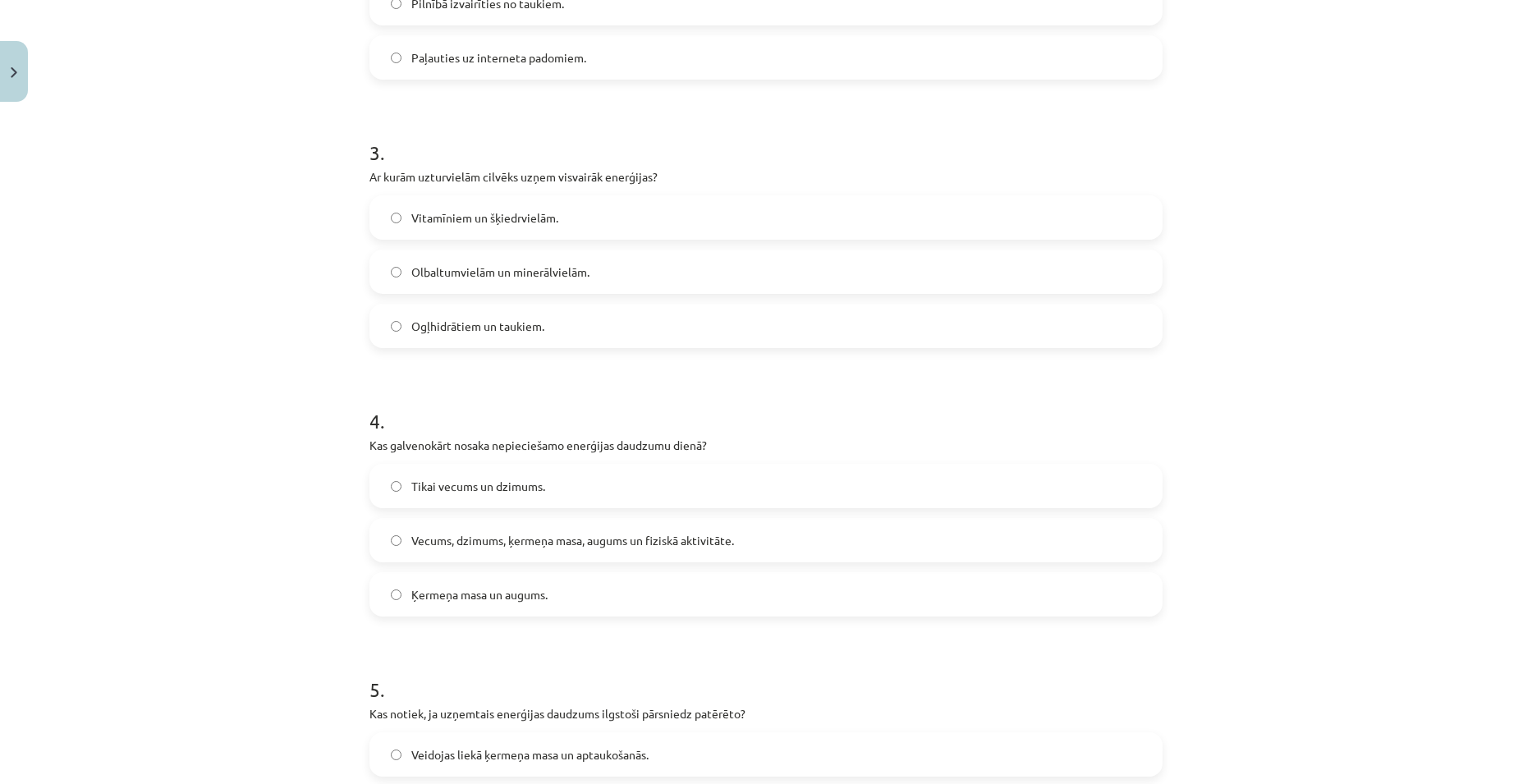
scroll to position [861, 0]
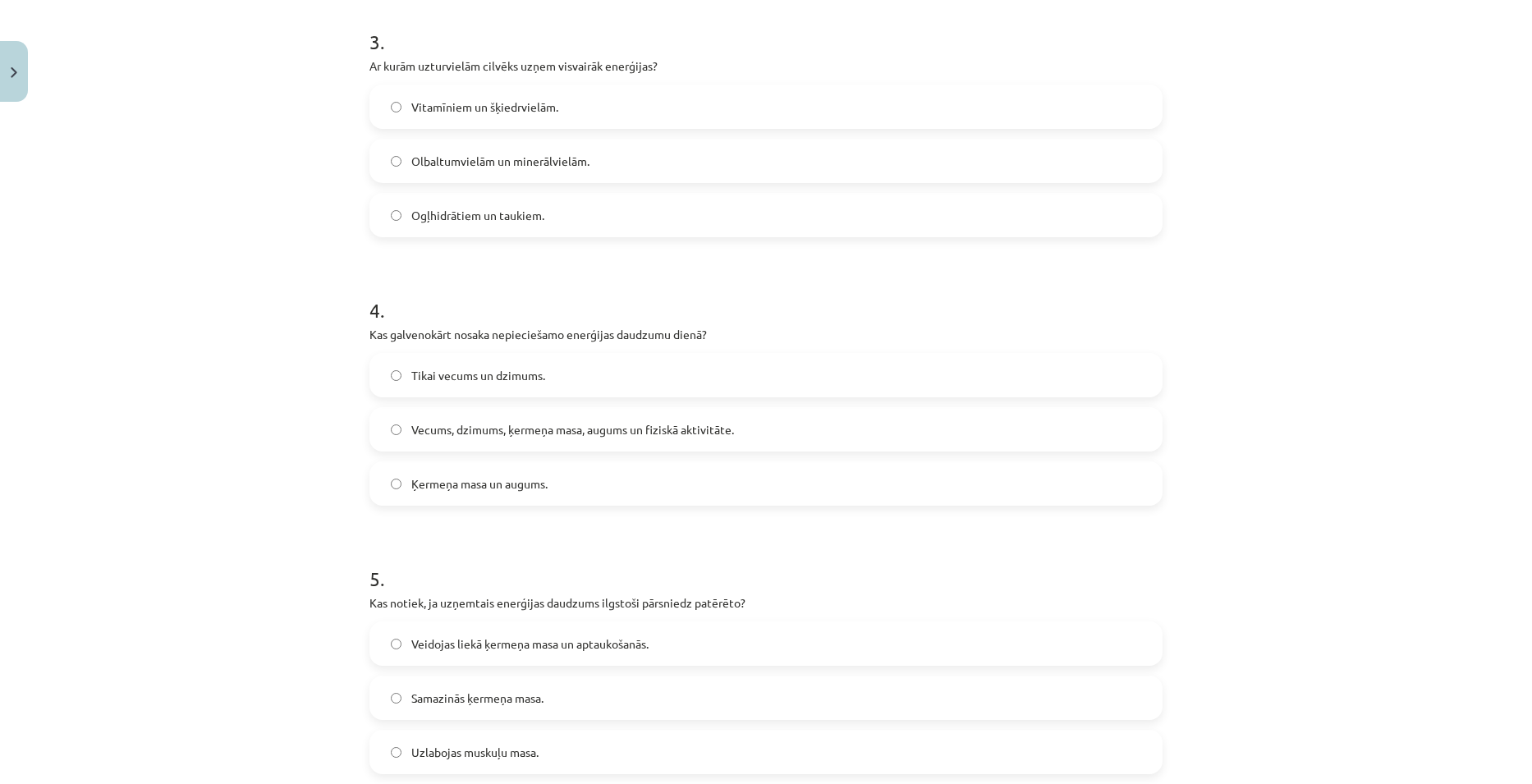
click at [531, 431] on span "Vecums, dzimums, ķermeņa masa, augums un fiziskā aktivitāte." at bounding box center [572, 429] width 322 height 17
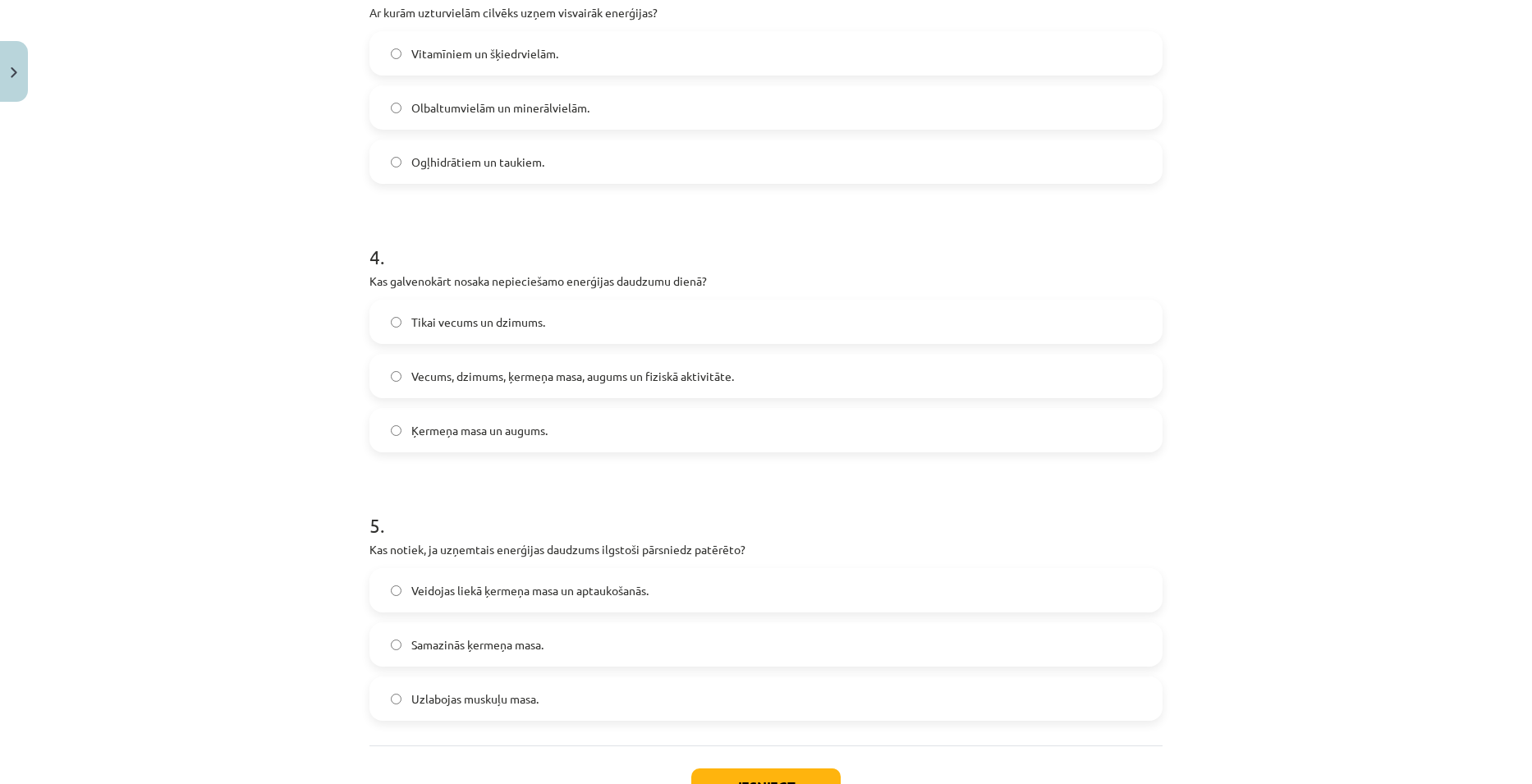
scroll to position [944, 0]
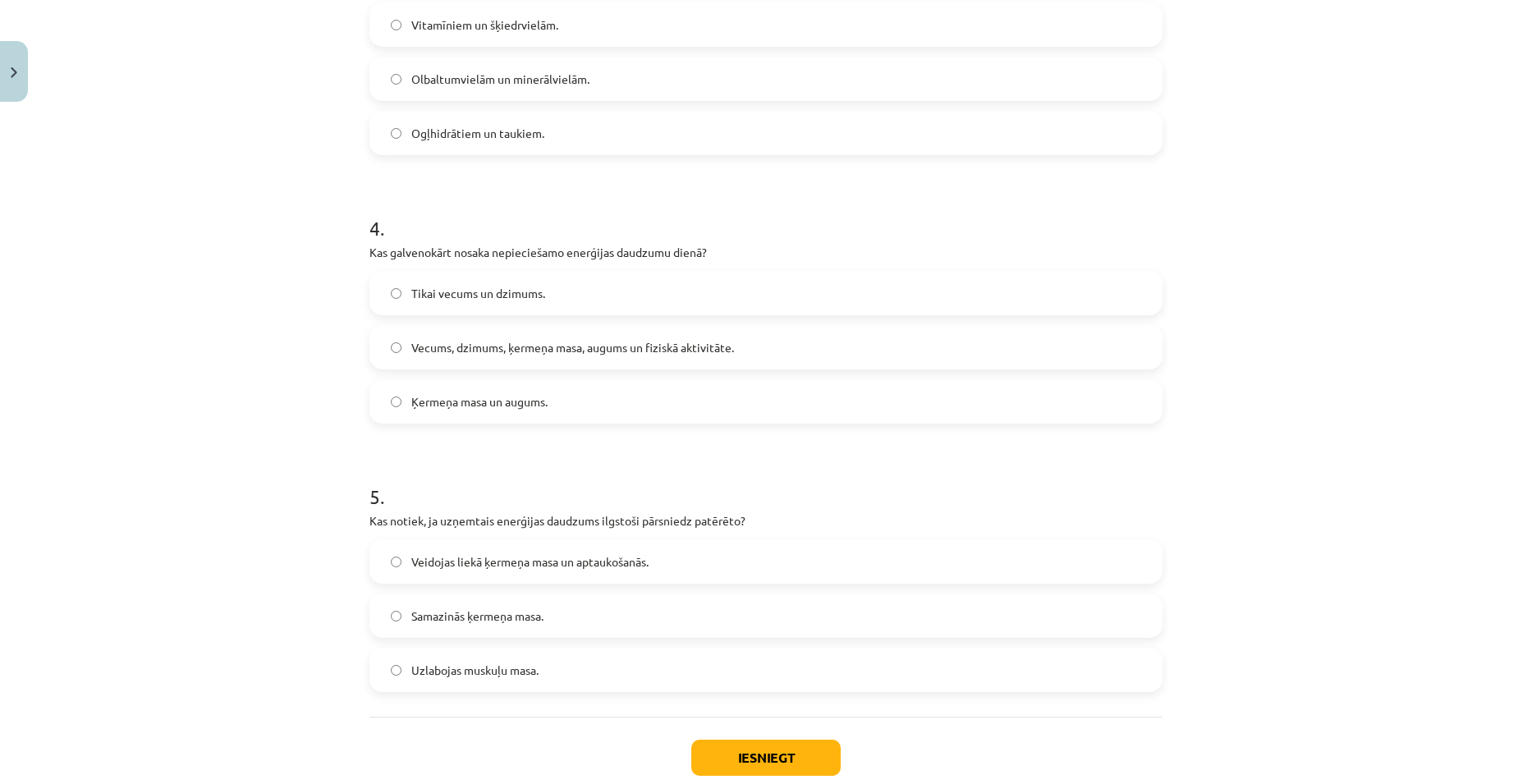
click at [637, 561] on span "Veidojas liekā ķermeņa masa un aptaukošanās." at bounding box center [530, 562] width 238 height 17
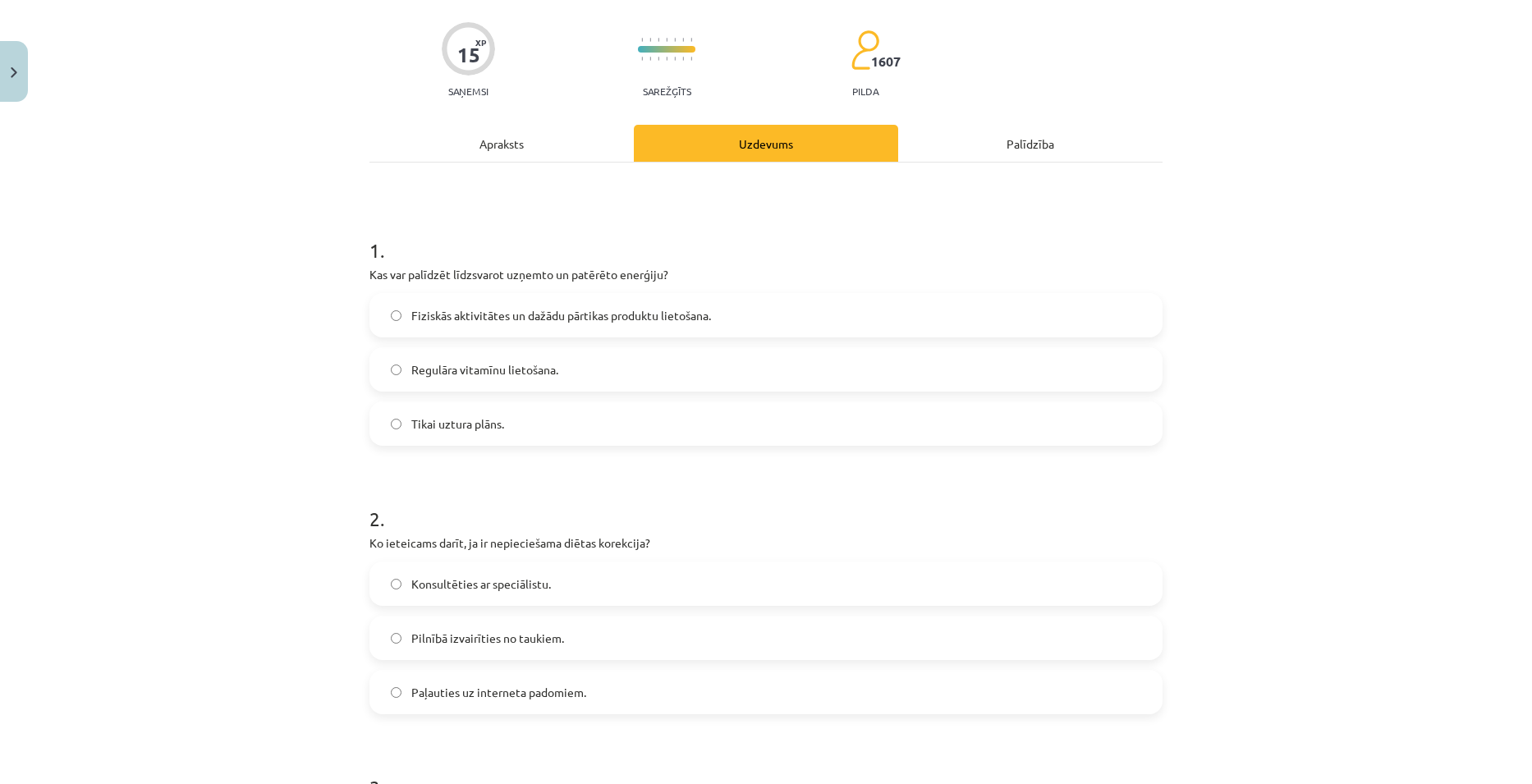
scroll to position [0, 0]
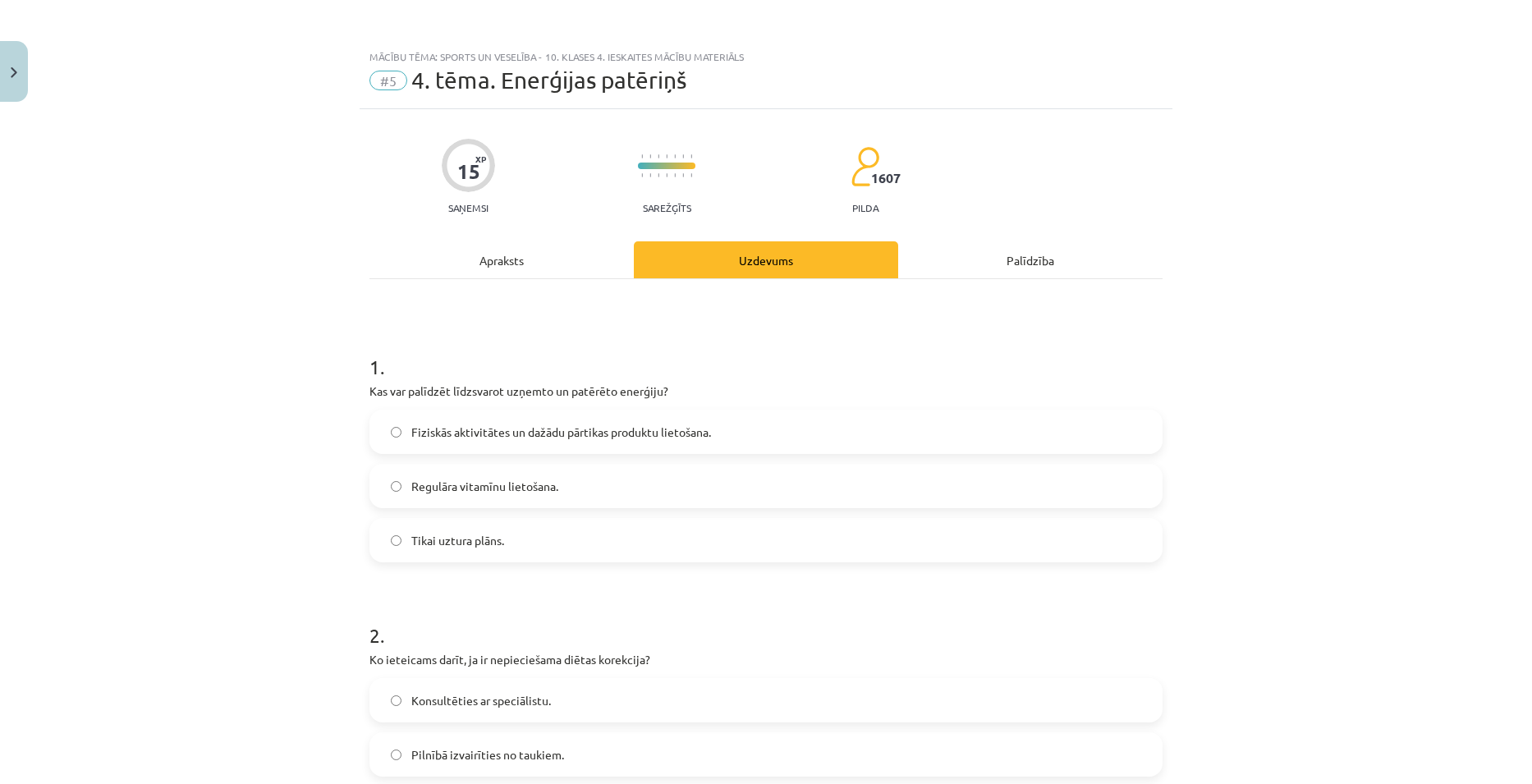
click at [491, 248] on div "Apraksts" at bounding box center [501, 259] width 264 height 36
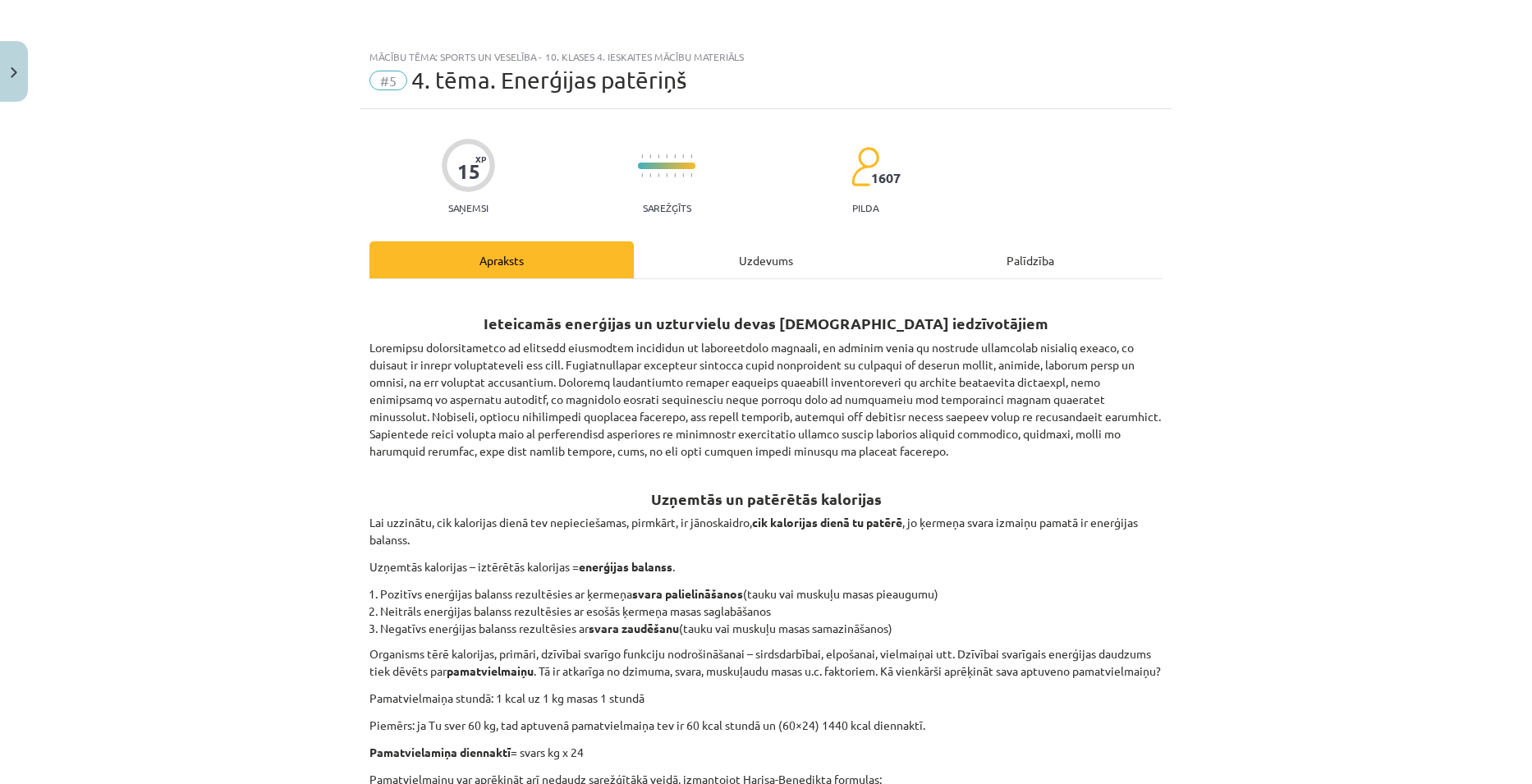
click at [724, 257] on div "Uzdevums" at bounding box center [766, 259] width 264 height 36
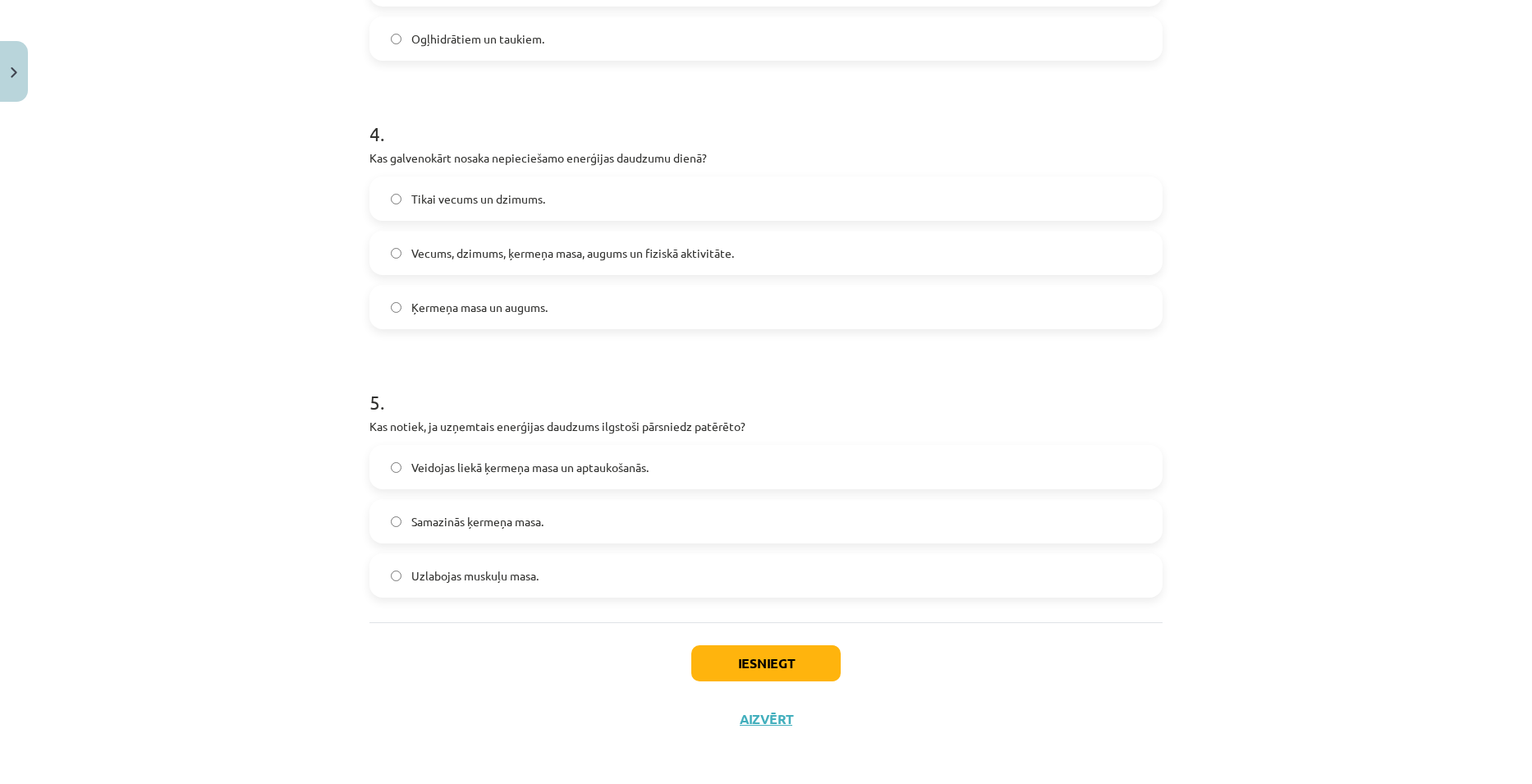
scroll to position [1042, 0]
click at [770, 665] on button "Iesniegt" at bounding box center [766, 659] width 150 height 36
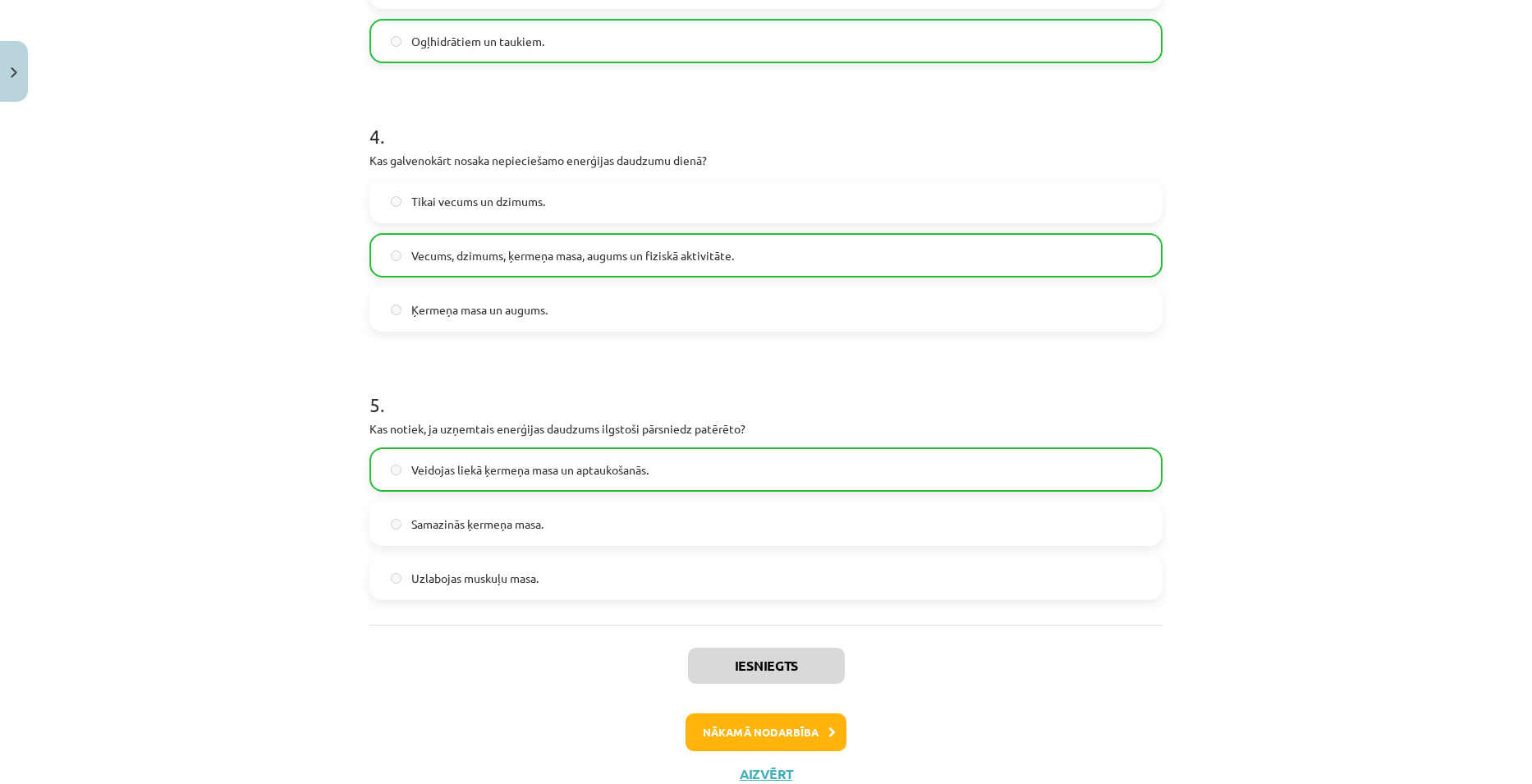
scroll to position [1095, 0]
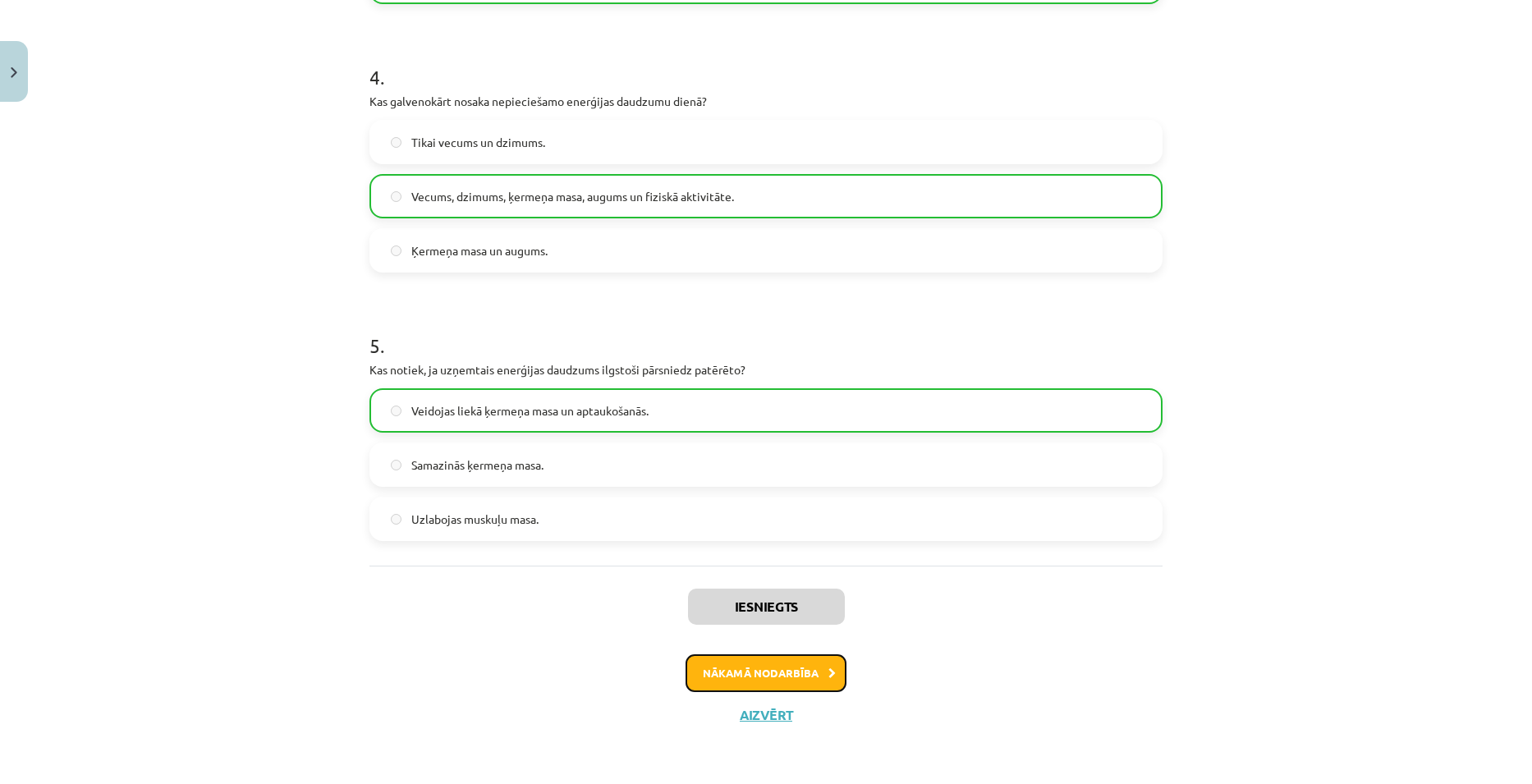
click at [803, 672] on button "Nākamā nodarbība" at bounding box center [766, 673] width 161 height 37
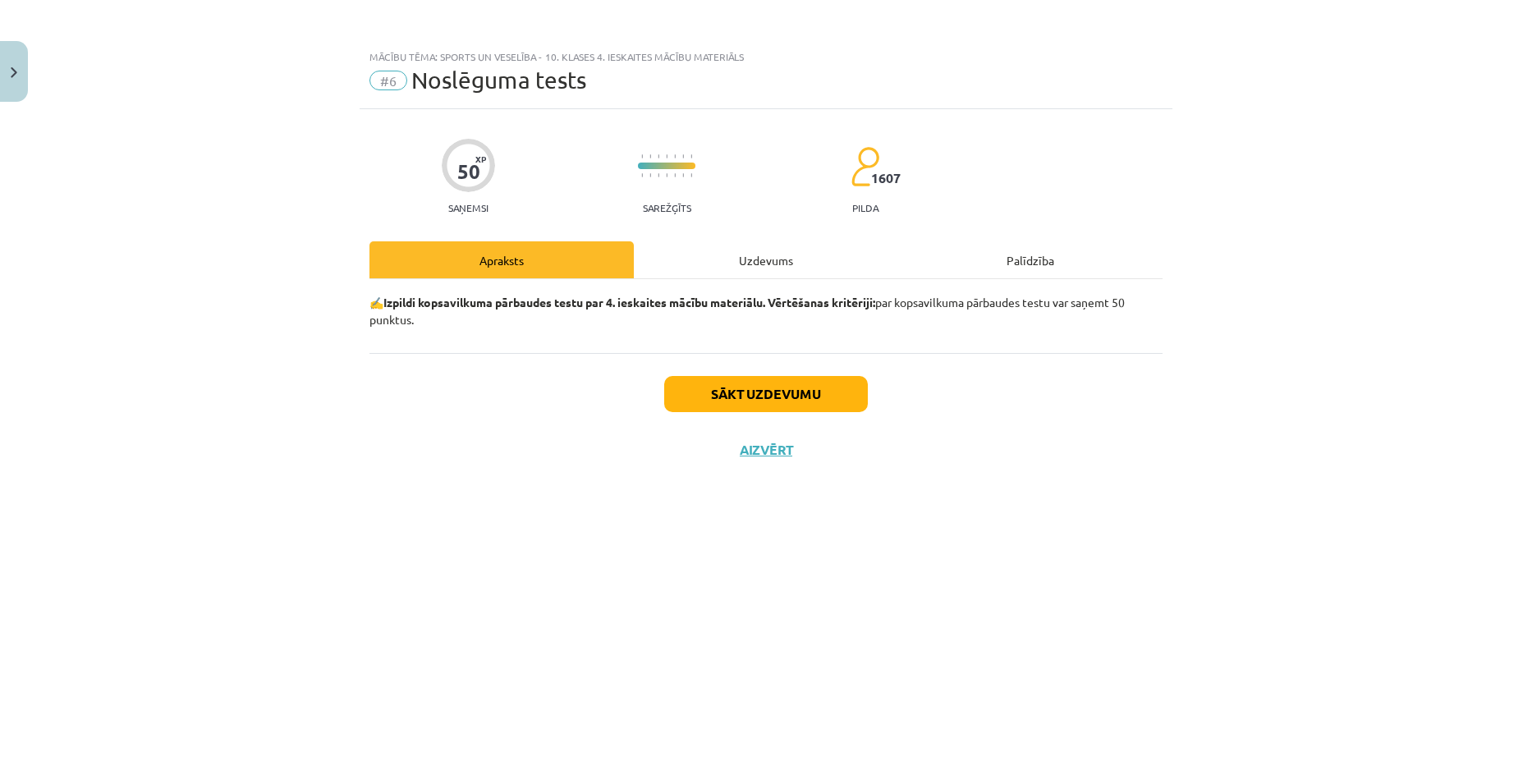
scroll to position [0, 0]
click at [787, 249] on div "Uzdevums" at bounding box center [766, 259] width 264 height 36
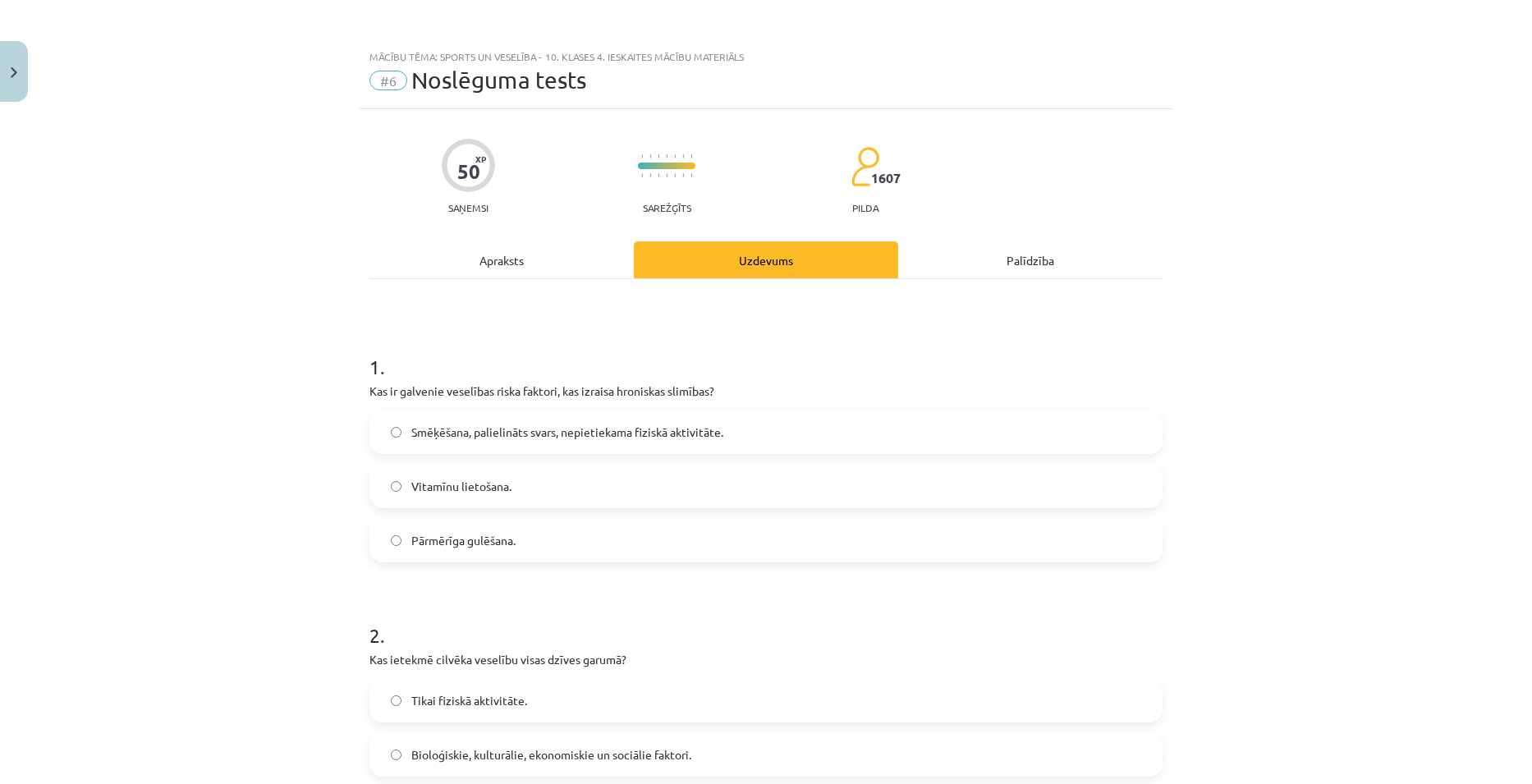
click at [616, 428] on span "Smēķēšana, palielināts svars, nepietiekama fiziskā aktivitāte." at bounding box center [567, 432] width 312 height 17
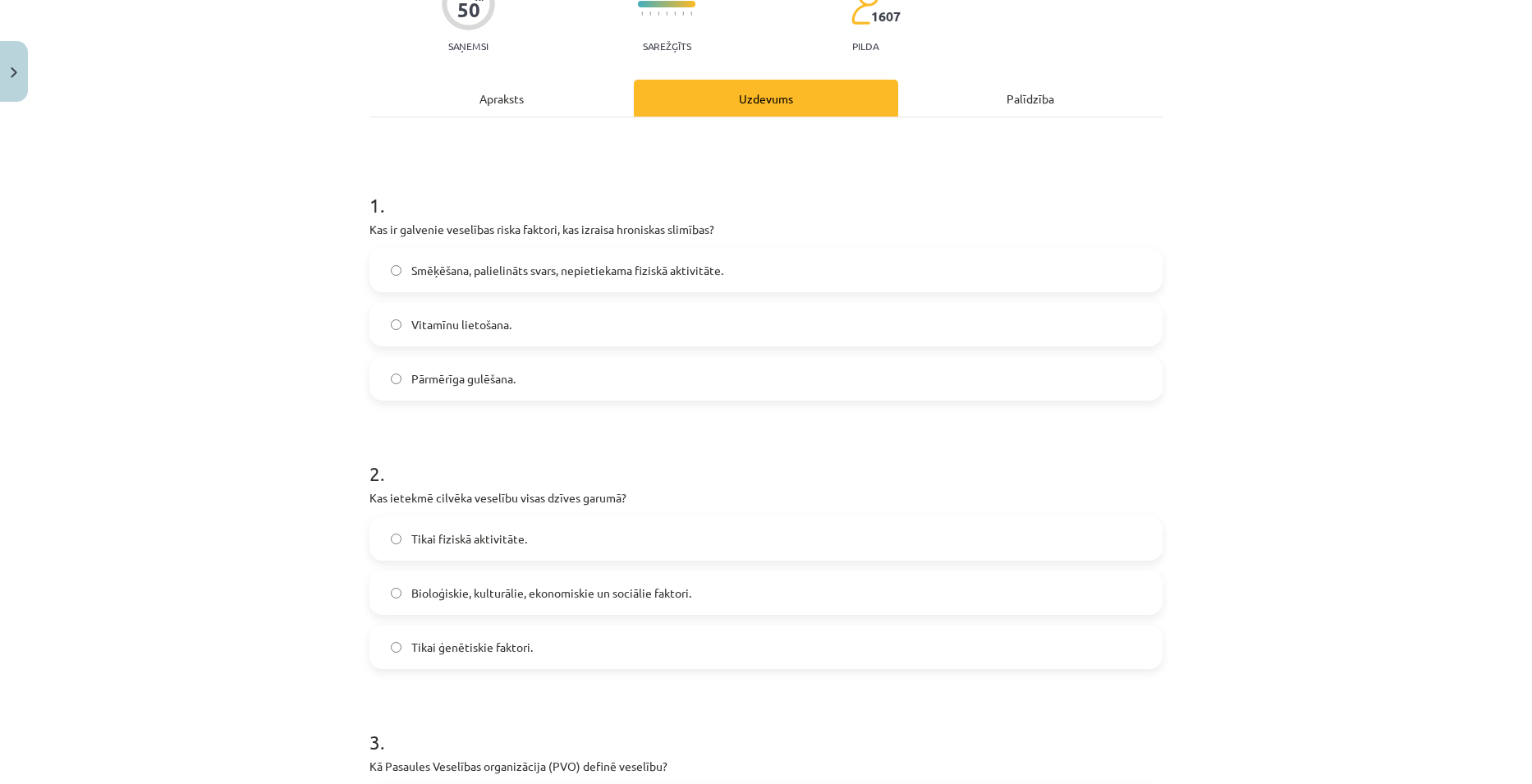
scroll to position [164, 0]
click at [532, 589] on span "Bioloģiskie, kulturālie, ekonomiskie un sociālie faktori." at bounding box center [551, 590] width 280 height 17
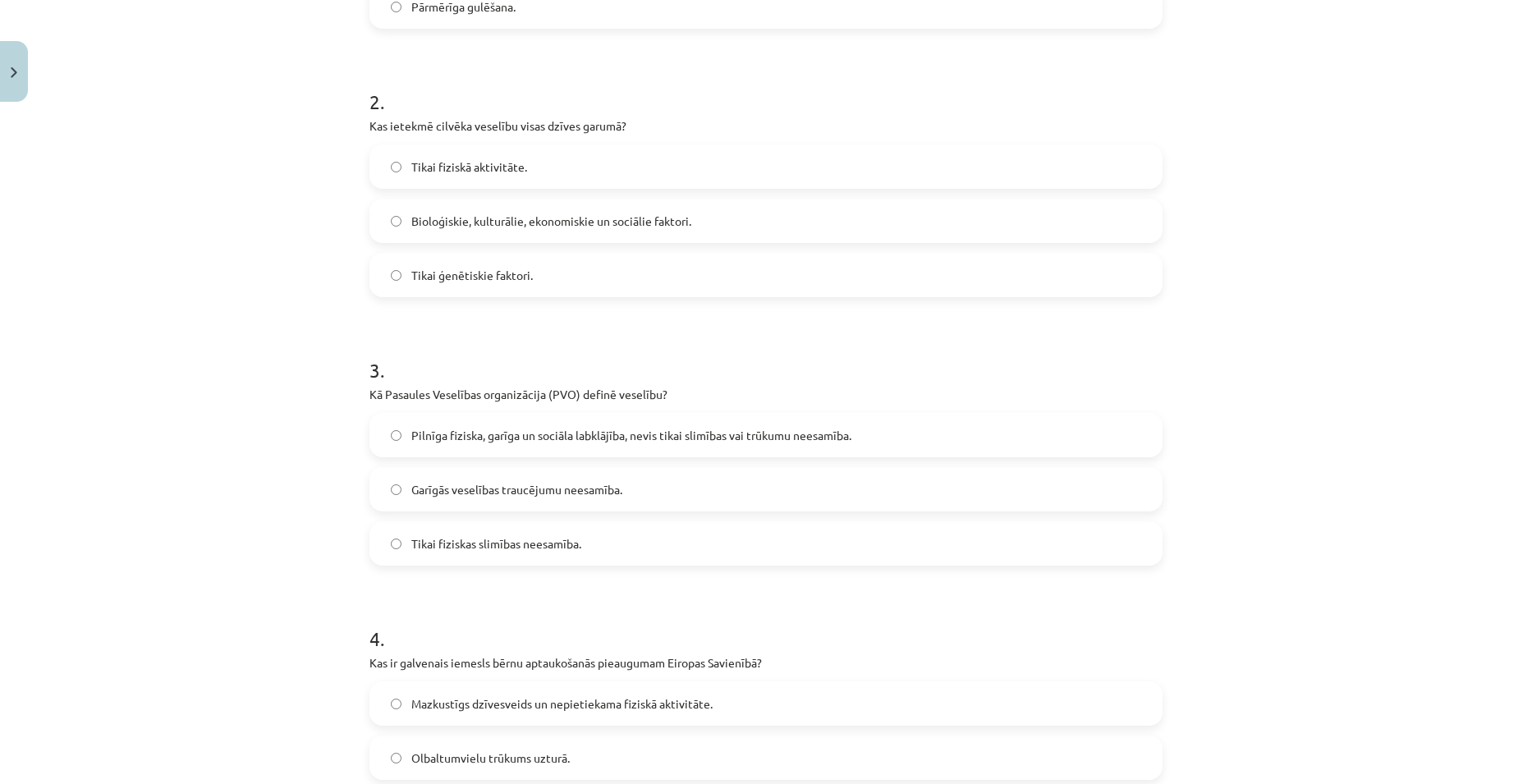
scroll to position [575, 0]
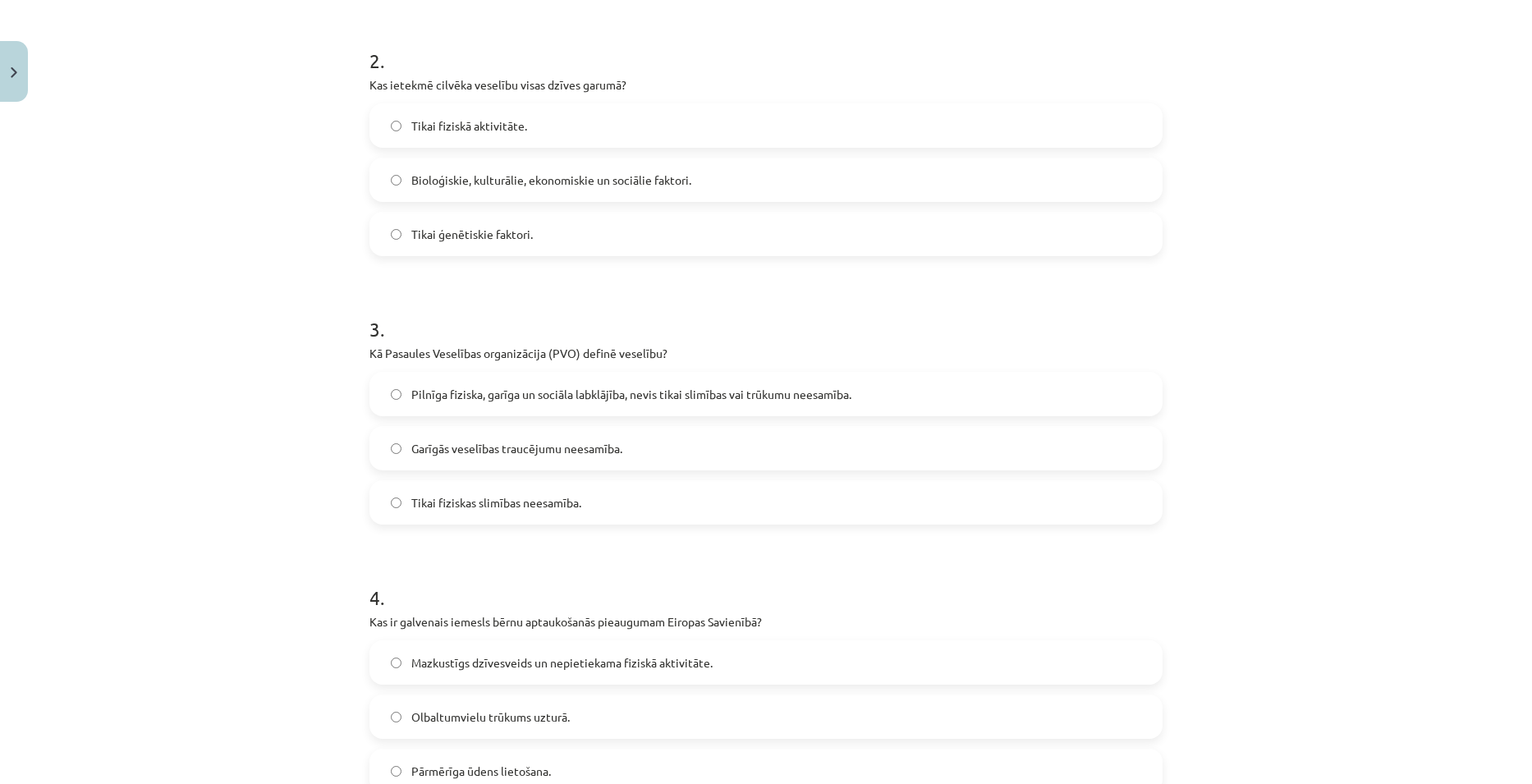
click at [497, 400] on span "Pilnīga fiziska, garīga un sociāla labklājība, nevis tikai slimības vai trūkumu…" at bounding box center [631, 393] width 440 height 17
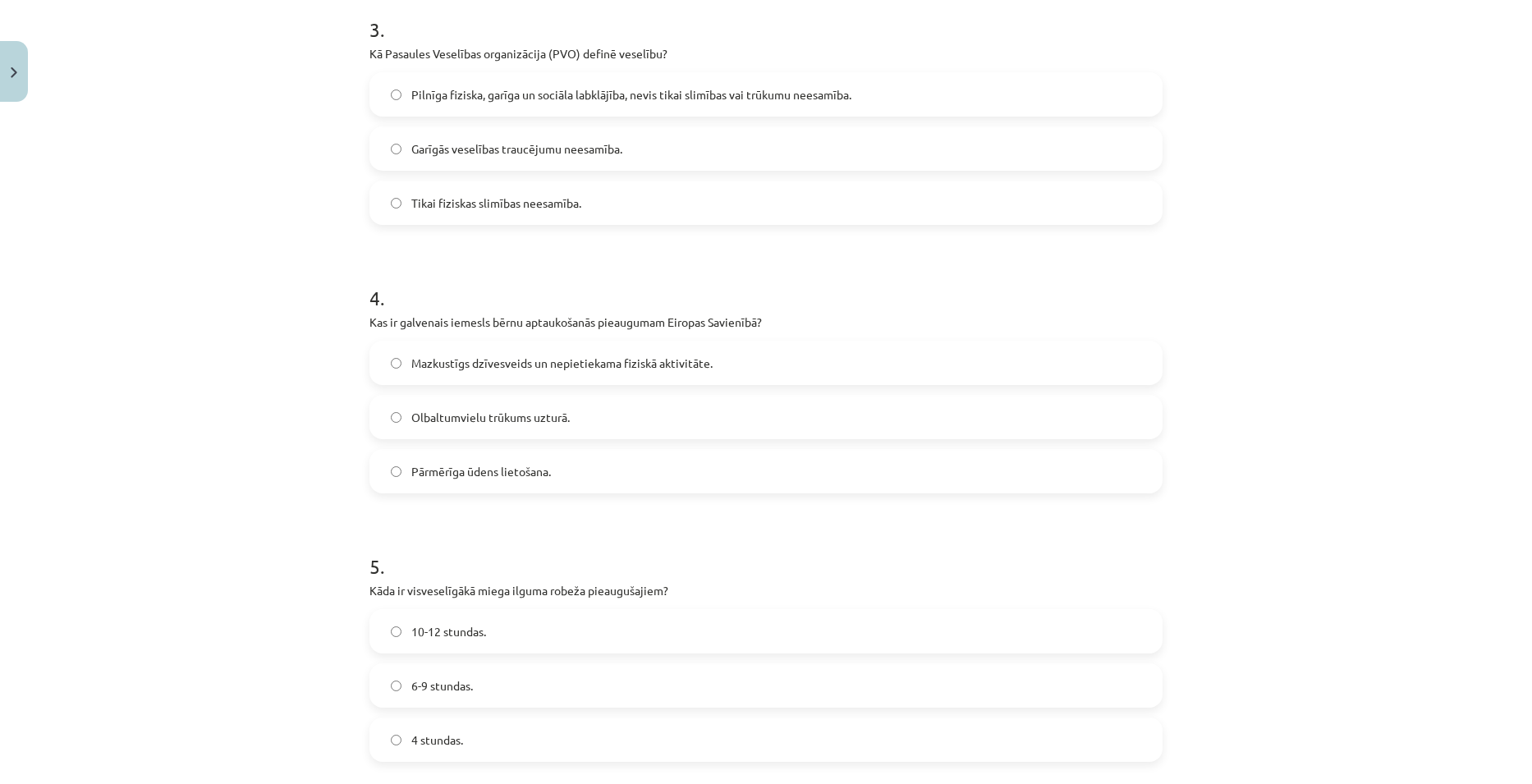
scroll to position [902, 0]
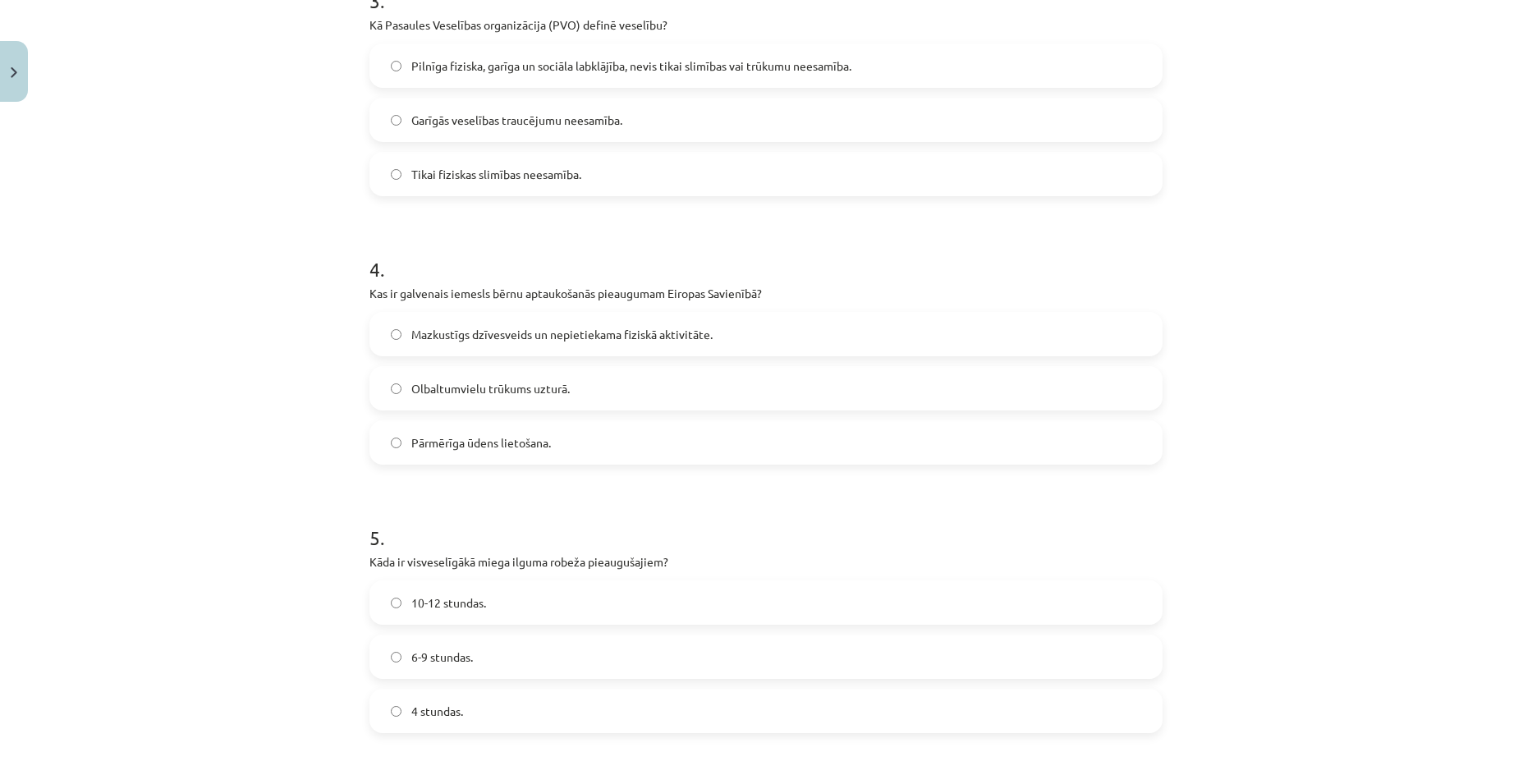
click at [600, 332] on span "Mazkustīgs dzīvesveids un nepietiekama fiziskā aktivitāte." at bounding box center [562, 334] width 301 height 17
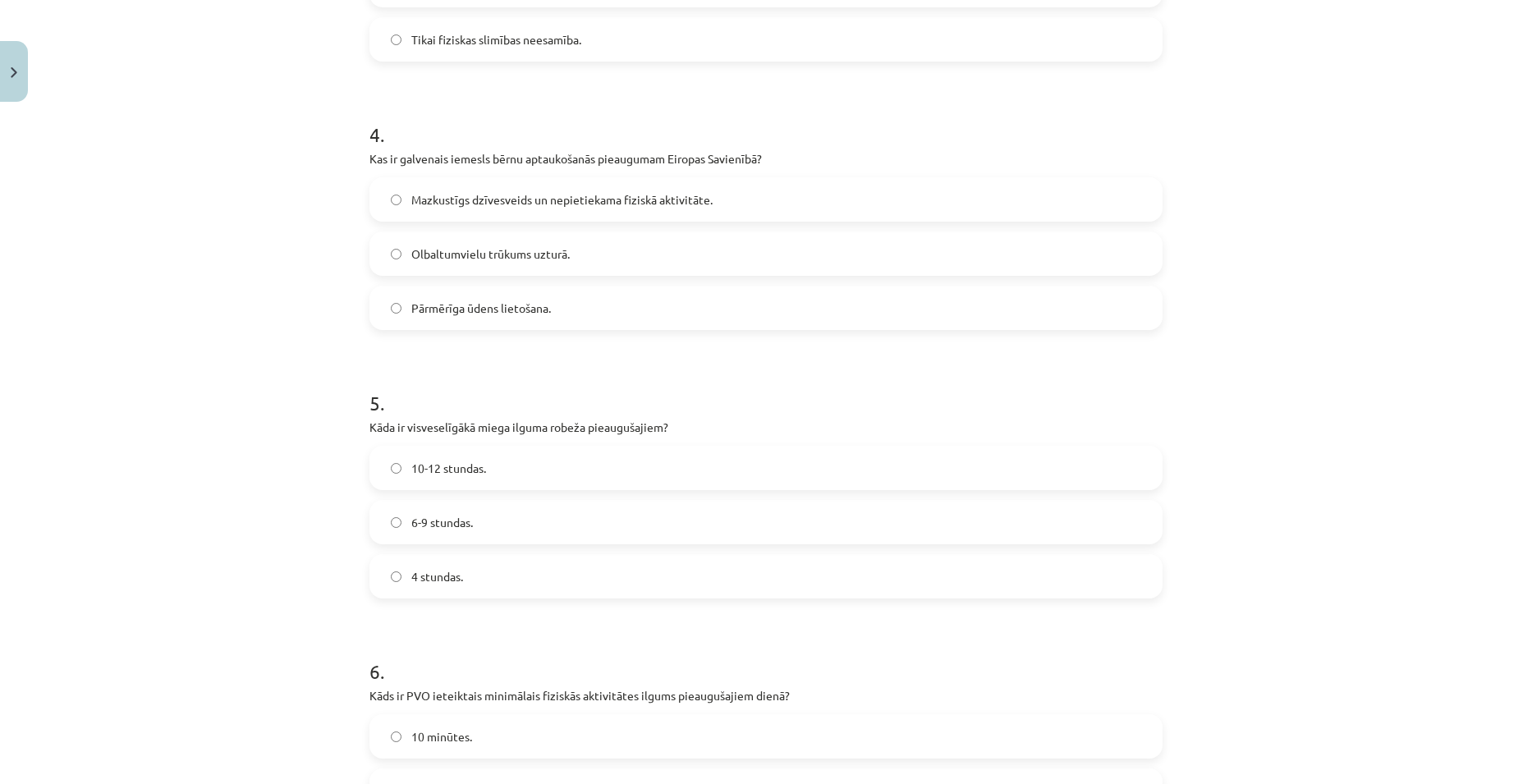
scroll to position [1067, 0]
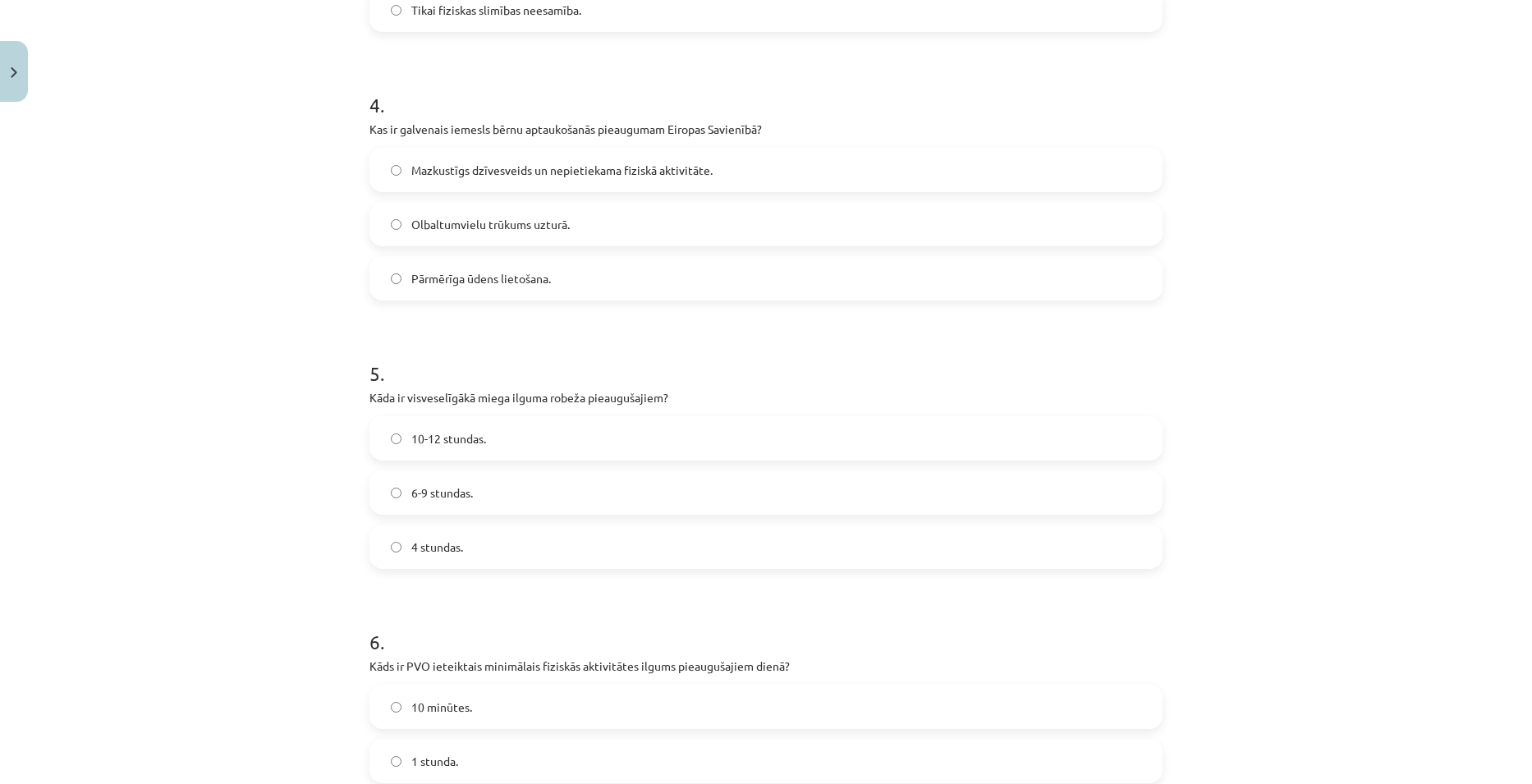
click at [624, 489] on label "6-9 stundas." at bounding box center [766, 492] width 790 height 41
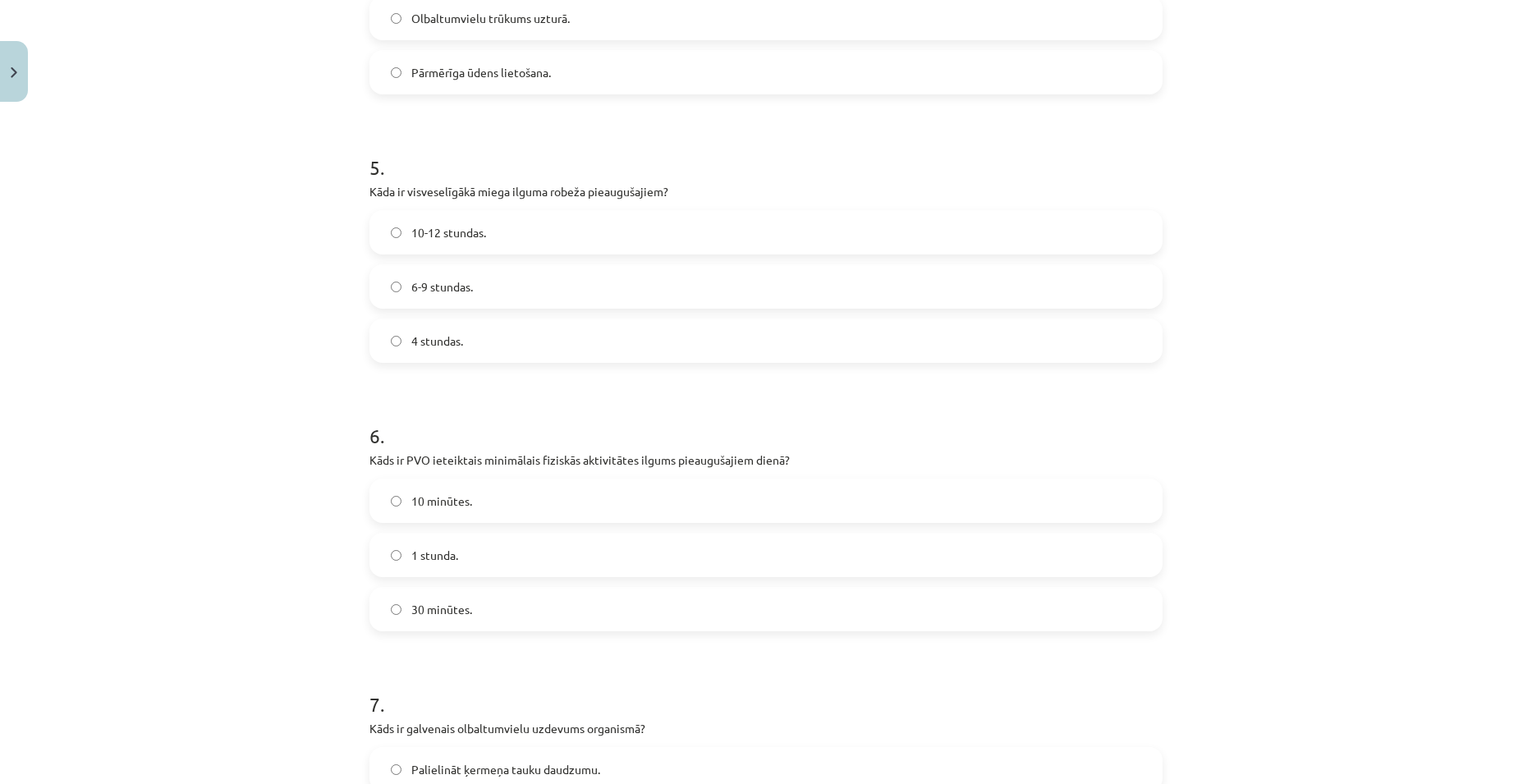
scroll to position [1313, 0]
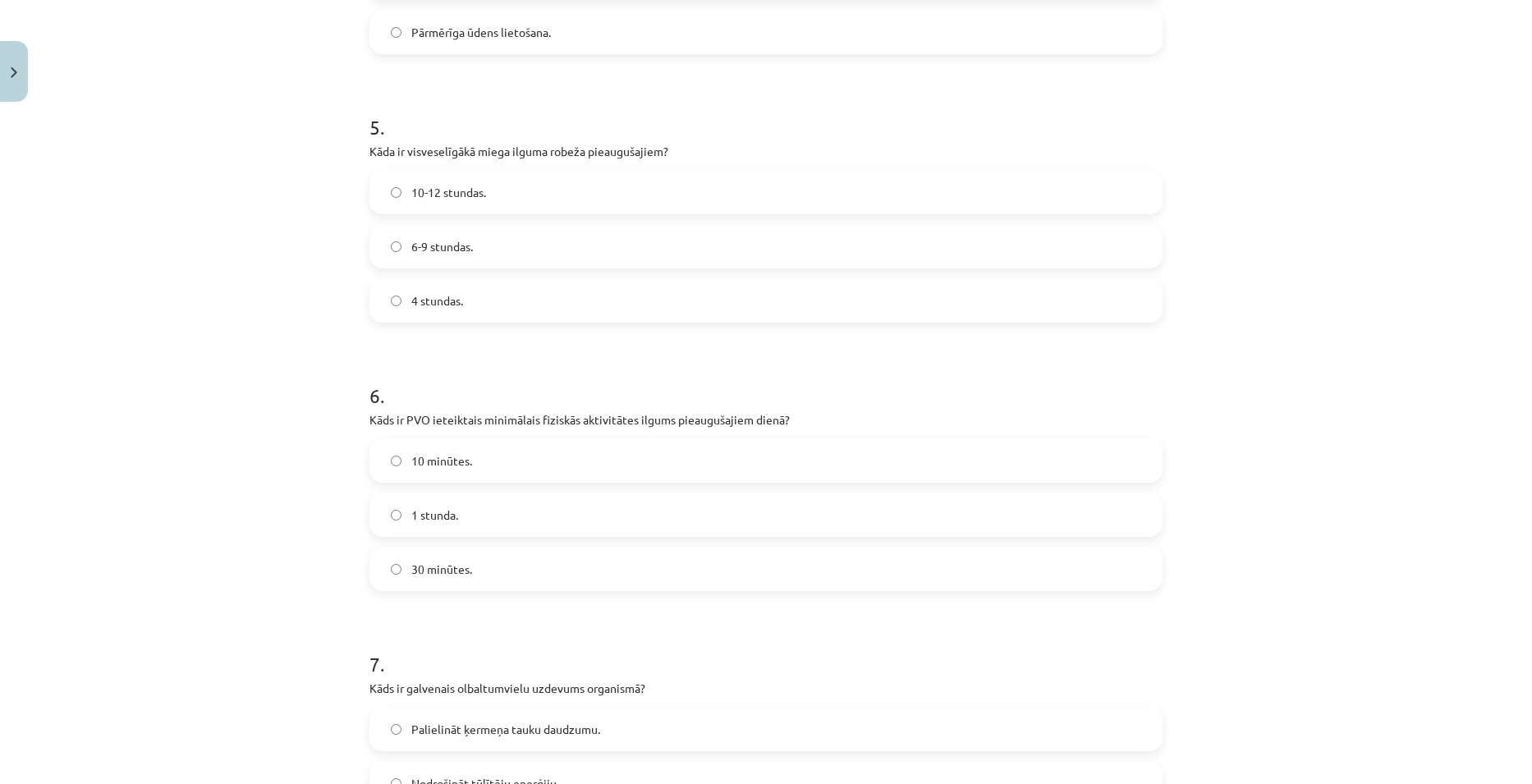
click at [552, 572] on label "30 minūtes." at bounding box center [766, 569] width 790 height 41
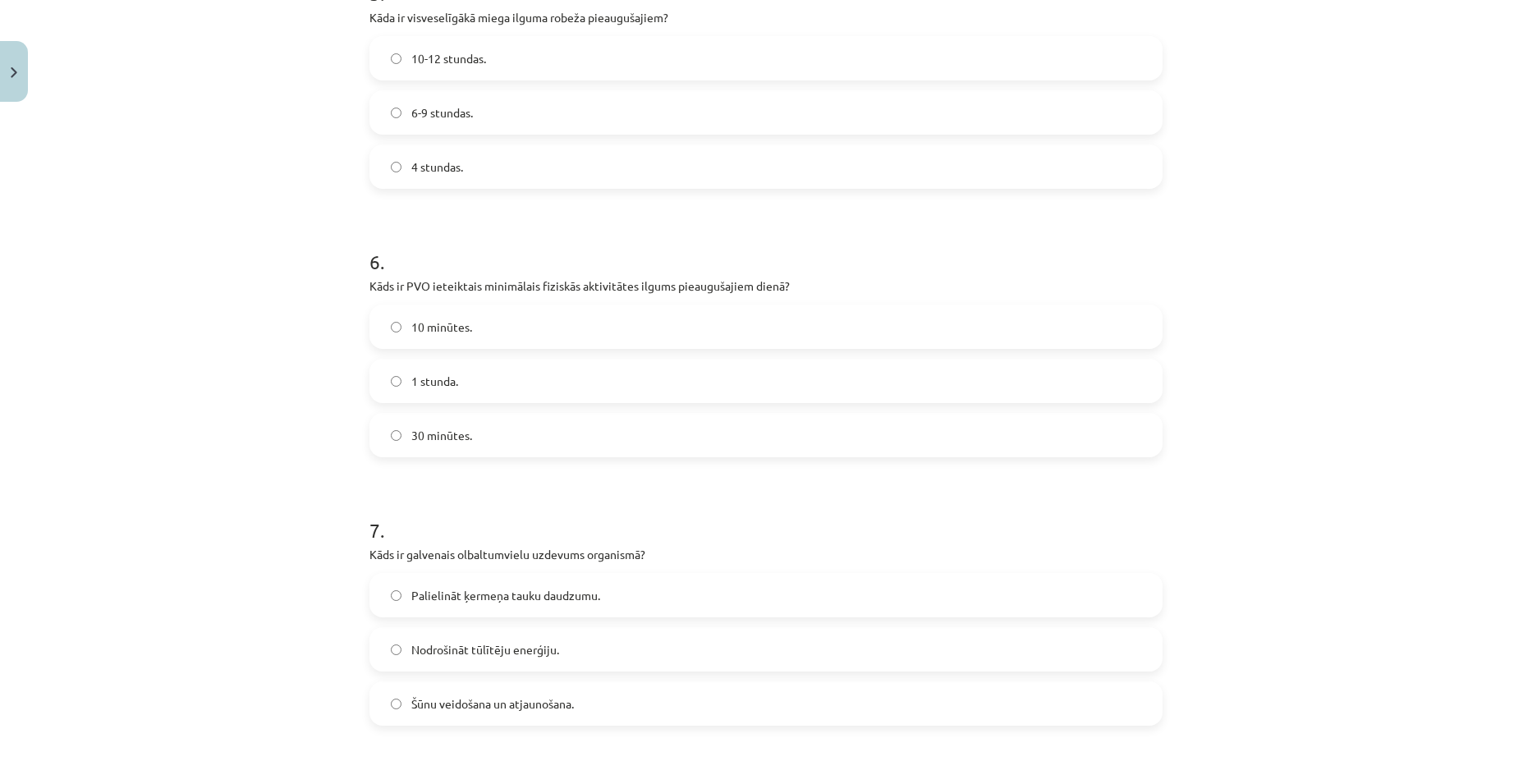
scroll to position [1641, 0]
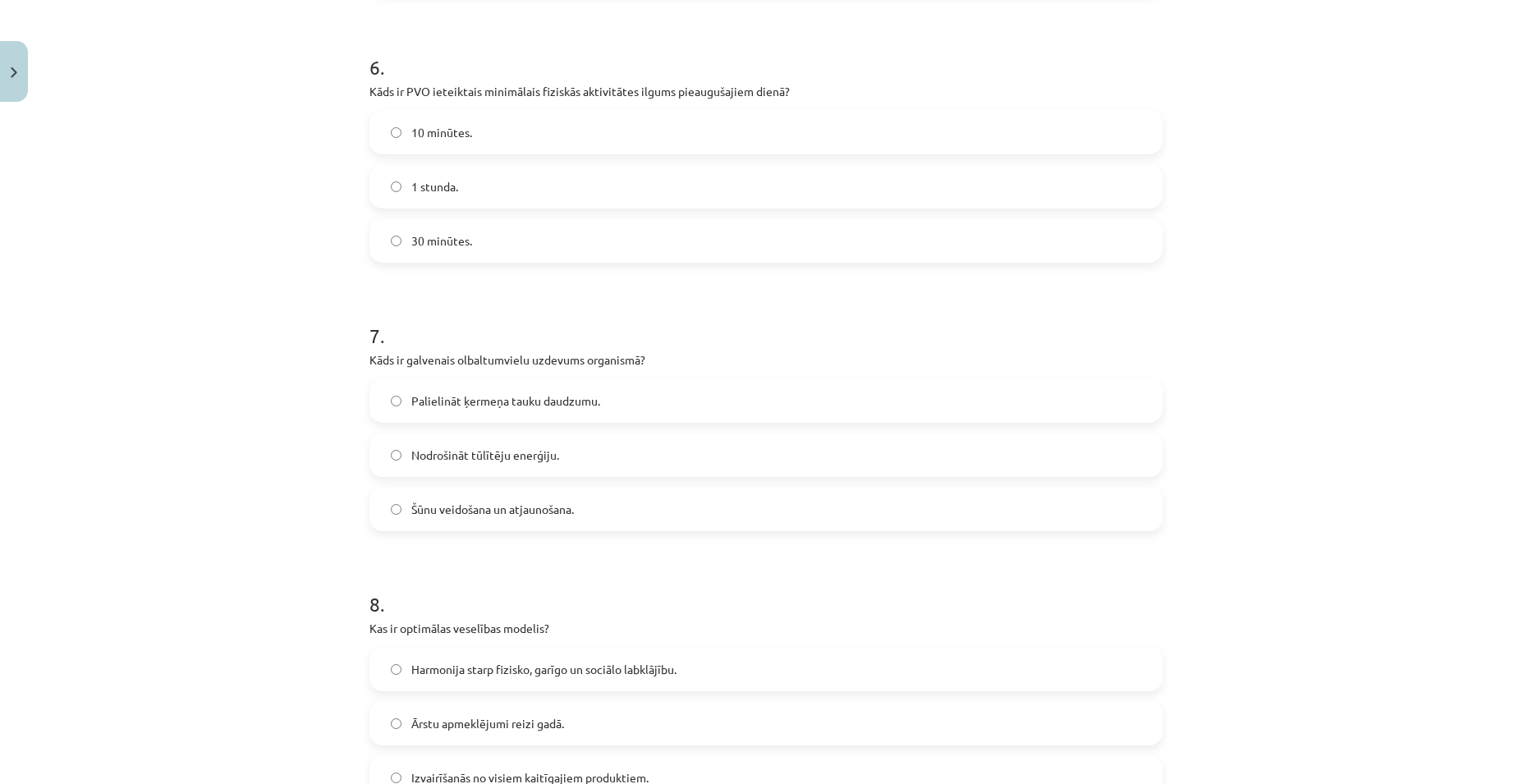
click at [599, 521] on label "Šūnu veidošana un atjaunošana." at bounding box center [766, 509] width 790 height 41
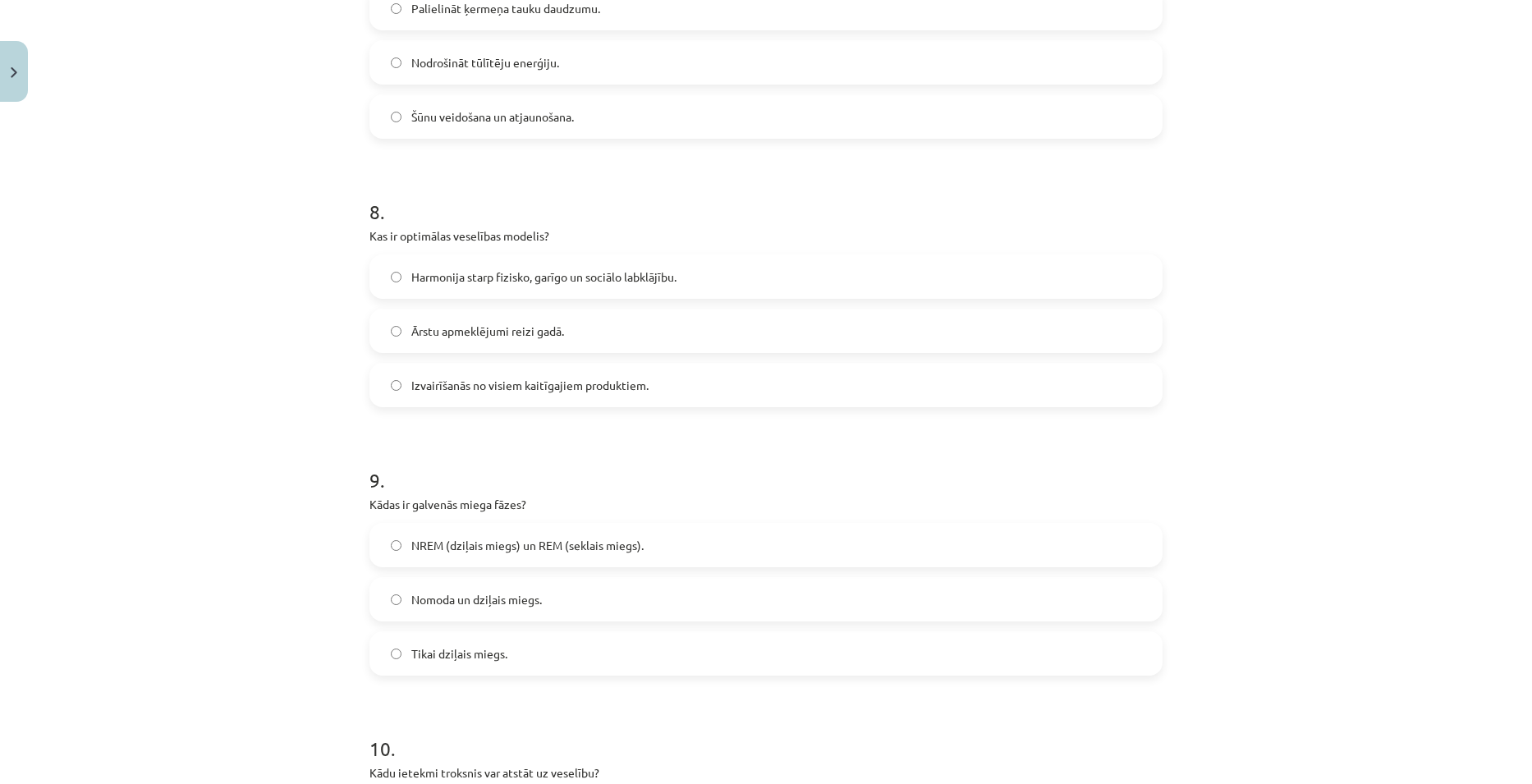
scroll to position [2134, 0]
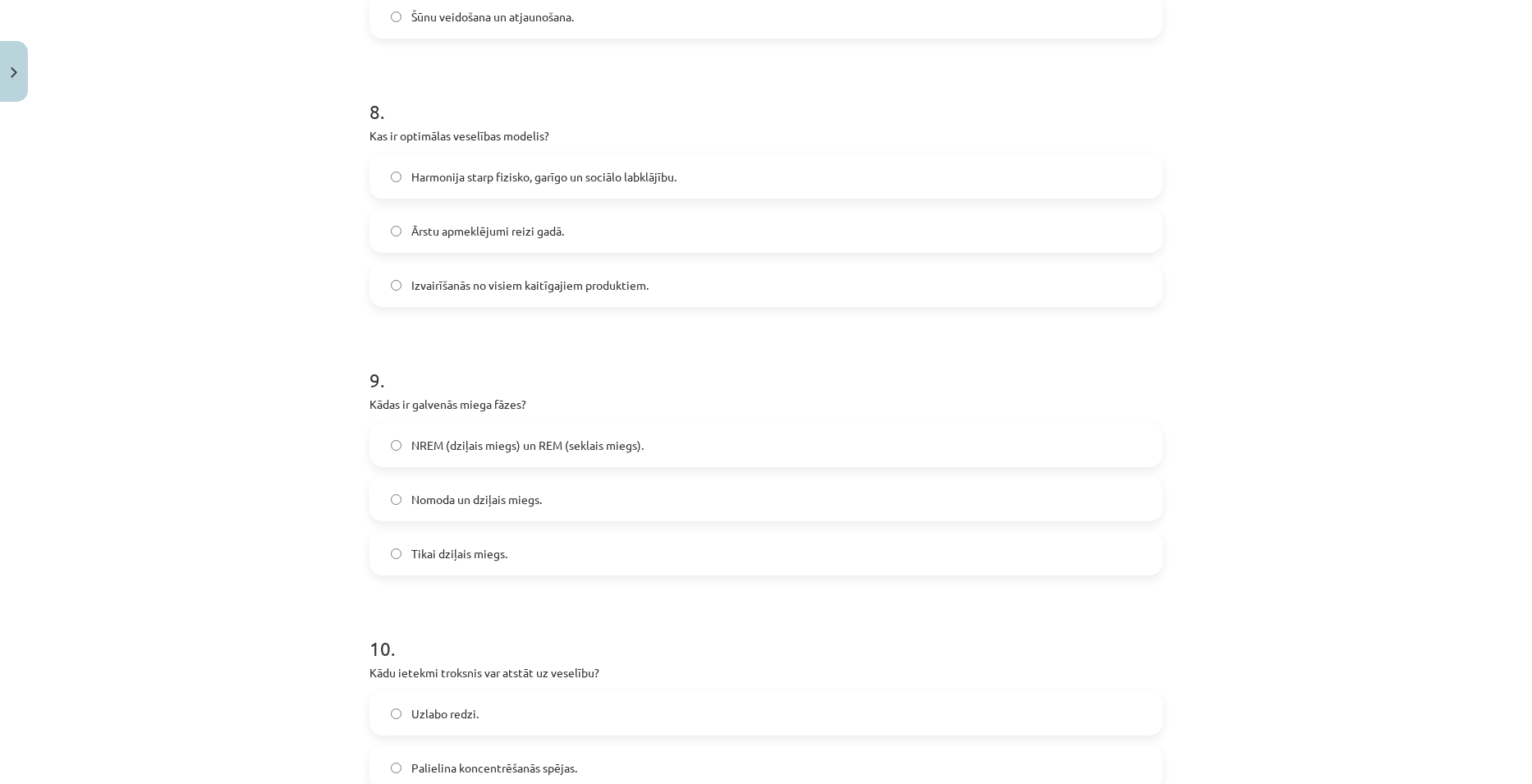
click at [548, 174] on span "Harmonija starp fizisko, garīgo un sociālo labklājību." at bounding box center [544, 176] width 265 height 17
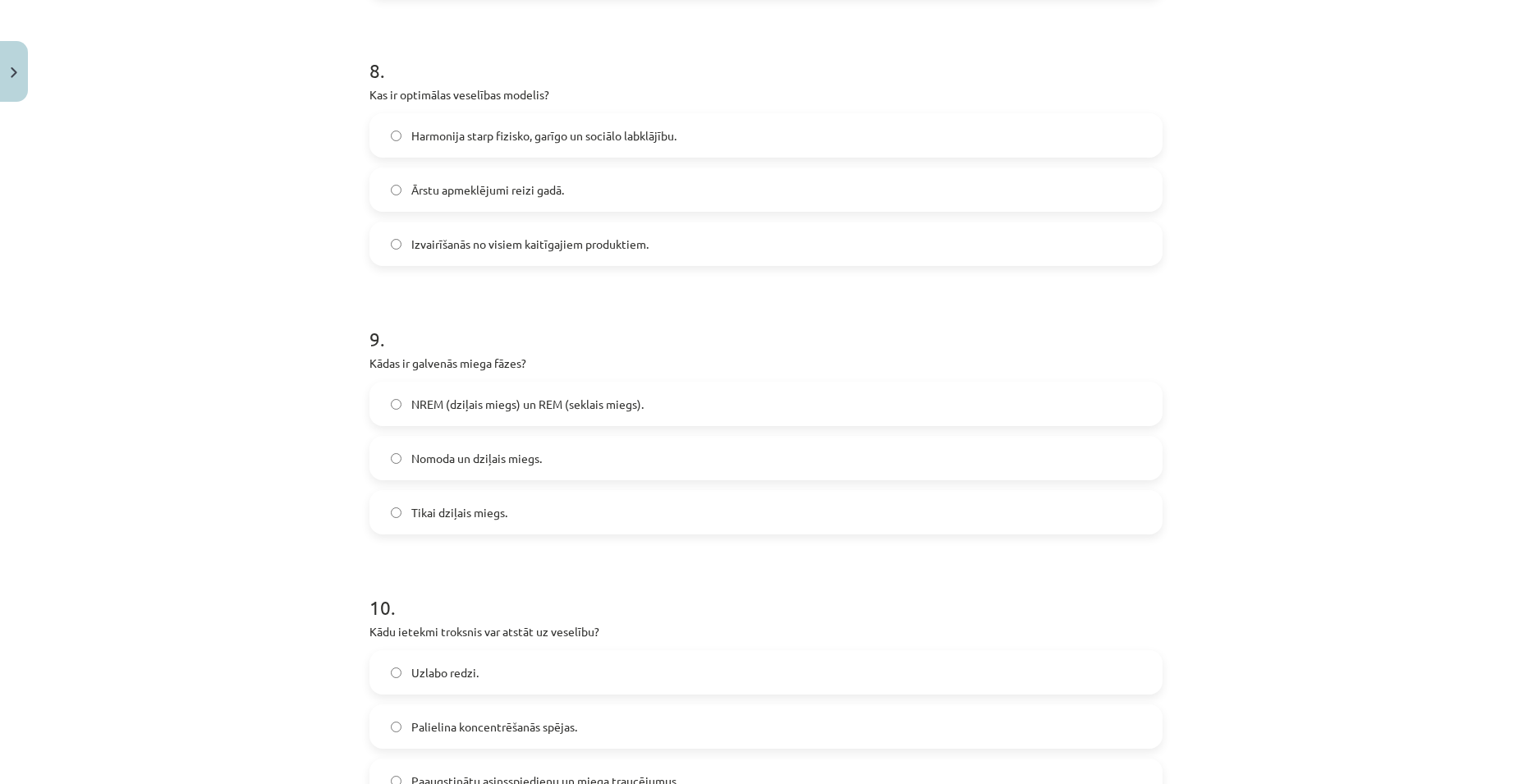
scroll to position [2216, 0]
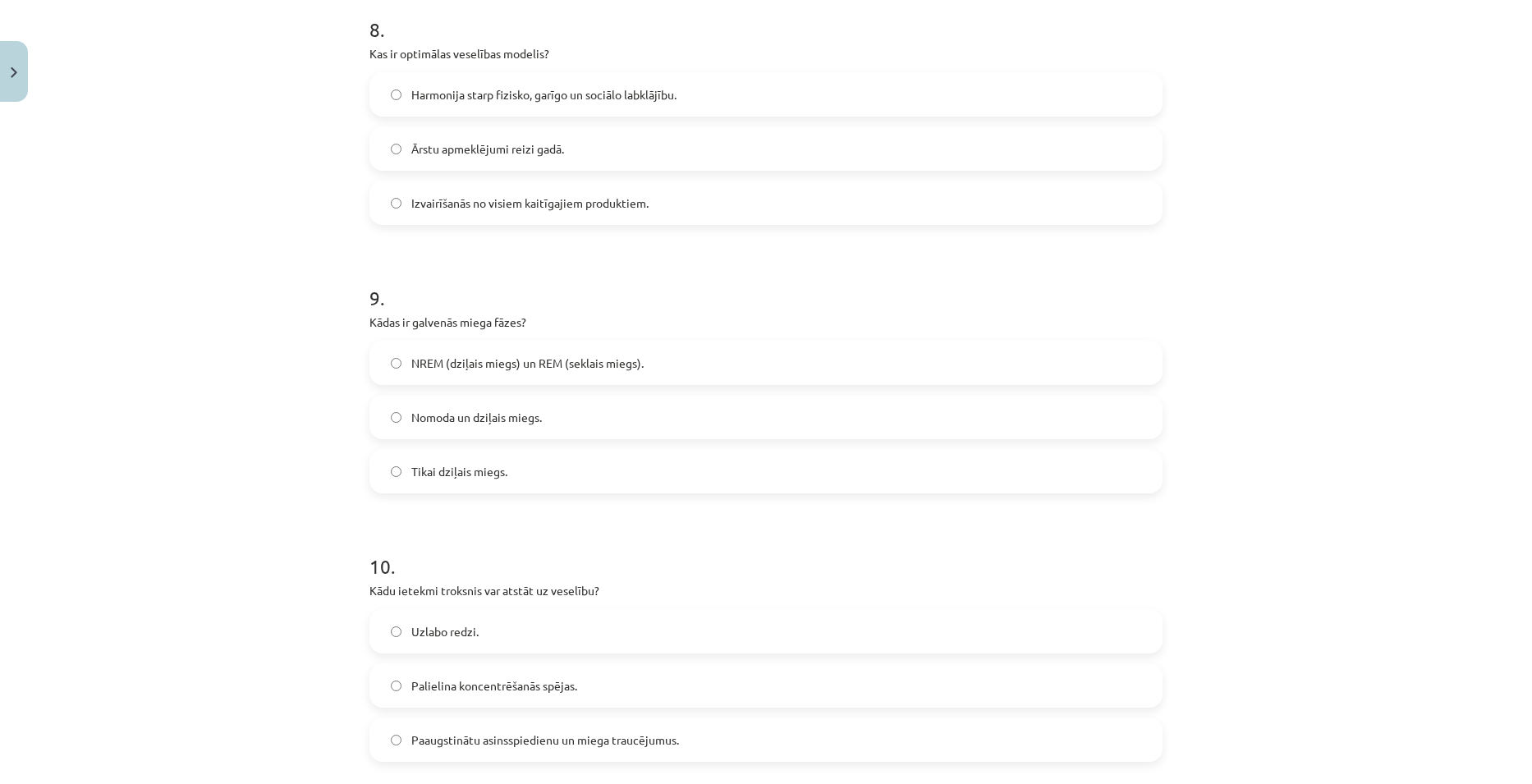
click at [549, 348] on label "NREM (dziļais miegs) un REM (seklais miegs)." at bounding box center [766, 363] width 790 height 41
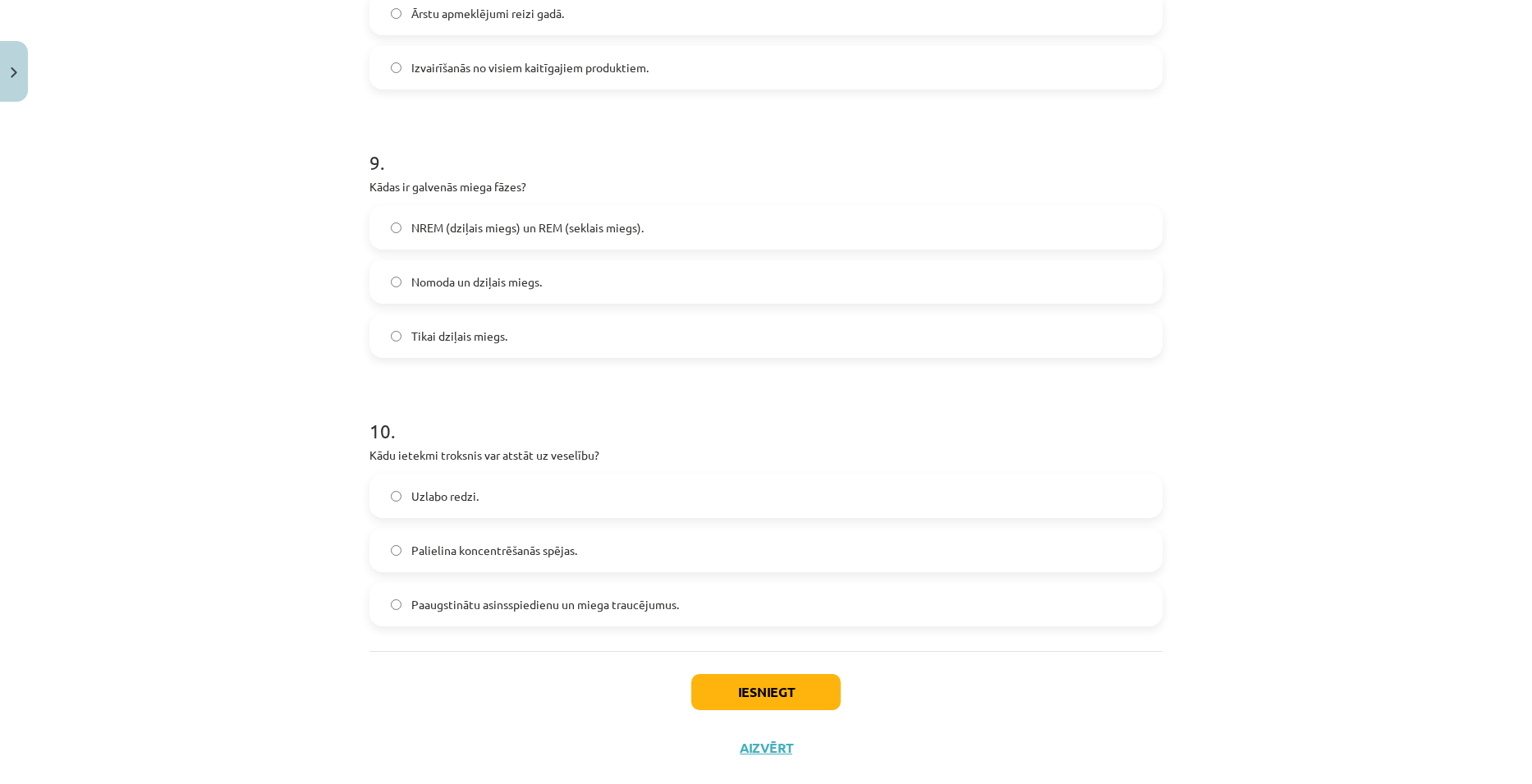
scroll to position [2380, 0]
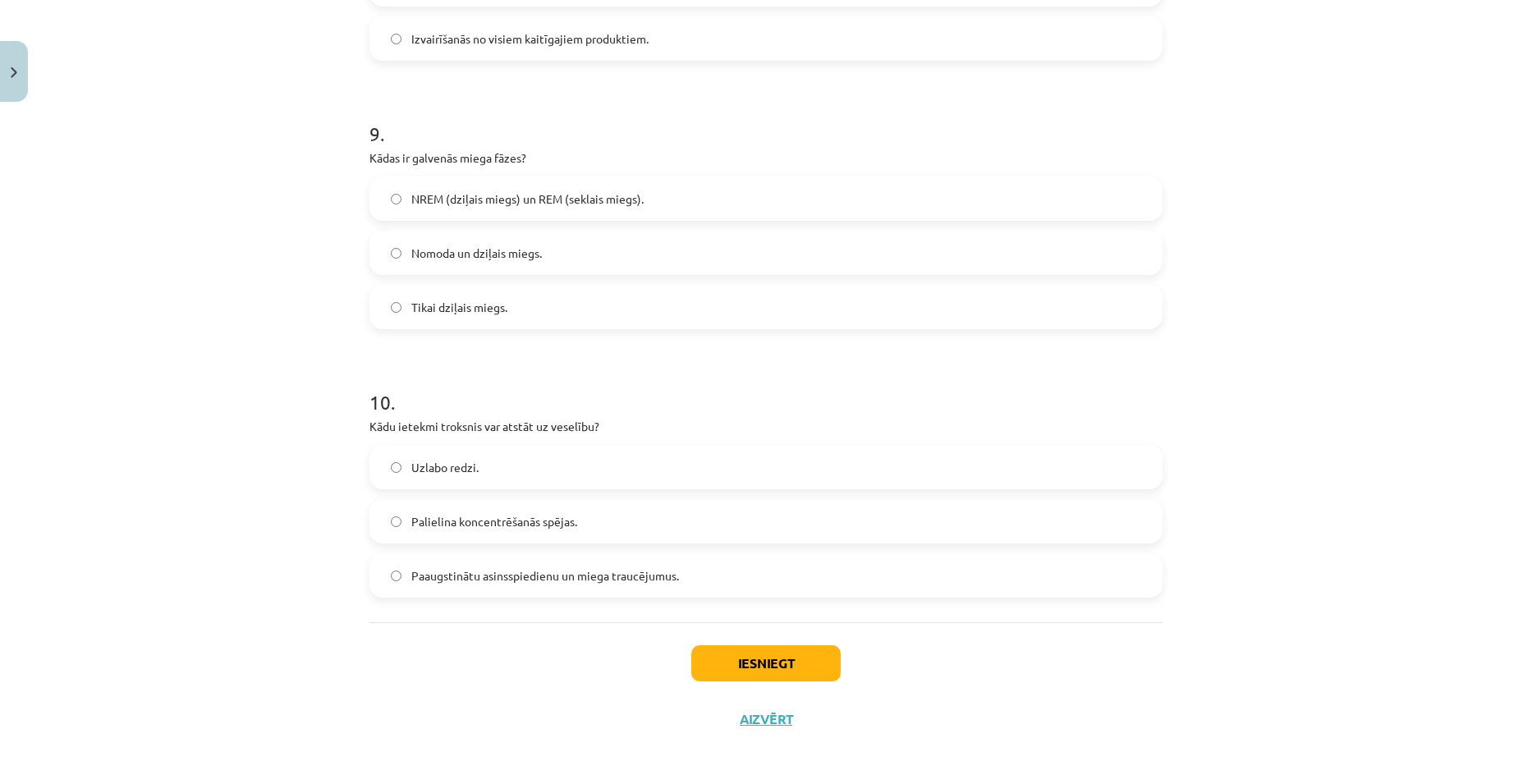
click at [573, 583] on span "Paaugstinātu asinsspiedienu un miega traucējumus." at bounding box center [545, 575] width 268 height 17
click at [762, 664] on button "Iesniegt" at bounding box center [766, 663] width 150 height 36
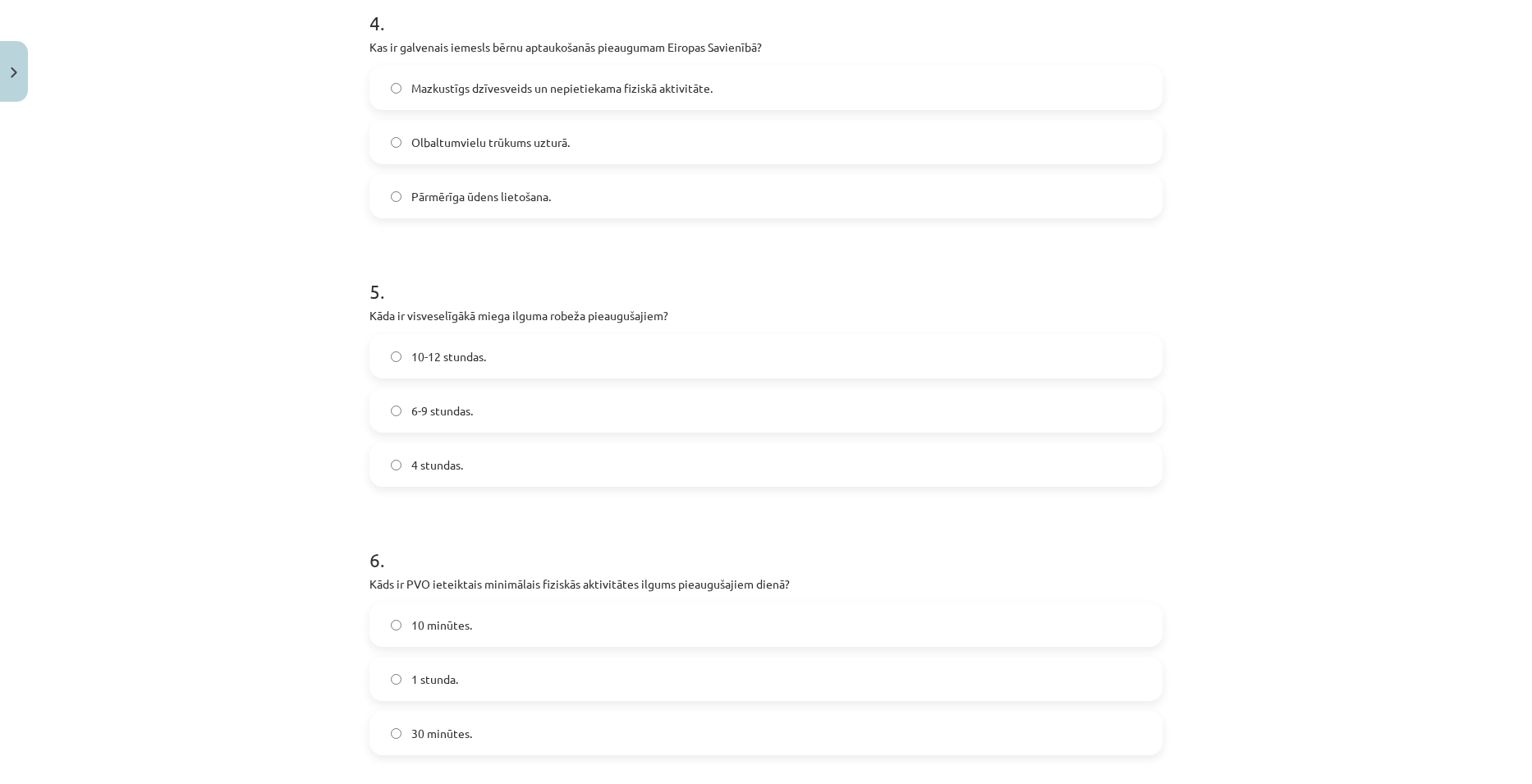
scroll to position [1067, 0]
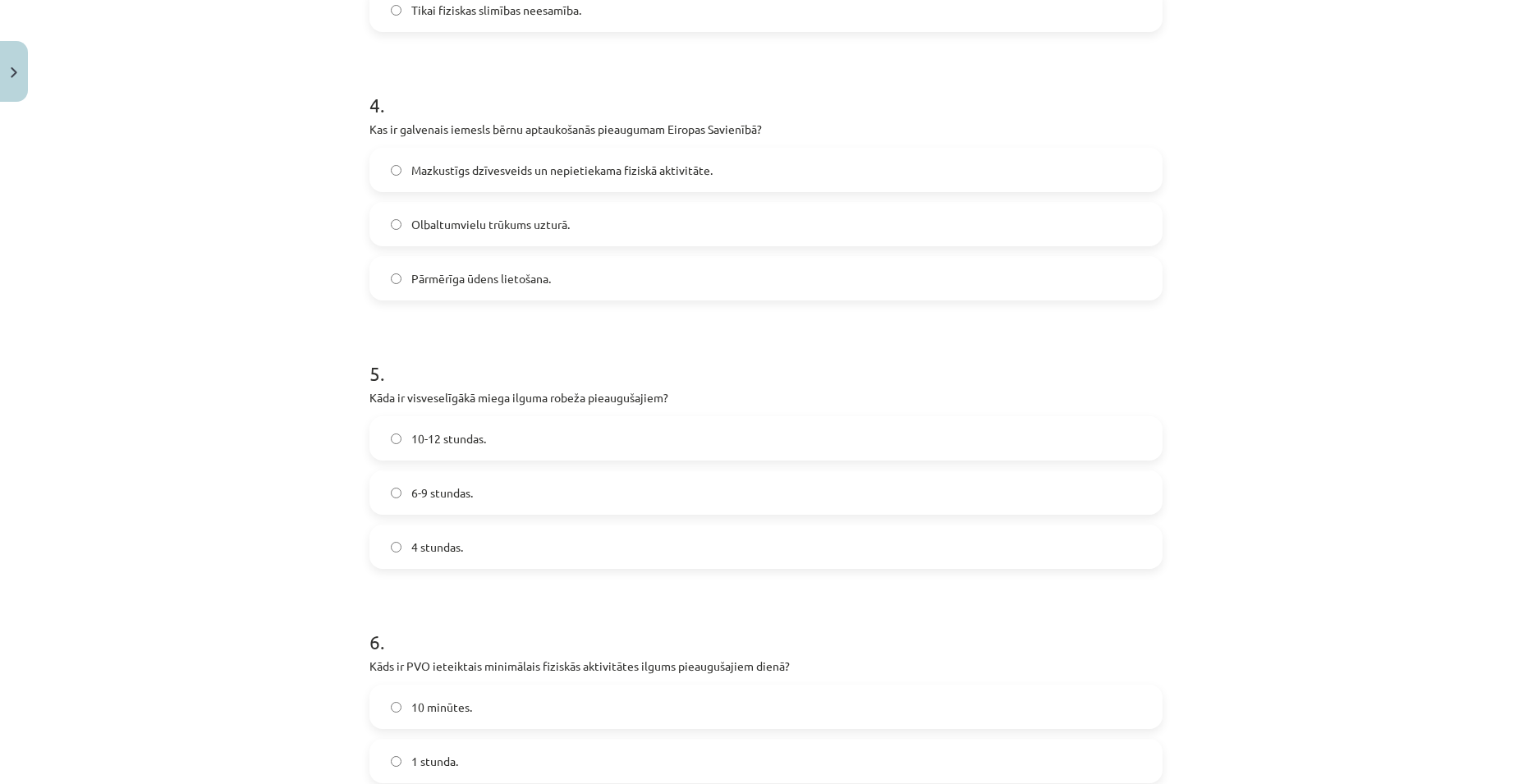
drag, startPoint x: 749, startPoint y: 592, endPoint x: 153, endPoint y: 358, distance: 640.3
click at [150, 358] on div "Mācību tēma: Sports un veselība - 10. klases 4. ieskaites mācību materiāls #6 N…" at bounding box center [766, 392] width 1532 height 784
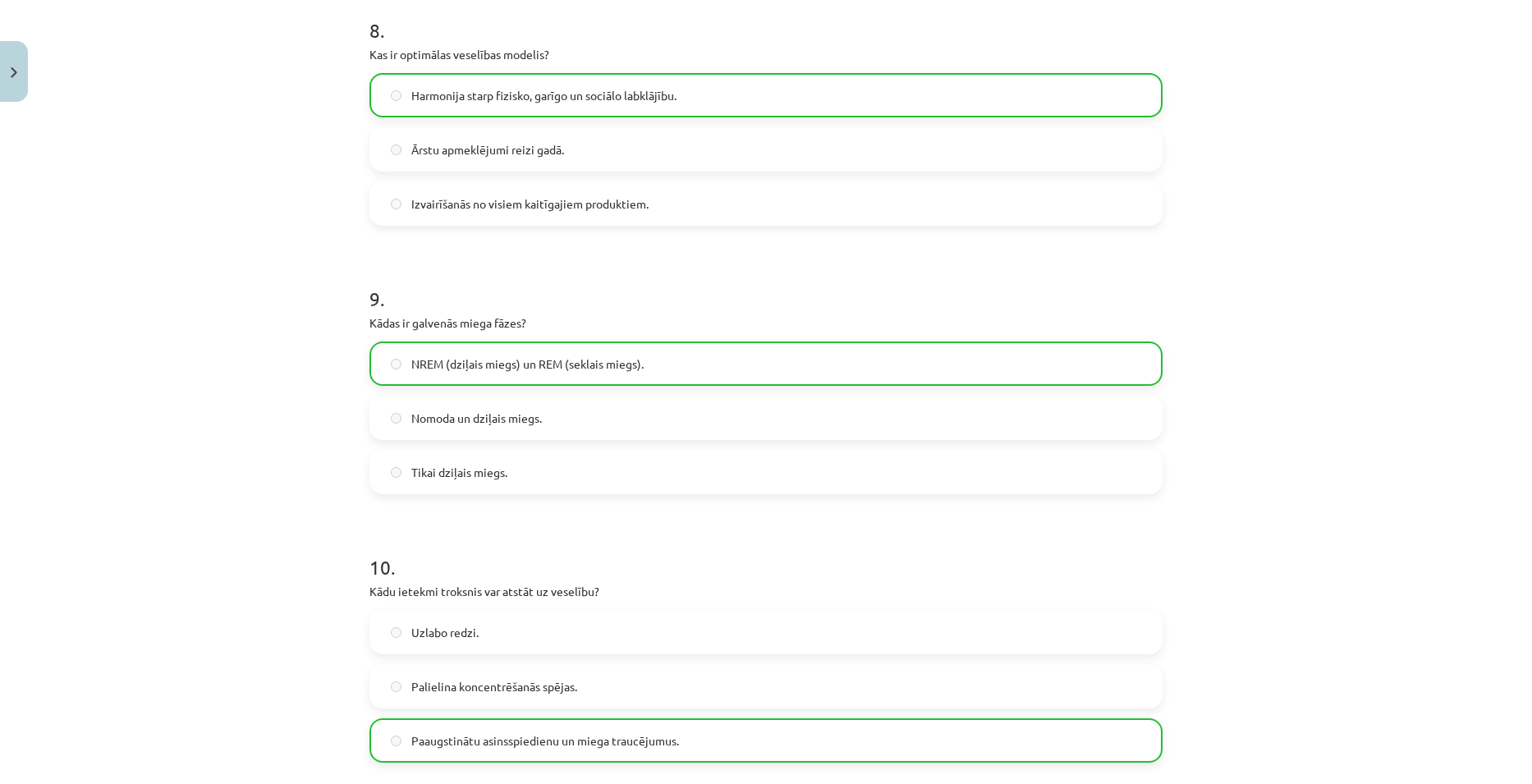
scroll to position [2437, 0]
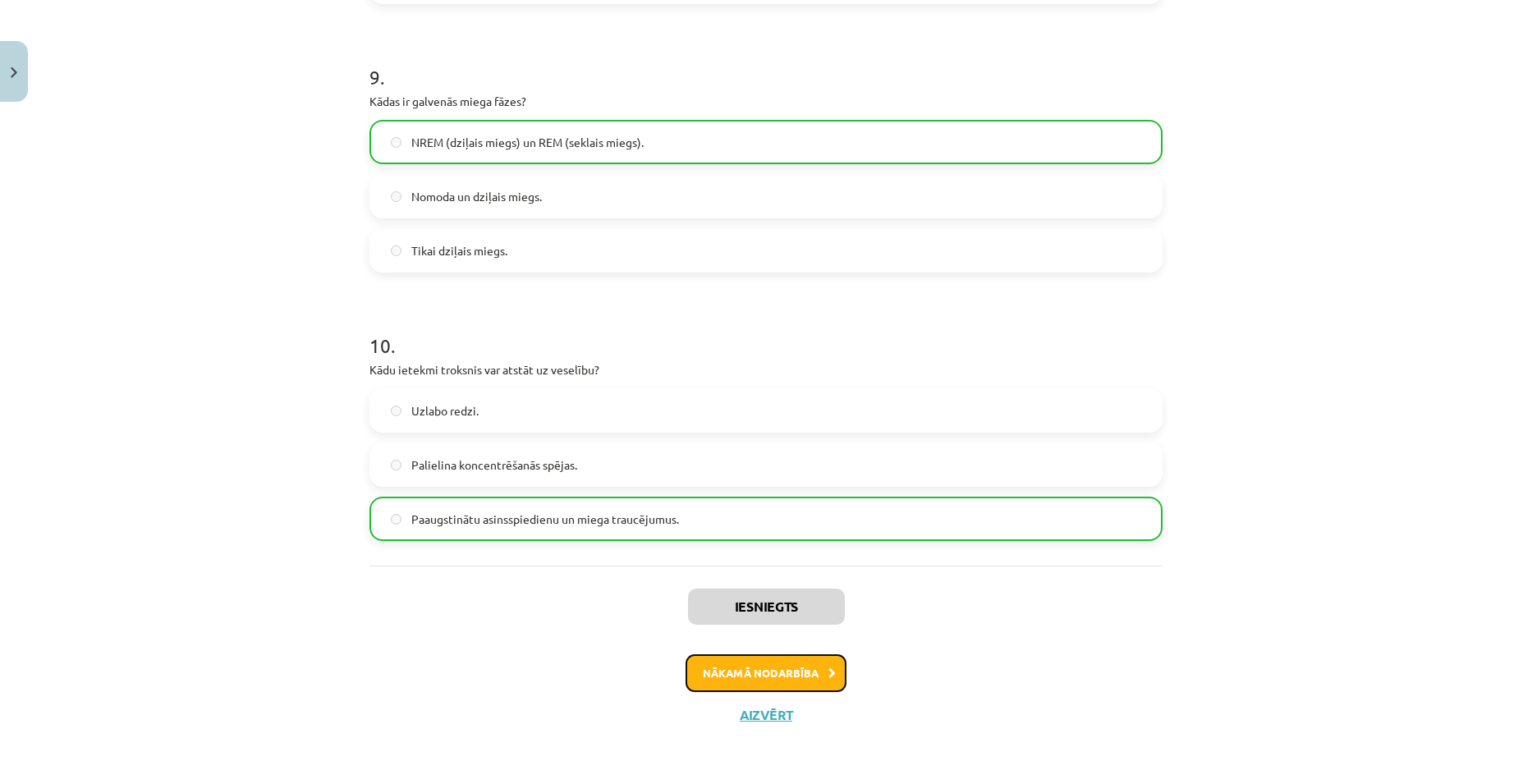
click at [797, 689] on button "Nākamā nodarbība" at bounding box center [766, 673] width 161 height 37
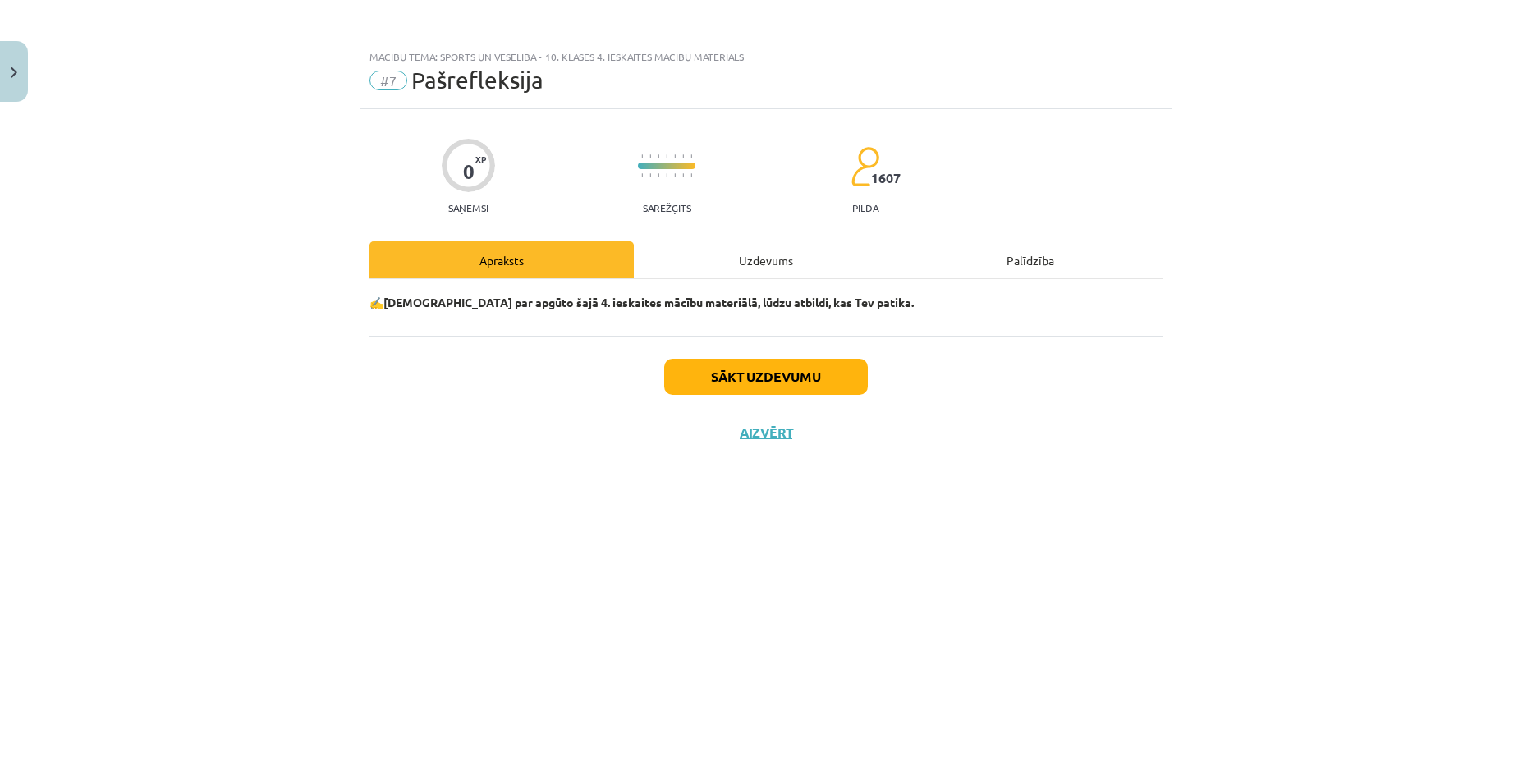
click at [770, 257] on div "Uzdevums" at bounding box center [766, 259] width 264 height 36
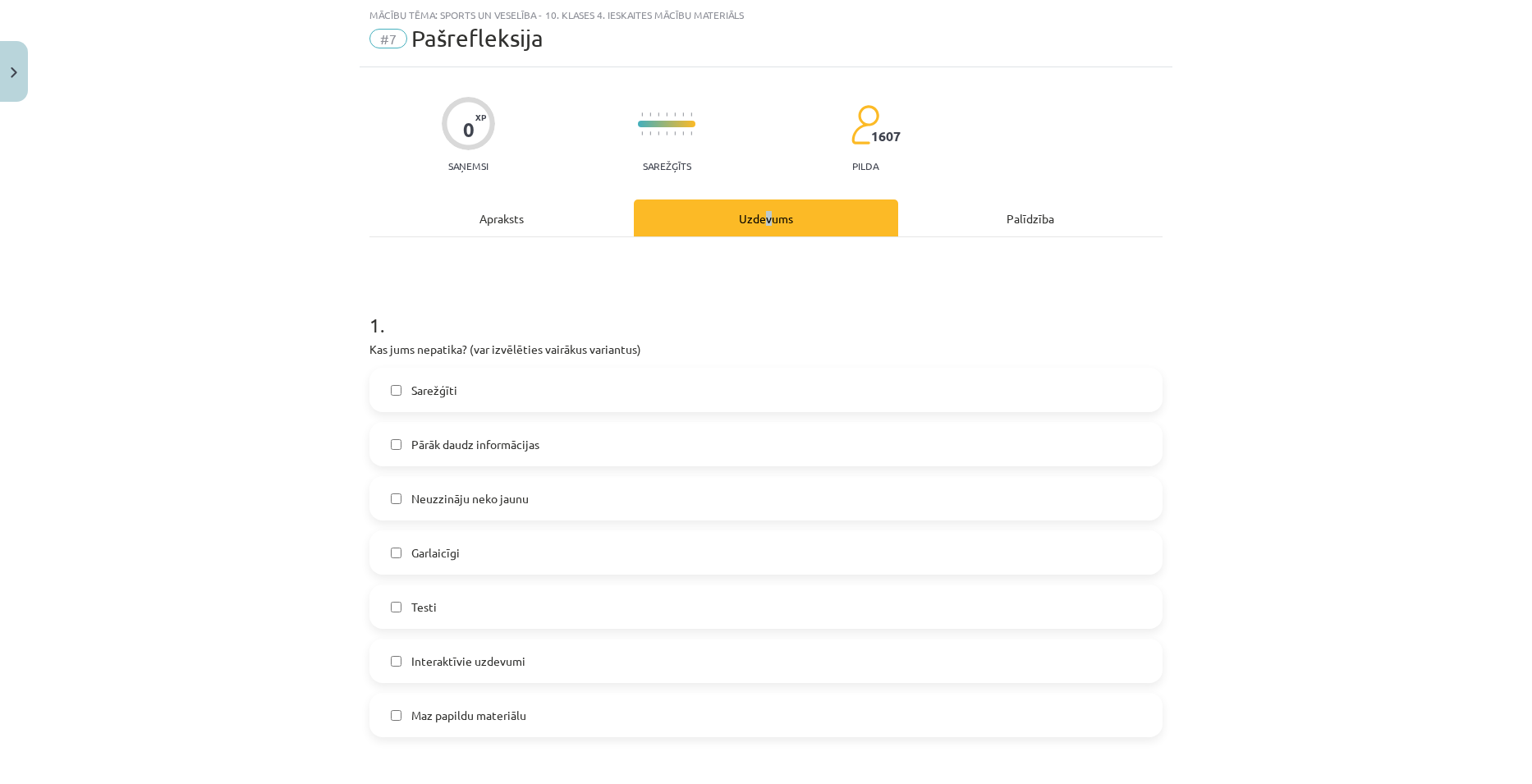
scroll to position [82, 0]
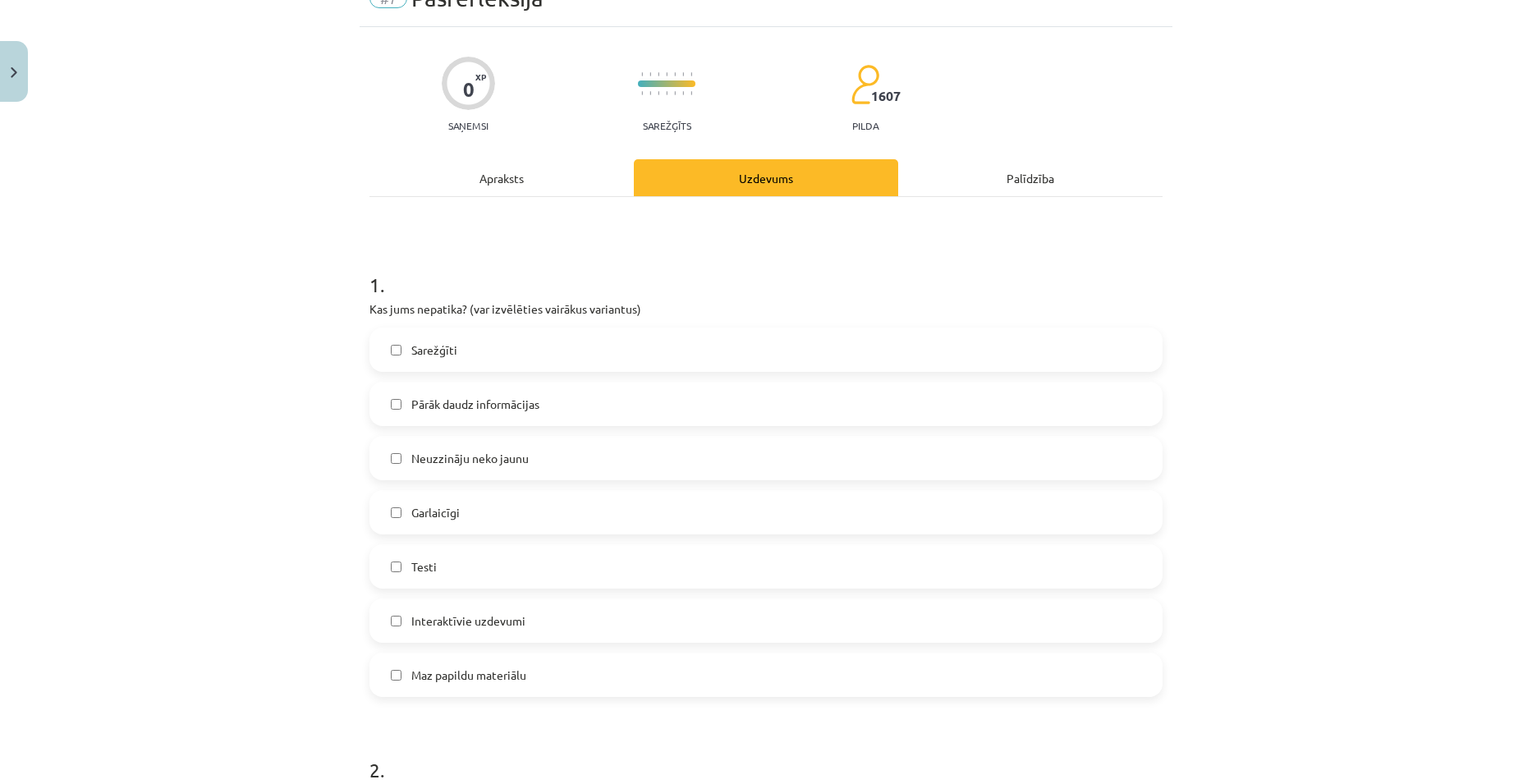
click at [537, 684] on label "Maz papildu materiālu" at bounding box center [766, 675] width 790 height 41
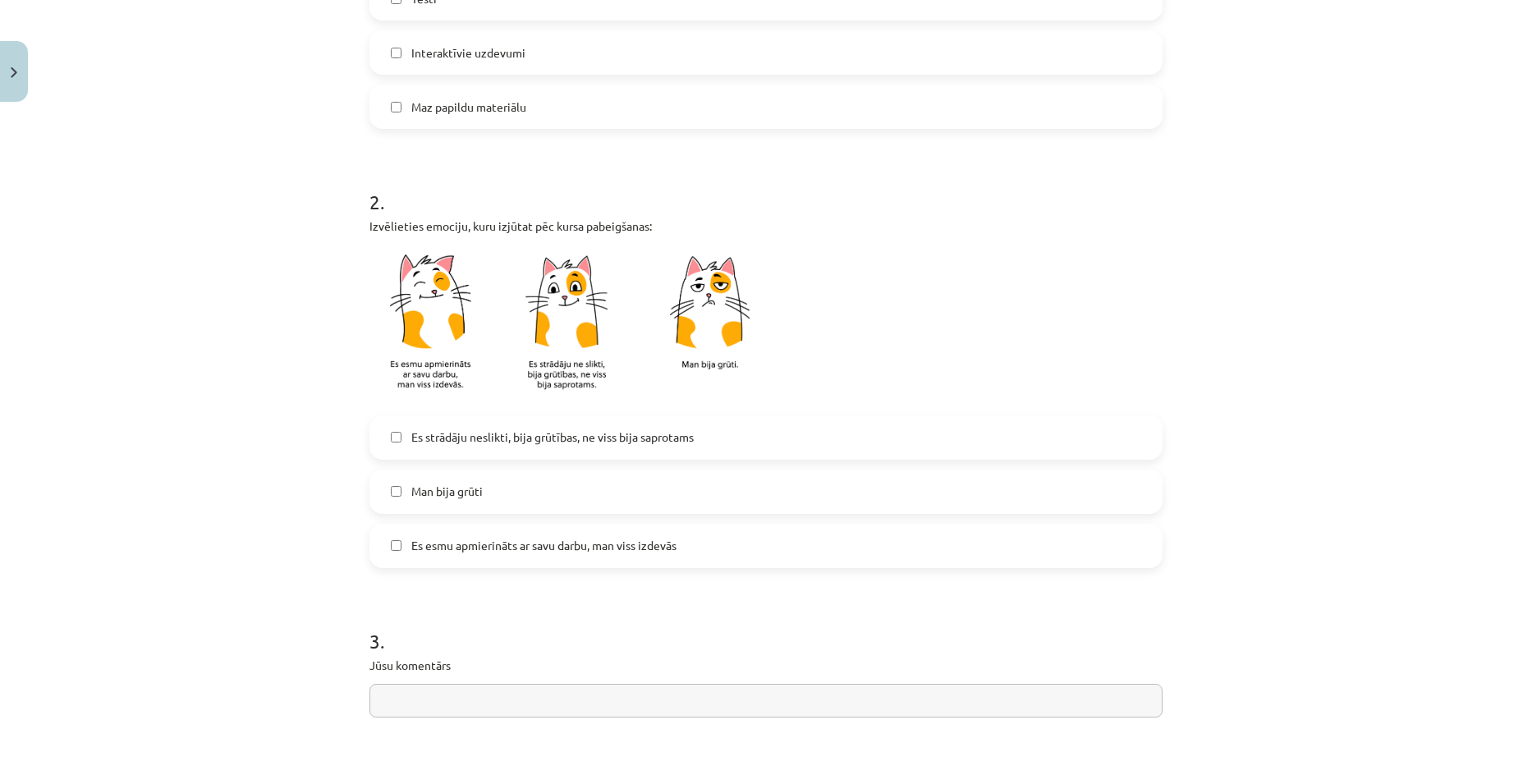
scroll to position [657, 0]
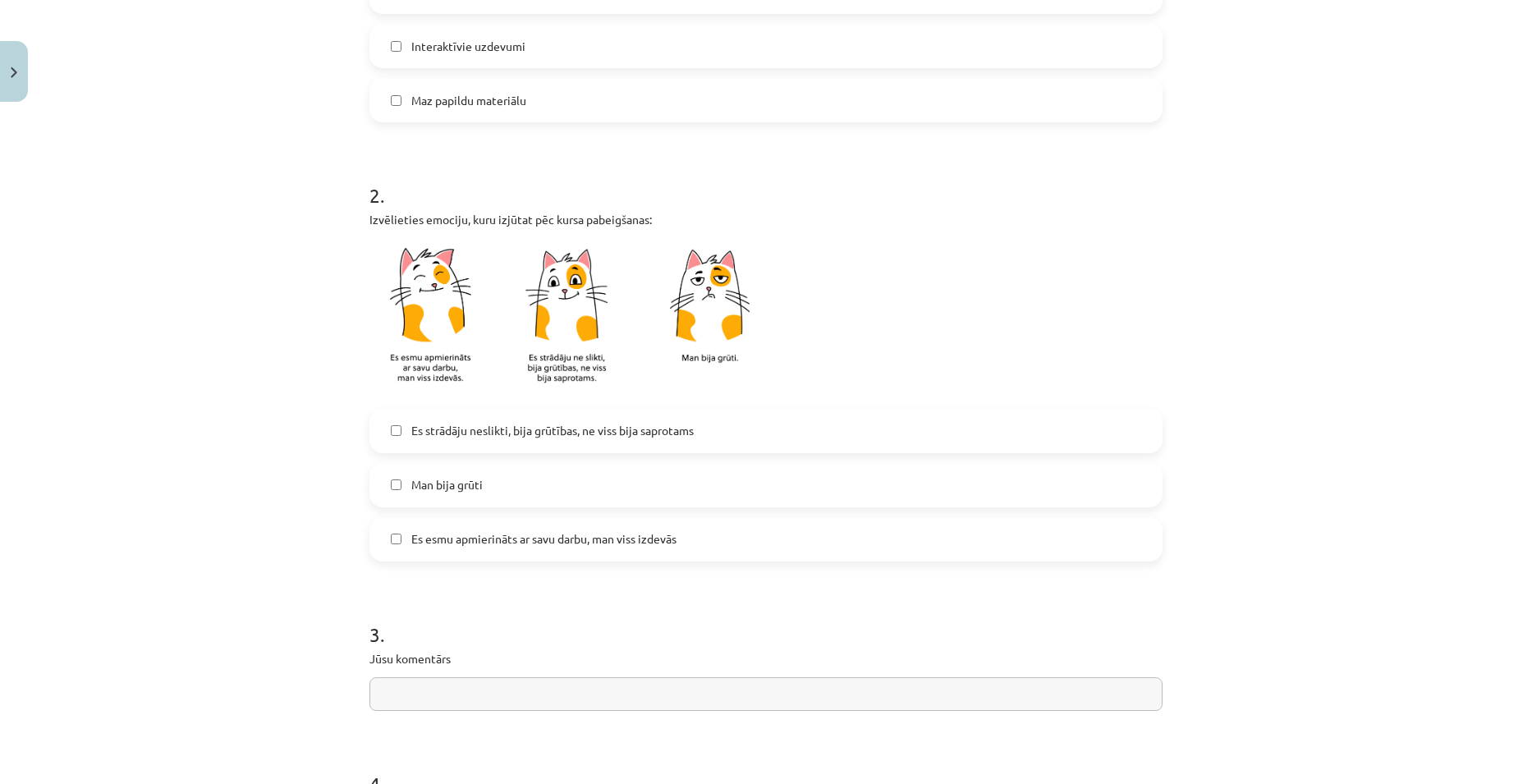
click at [590, 547] on label "Es esmu apmierināts ar savu darbu, man viss izdevās" at bounding box center [766, 539] width 790 height 41
click at [534, 542] on span "Es esmu apmierināts ar savu darbu, man viss izdevās" at bounding box center [544, 538] width 265 height 17
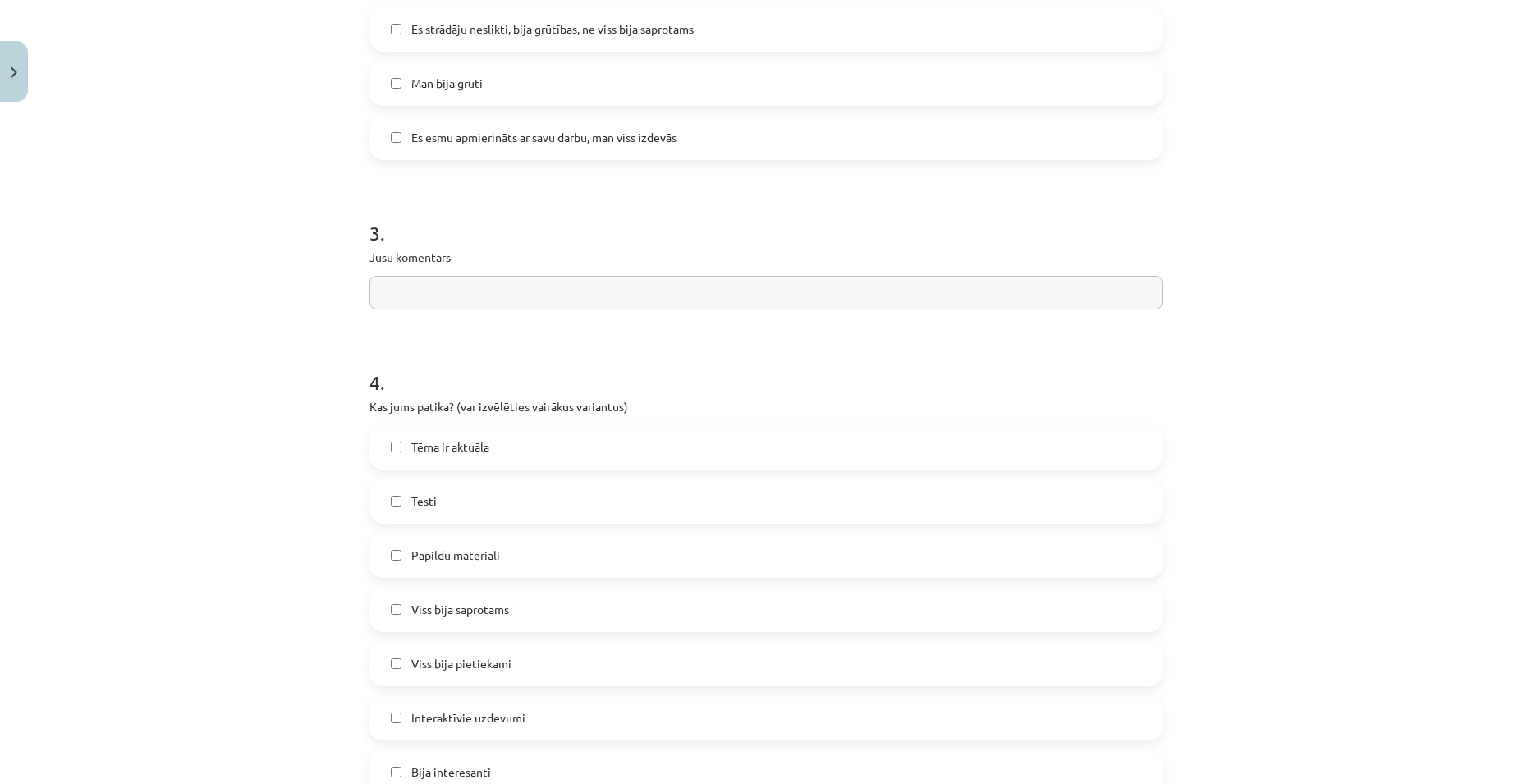
scroll to position [1149, 0]
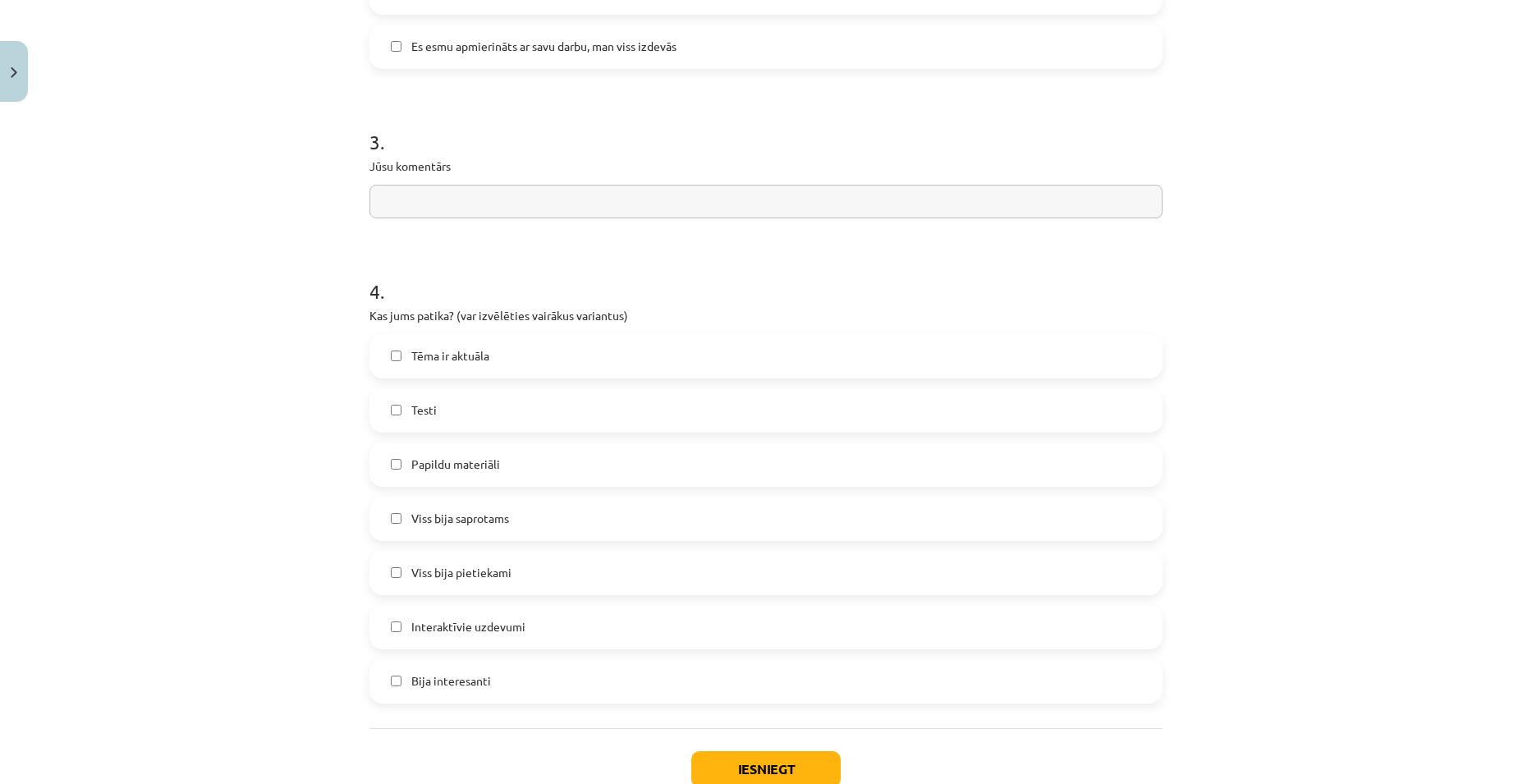
click at [459, 522] on span "Viss bija saprotams" at bounding box center [460, 518] width 98 height 17
click at [523, 639] on label "Interaktīvie uzdevumi" at bounding box center [766, 627] width 790 height 41
click at [493, 691] on label "Bija interesanti" at bounding box center [766, 681] width 790 height 41
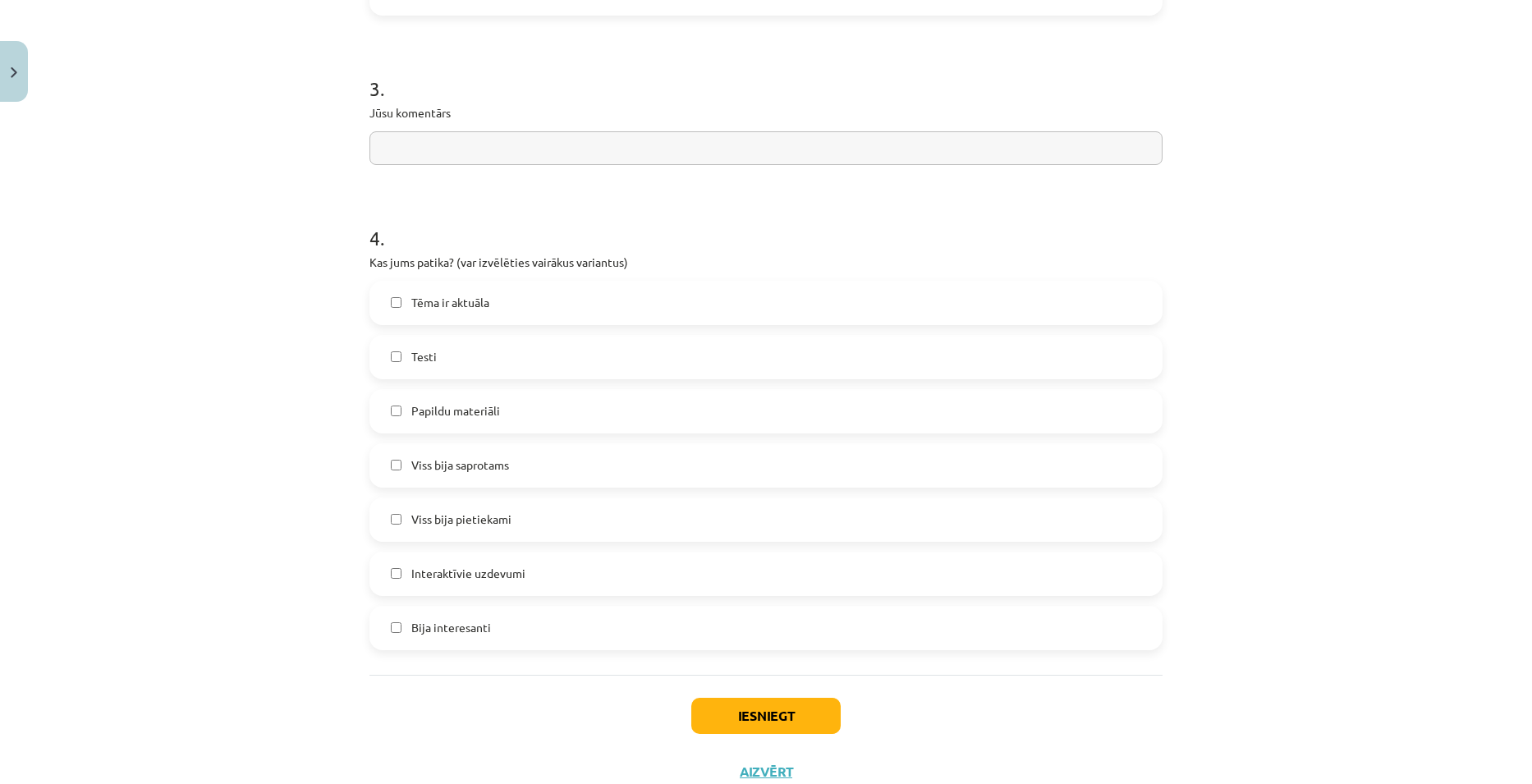
scroll to position [1231, 0]
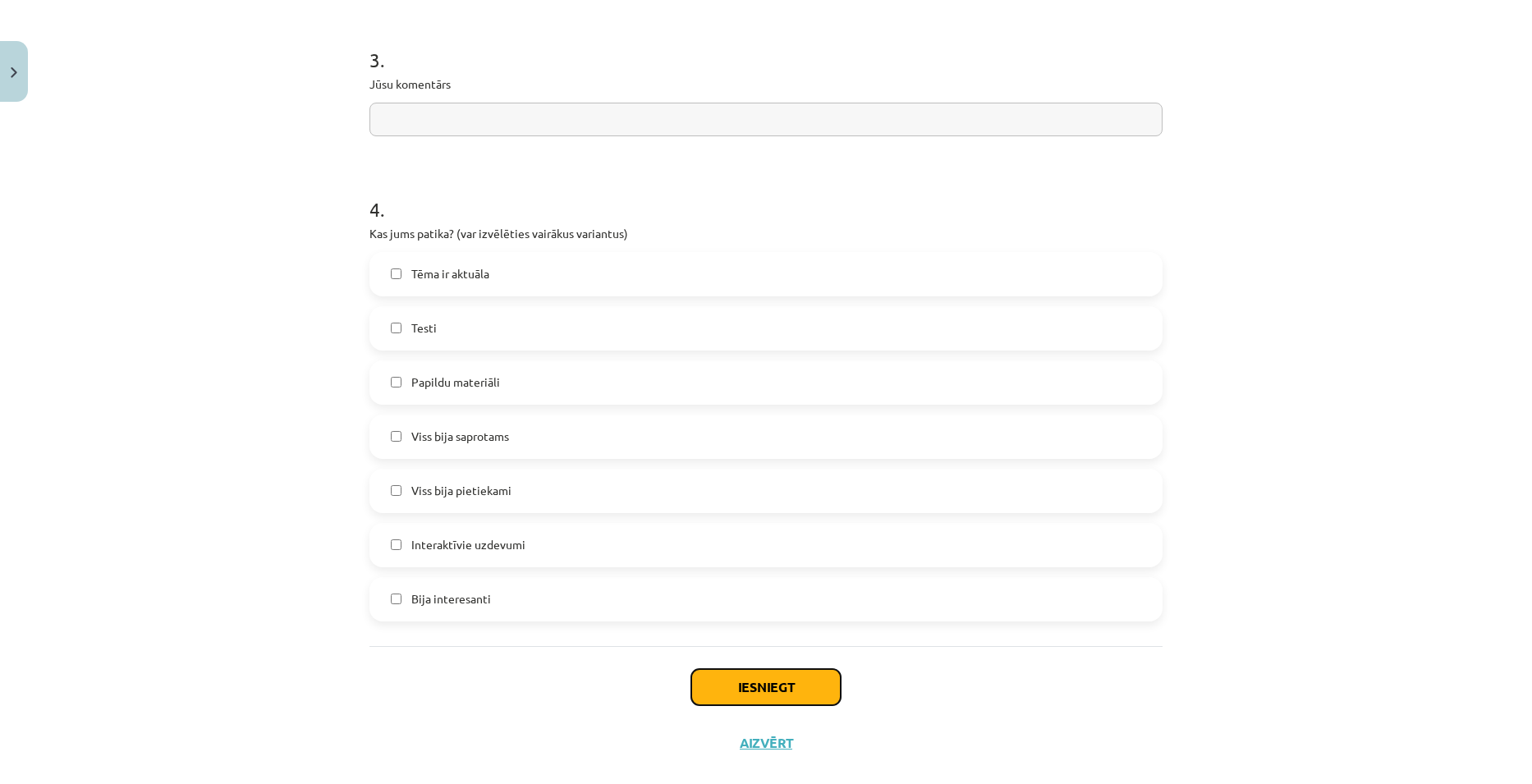
click at [758, 693] on button "Iesniegt" at bounding box center [766, 687] width 150 height 36
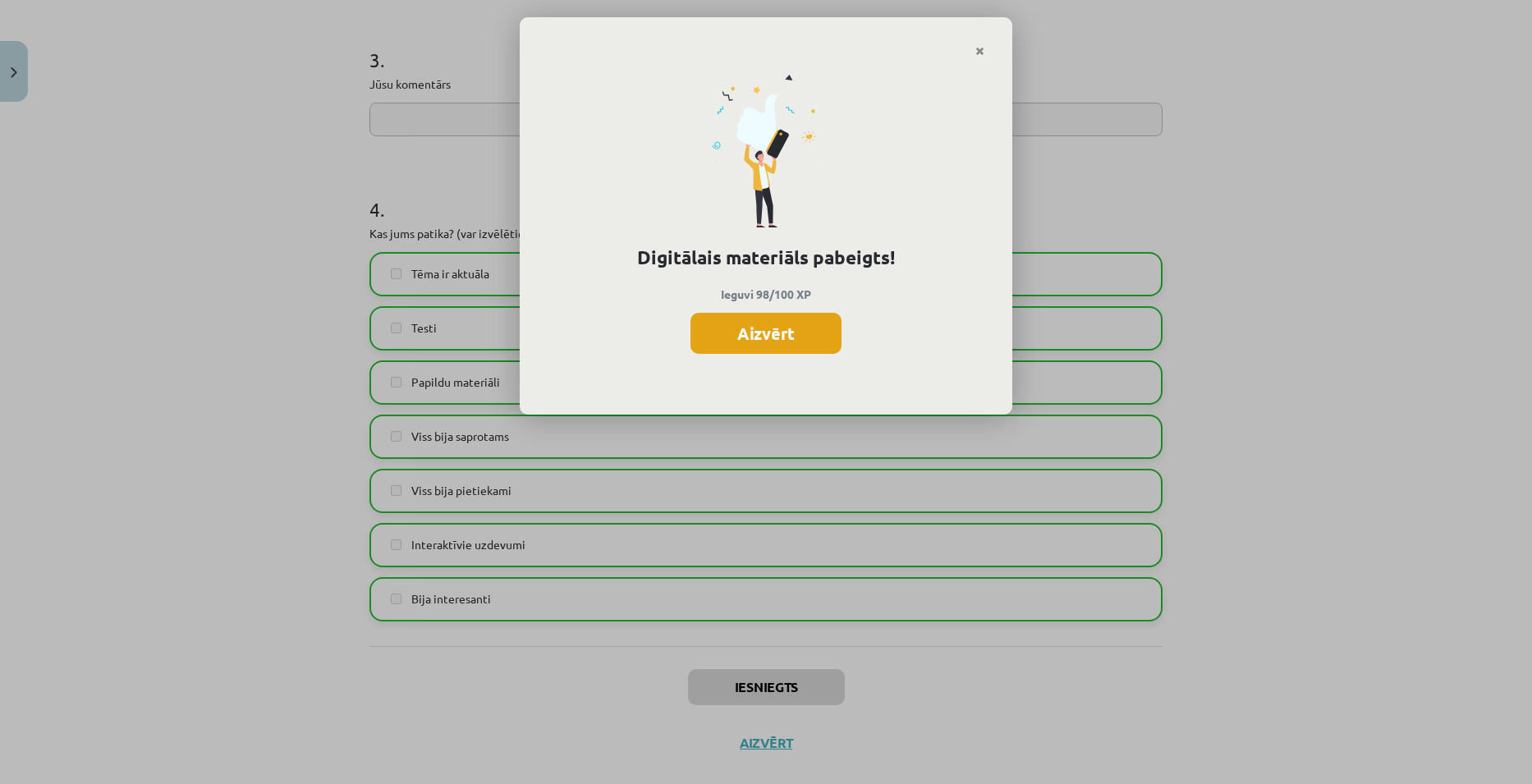
click at [766, 339] on button "Aizvērt" at bounding box center [766, 333] width 151 height 41
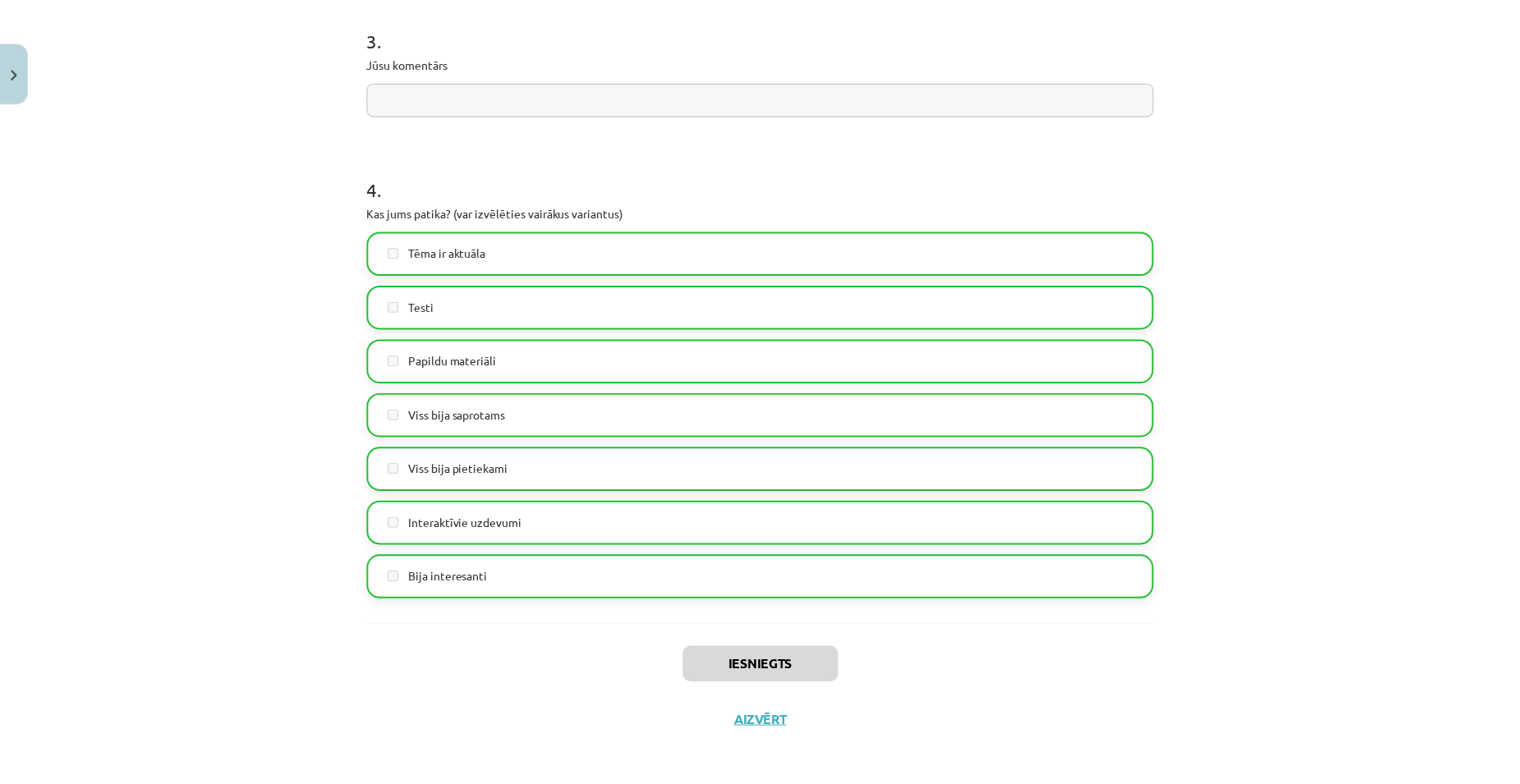
scroll to position [1259, 0]
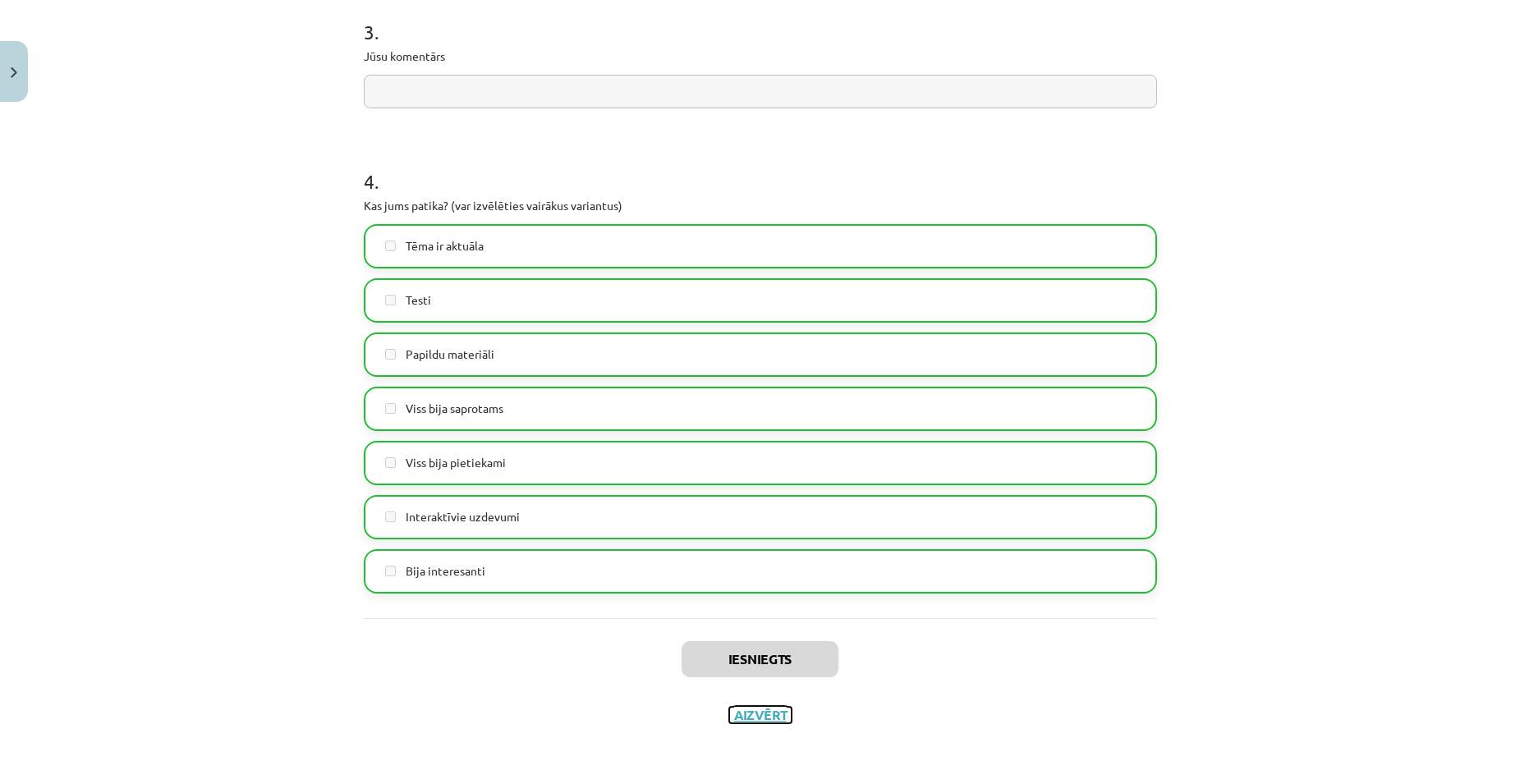
click at [757, 719] on button "Aizvērt" at bounding box center [760, 715] width 62 height 16
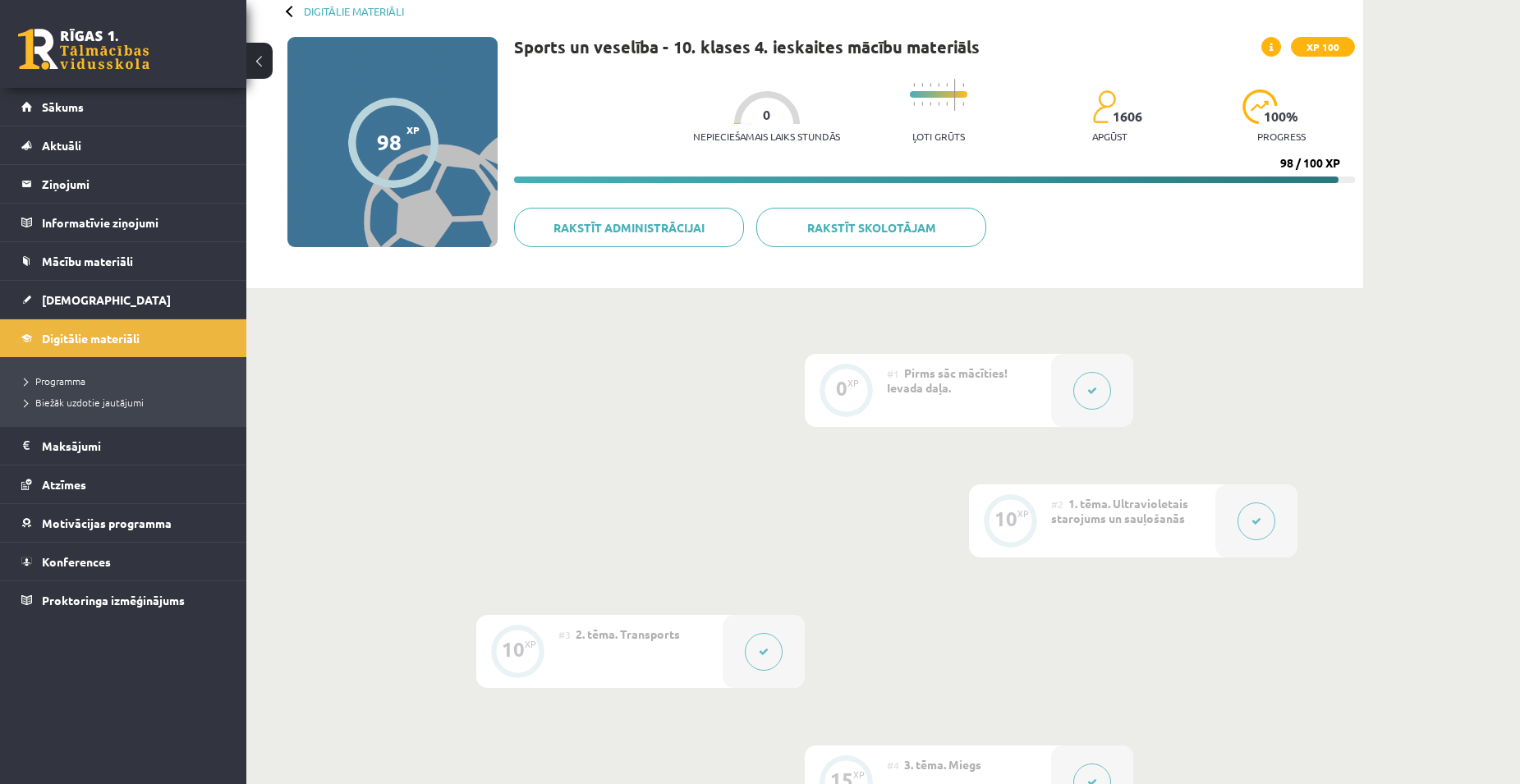
scroll to position [0, 0]
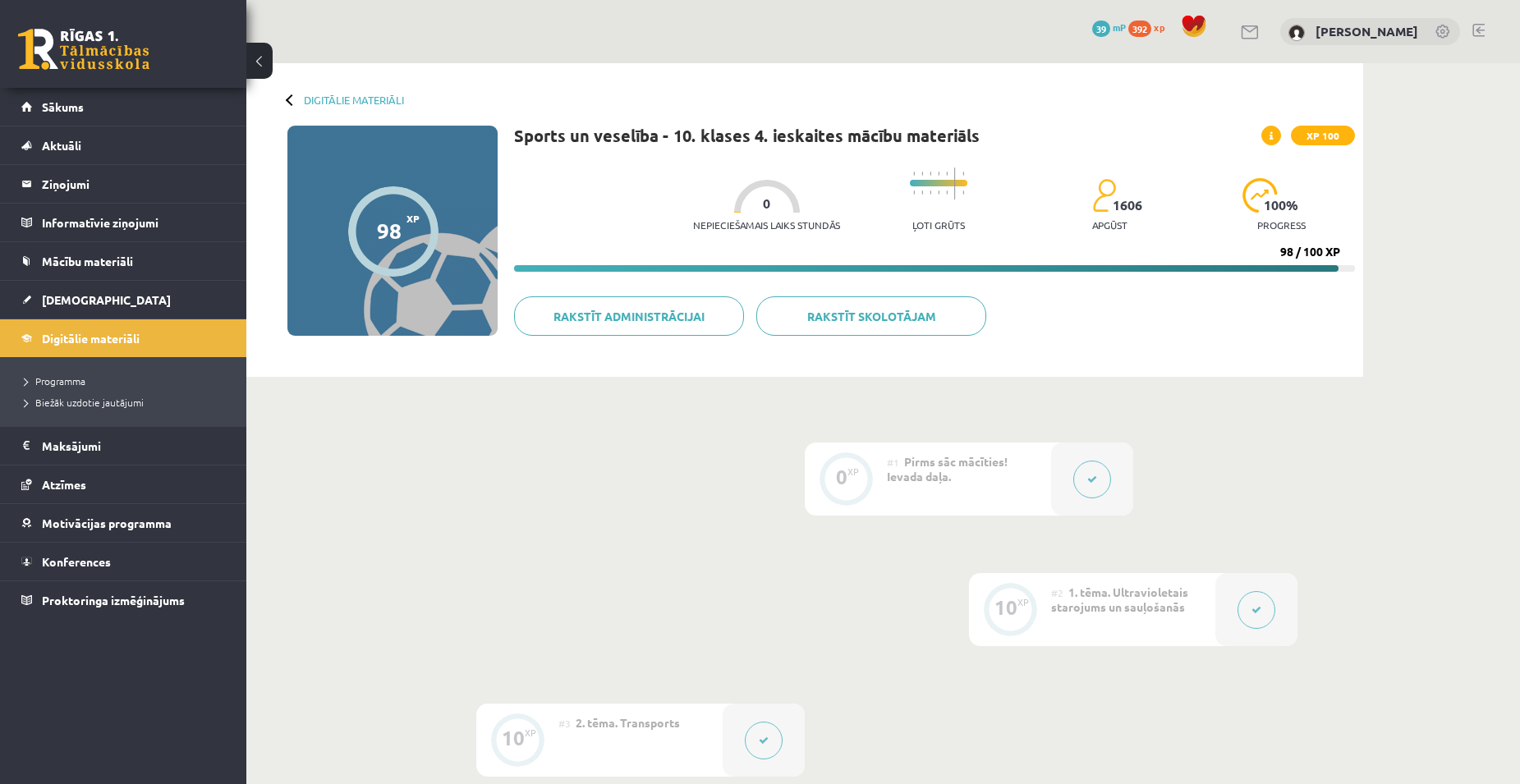
click at [326, 108] on div "Digitālie materiāli 98 XP XP 100 98 / 100 XP Sports un veselība - 10. klases 4.…" at bounding box center [805, 220] width 1117 height 313
click at [340, 106] on link "Digitālie materiāli" at bounding box center [354, 100] width 101 height 12
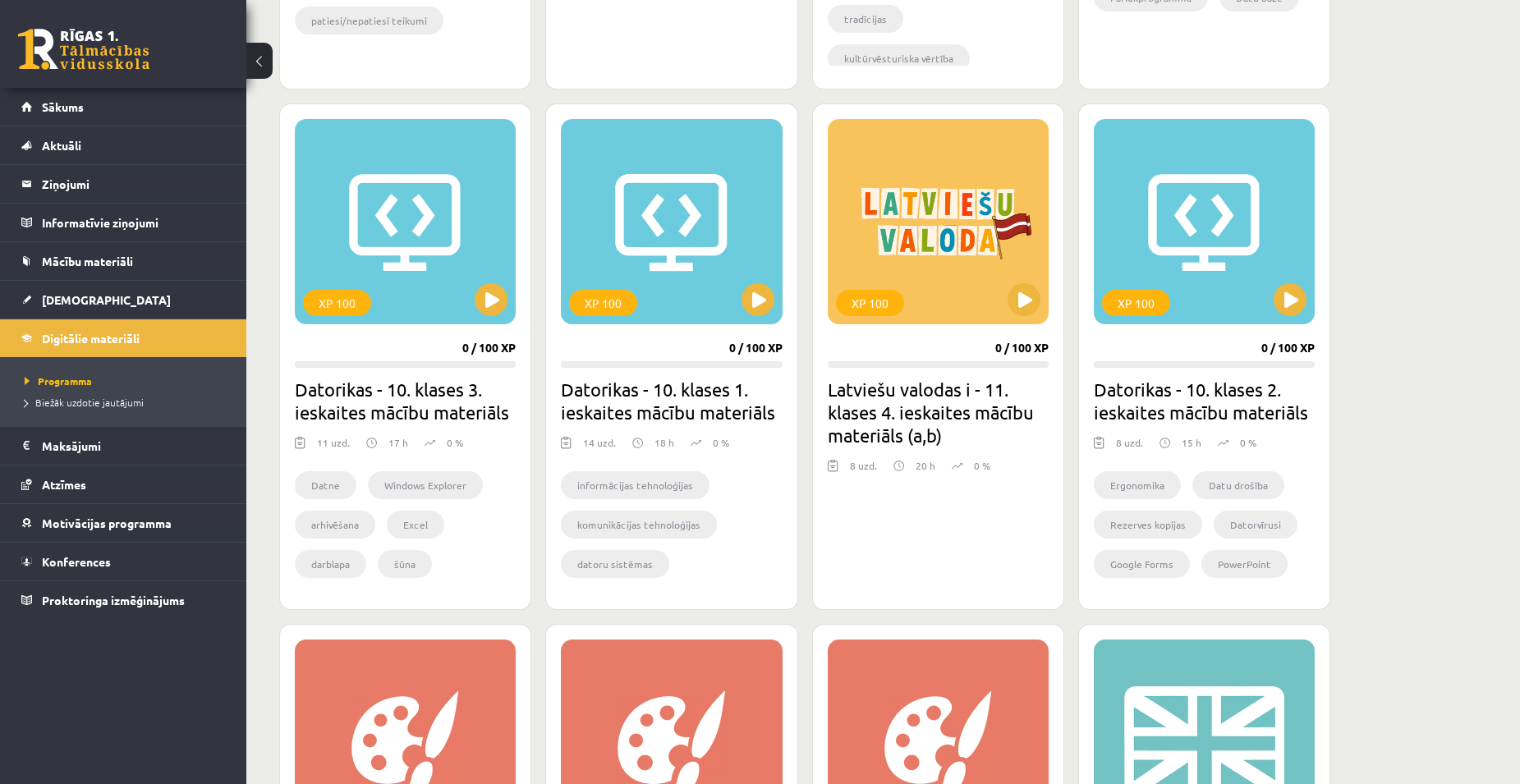
scroll to position [1259, 0]
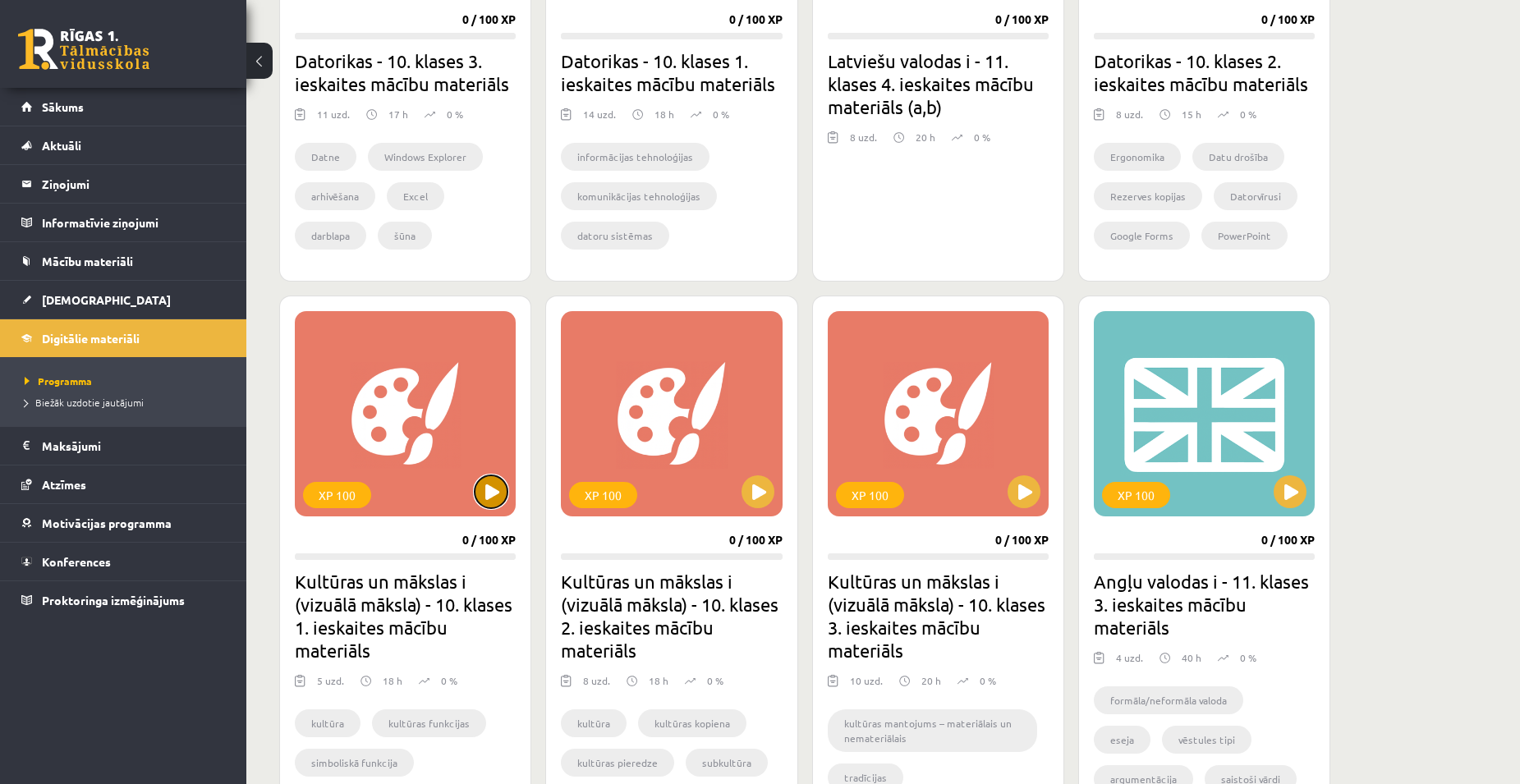
click at [489, 497] on button at bounding box center [491, 491] width 33 height 33
